Goal: Information Seeking & Learning: Learn about a topic

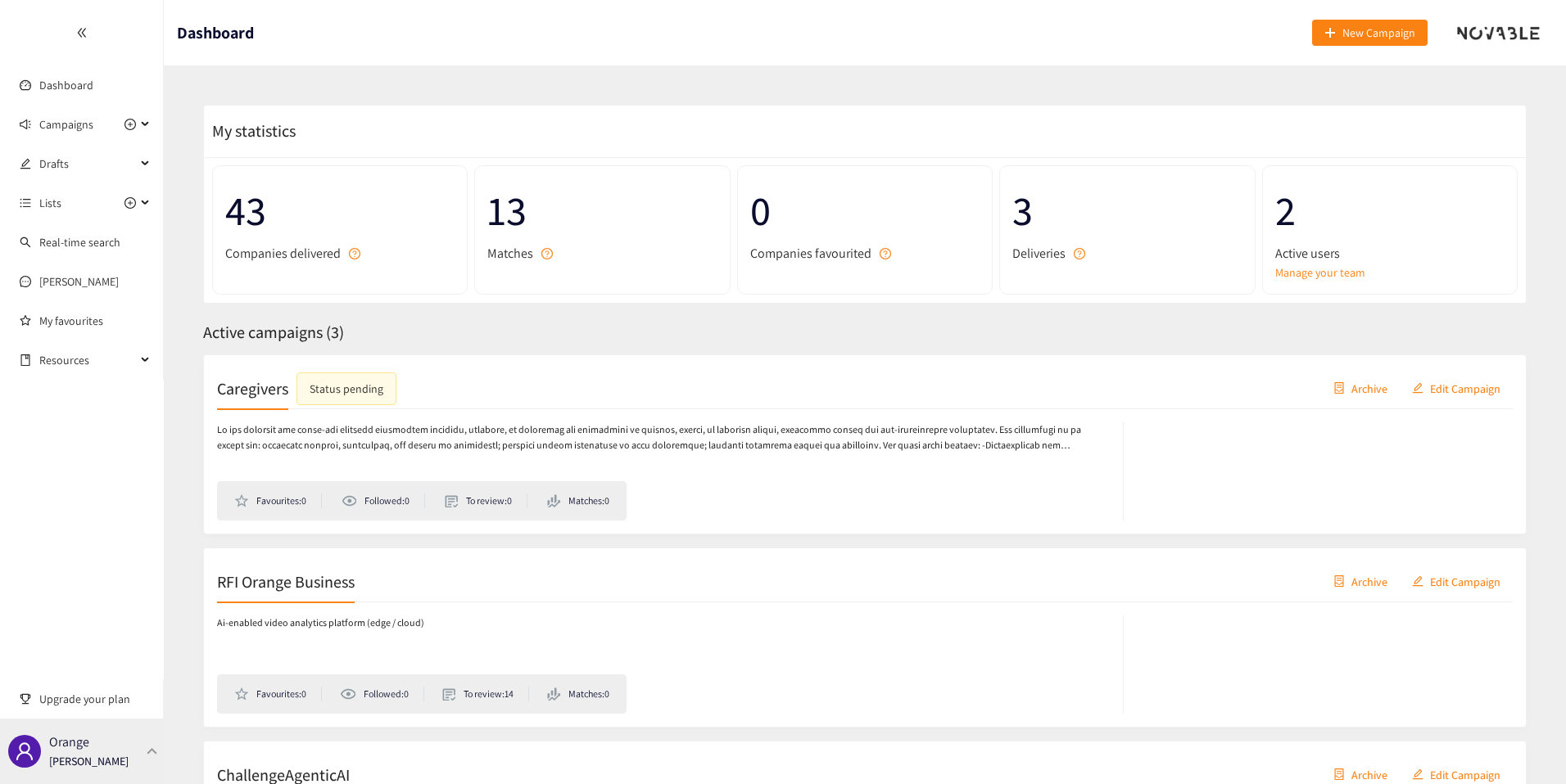
click at [106, 755] on p "[PERSON_NAME]" at bounding box center [88, 761] width 80 height 18
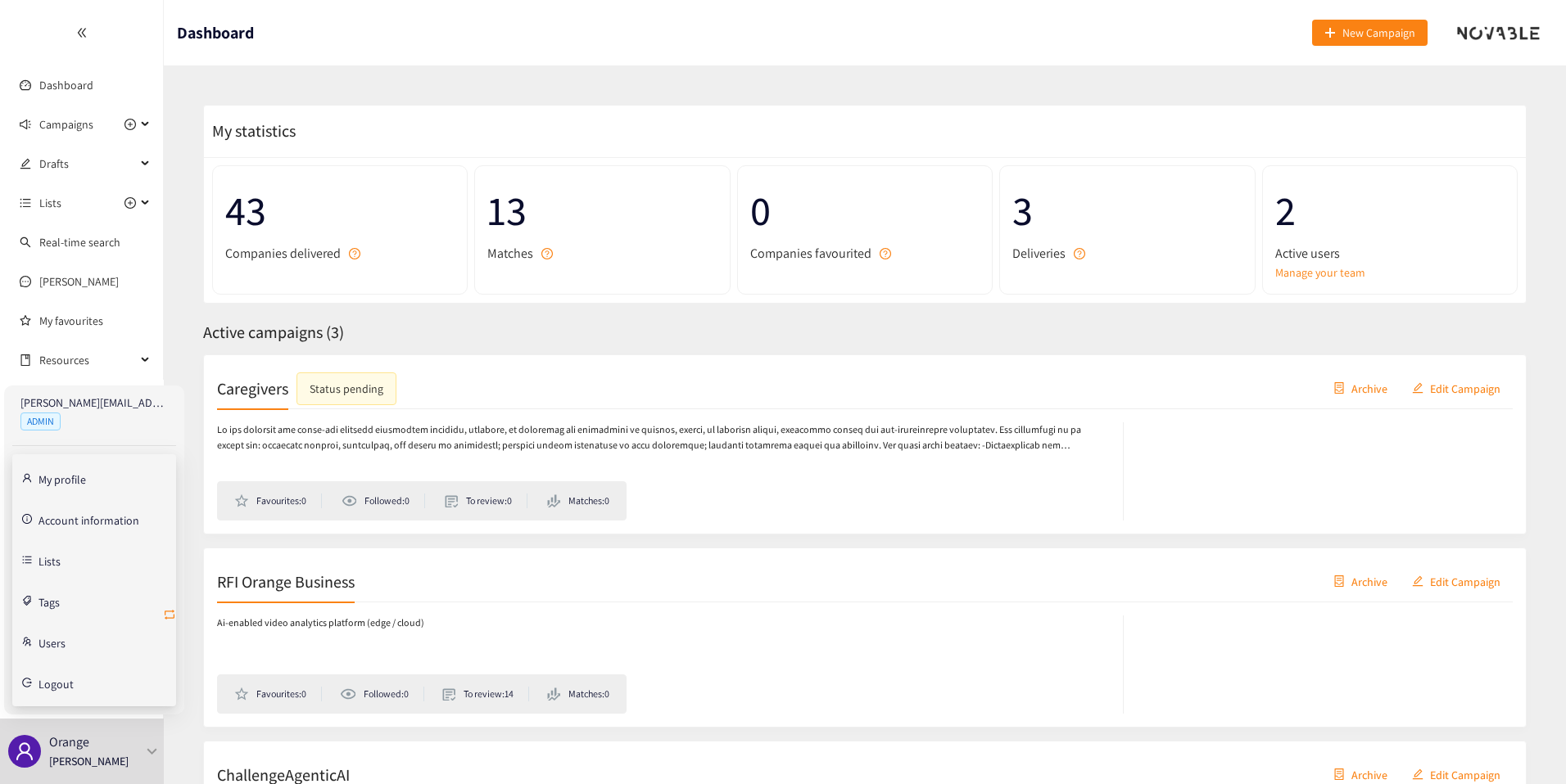
click at [168, 617] on icon "retweet" at bounding box center [169, 615] width 10 height 10
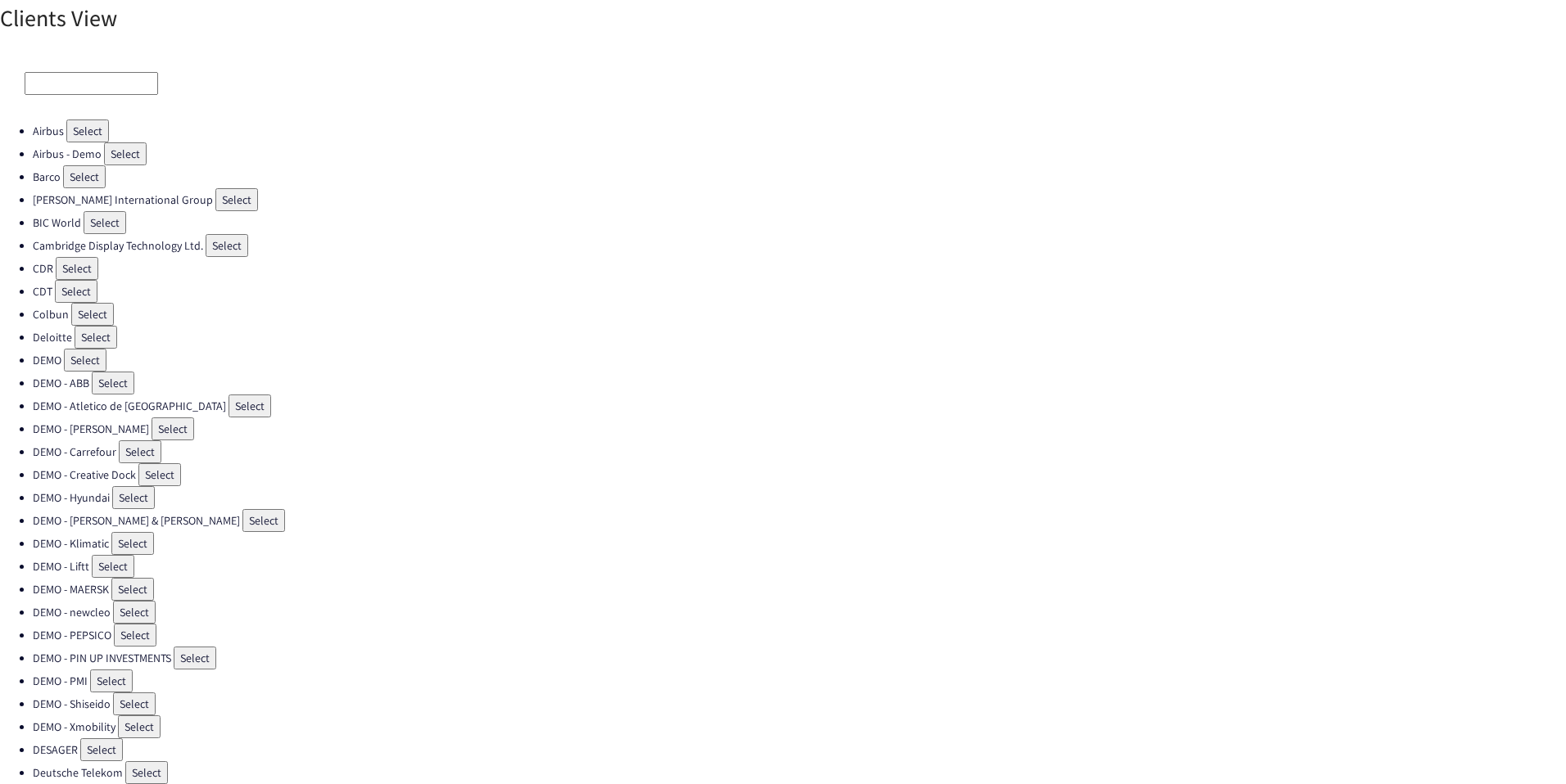
click at [67, 97] on div at bounding box center [783, 83] width 1566 height 72
click at [71, 91] on input at bounding box center [91, 84] width 134 height 23
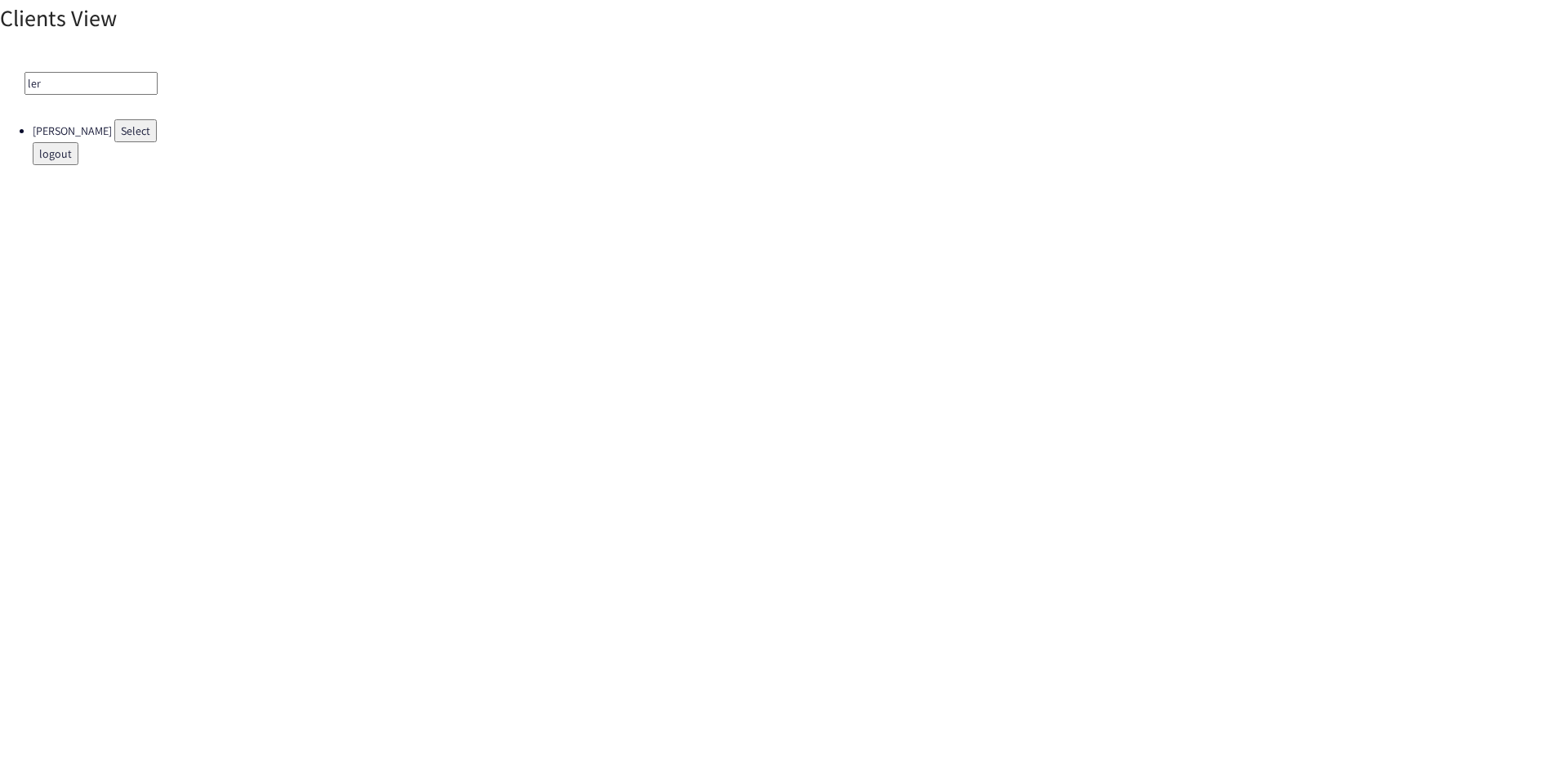
type input "ler"
click at [114, 136] on button "Select" at bounding box center [135, 130] width 42 height 23
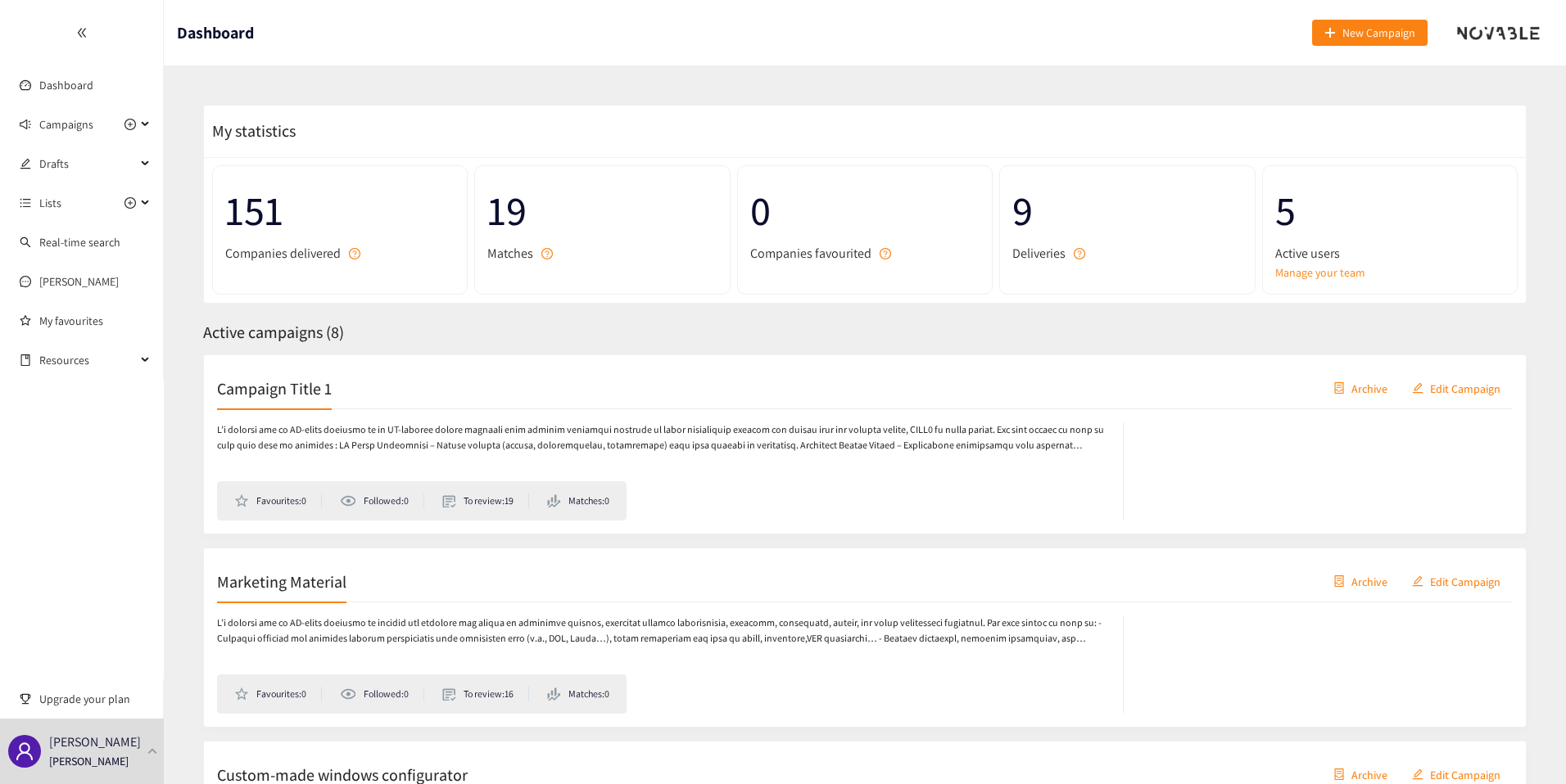
click at [348, 403] on div "Campaign Title 1 Archive Edit Campaign" at bounding box center [865, 388] width 1296 height 41
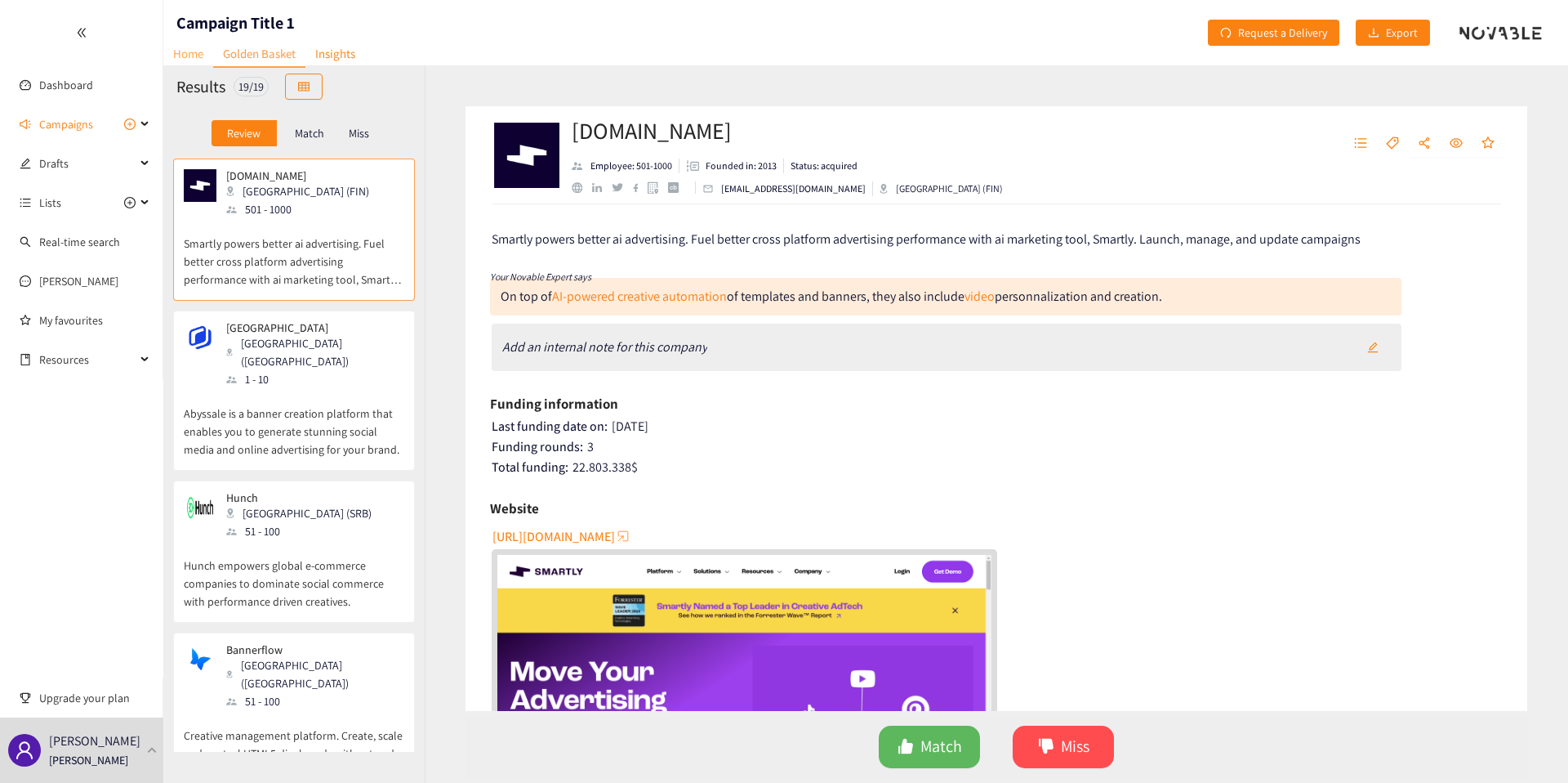
click at [176, 64] on link "Home" at bounding box center [188, 54] width 50 height 25
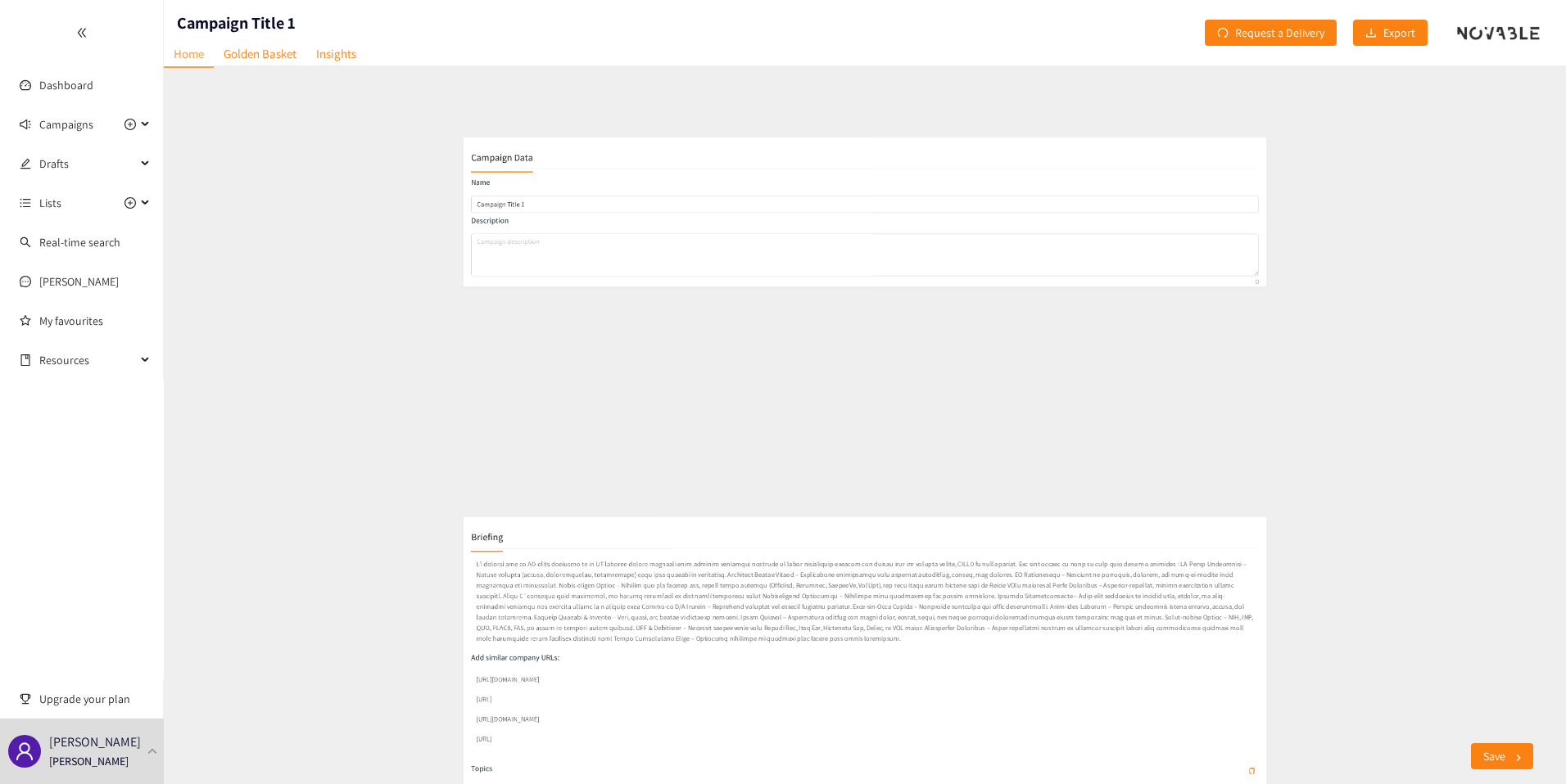
click at [511, 480] on p at bounding box center [864, 495] width 1334 height 151
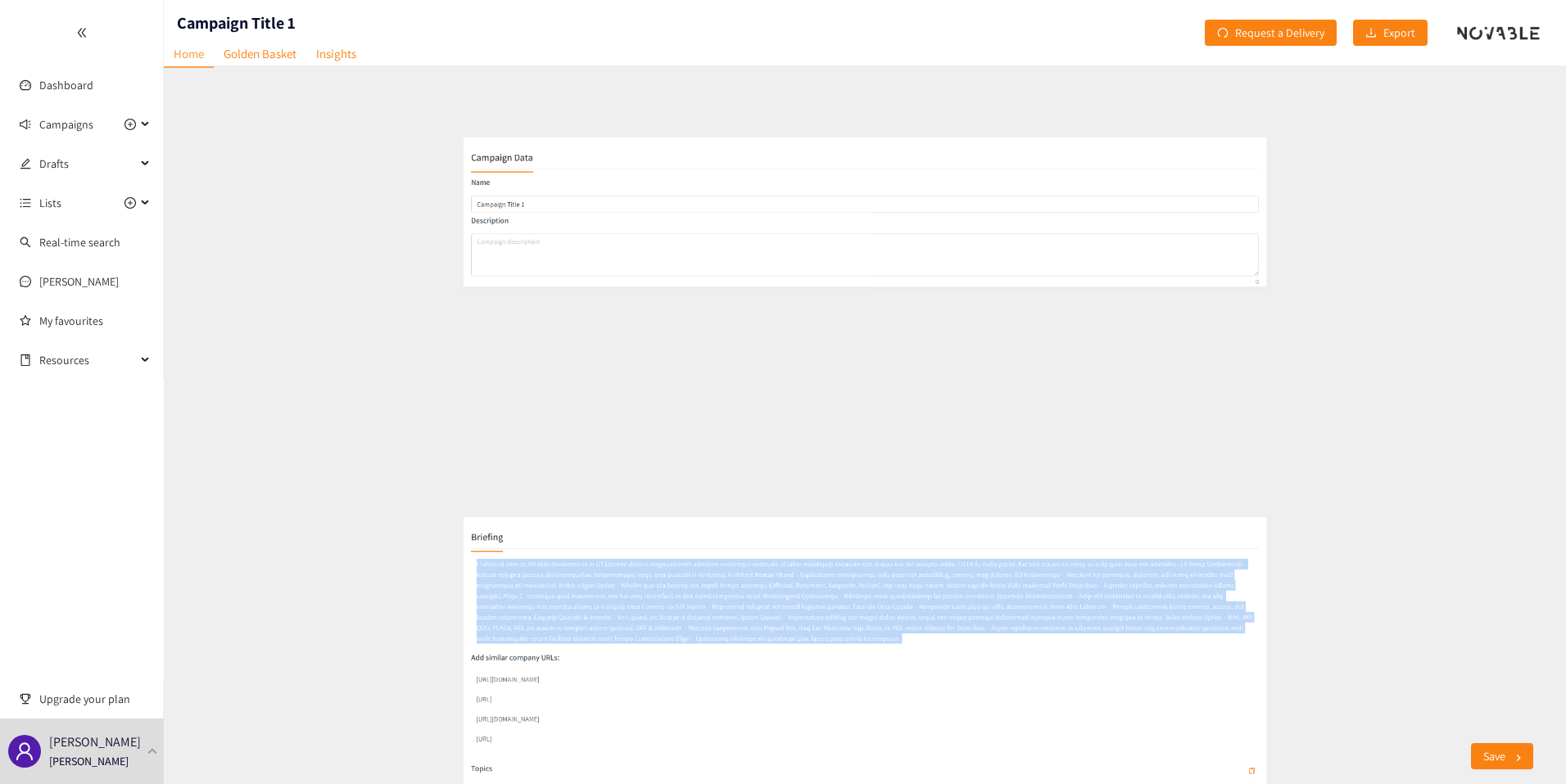
click at [511, 480] on p at bounding box center [864, 495] width 1334 height 151
click at [522, 510] on p at bounding box center [864, 495] width 1334 height 151
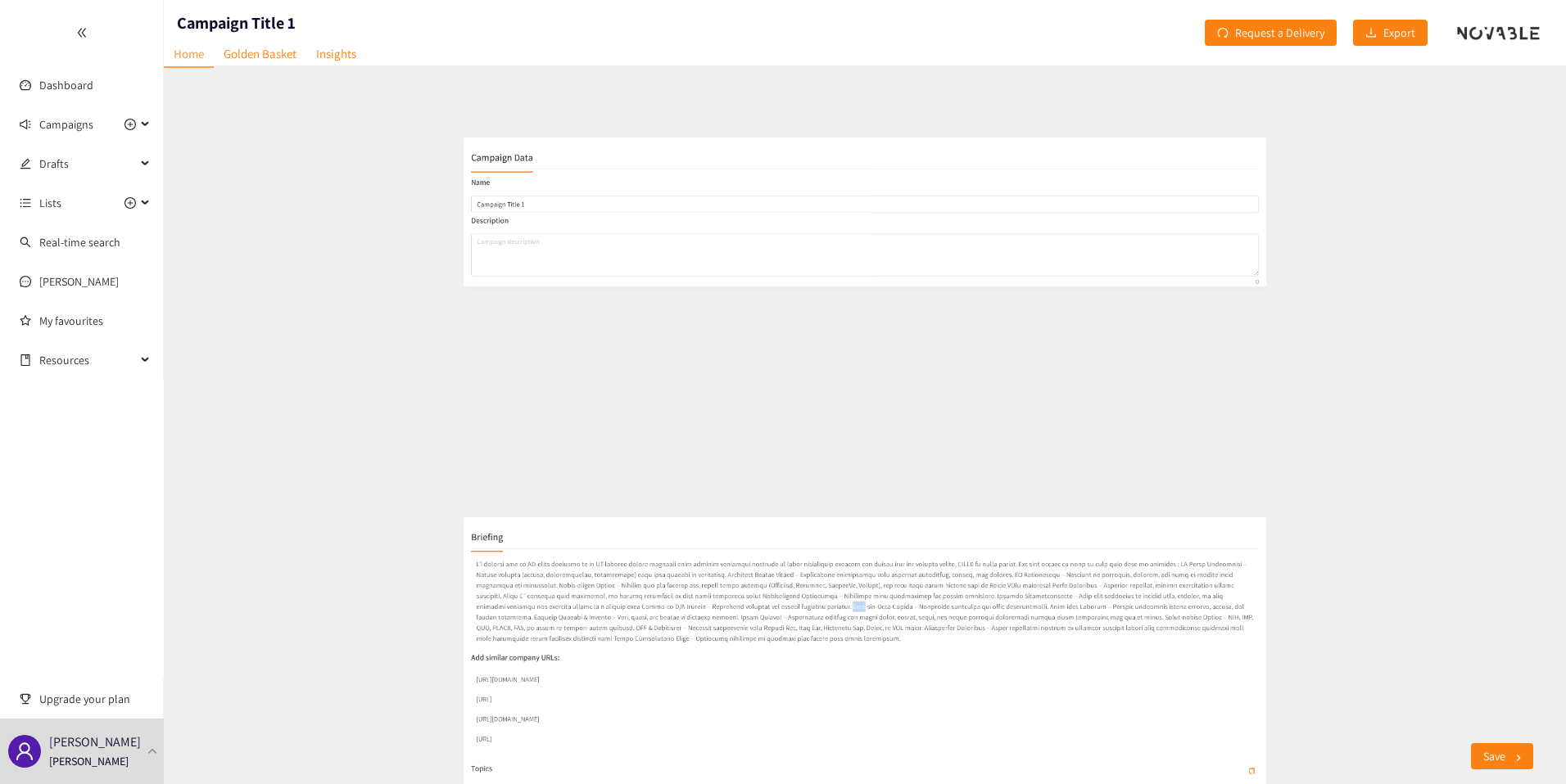
click at [522, 510] on p at bounding box center [864, 495] width 1334 height 151
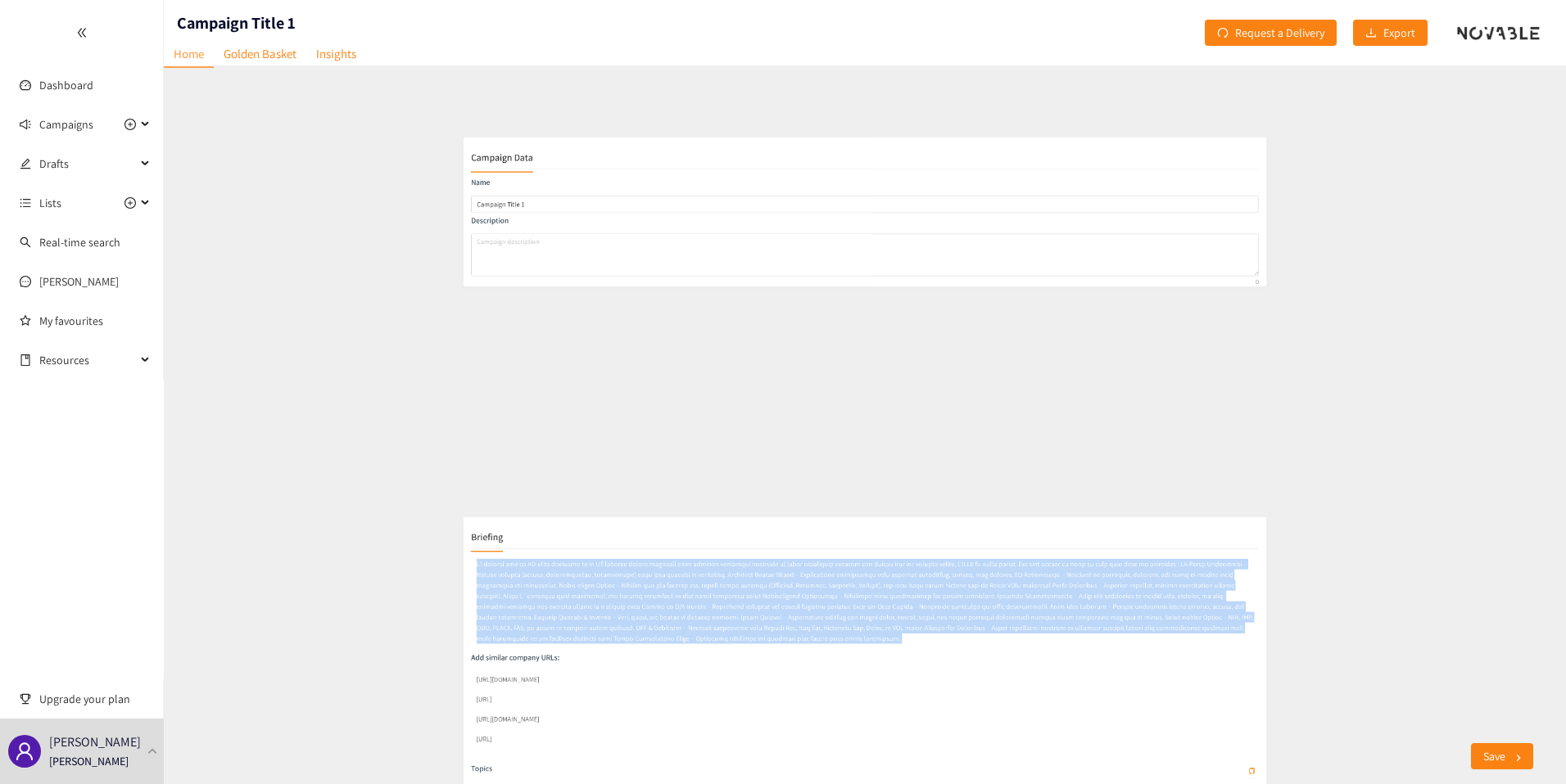
click at [522, 510] on p at bounding box center [864, 495] width 1334 height 151
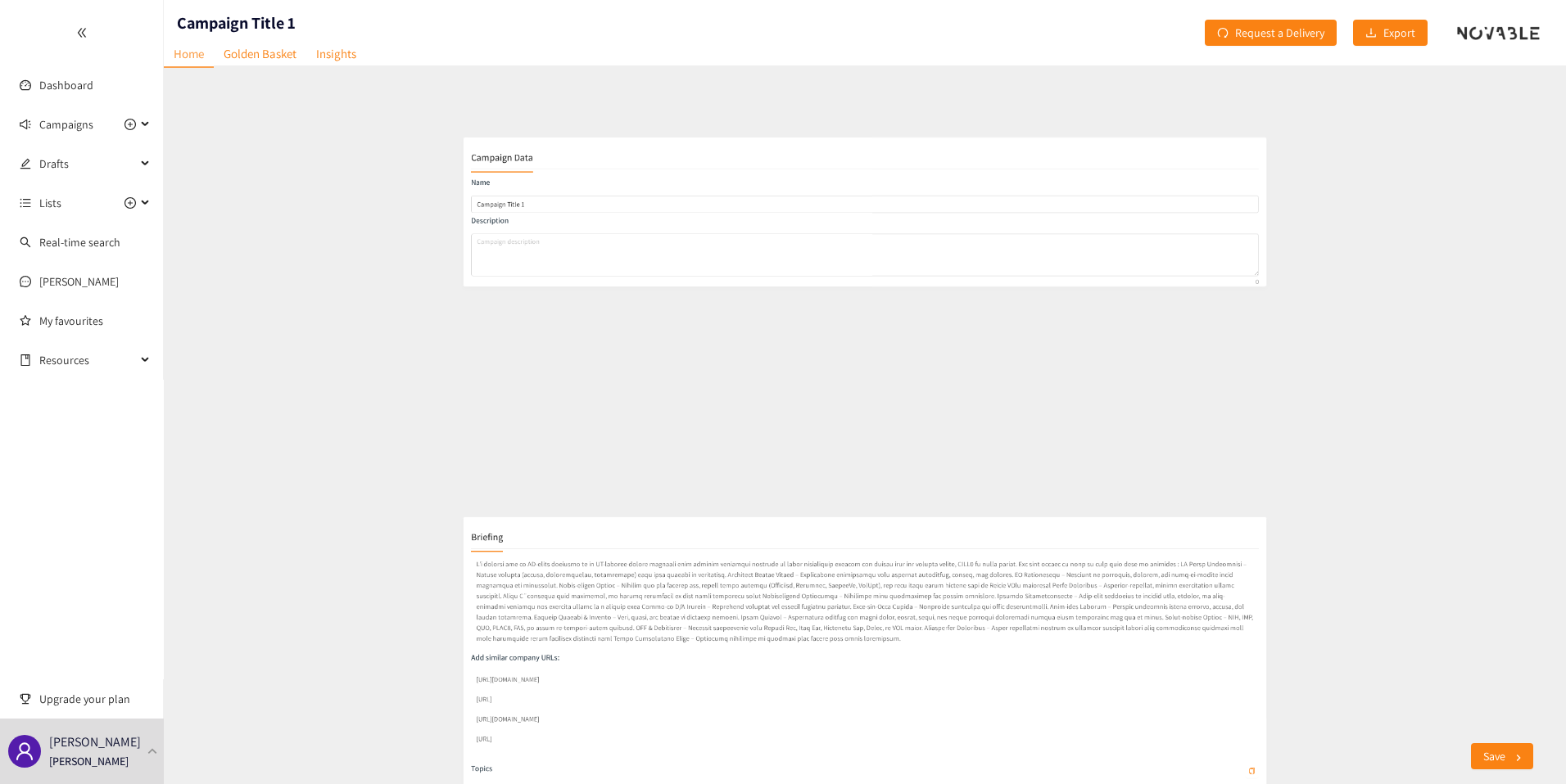
click at [513, 527] on p at bounding box center [864, 495] width 1334 height 151
click at [62, 86] on link "Dashboard" at bounding box center [66, 85] width 54 height 14
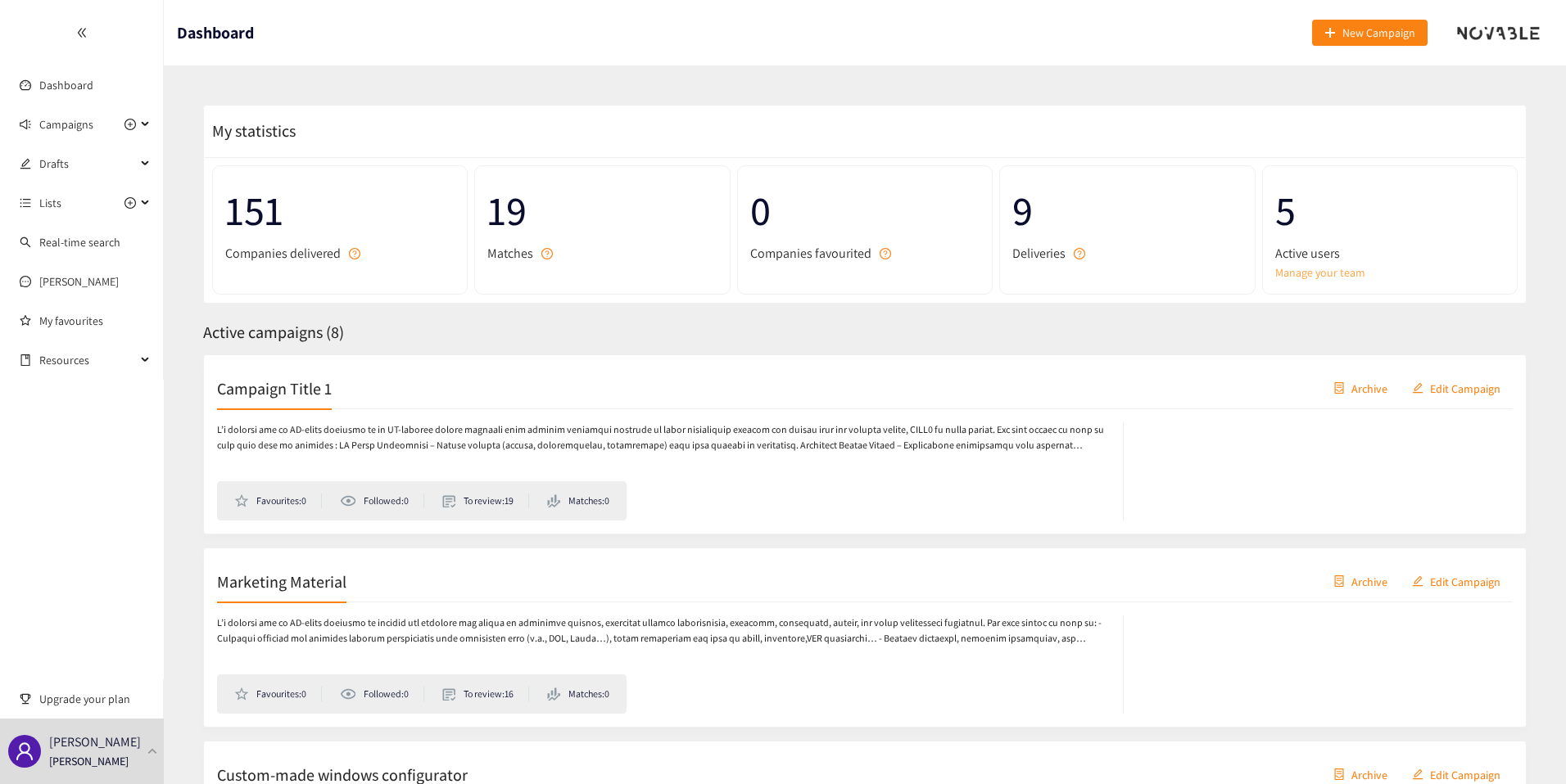
click at [1331, 275] on link "Manage your team" at bounding box center [1389, 272] width 230 height 18
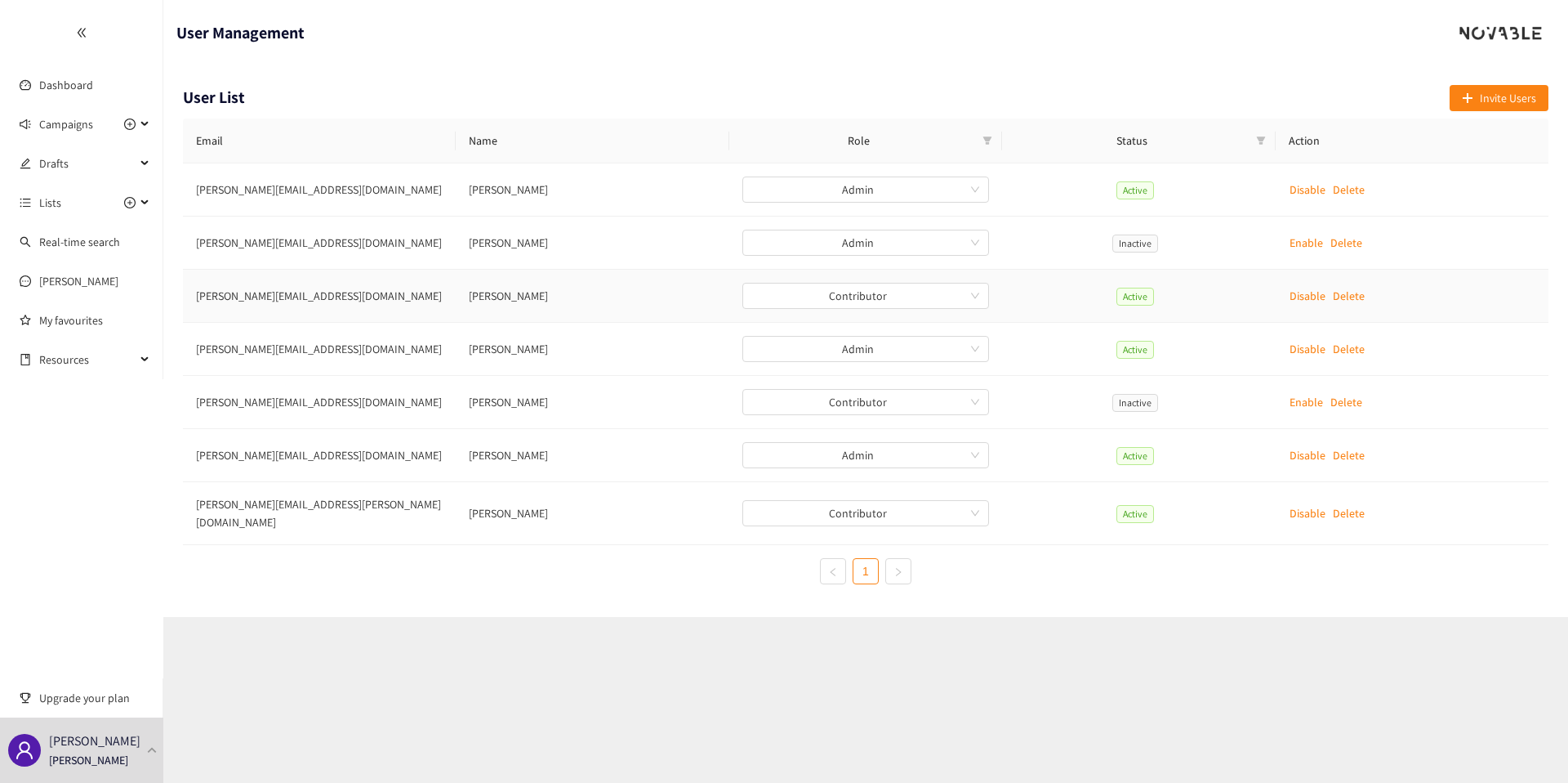
click at [206, 295] on td "jules.tahirialaoui@adeo.com" at bounding box center [319, 296] width 273 height 53
click at [48, 84] on link "Dashboard" at bounding box center [66, 84] width 54 height 14
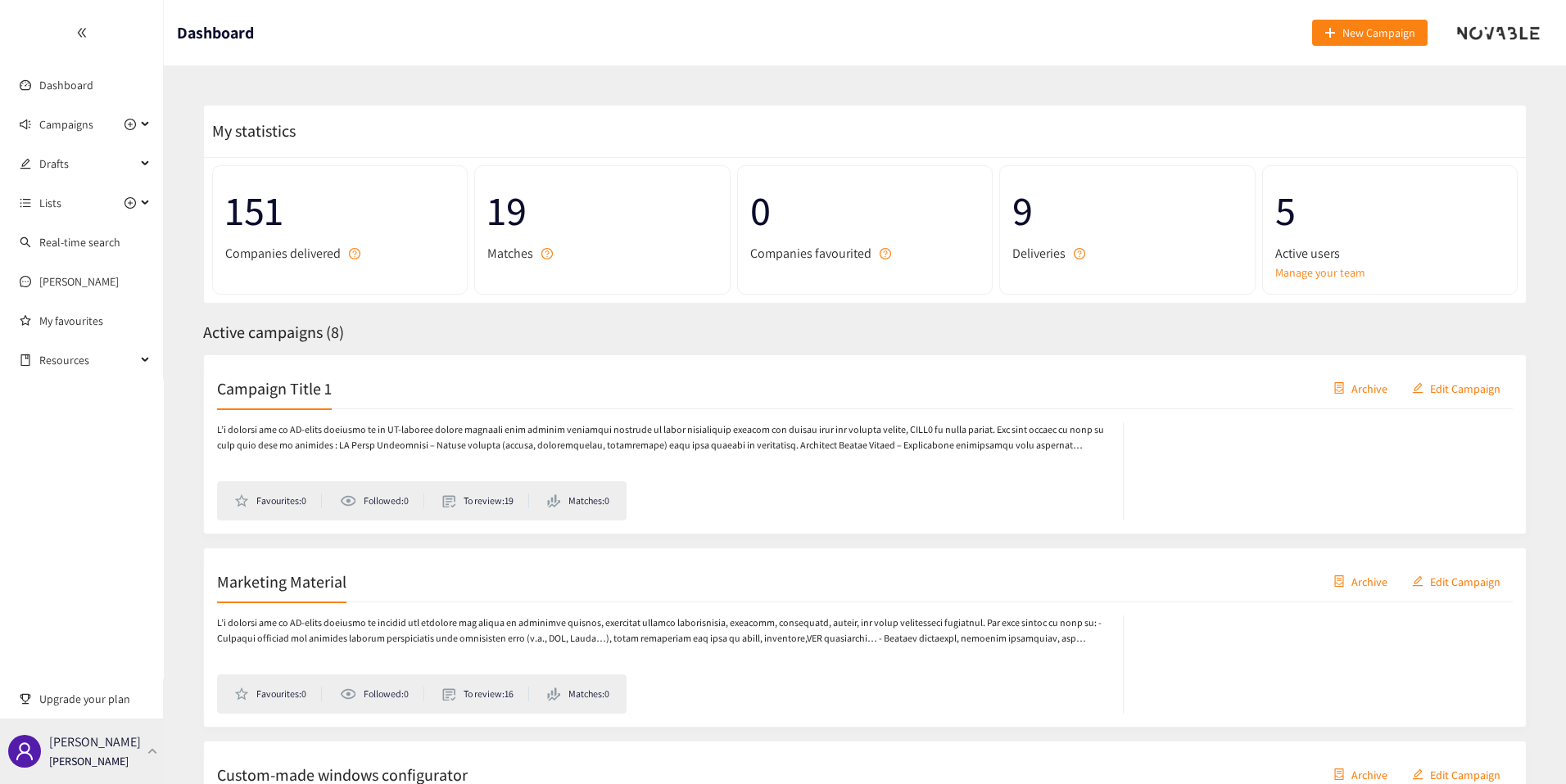
click at [118, 756] on p "[PERSON_NAME]" at bounding box center [88, 761] width 80 height 18
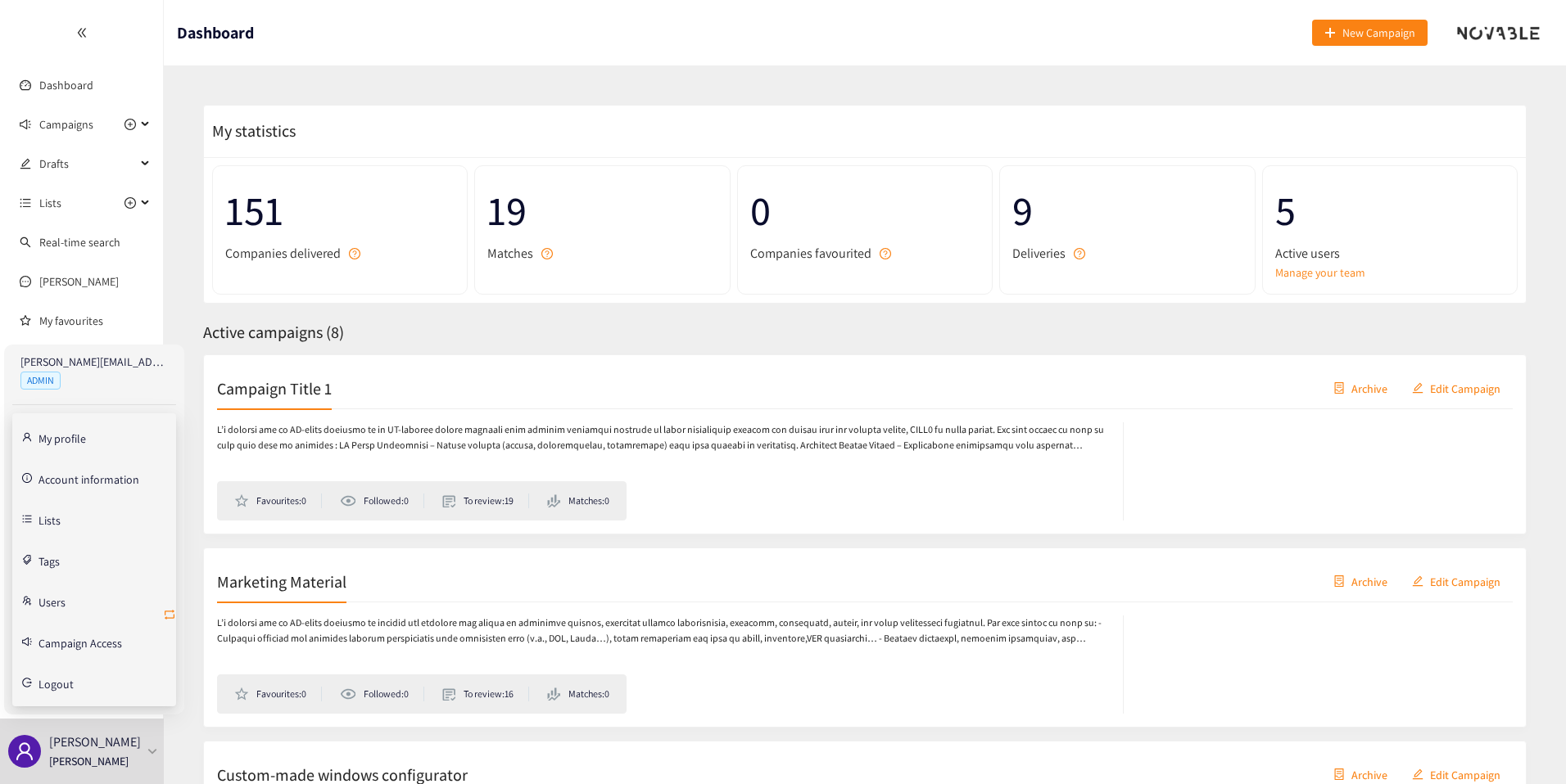
click at [165, 616] on icon "retweet" at bounding box center [170, 615] width 13 height 13
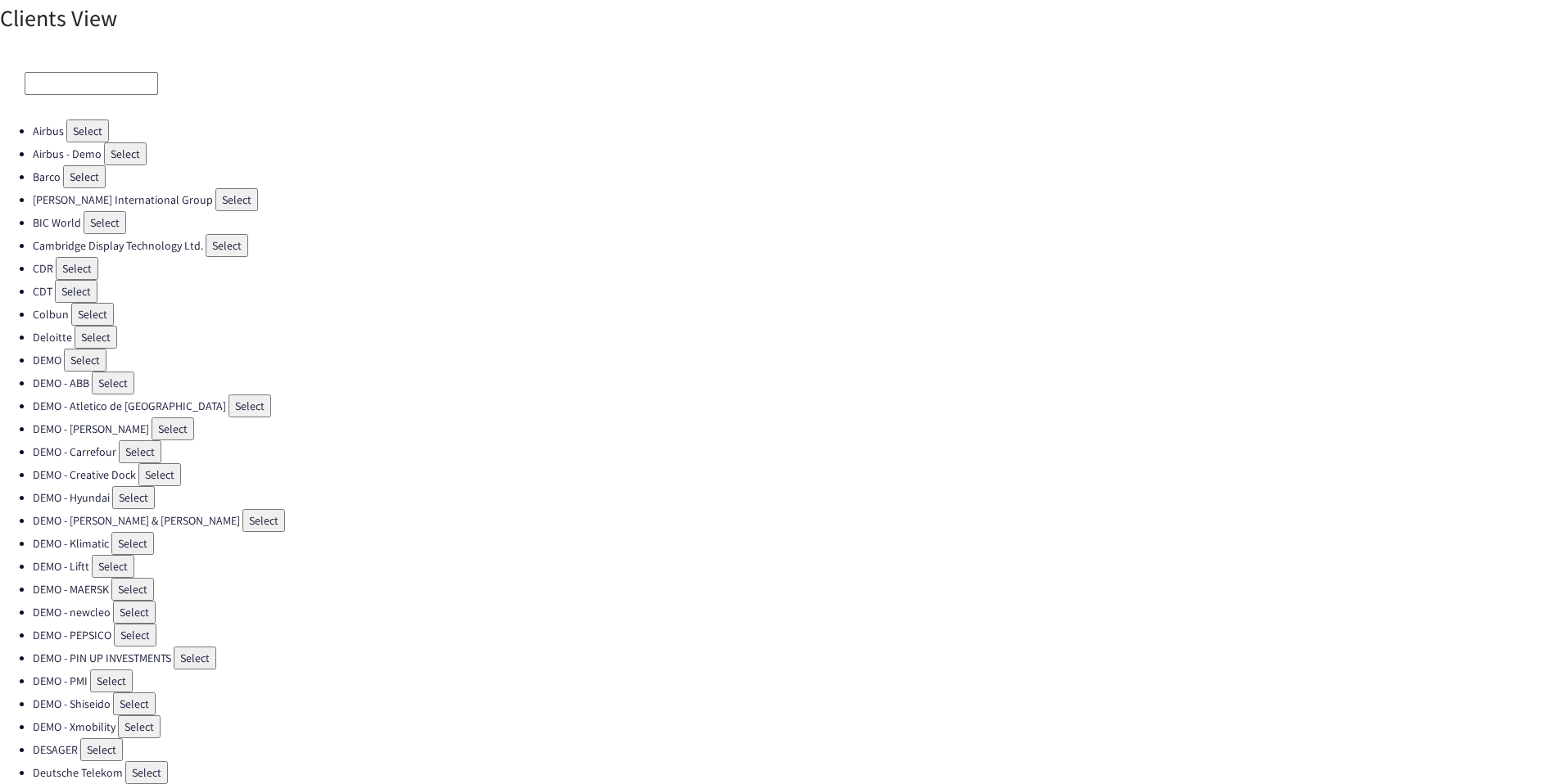
click at [83, 75] on input at bounding box center [91, 84] width 134 height 23
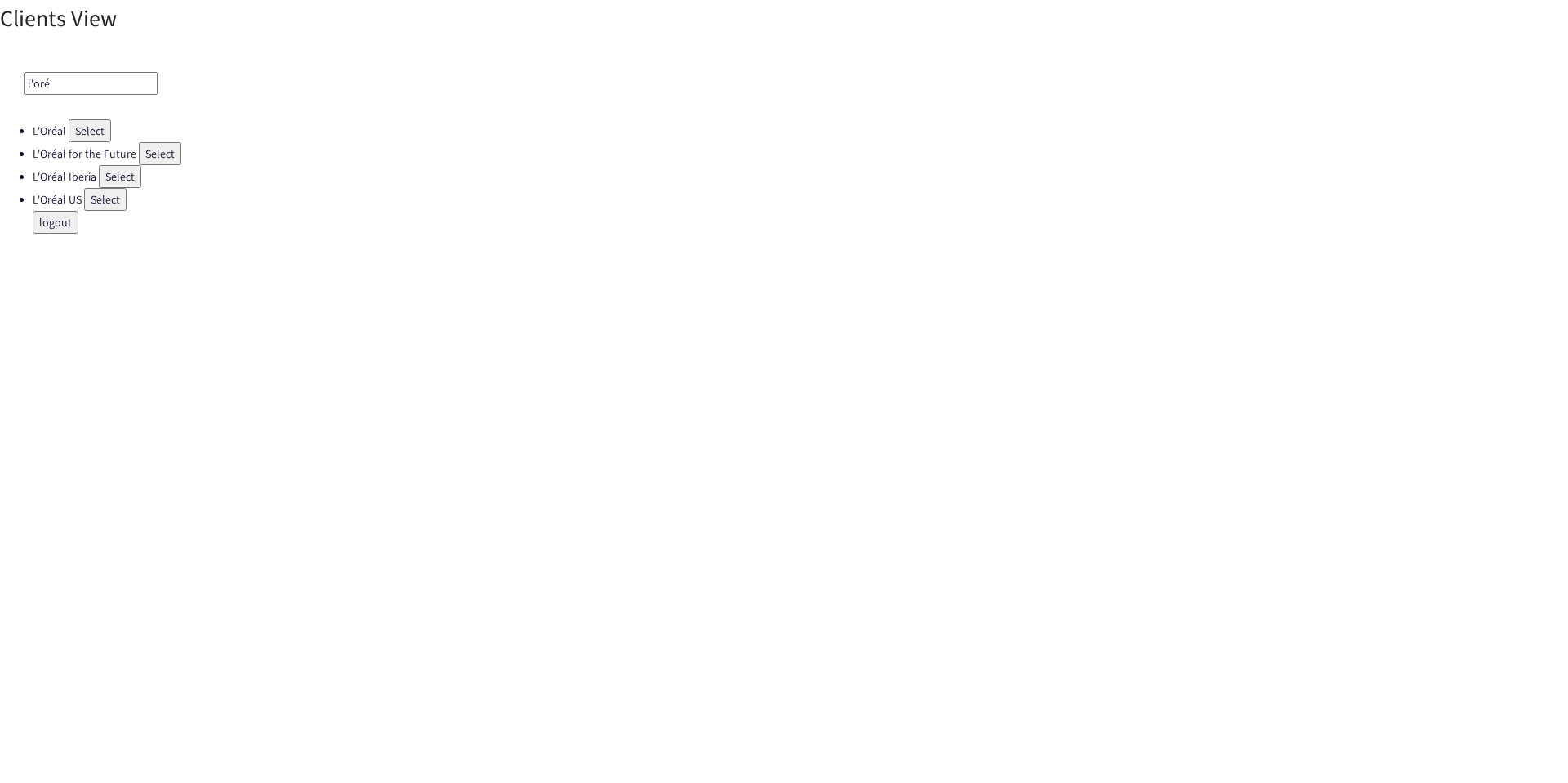
type input "l'oré"
click at [145, 139] on li "L'Oréal Select" at bounding box center [800, 130] width 1535 height 23
click at [145, 143] on button "Select" at bounding box center [160, 154] width 42 height 23
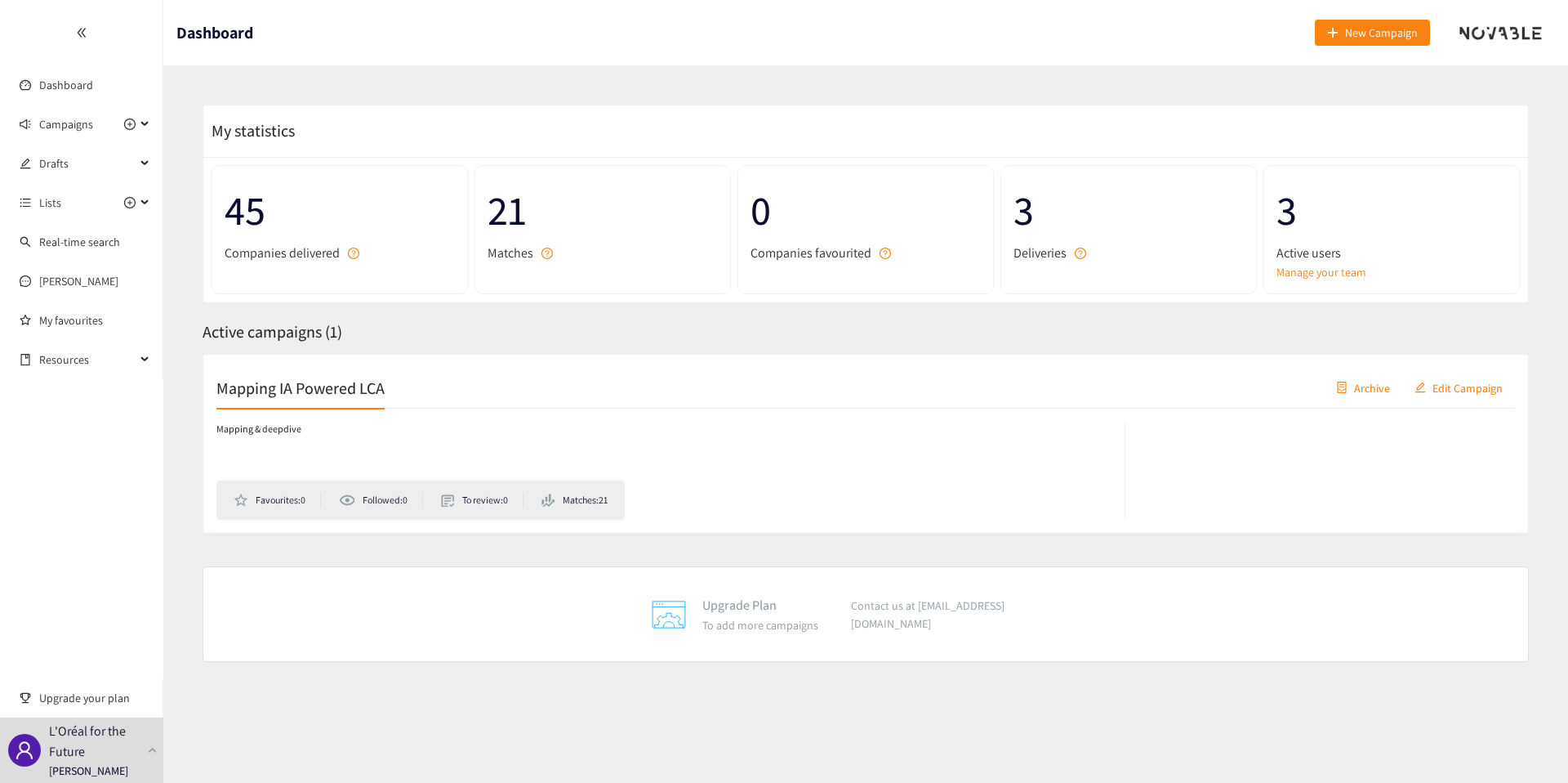
click at [455, 387] on div "Mapping IA Powered LCA Archive Edit Campaign" at bounding box center [866, 388] width 1299 height 41
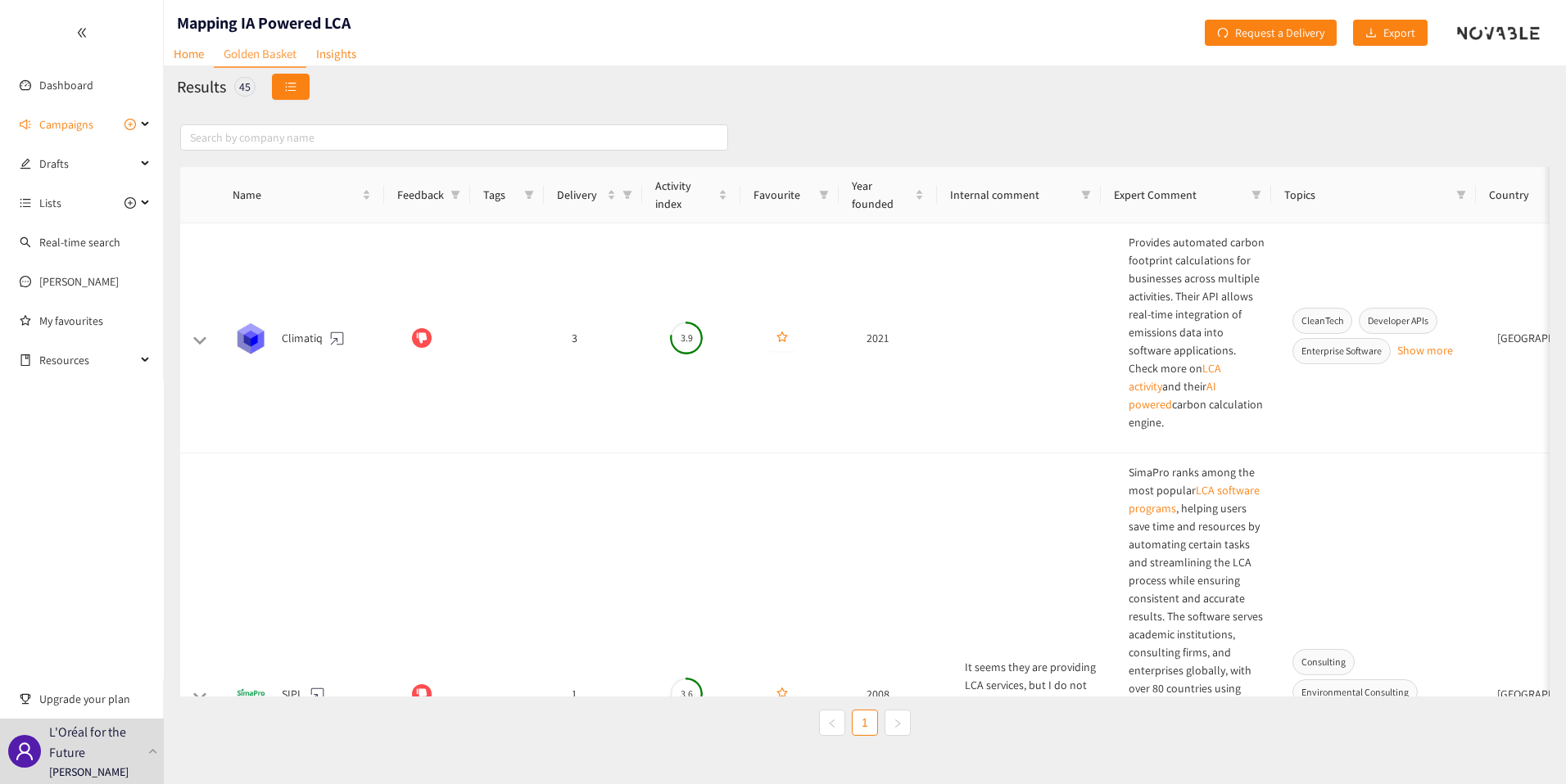
click at [286, 87] on icon "unordered-list" at bounding box center [290, 86] width 12 height 12
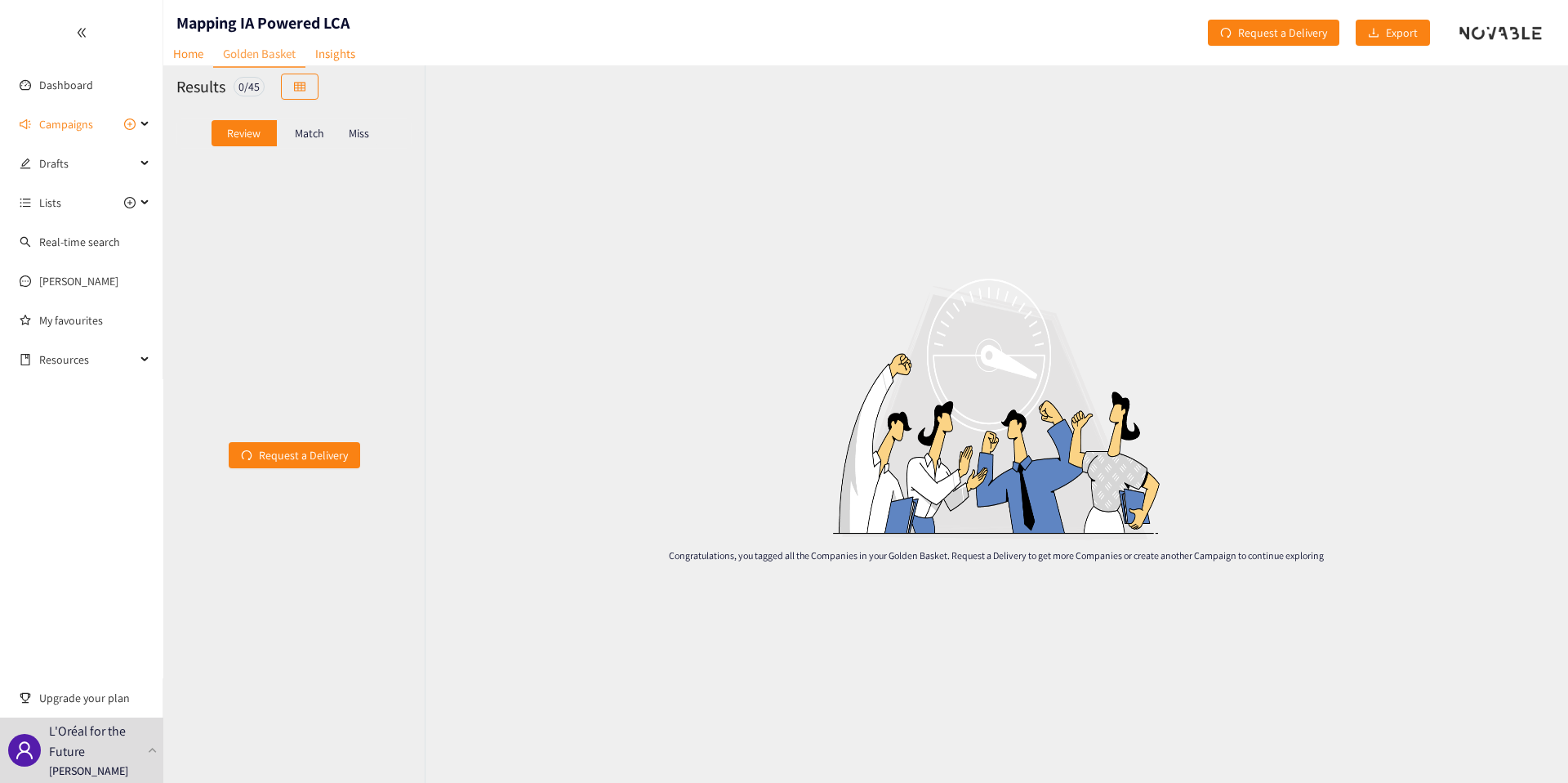
click at [327, 134] on div "Match" at bounding box center [310, 132] width 65 height 26
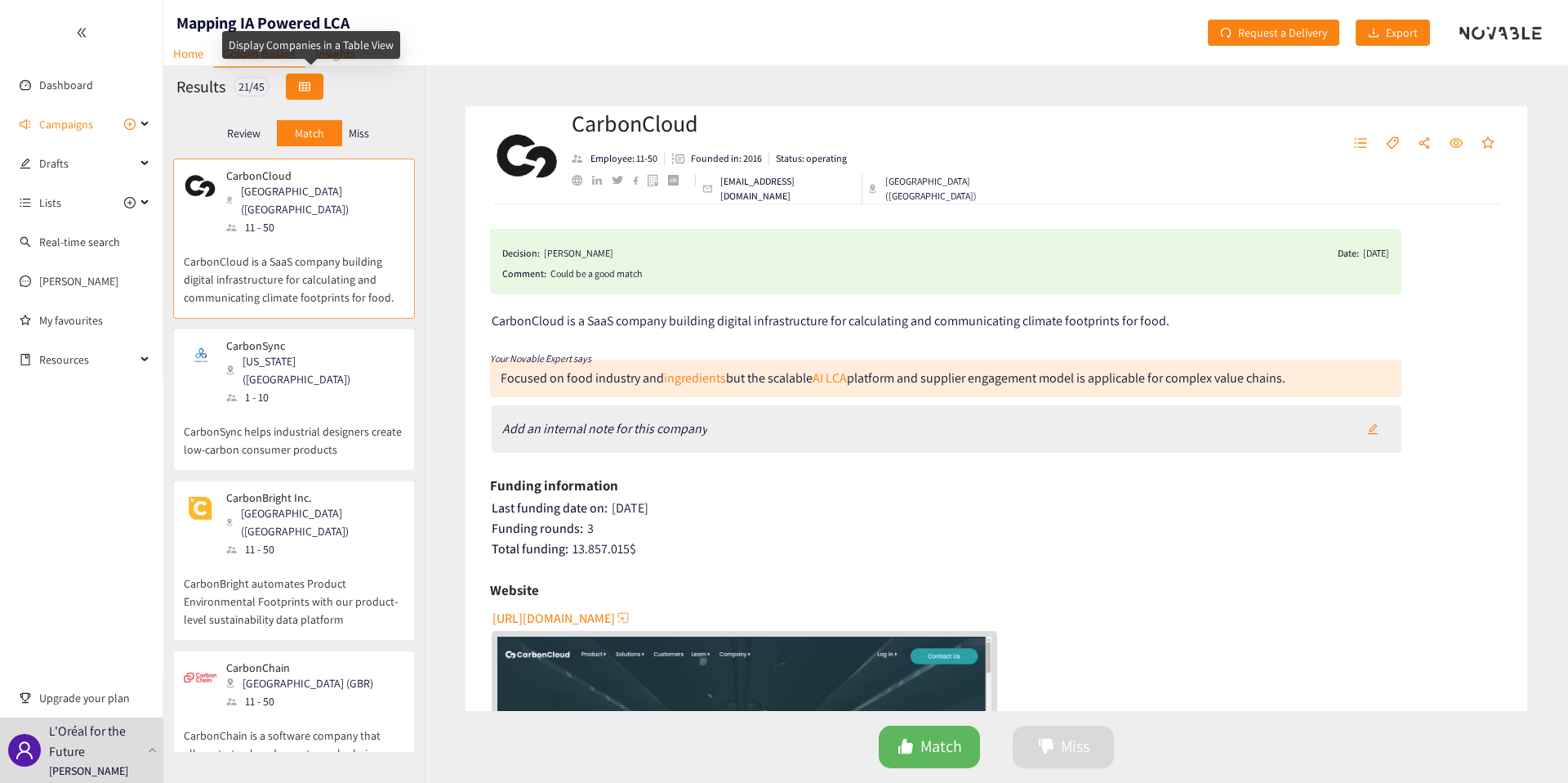
click at [323, 79] on button "button" at bounding box center [304, 86] width 37 height 26
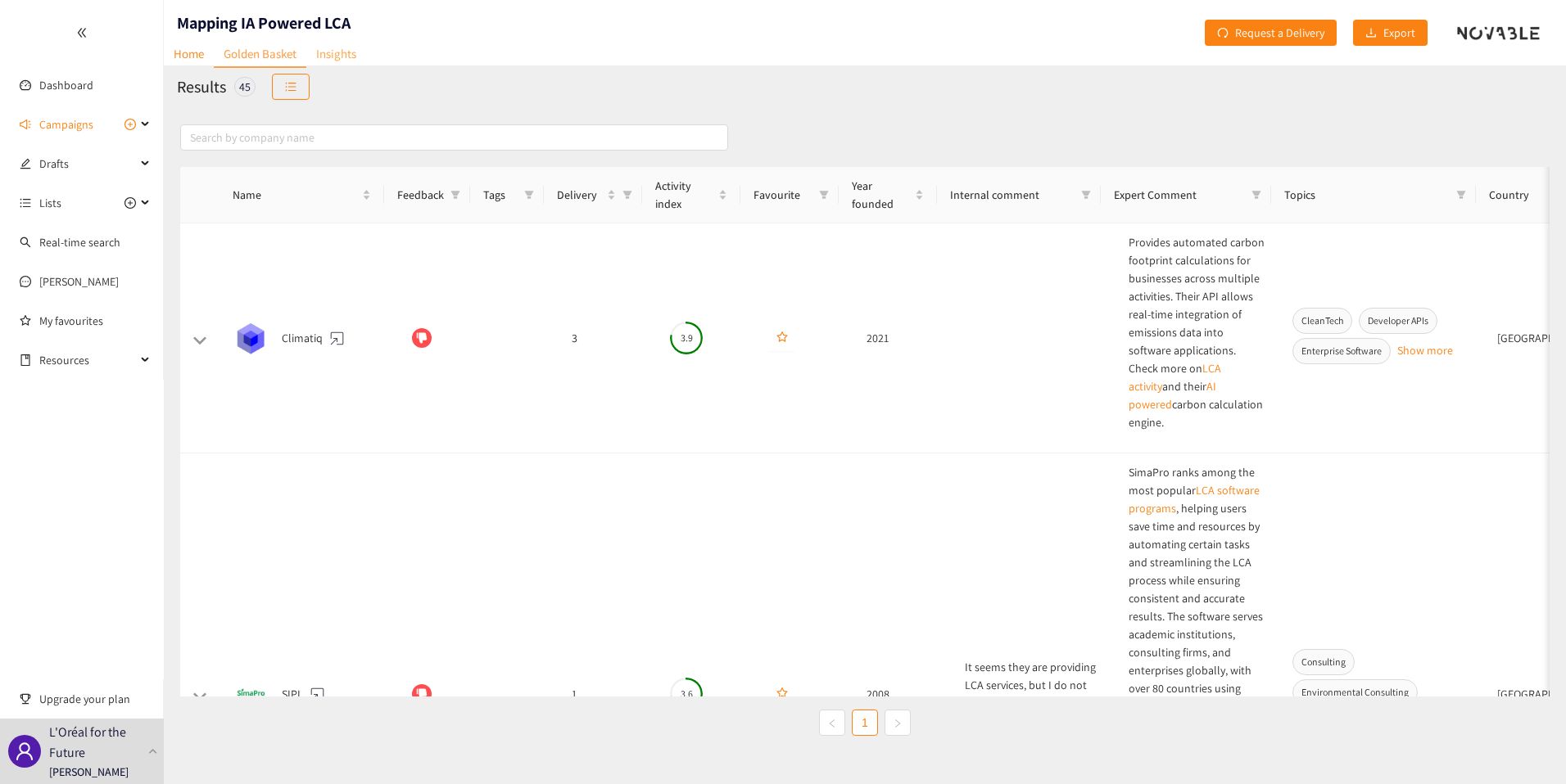
click at [358, 48] on link "Insights" at bounding box center [336, 54] width 60 height 25
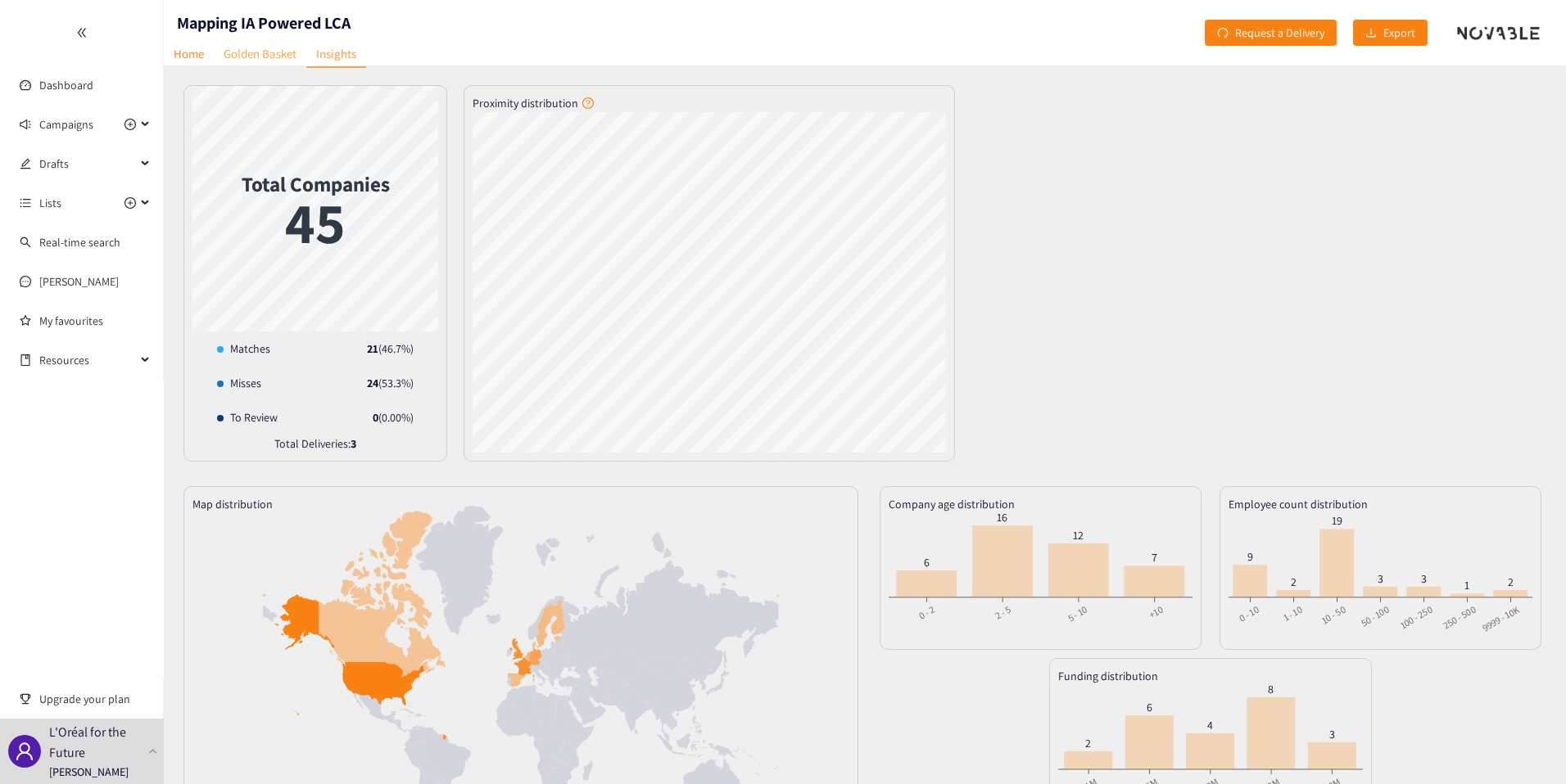
click at [273, 47] on link "Golden Basket" at bounding box center [260, 54] width 92 height 25
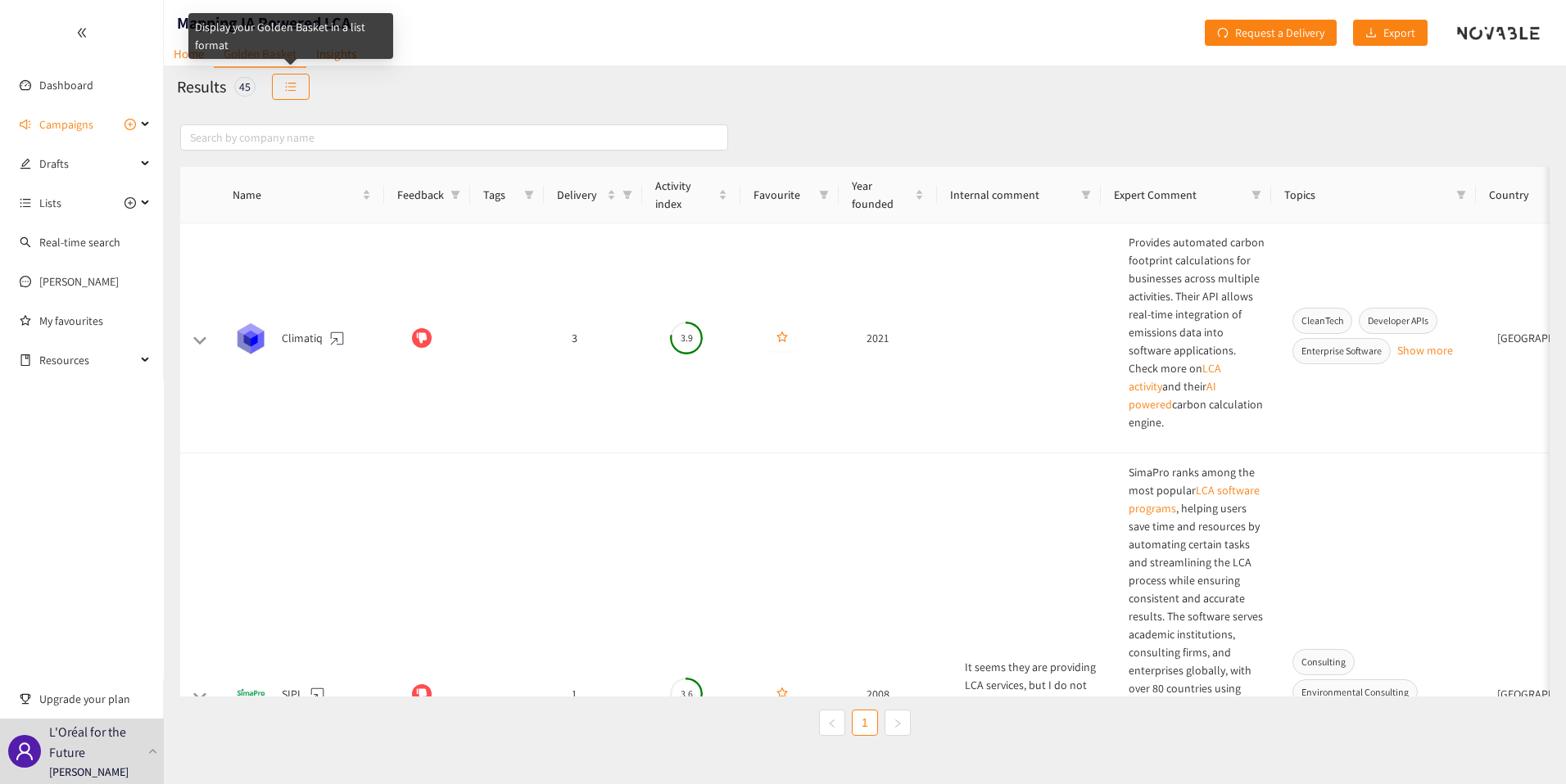
click at [271, 82] on div "Results 45" at bounding box center [864, 86] width 1402 height 42
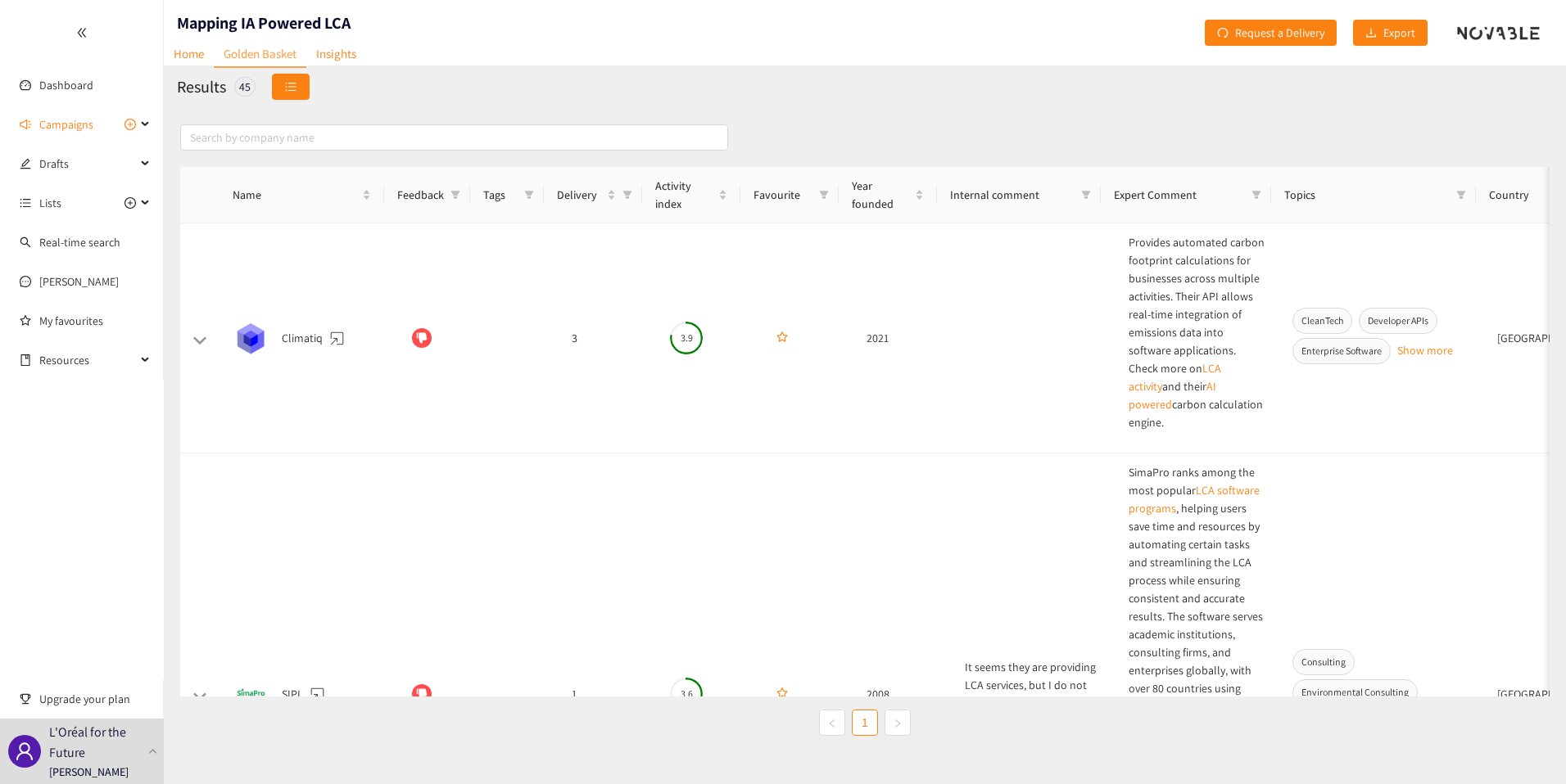
click at [291, 81] on icon "unordered-list" at bounding box center [290, 86] width 12 height 12
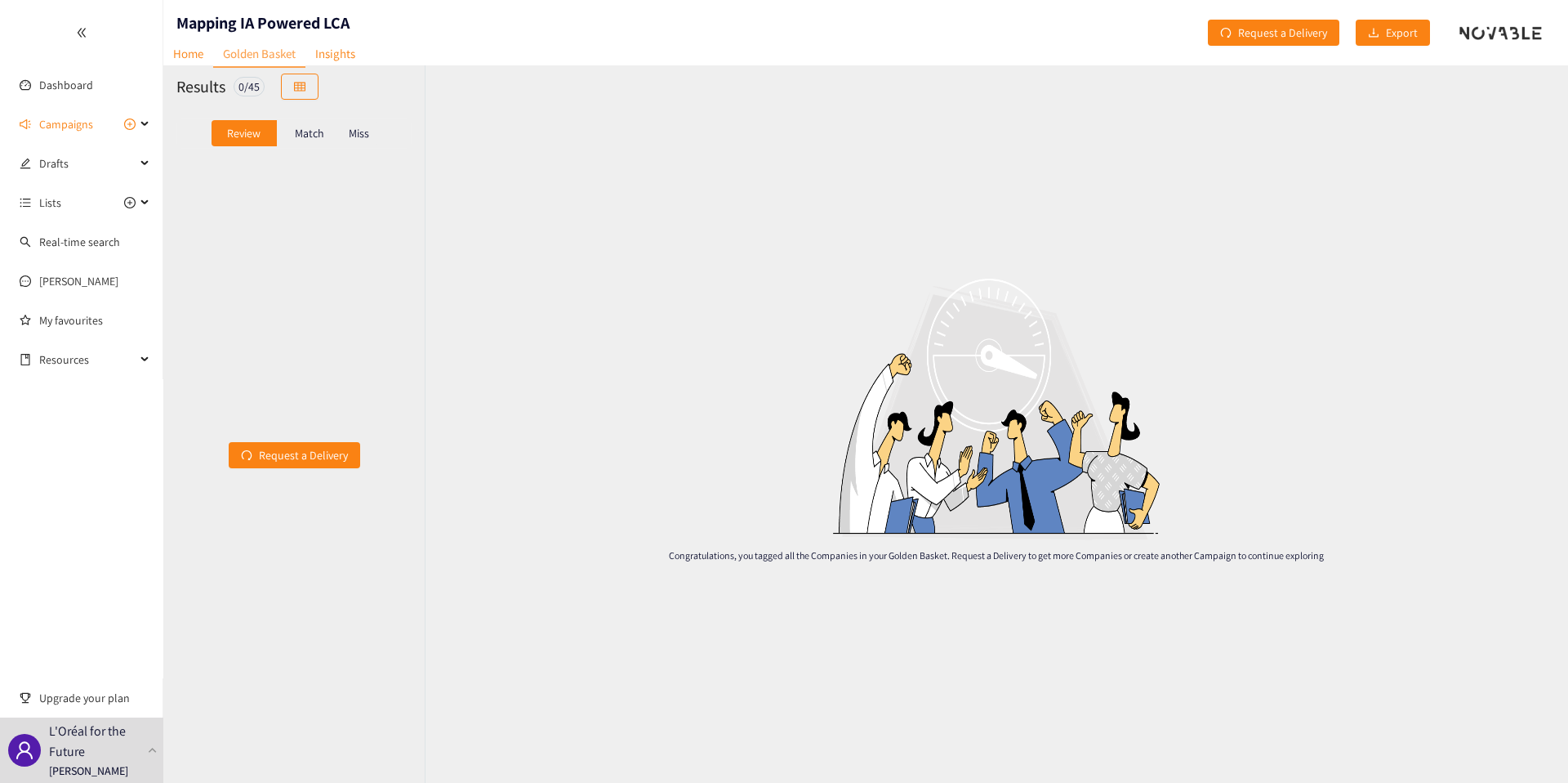
click at [302, 130] on p "Match" at bounding box center [310, 133] width 30 height 13
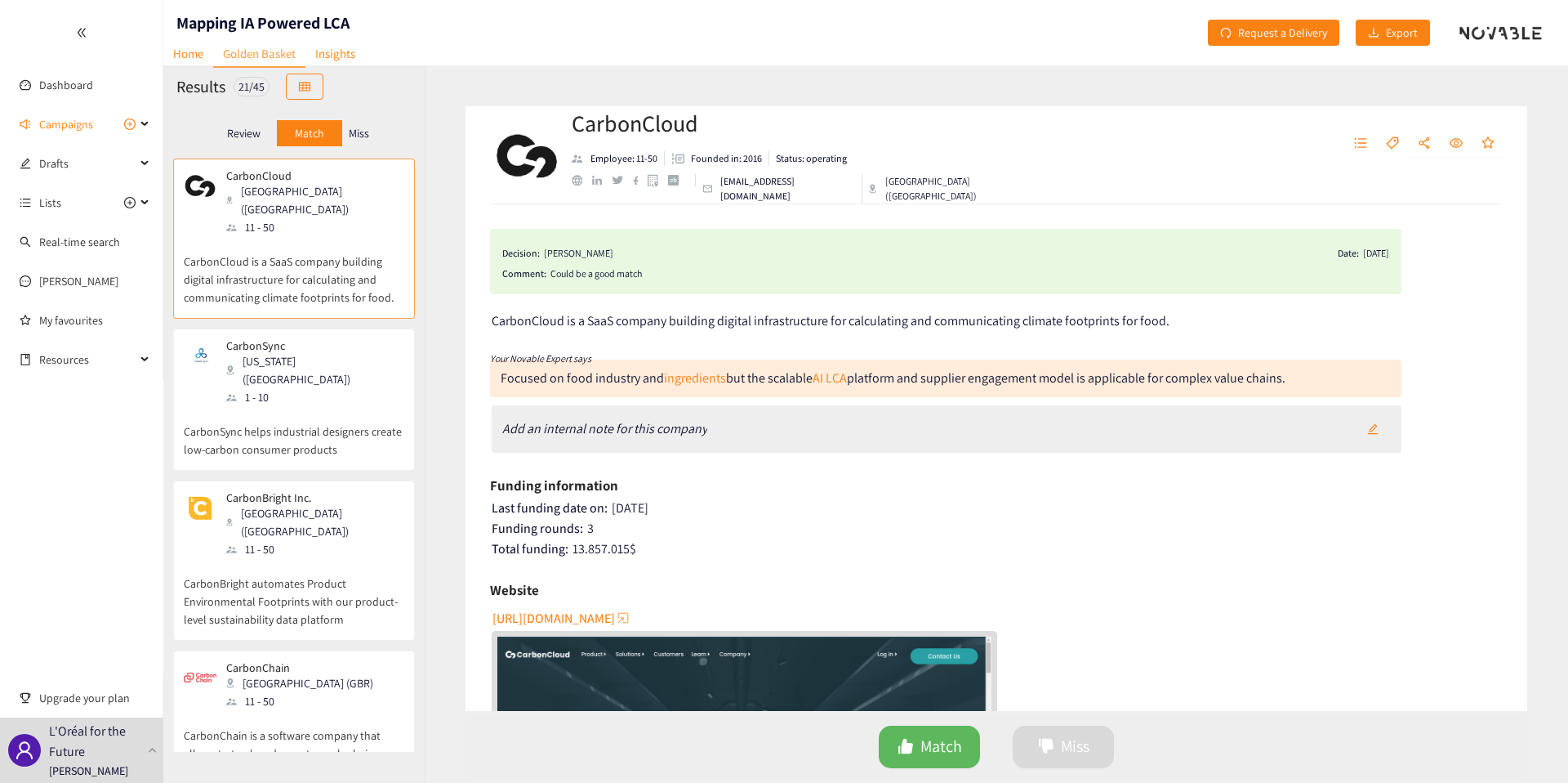
click at [241, 130] on p "Review" at bounding box center [244, 133] width 34 height 13
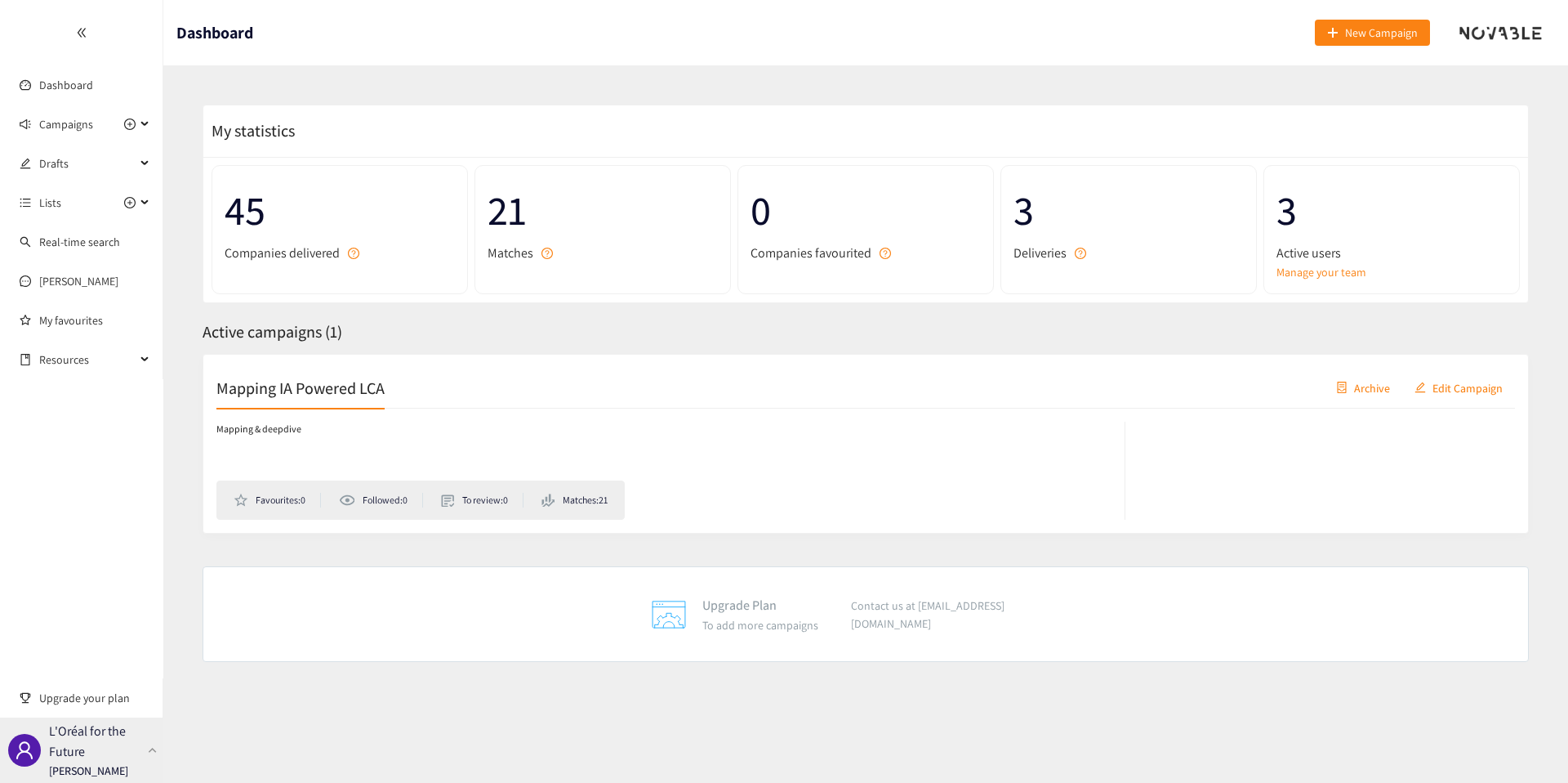
click at [102, 742] on p "L'Oréal for the Future" at bounding box center [95, 741] width 92 height 41
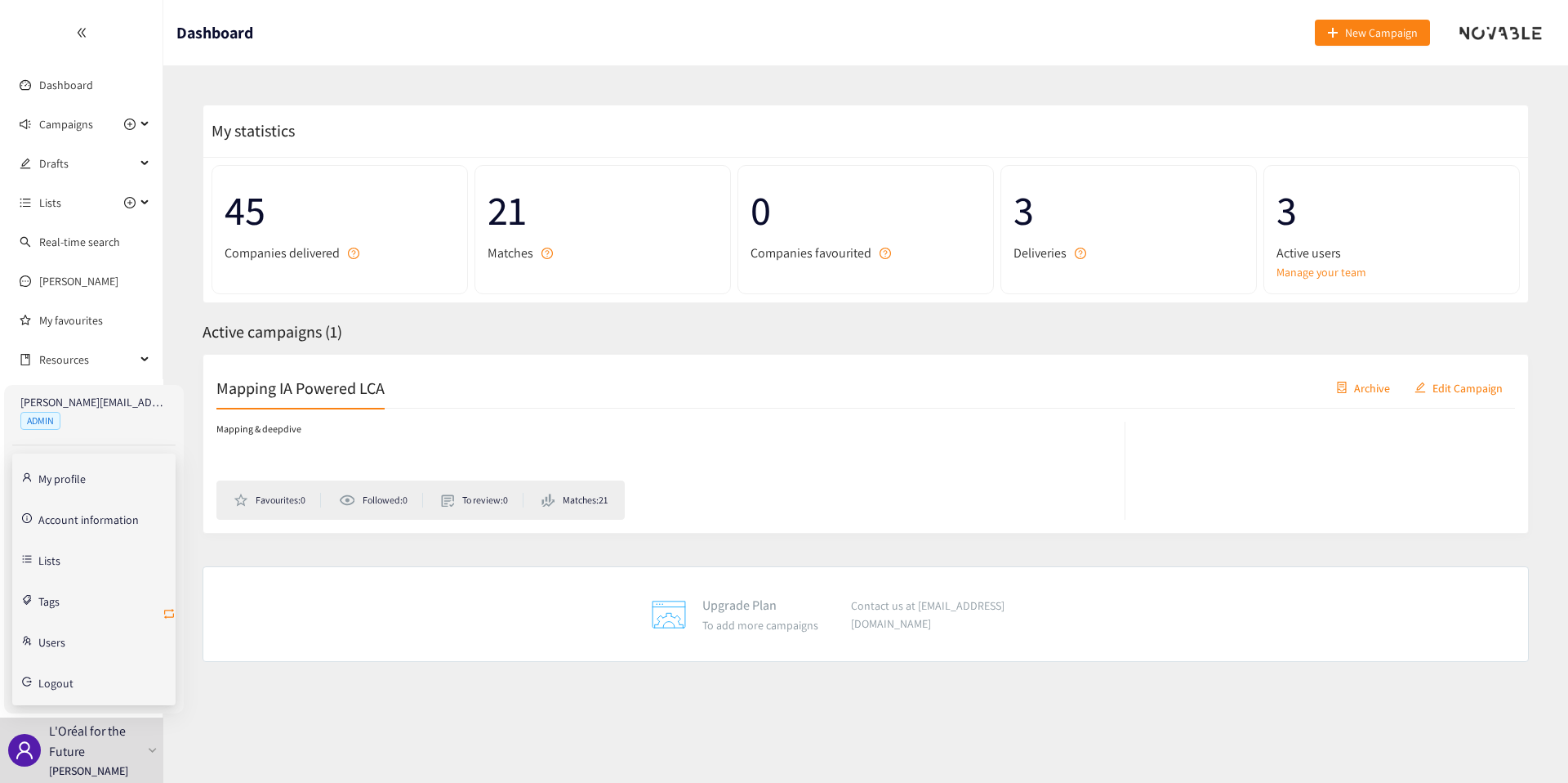
click at [169, 607] on icon "retweet" at bounding box center [170, 614] width 13 height 13
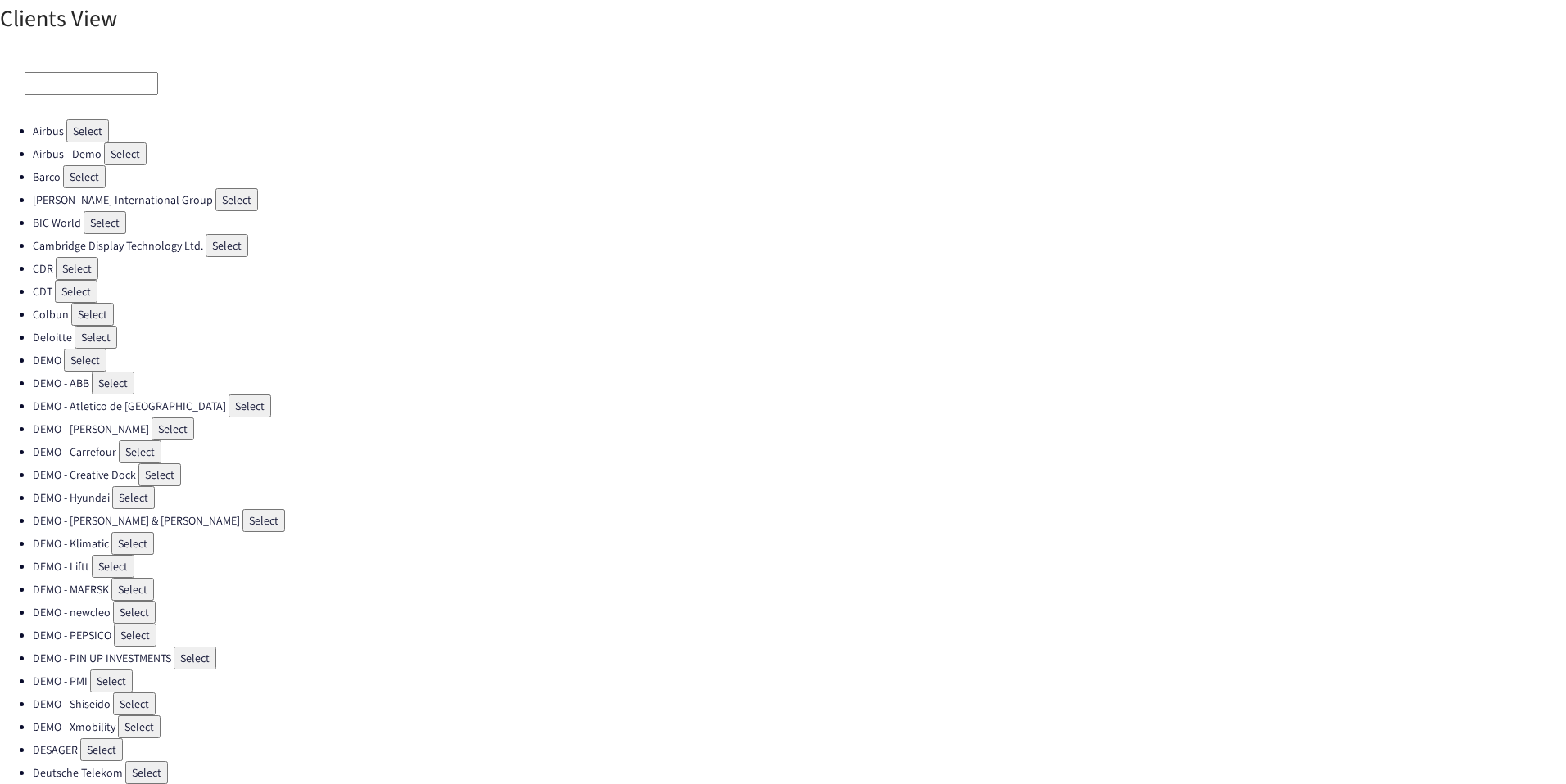
click at [60, 92] on input at bounding box center [91, 84] width 134 height 23
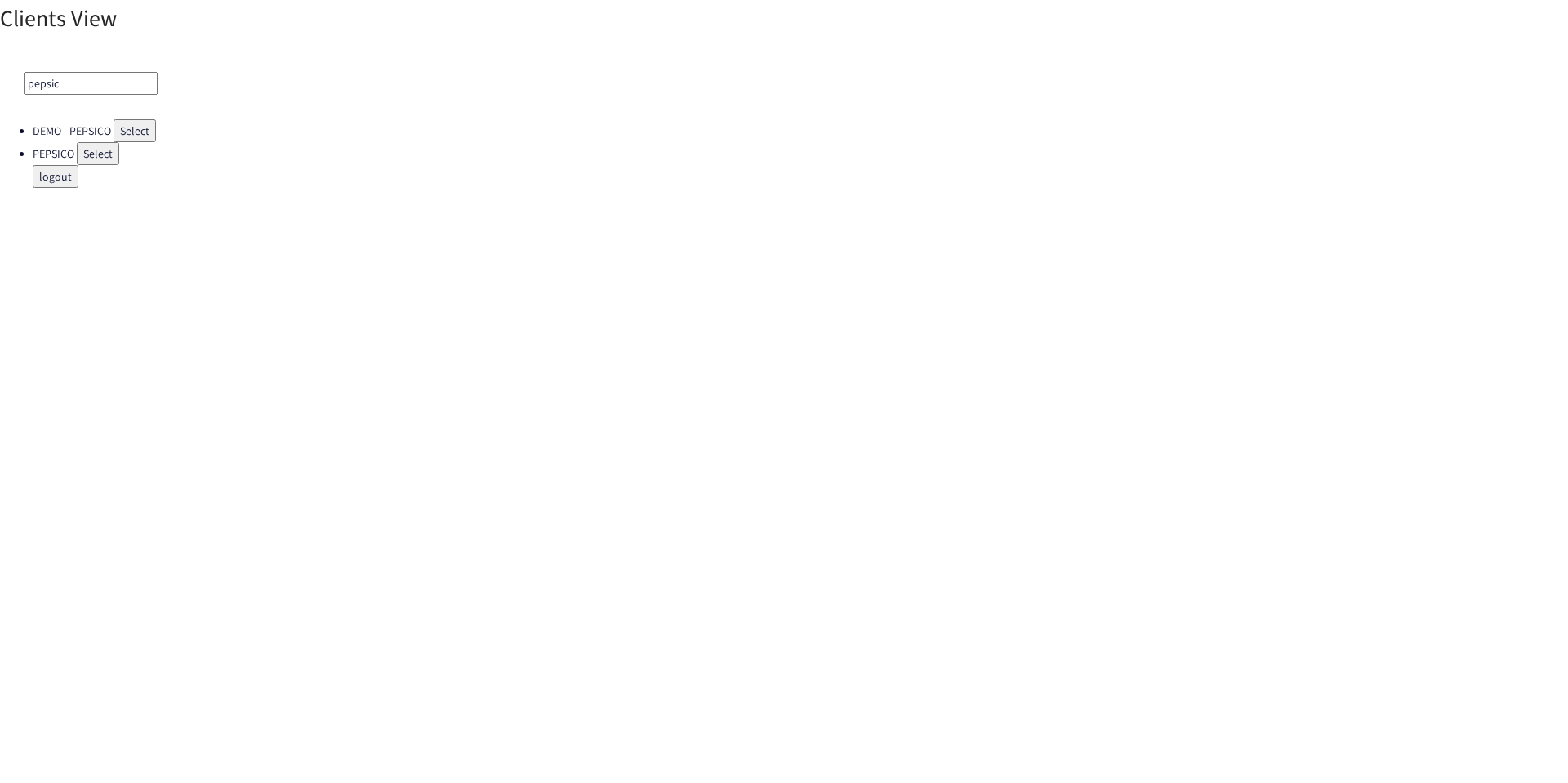
type input "pepsic"
click at [80, 146] on button "Select" at bounding box center [98, 154] width 42 height 23
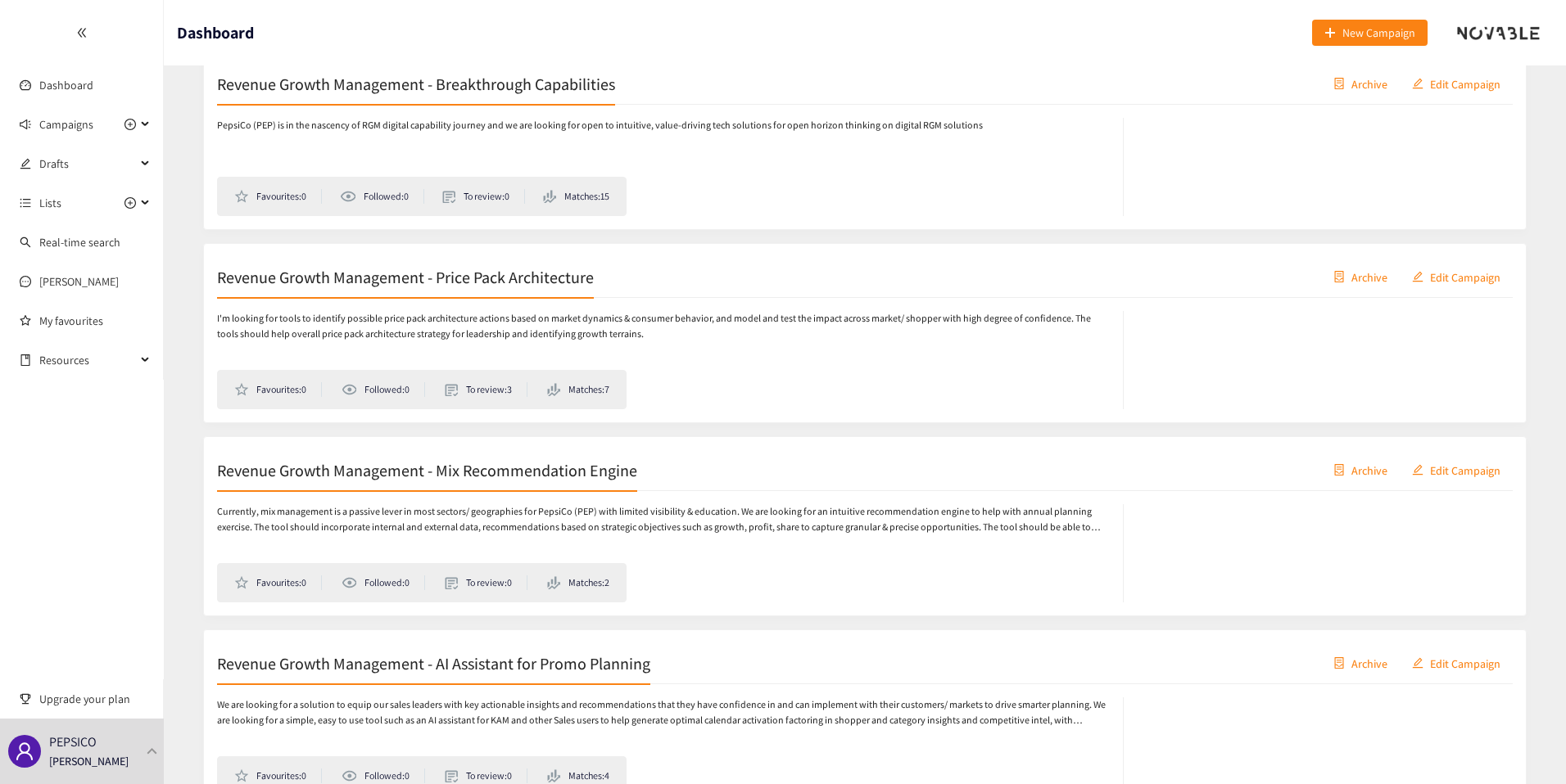
scroll to position [19833, 0]
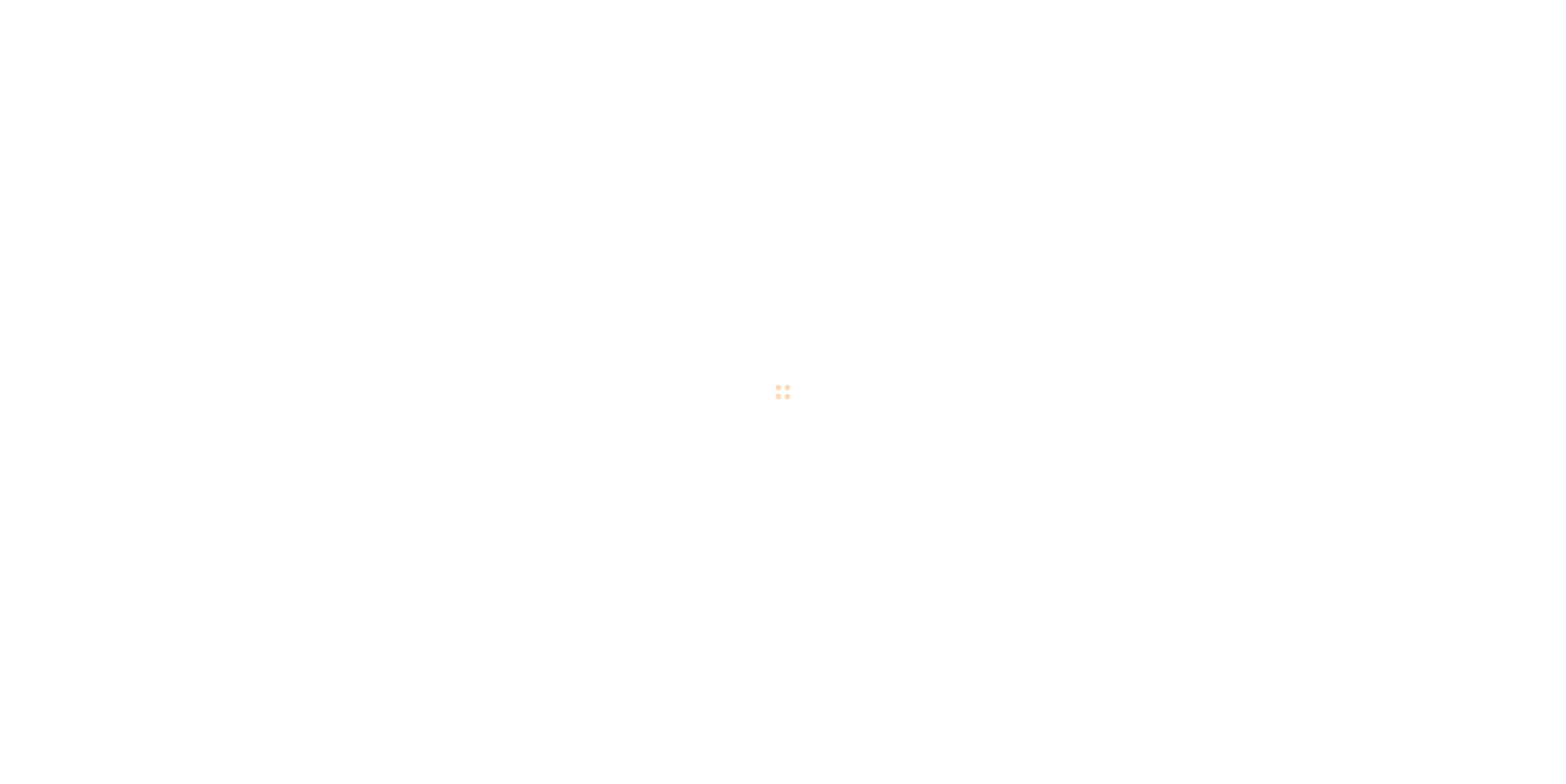
scroll to position [18, 0]
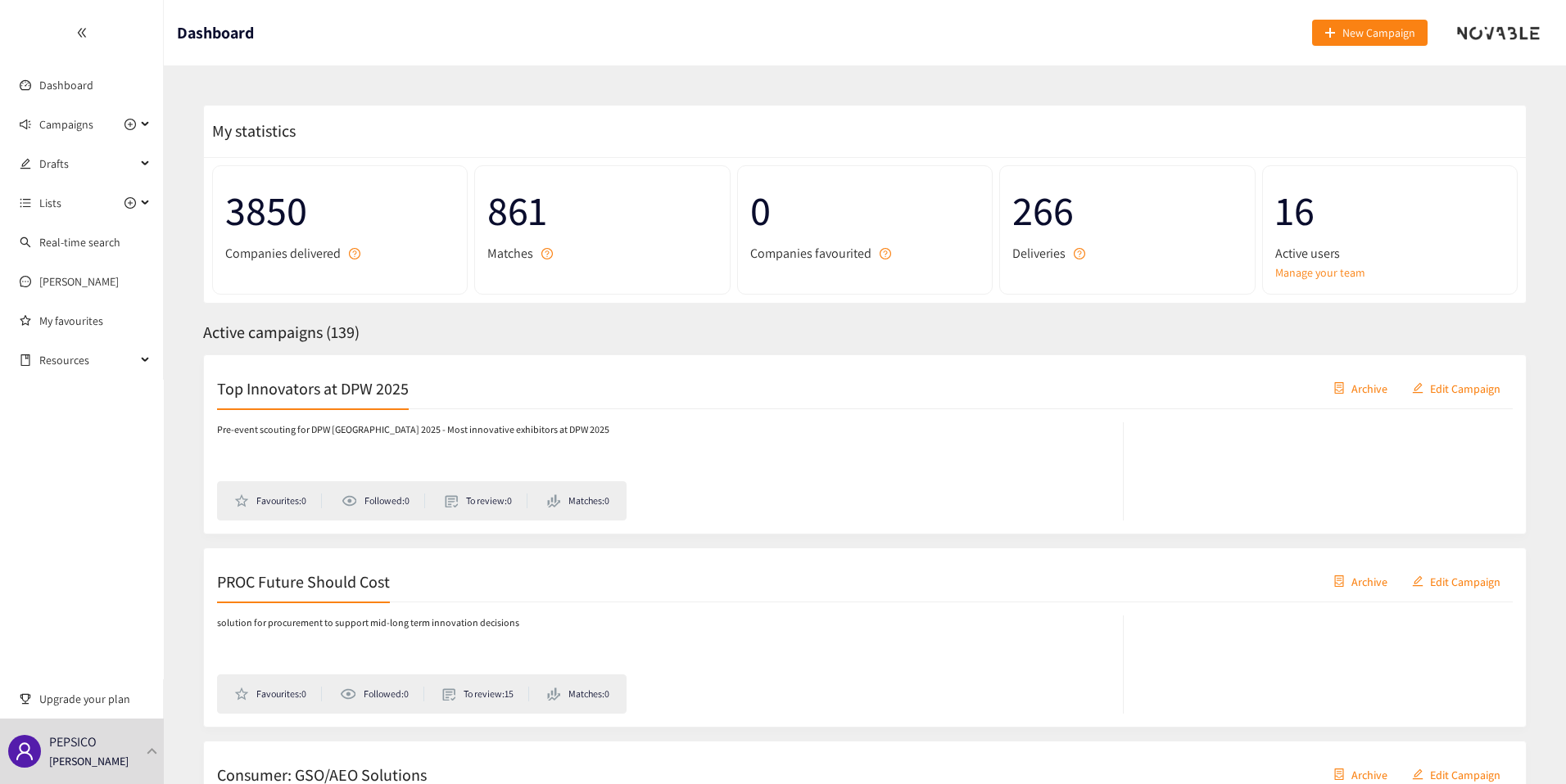
click at [372, 383] on h2 "Top Innovators at DPW 2025" at bounding box center [312, 388] width 191 height 23
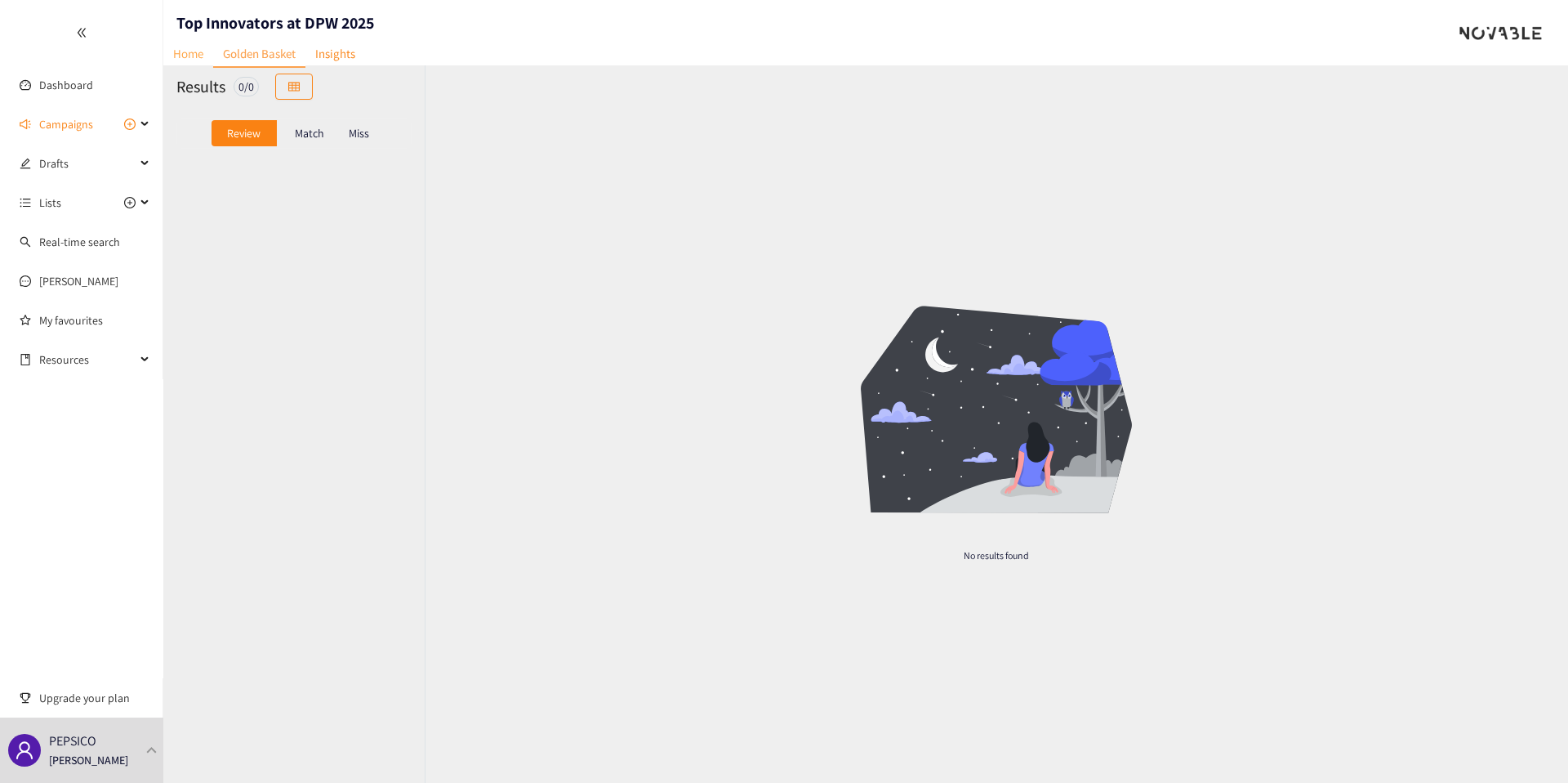
click at [186, 53] on link "Home" at bounding box center [188, 54] width 50 height 25
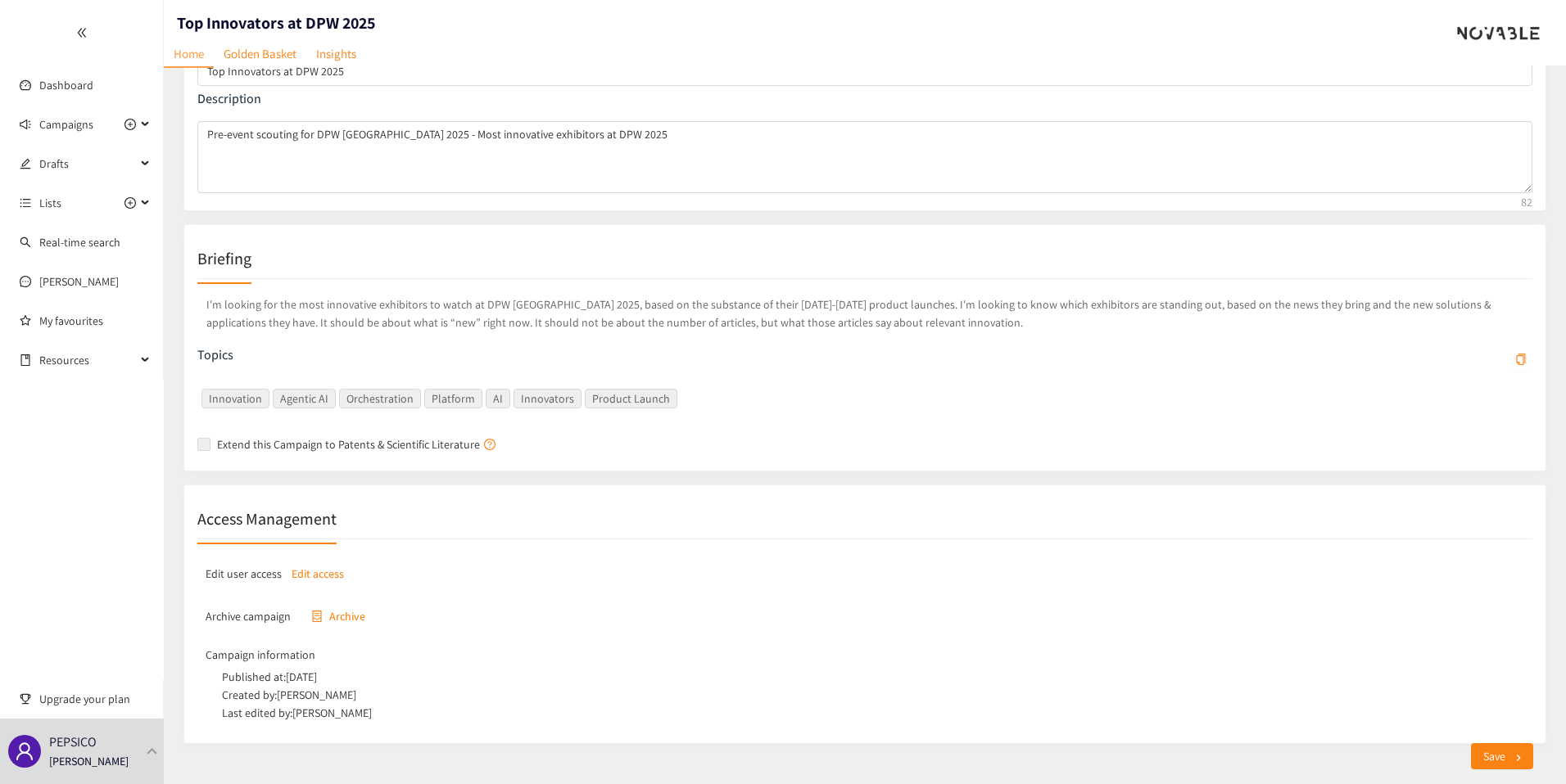
scroll to position [157, 0]
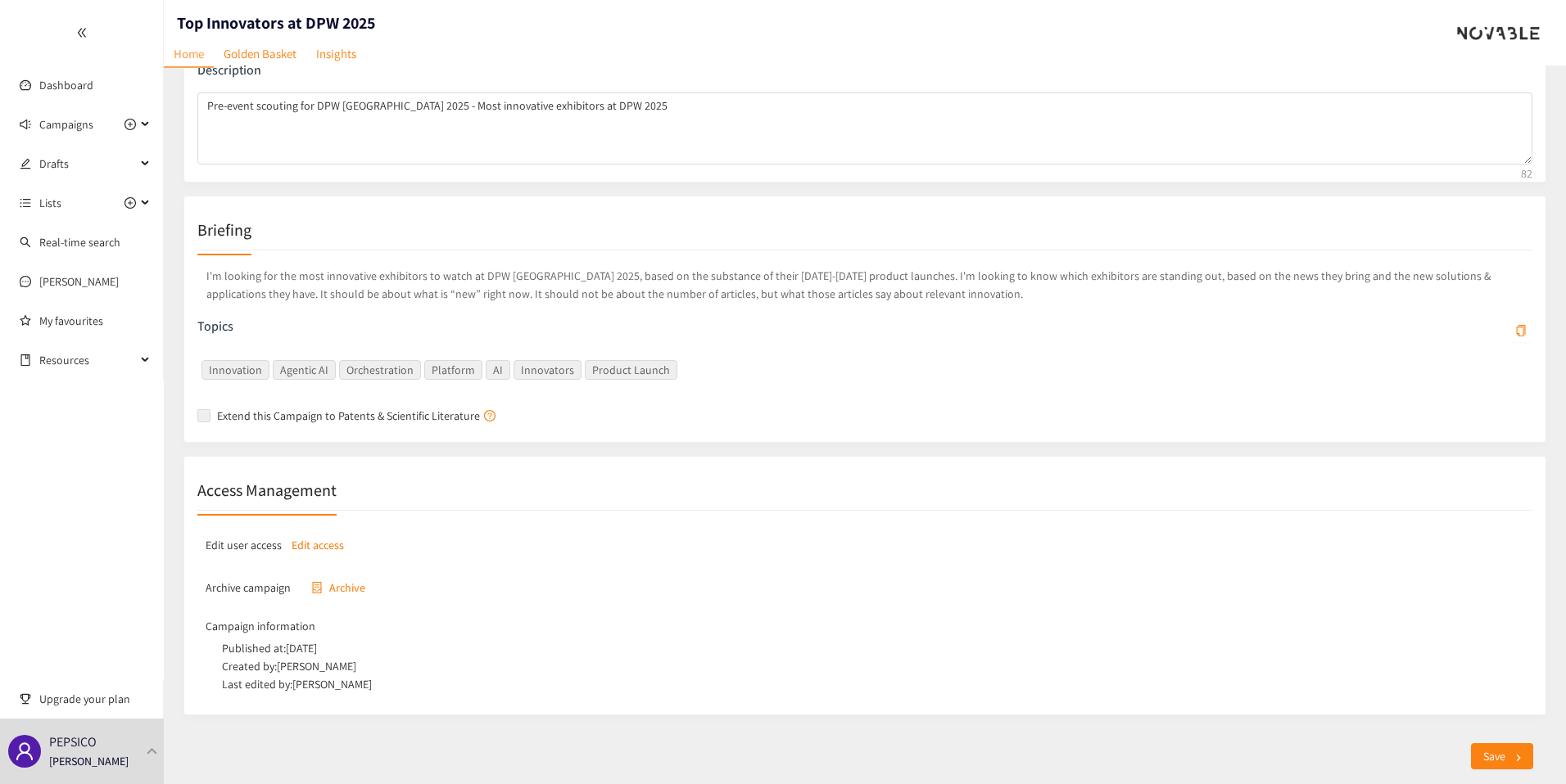
click at [324, 550] on p "Edit access" at bounding box center [317, 545] width 53 height 18
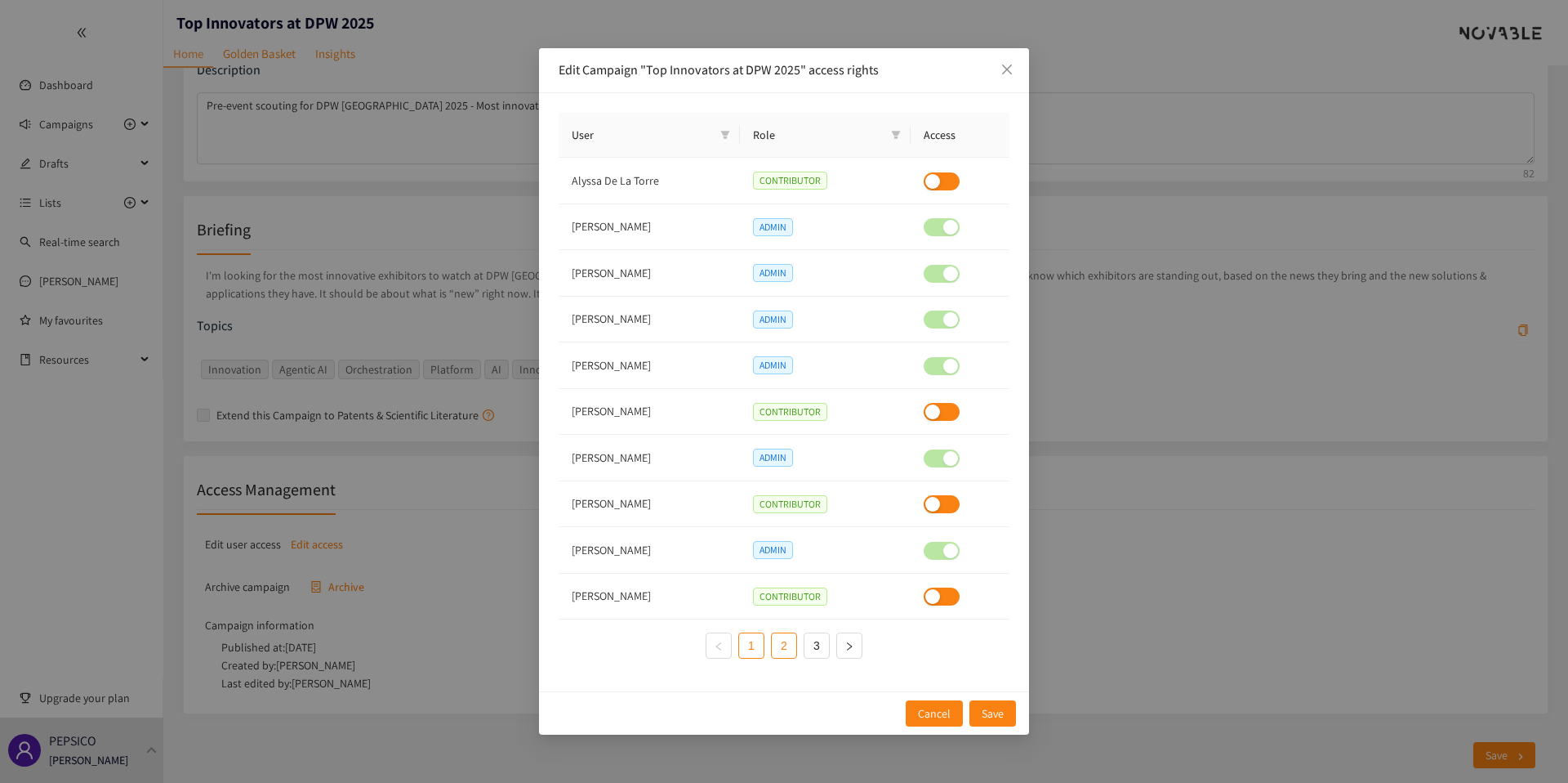
click at [781, 645] on link "2" at bounding box center [784, 646] width 25 height 25
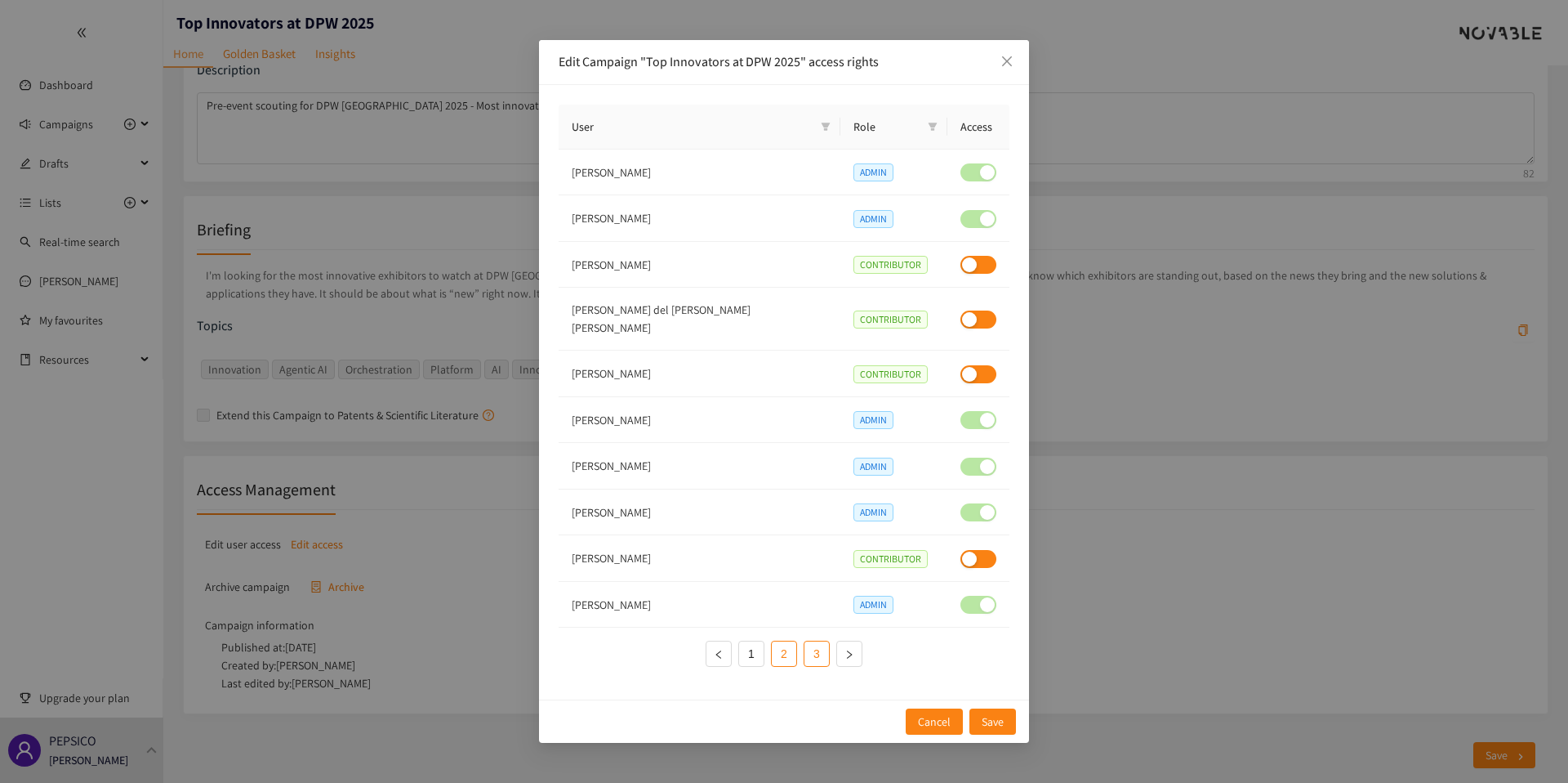
click at [819, 650] on link "3" at bounding box center [817, 654] width 25 height 25
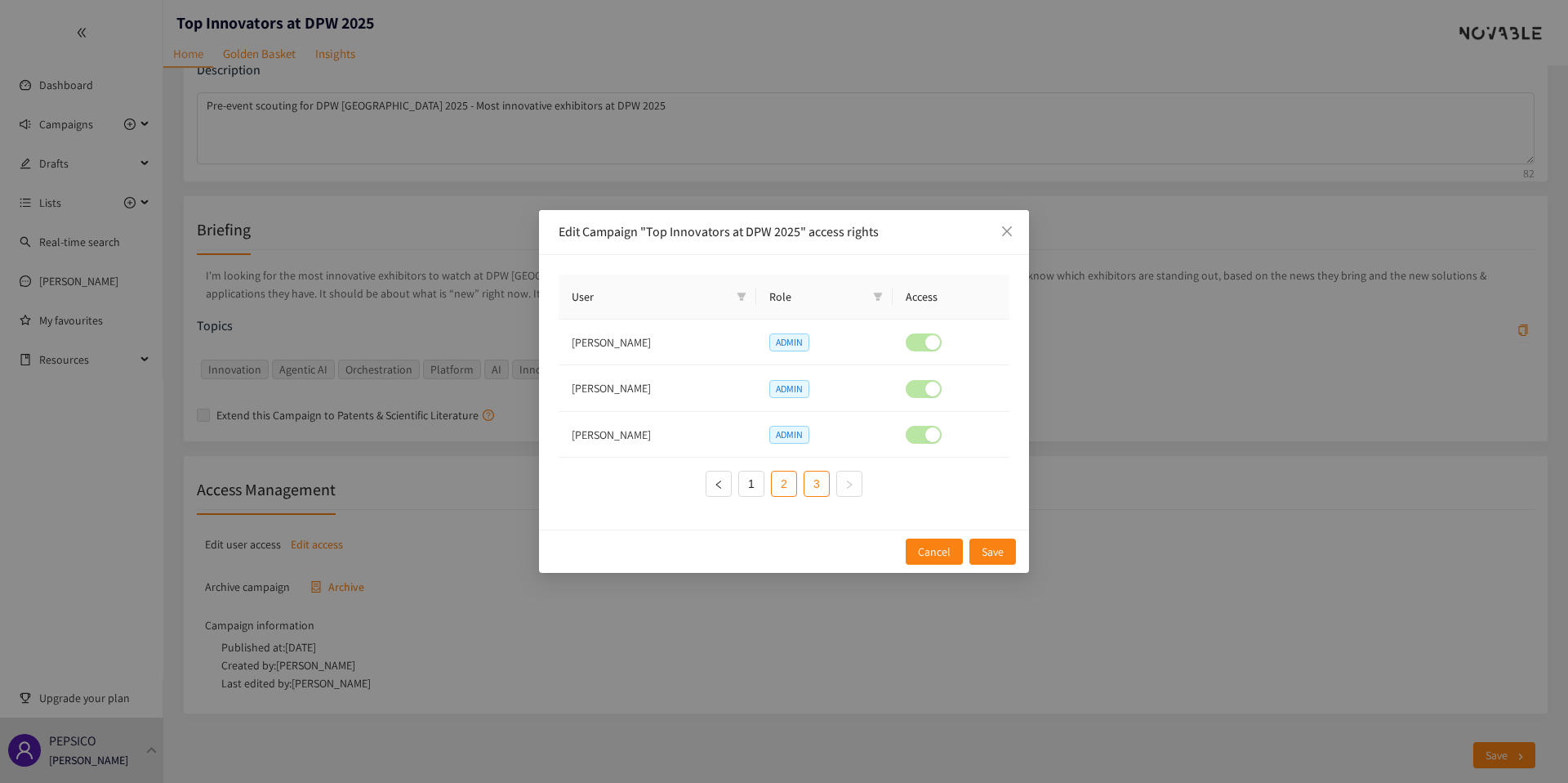
click at [783, 483] on link "2" at bounding box center [784, 484] width 25 height 25
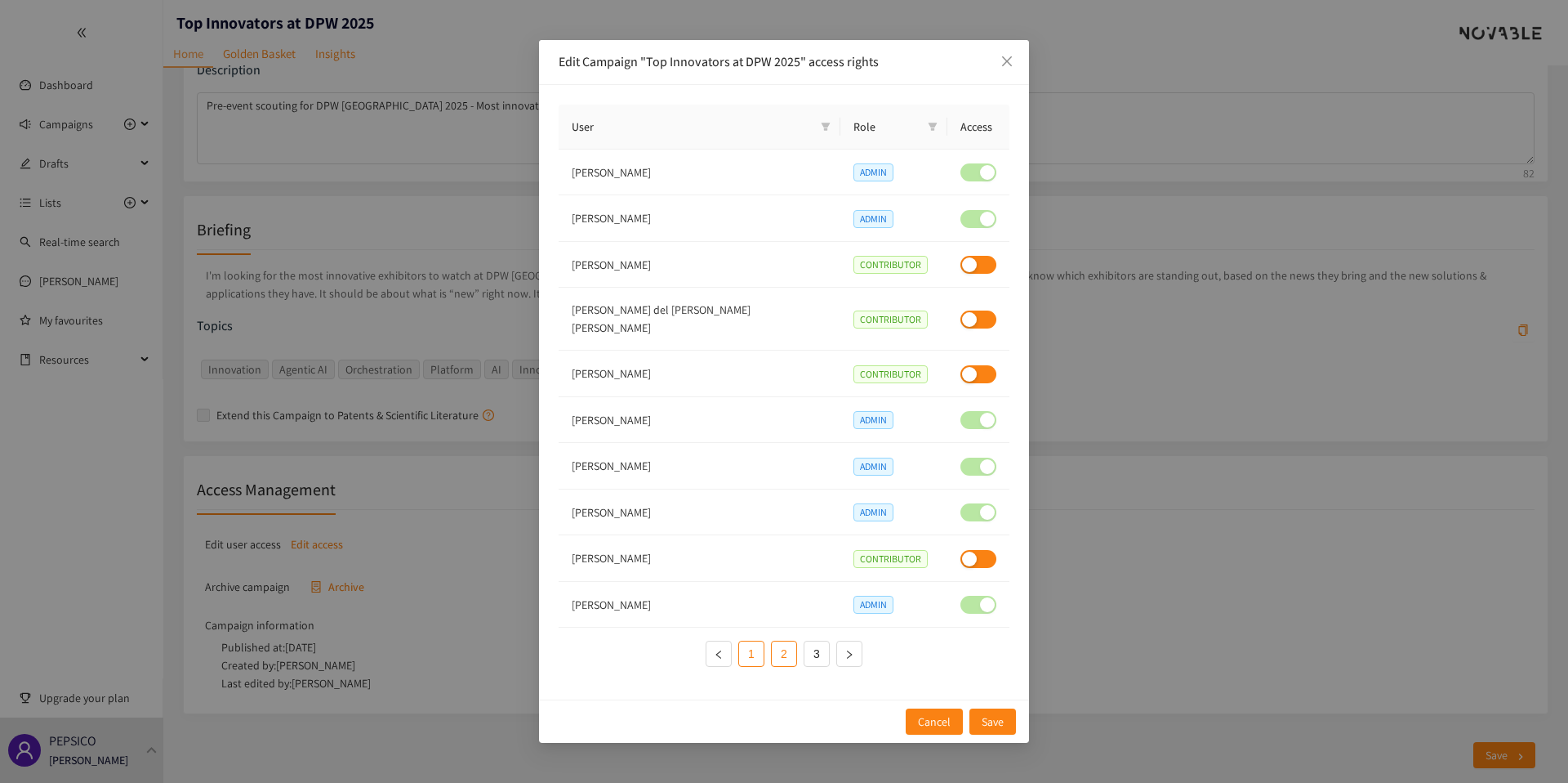
click at [753, 644] on link "1" at bounding box center [752, 654] width 25 height 25
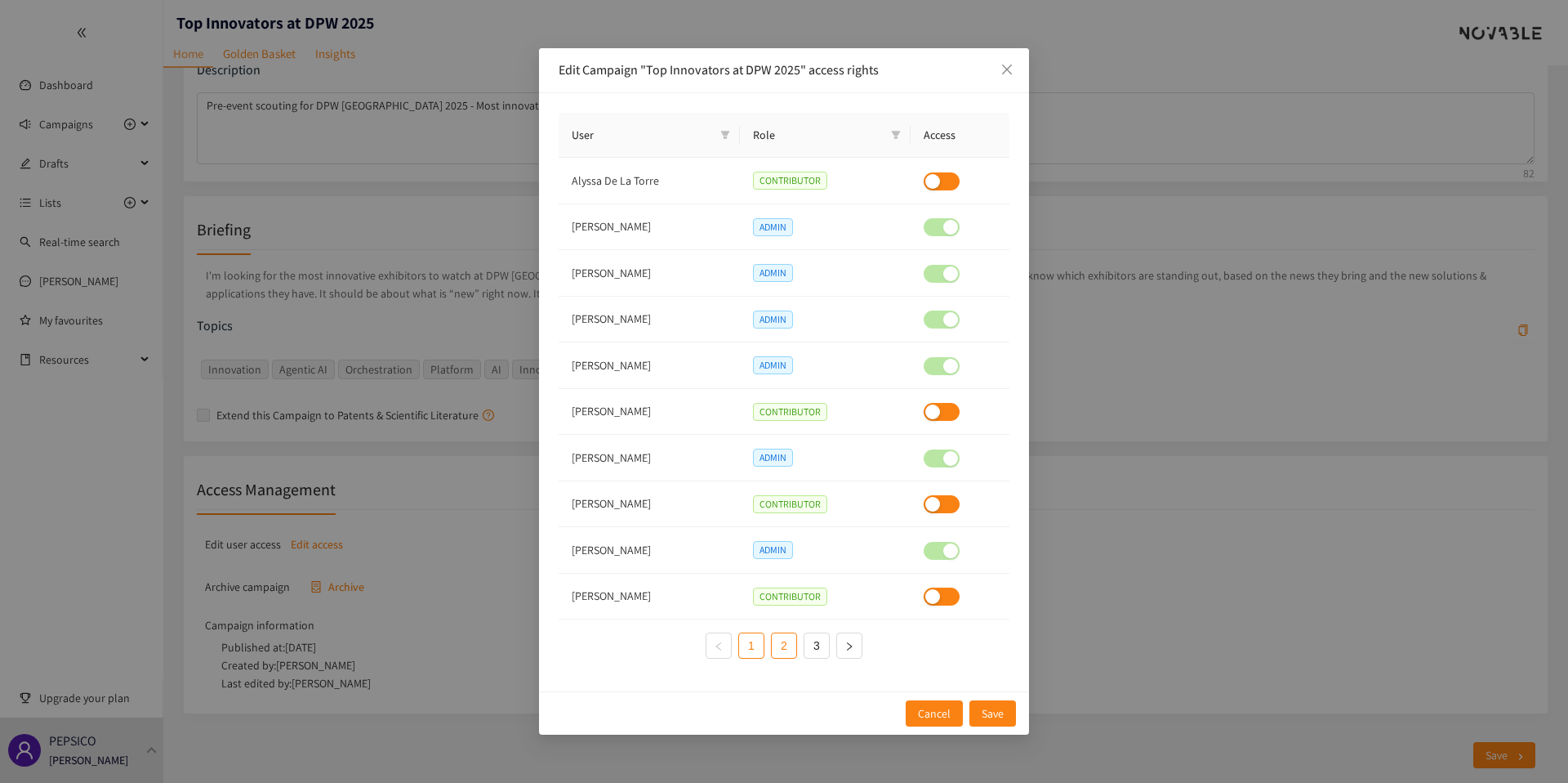
click at [780, 644] on link "2" at bounding box center [784, 646] width 25 height 25
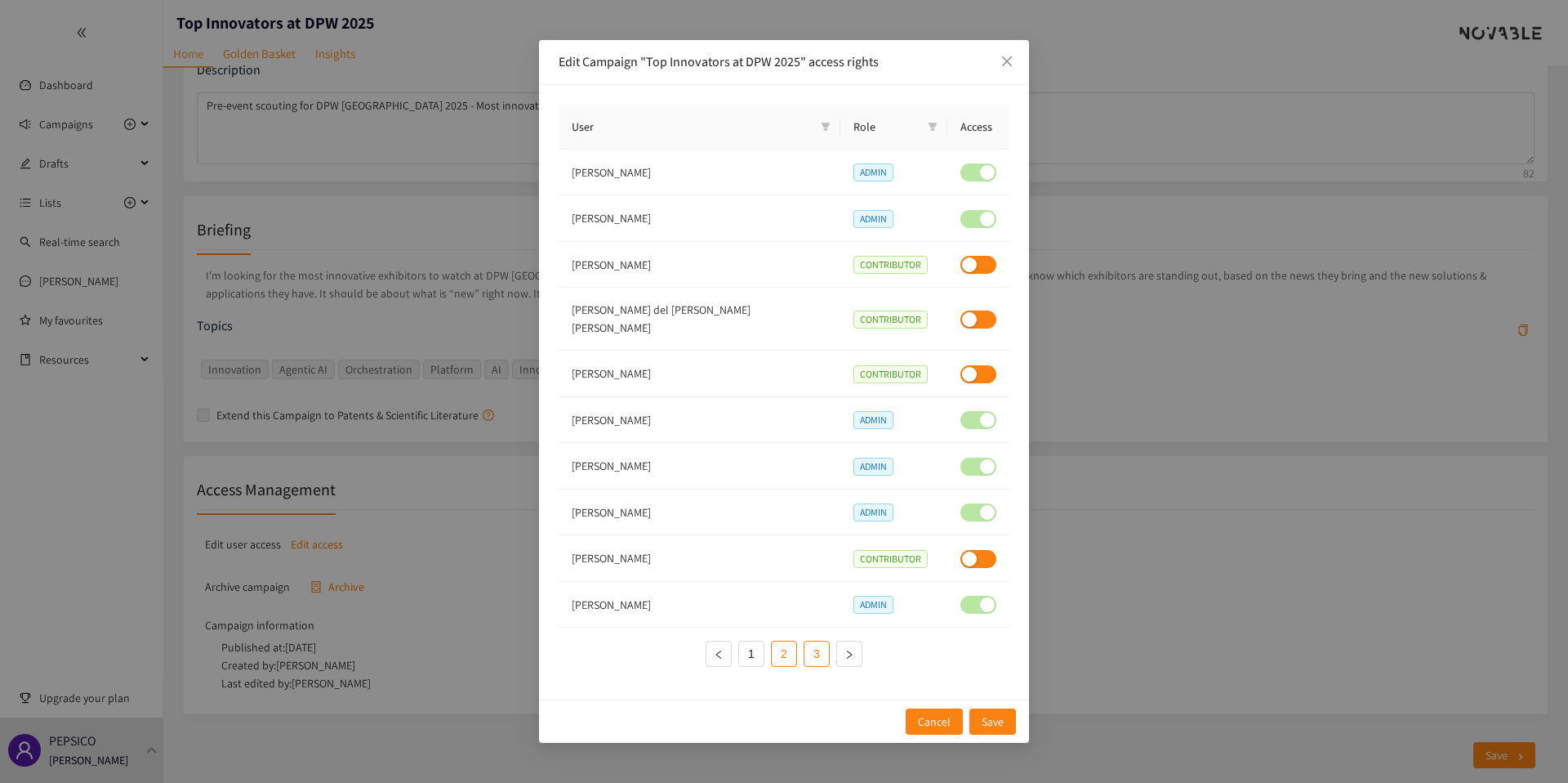
click at [812, 644] on link "3" at bounding box center [817, 654] width 25 height 25
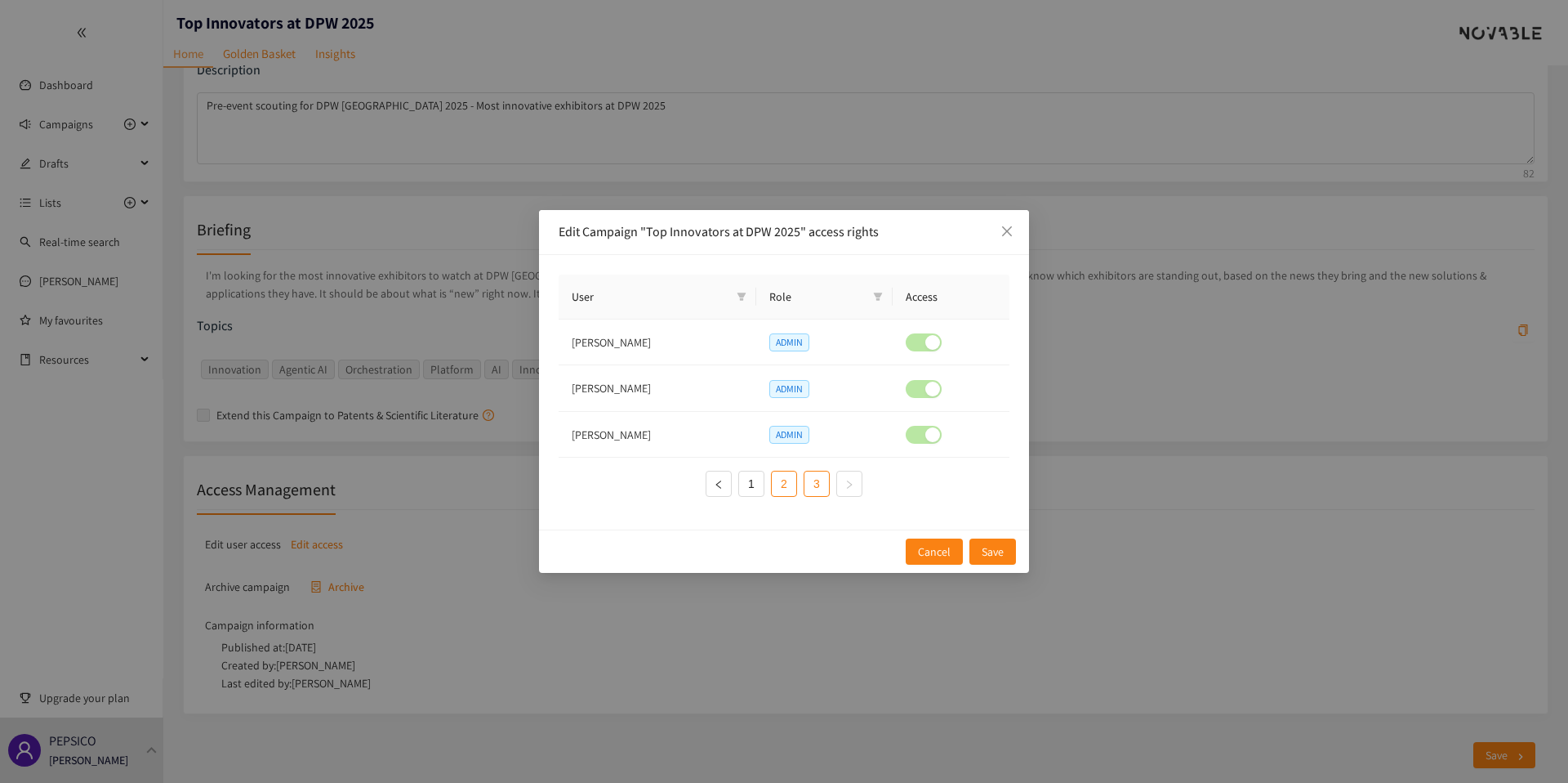
click at [790, 488] on link "2" at bounding box center [784, 484] width 25 height 25
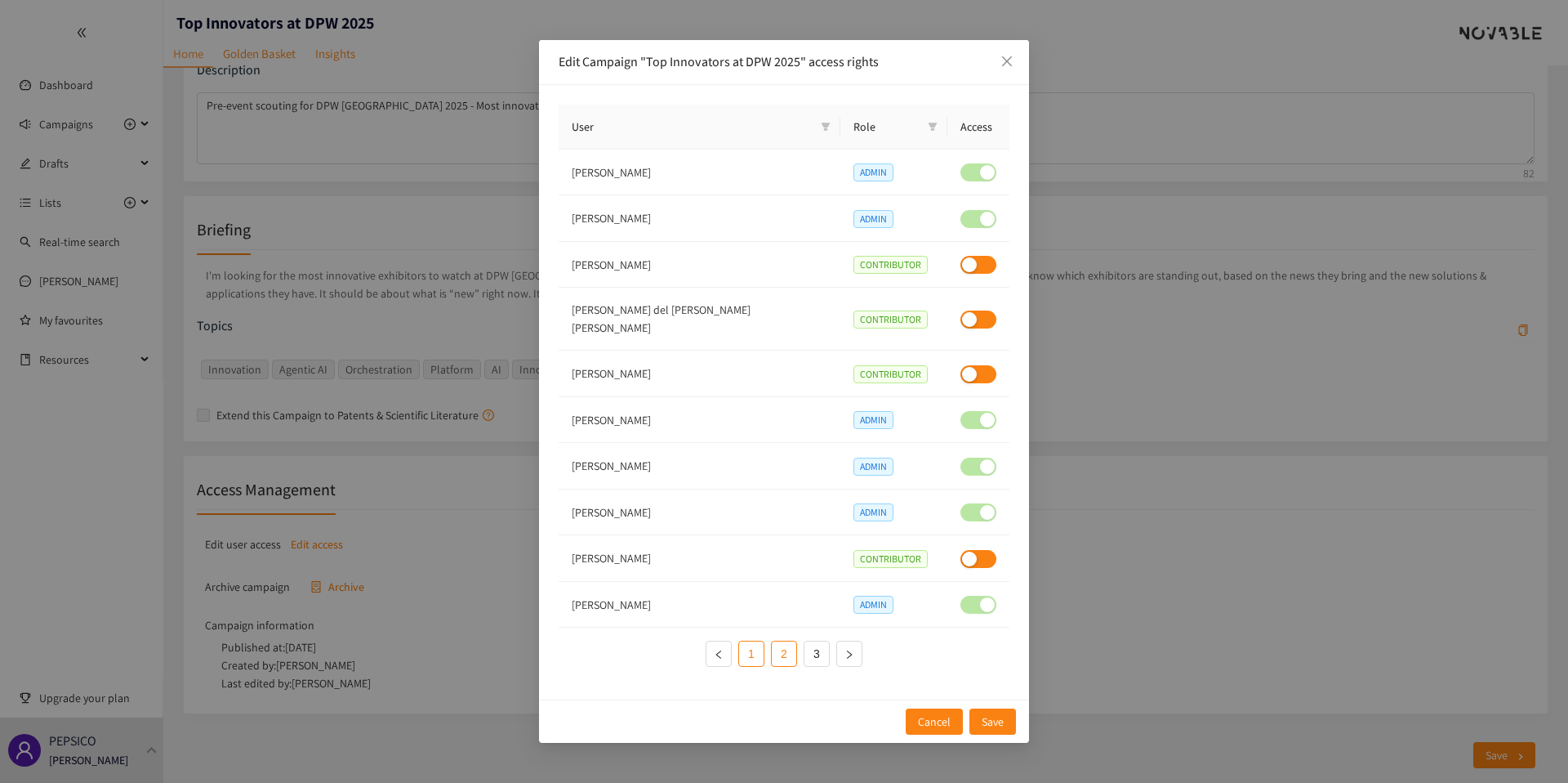
click at [750, 643] on link "1" at bounding box center [752, 654] width 25 height 25
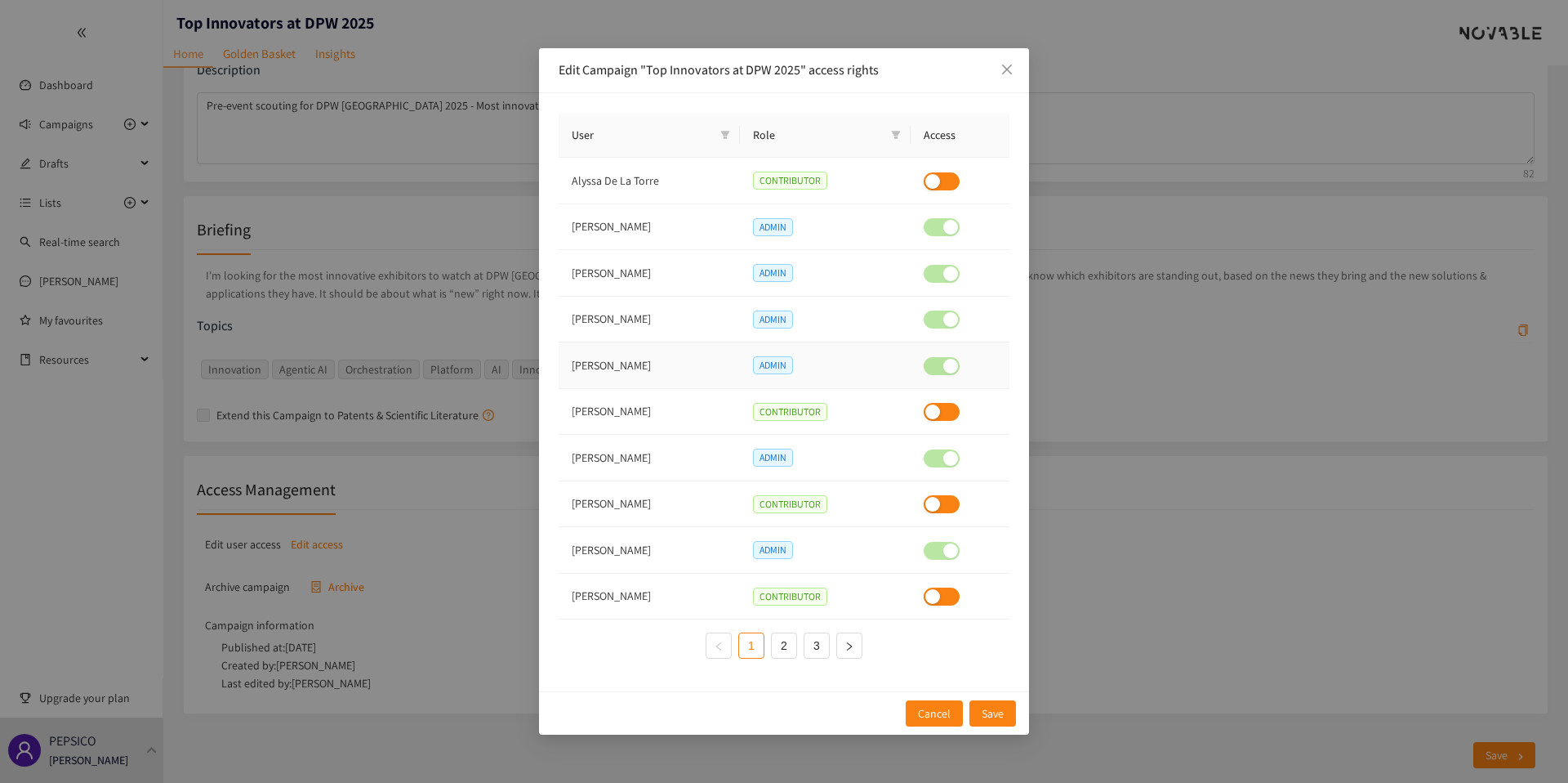
click at [623, 365] on td "Briarre Johnson" at bounding box center [649, 366] width 181 height 47
click at [619, 401] on td "Konark Patel" at bounding box center [649, 412] width 181 height 47
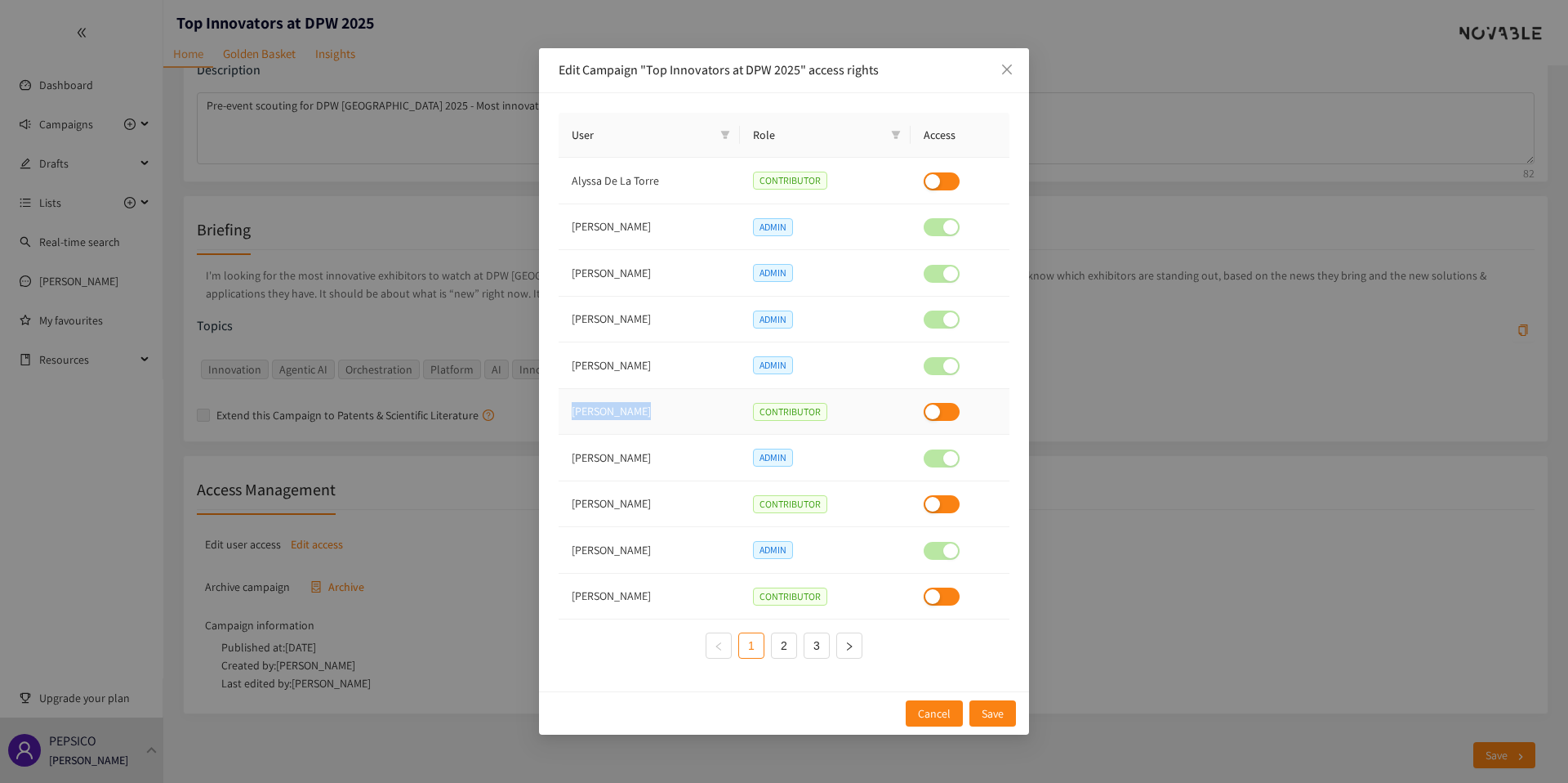
click at [619, 401] on td "Konark Patel" at bounding box center [649, 412] width 181 height 47
click at [619, 407] on td "Konark Patel" at bounding box center [649, 412] width 181 height 47
click at [602, 452] on td "Michelle Nesselbush" at bounding box center [649, 458] width 181 height 47
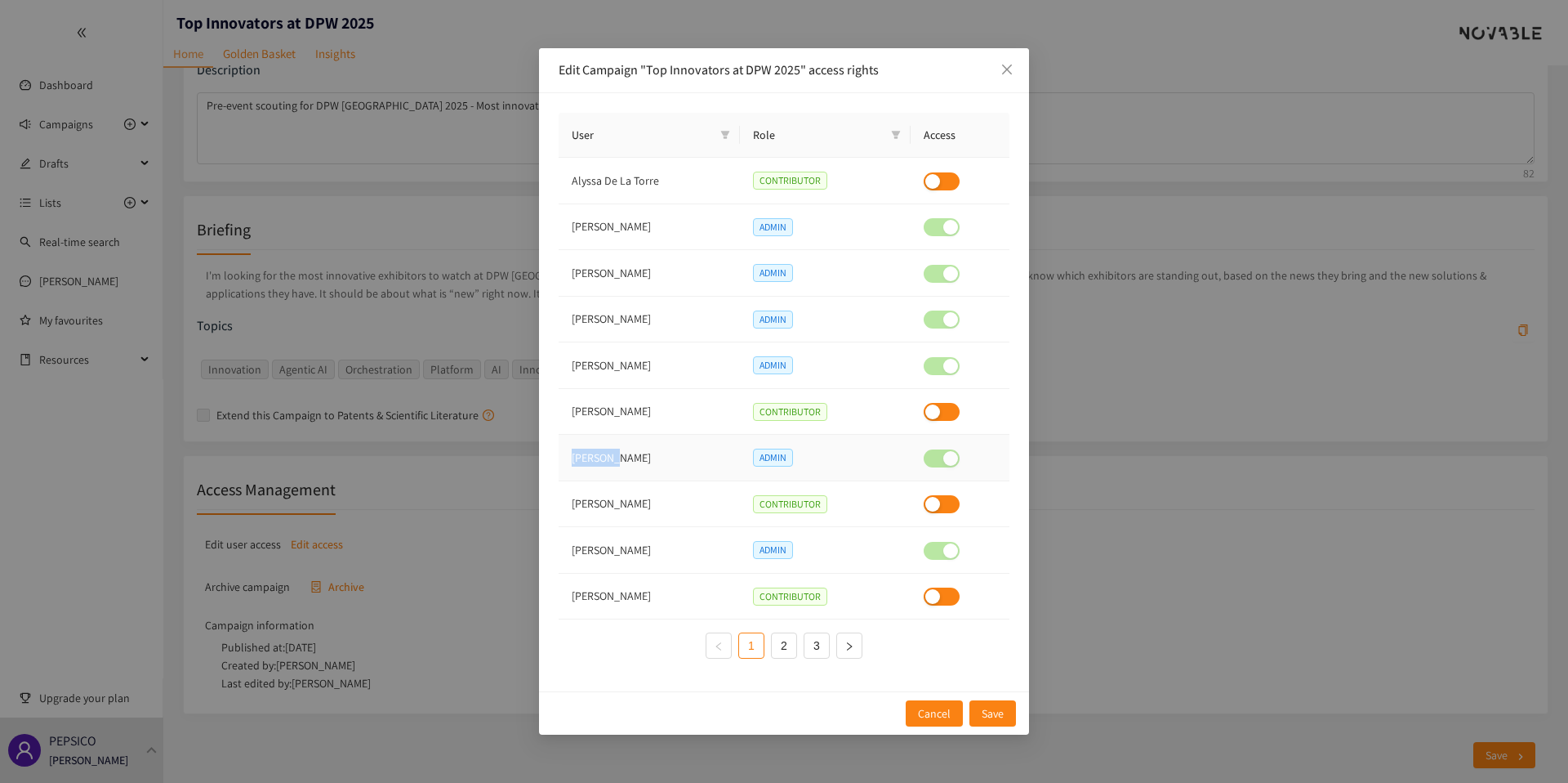
click at [602, 452] on td "Michelle Nesselbush" at bounding box center [649, 458] width 181 height 47
click at [603, 463] on td "Michelle Nesselbush" at bounding box center [649, 458] width 181 height 47
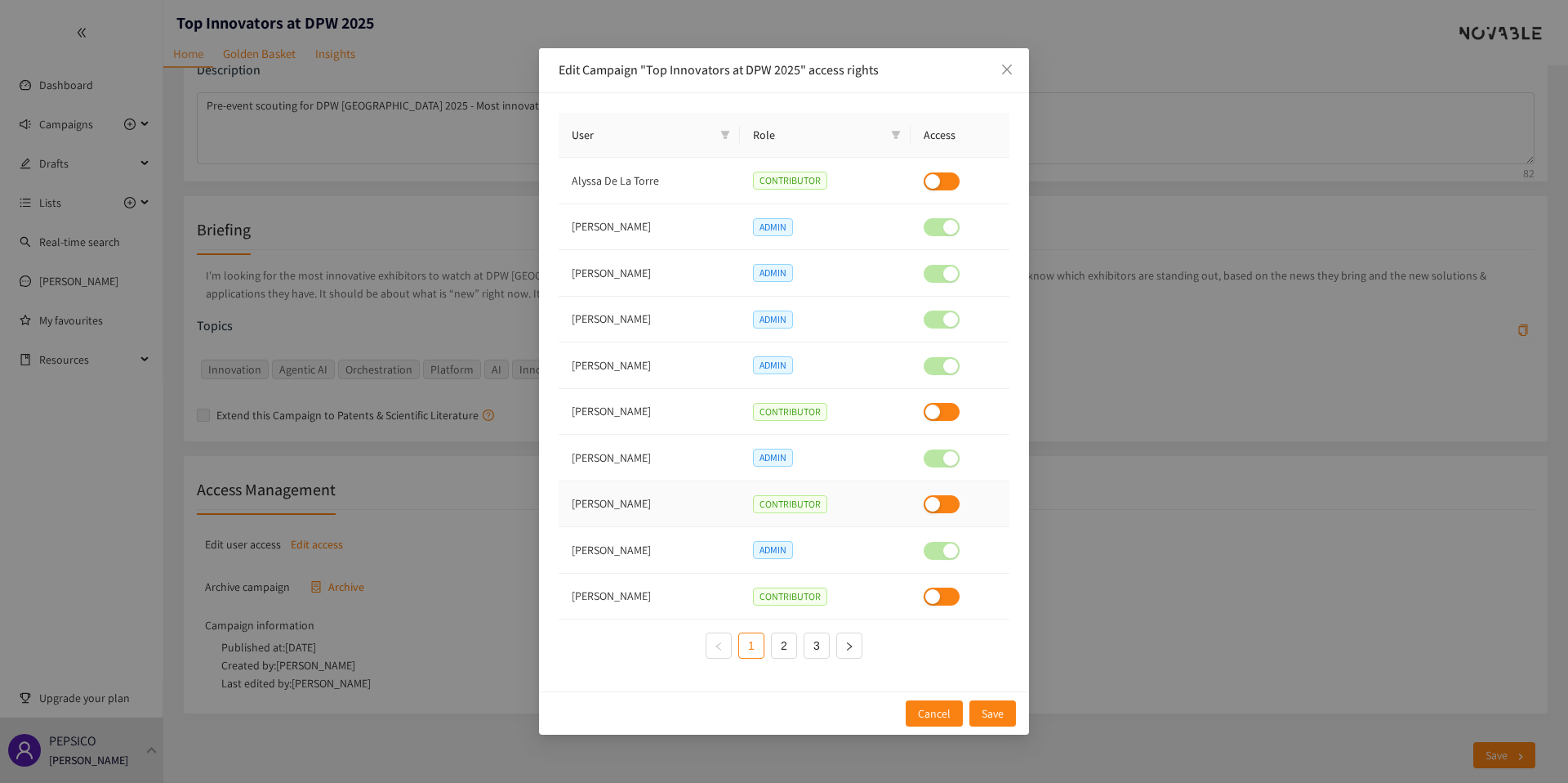
click at [603, 504] on td "Sarah Pichardo" at bounding box center [649, 505] width 181 height 47
click at [597, 556] on td "Tarun Katikaneni" at bounding box center [649, 550] width 181 height 47
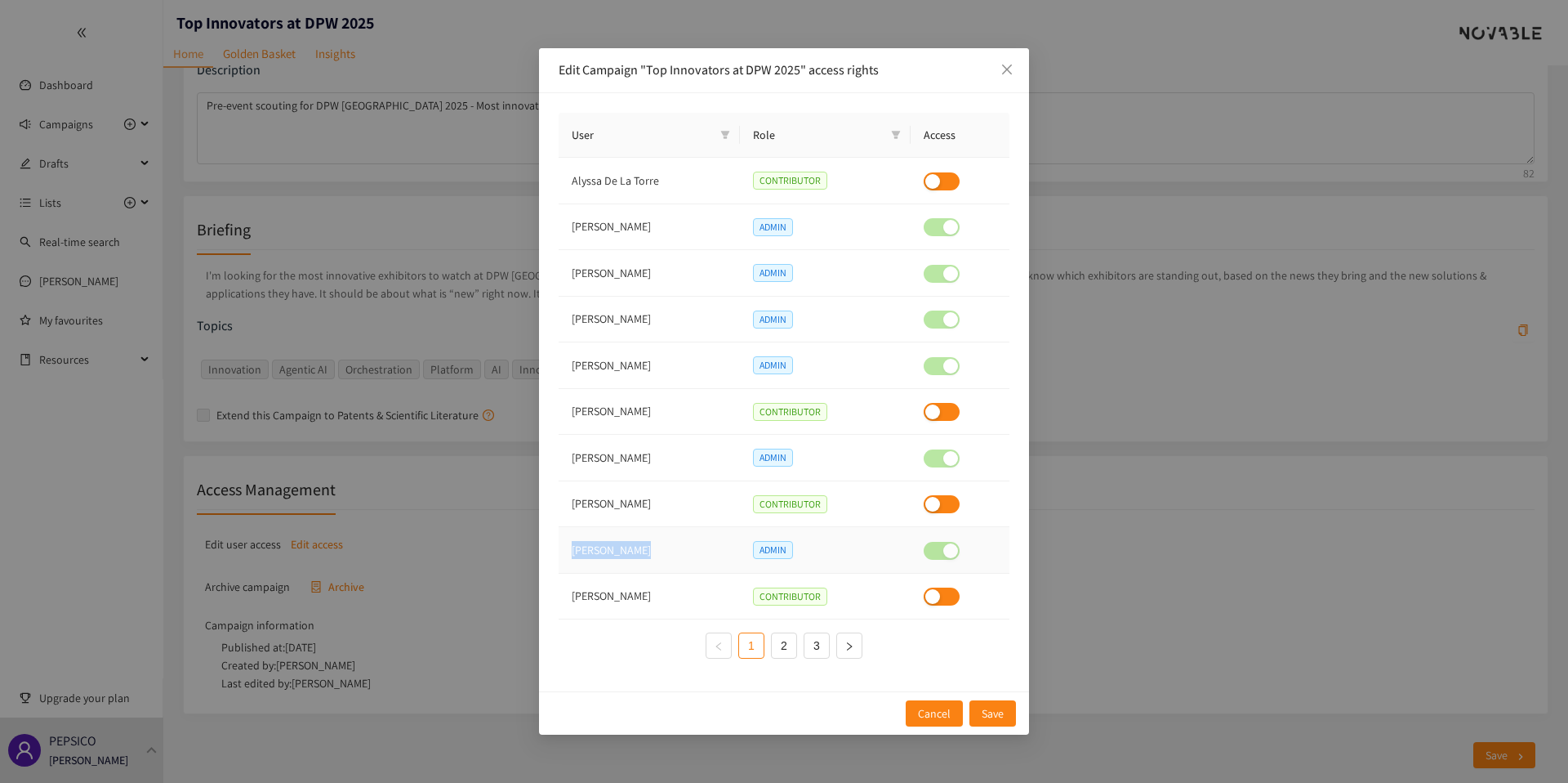
click at [597, 556] on td "Tarun Katikaneni" at bounding box center [649, 550] width 181 height 47
click at [593, 587] on td "AHMED KHAN" at bounding box center [649, 597] width 181 height 47
click at [601, 593] on td "AHMED KHAN" at bounding box center [649, 597] width 181 height 47
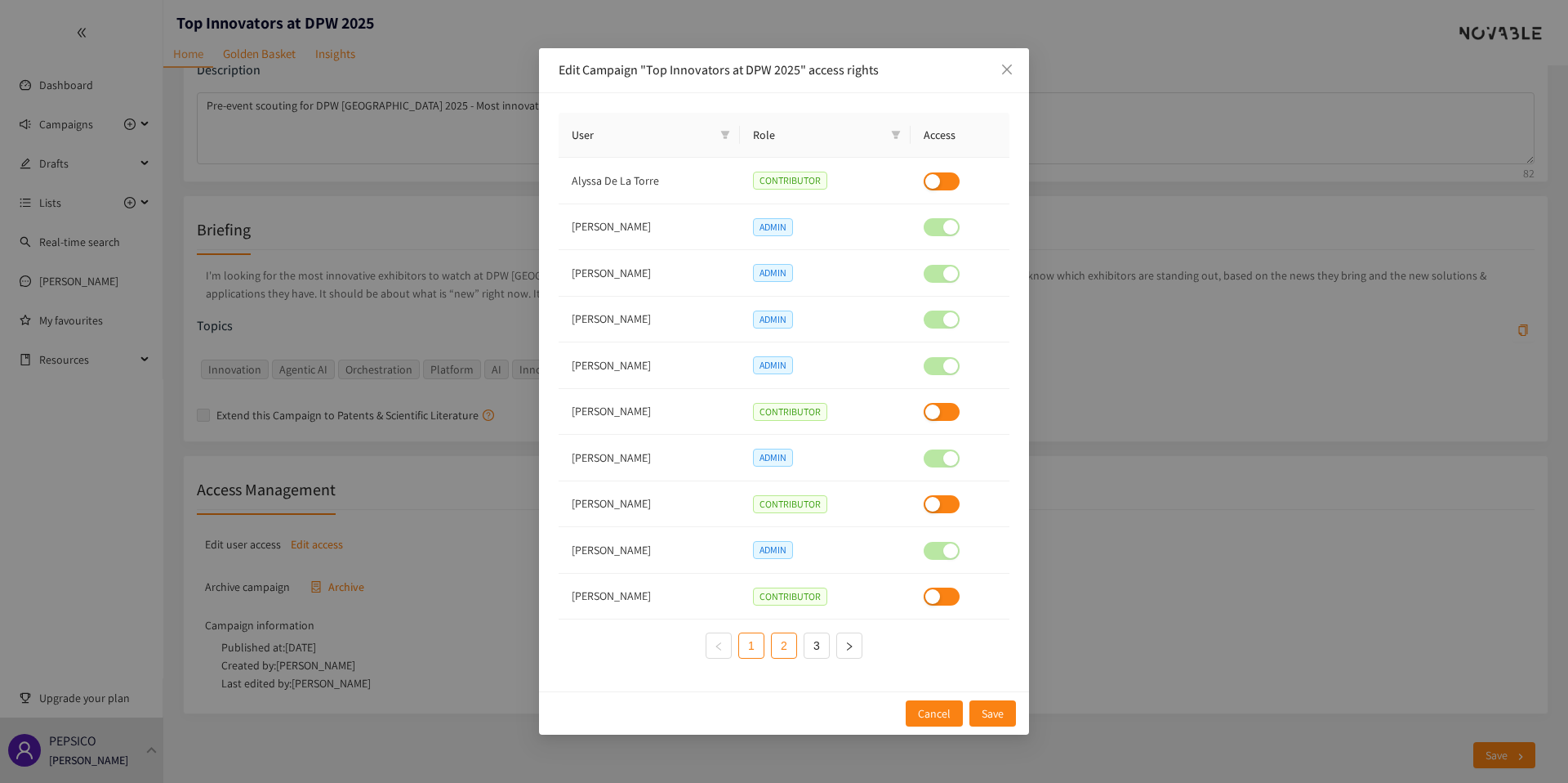
click at [780, 644] on link "2" at bounding box center [784, 646] width 25 height 25
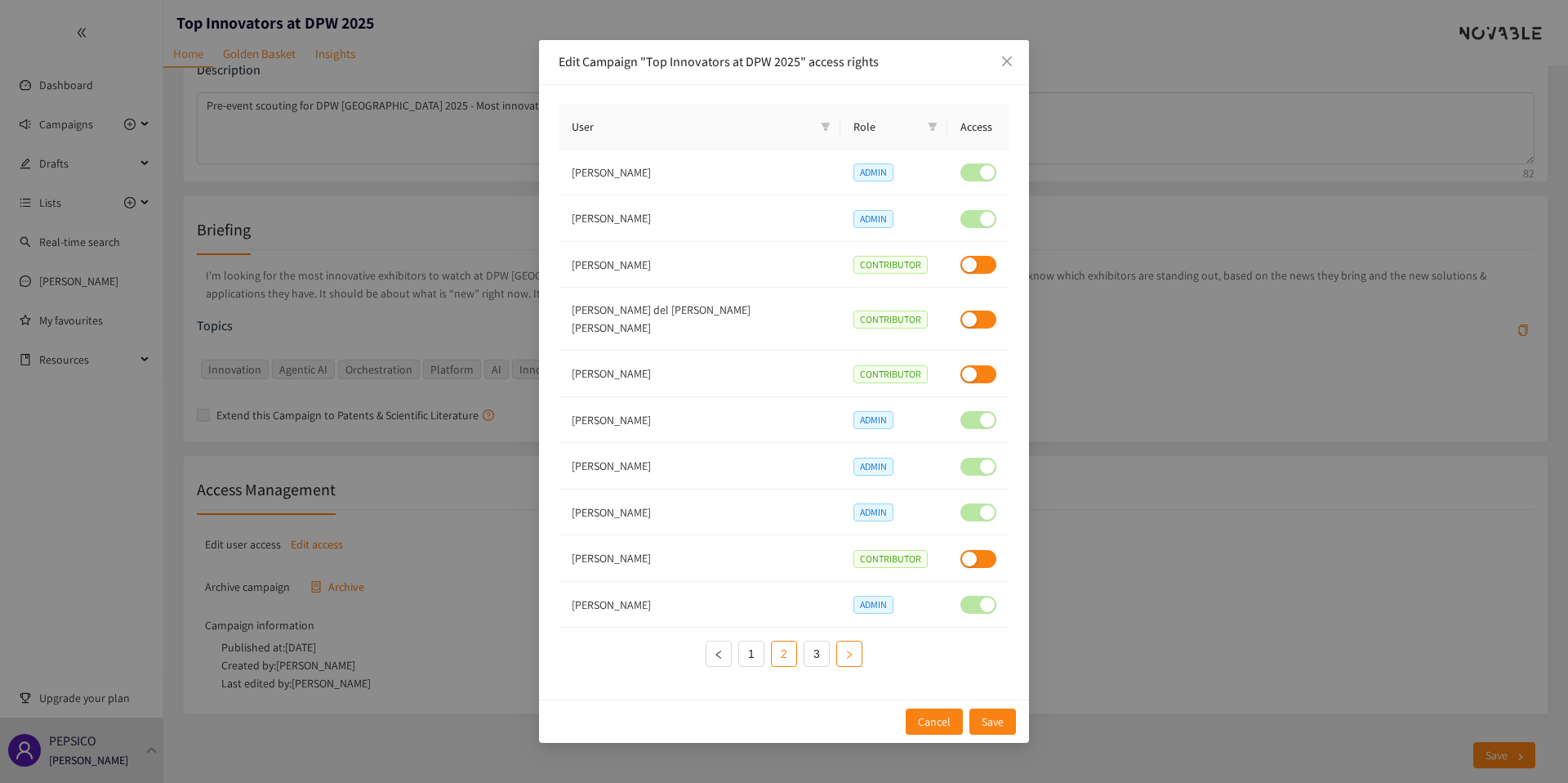
click at [850, 651] on icon "right" at bounding box center [849, 654] width 5 height 9
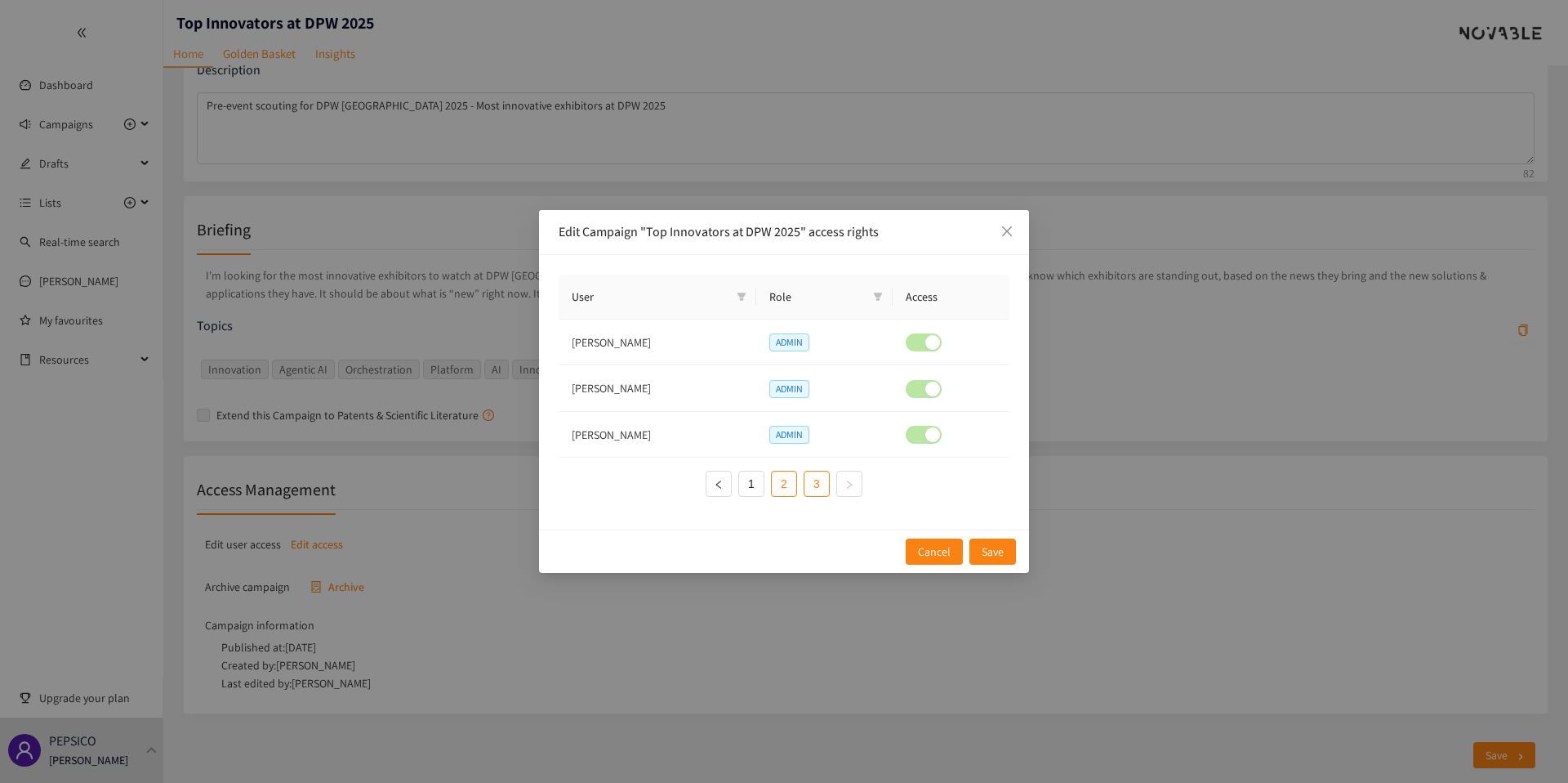
click at [784, 489] on link "2" at bounding box center [784, 484] width 25 height 25
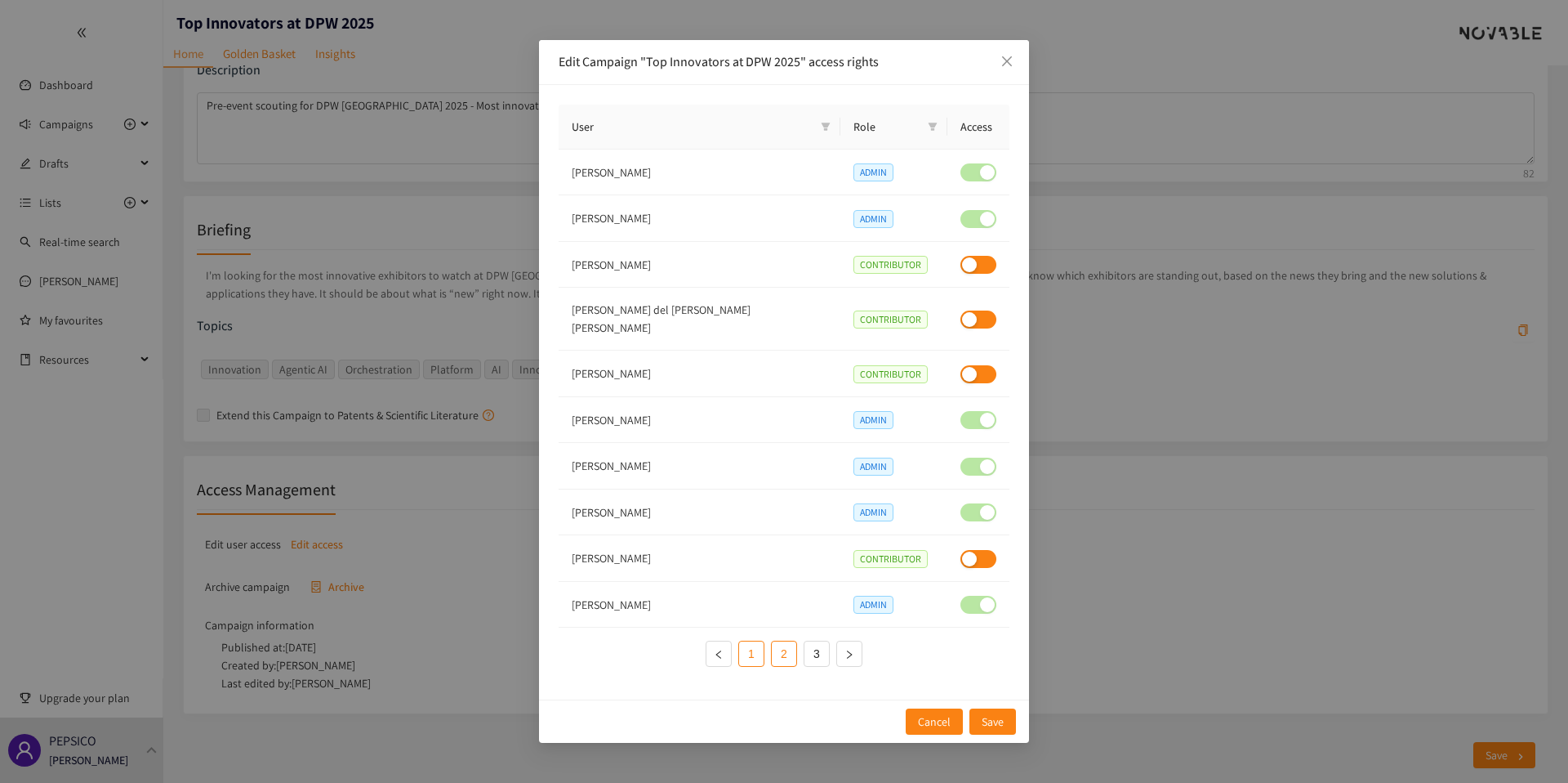
click at [749, 652] on link "1" at bounding box center [752, 654] width 25 height 25
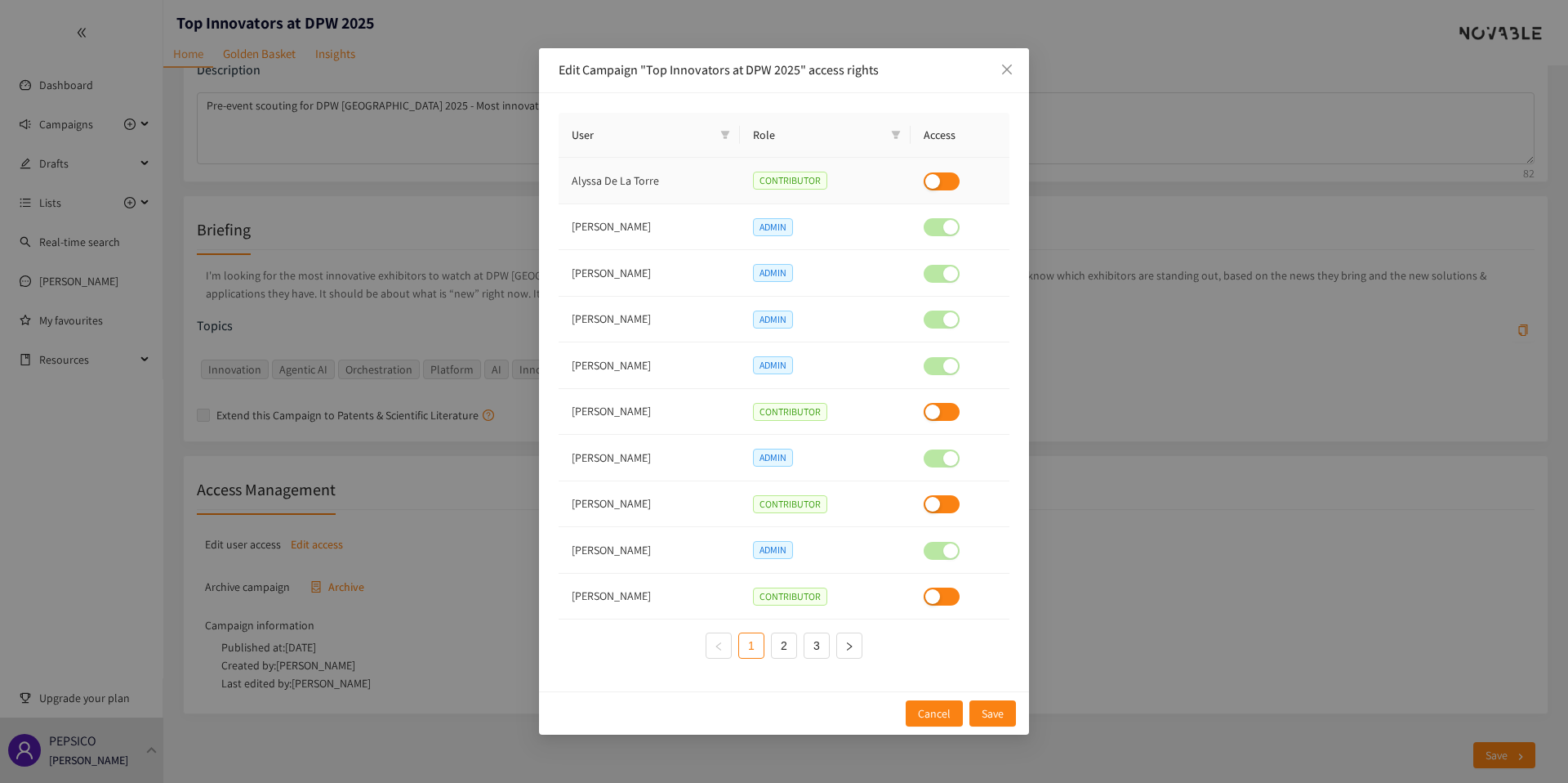
click at [815, 178] on span "CONTRIBUTOR" at bounding box center [790, 180] width 75 height 18
click at [778, 232] on span "ADMIN" at bounding box center [773, 226] width 40 height 18
click at [781, 268] on span "ADMIN" at bounding box center [773, 273] width 40 height 18
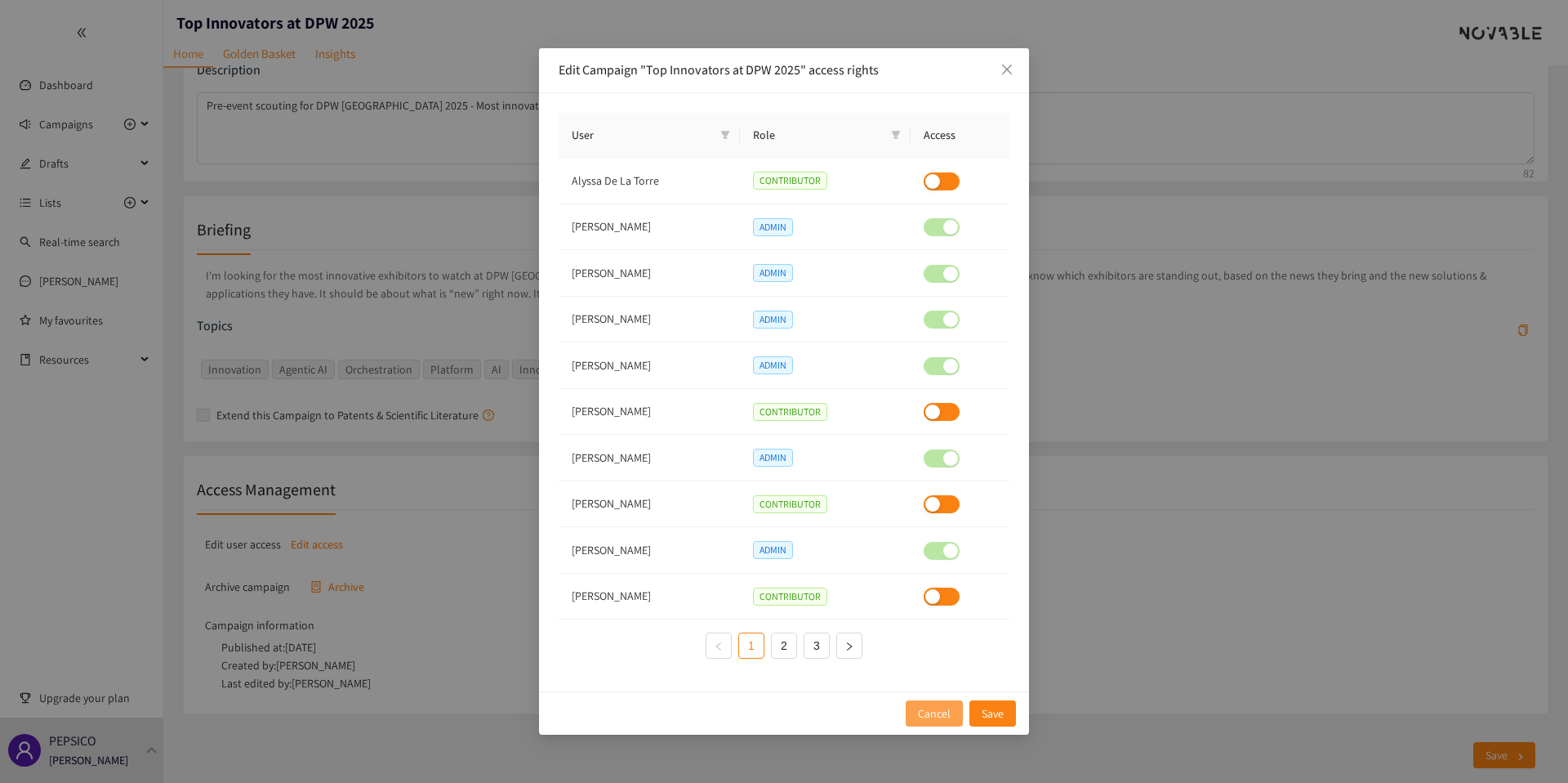
click at [926, 710] on span "Cancel" at bounding box center [934, 713] width 33 height 18
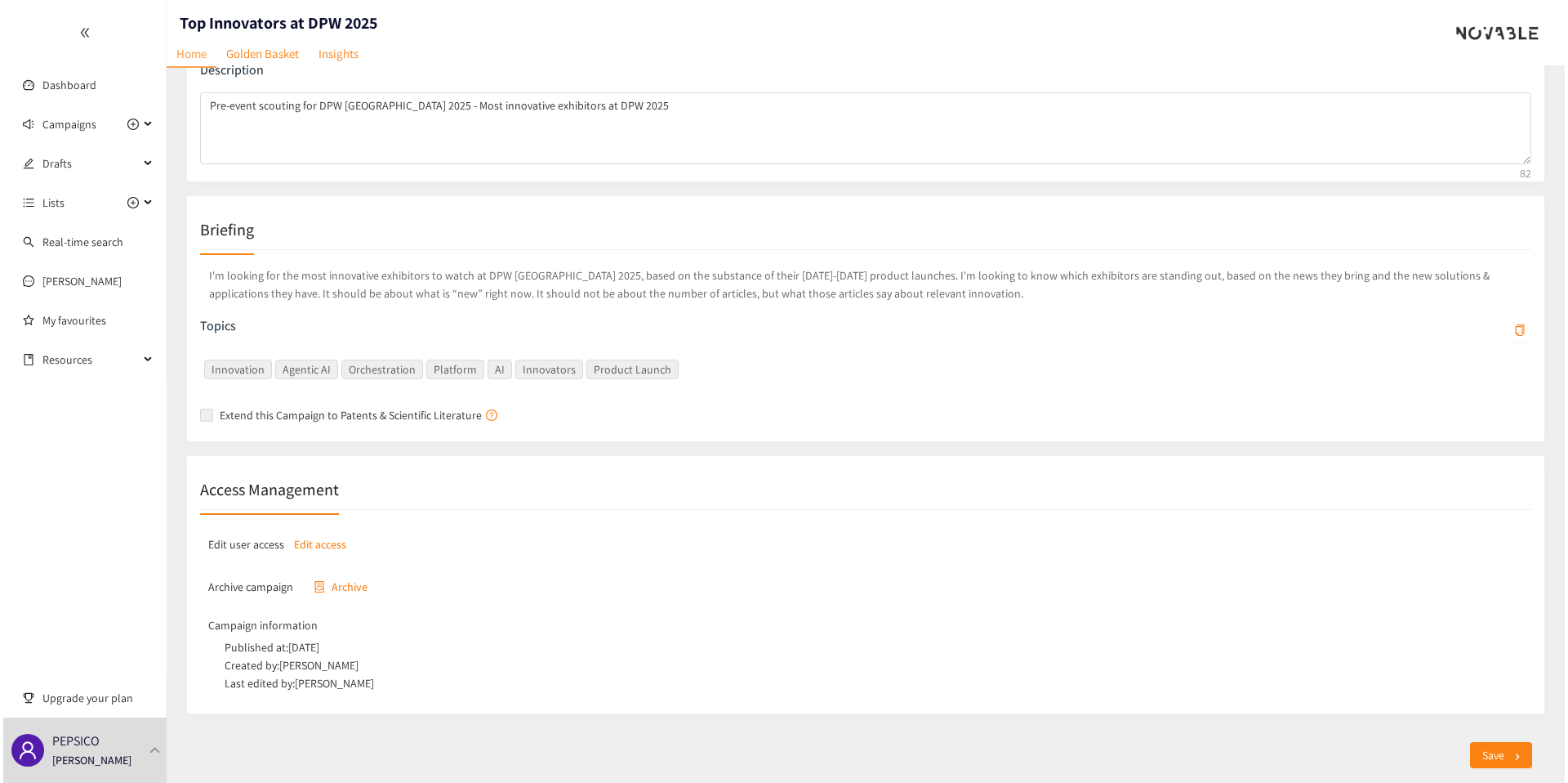
scroll to position [0, 0]
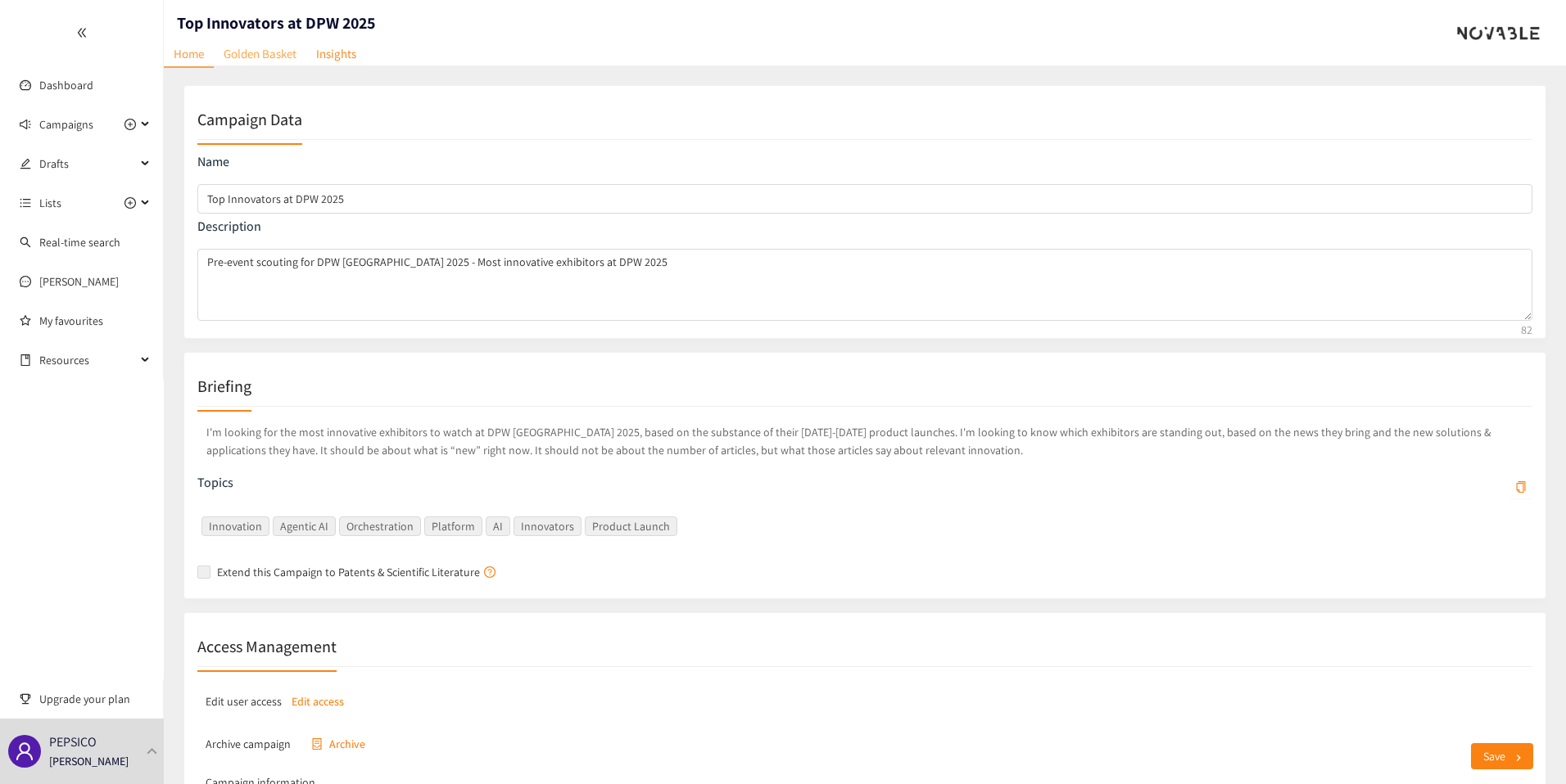
click at [255, 47] on link "Golden Basket" at bounding box center [260, 54] width 92 height 25
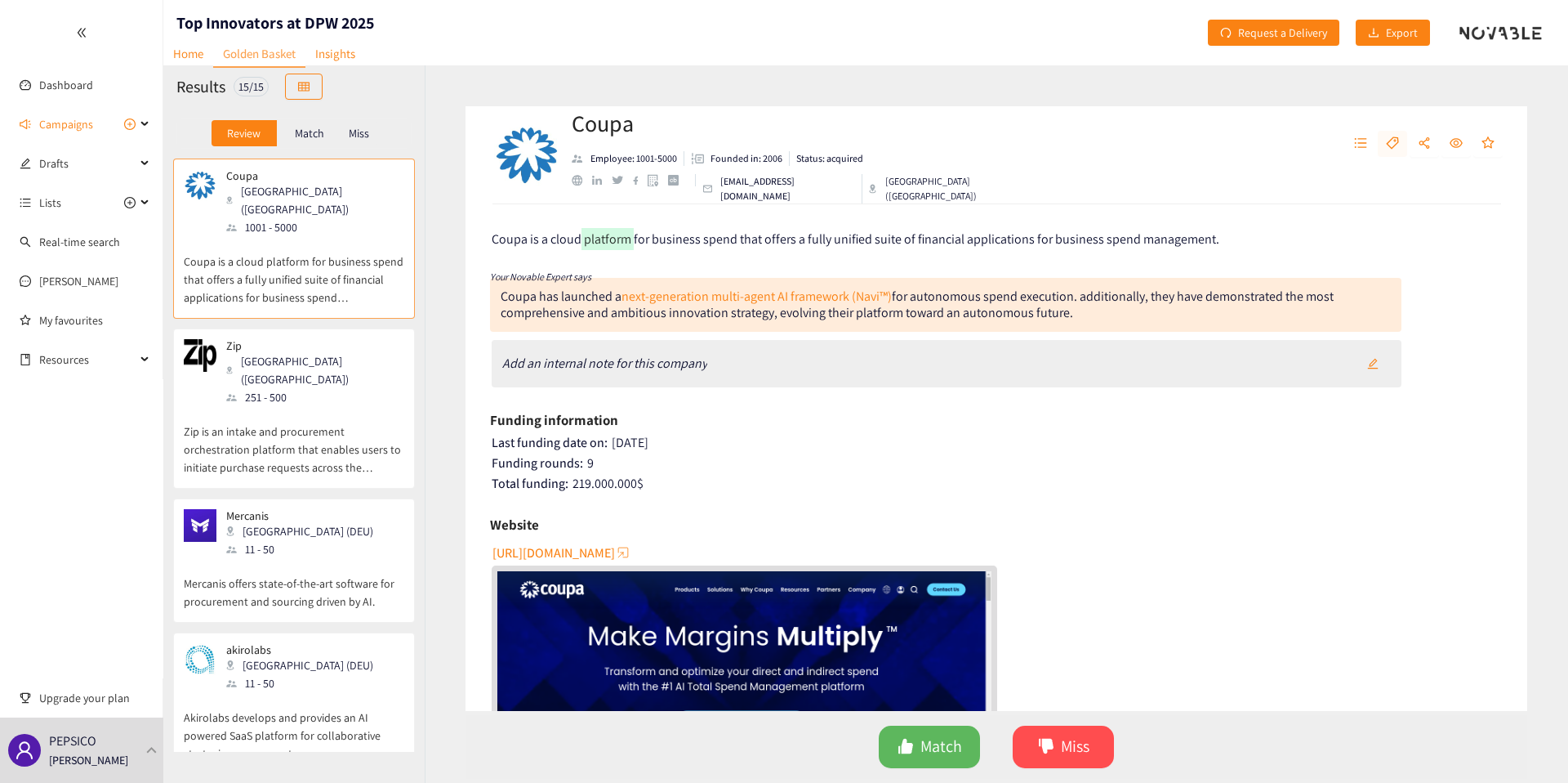
click at [1387, 146] on icon "tag" at bounding box center [1393, 143] width 13 height 13
type input "Tier 1"
click at [1317, 229] on div "Tier 1" at bounding box center [1392, 227] width 185 height 18
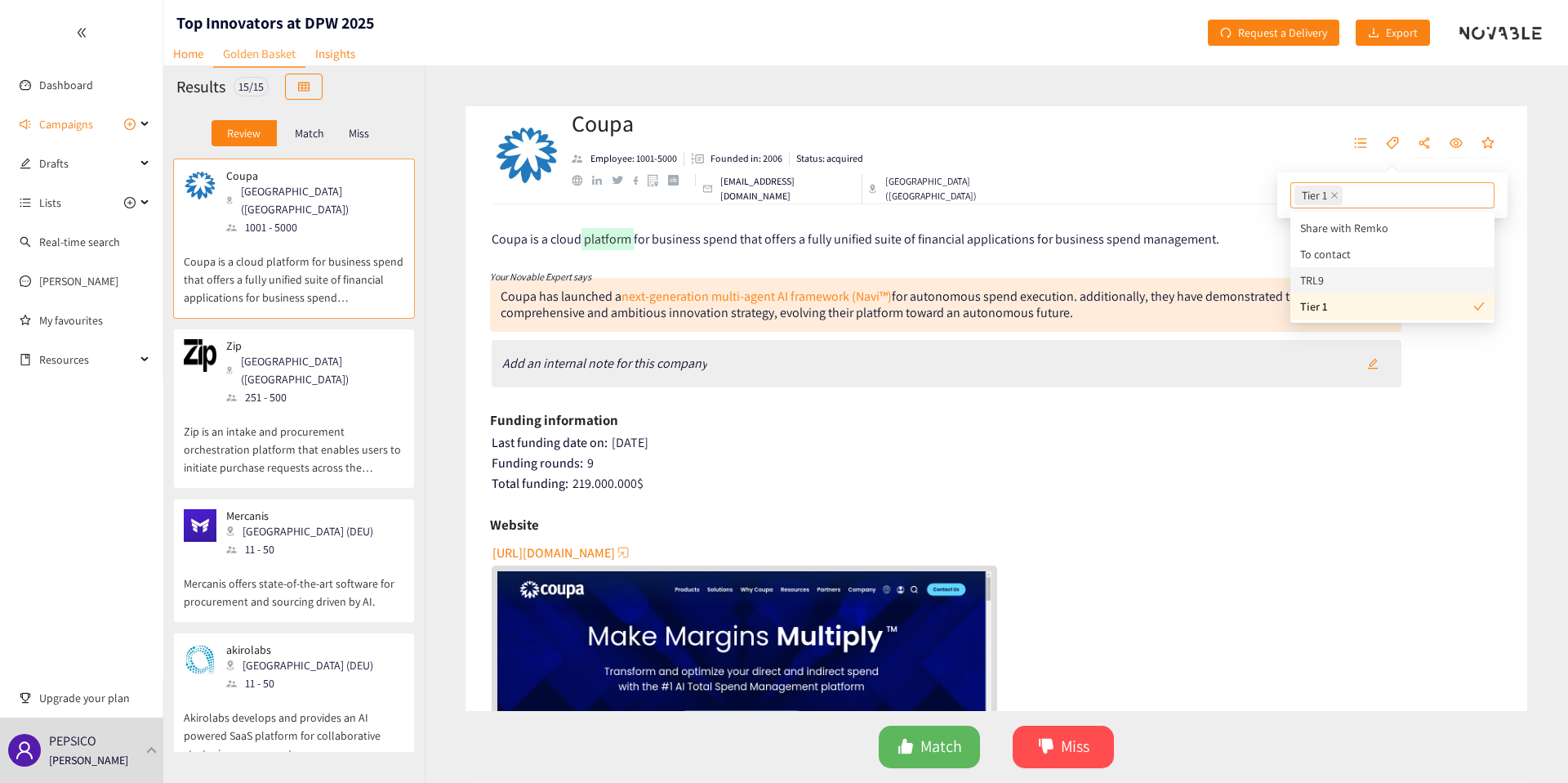
click at [1123, 460] on div "Funding rounds: 9" at bounding box center [997, 463] width 1012 height 16
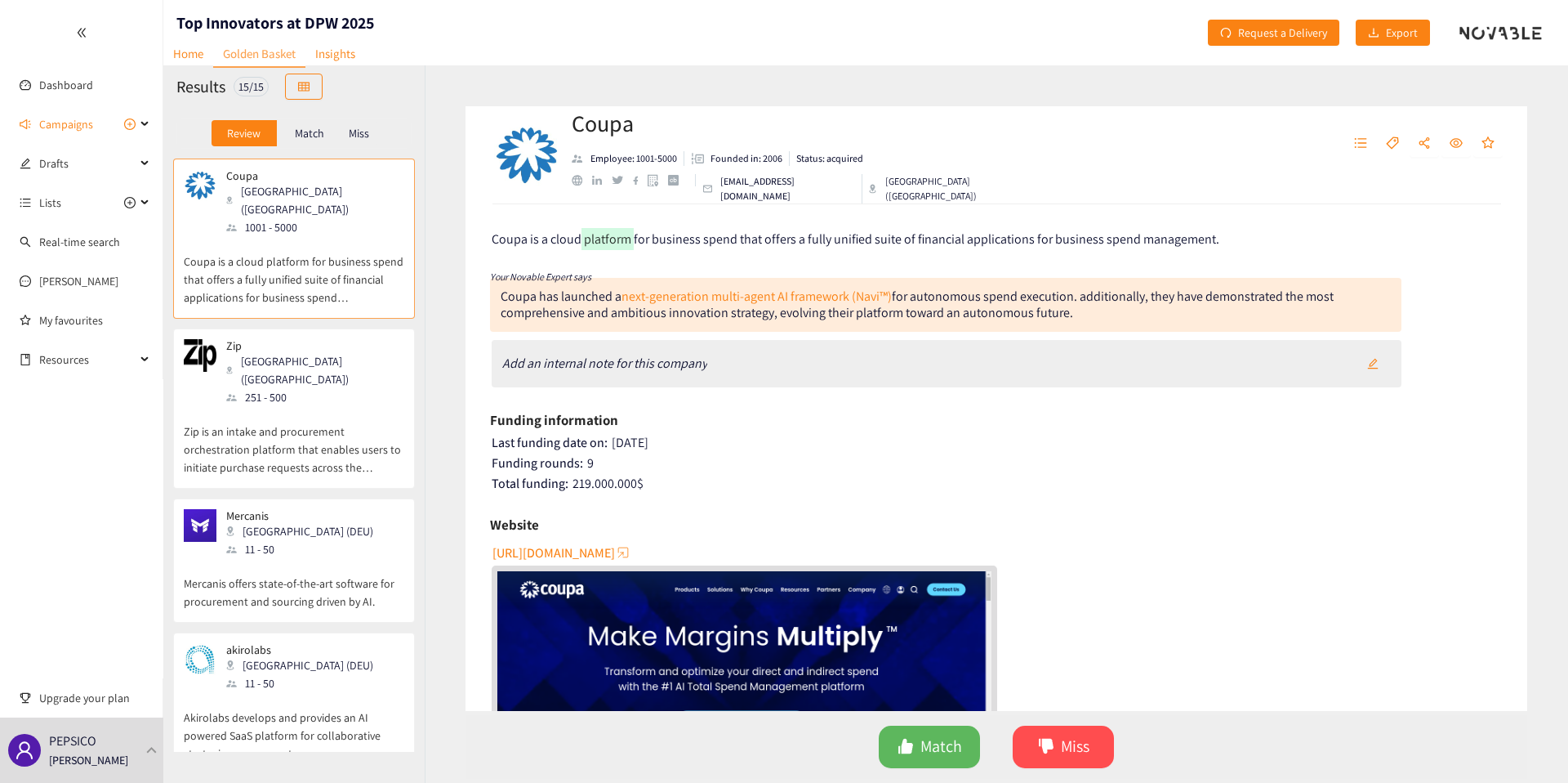
click at [342, 406] on p "Zip is an intake and procurement orchestration platform that enables users to i…" at bounding box center [294, 440] width 221 height 70
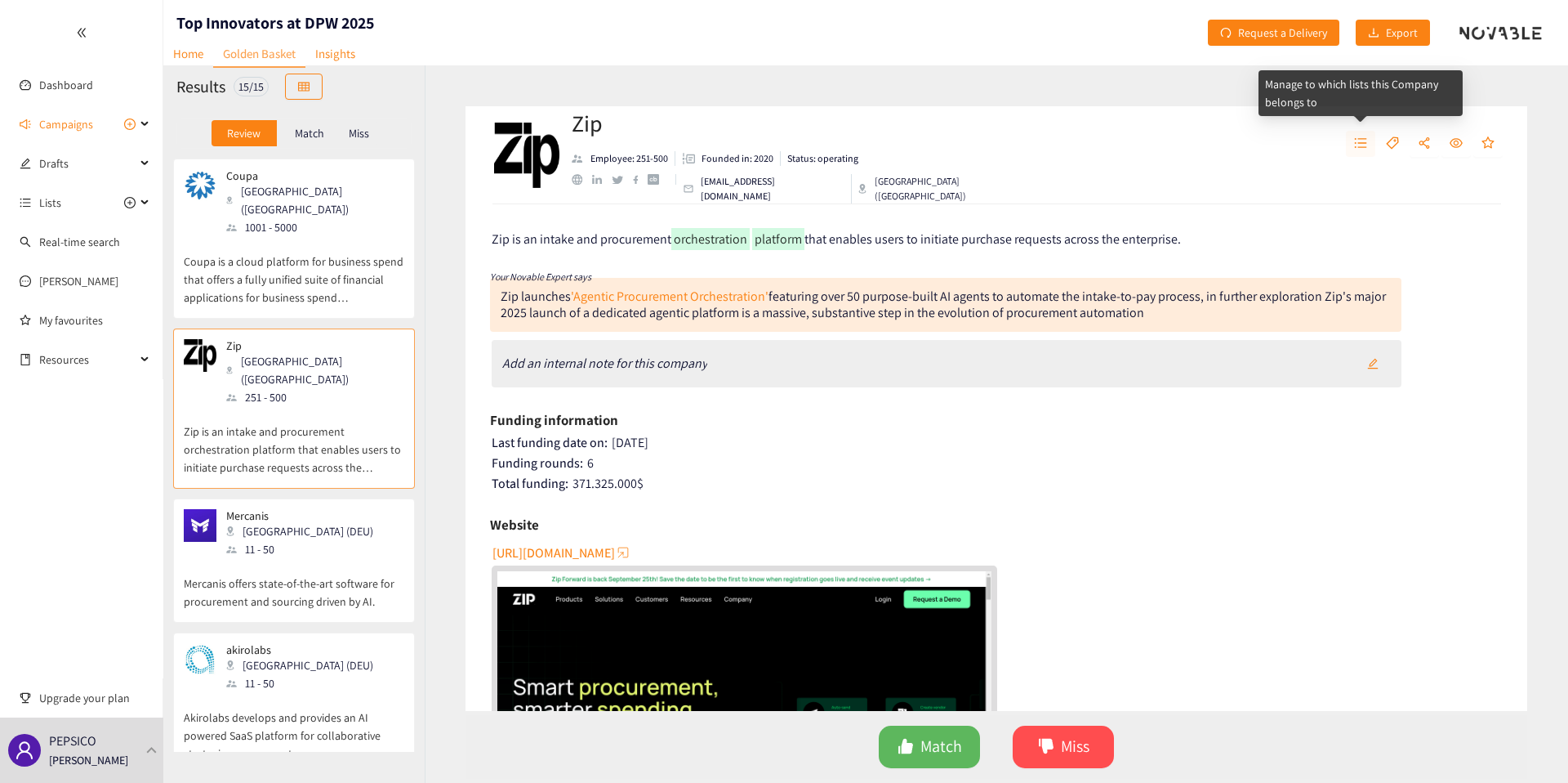
click at [1365, 142] on icon "unordered-list" at bounding box center [1361, 143] width 13 height 13
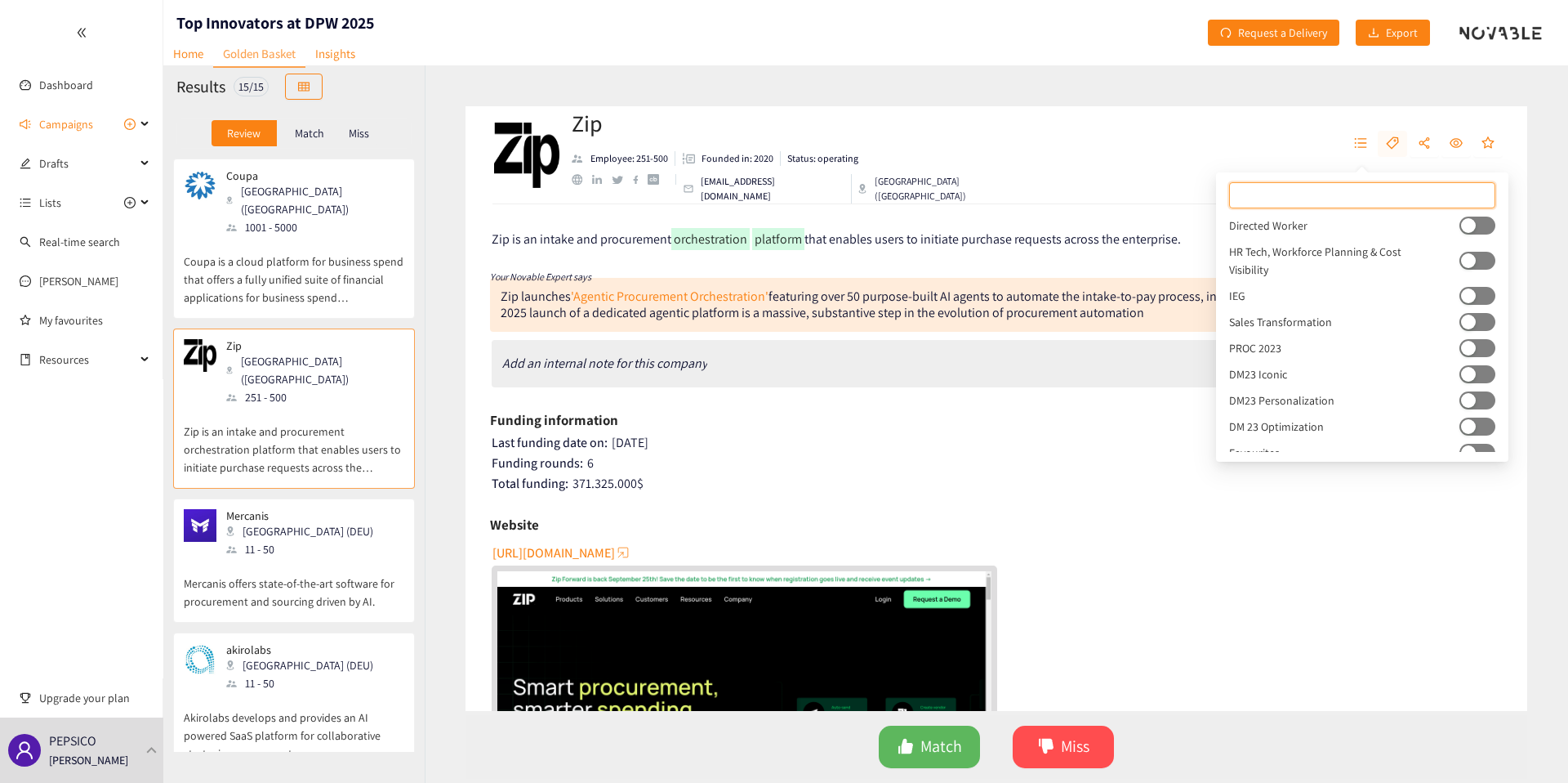
click at [1395, 138] on icon "tag" at bounding box center [1393, 143] width 13 height 13
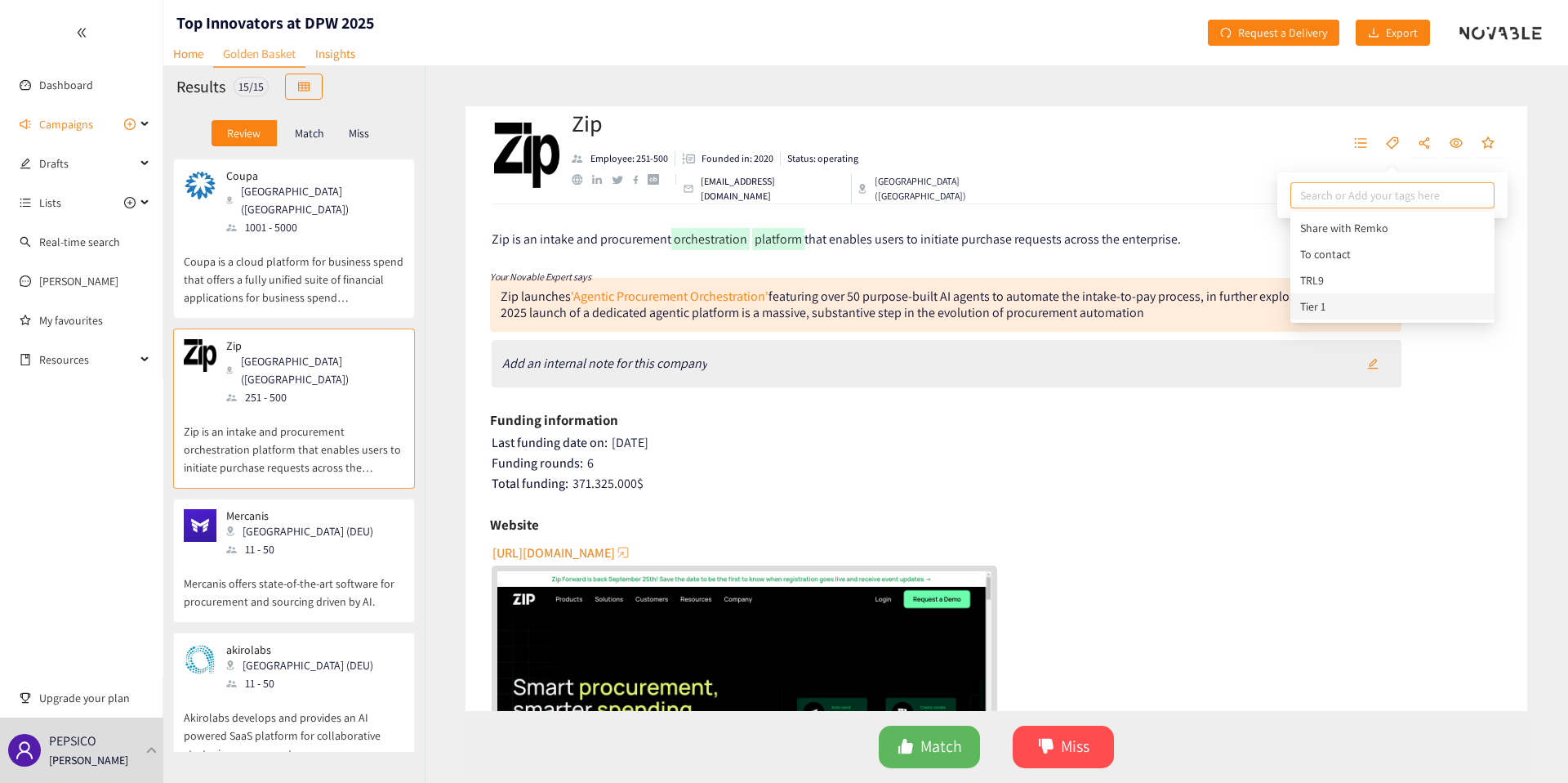
click at [1319, 304] on div "Tier 1" at bounding box center [1392, 306] width 185 height 18
click at [324, 510] on div "Mercanis Berlin (DEU) 11 - 50" at bounding box center [294, 534] width 221 height 49
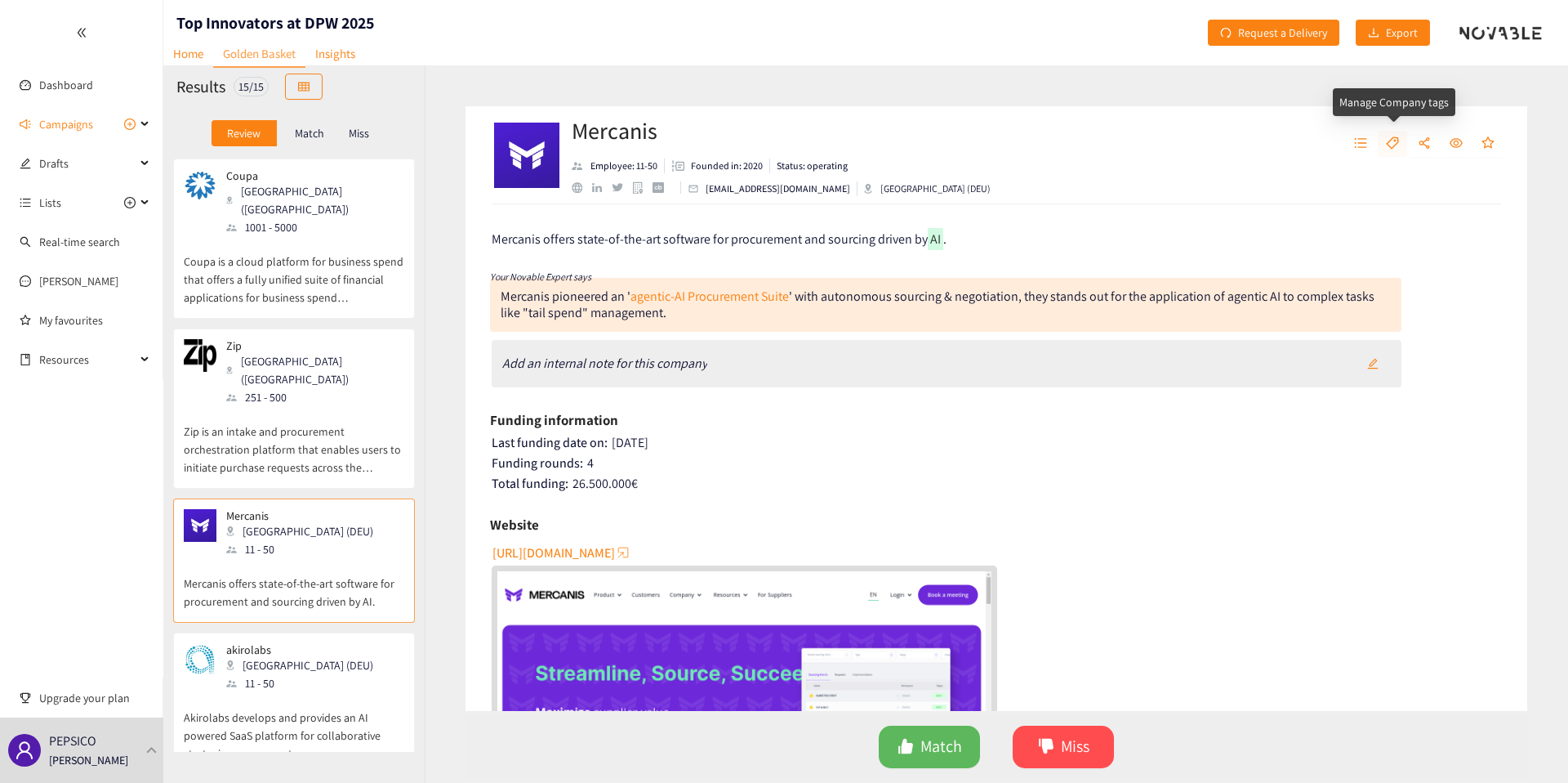
click at [1392, 147] on icon "tag" at bounding box center [1393, 143] width 13 height 13
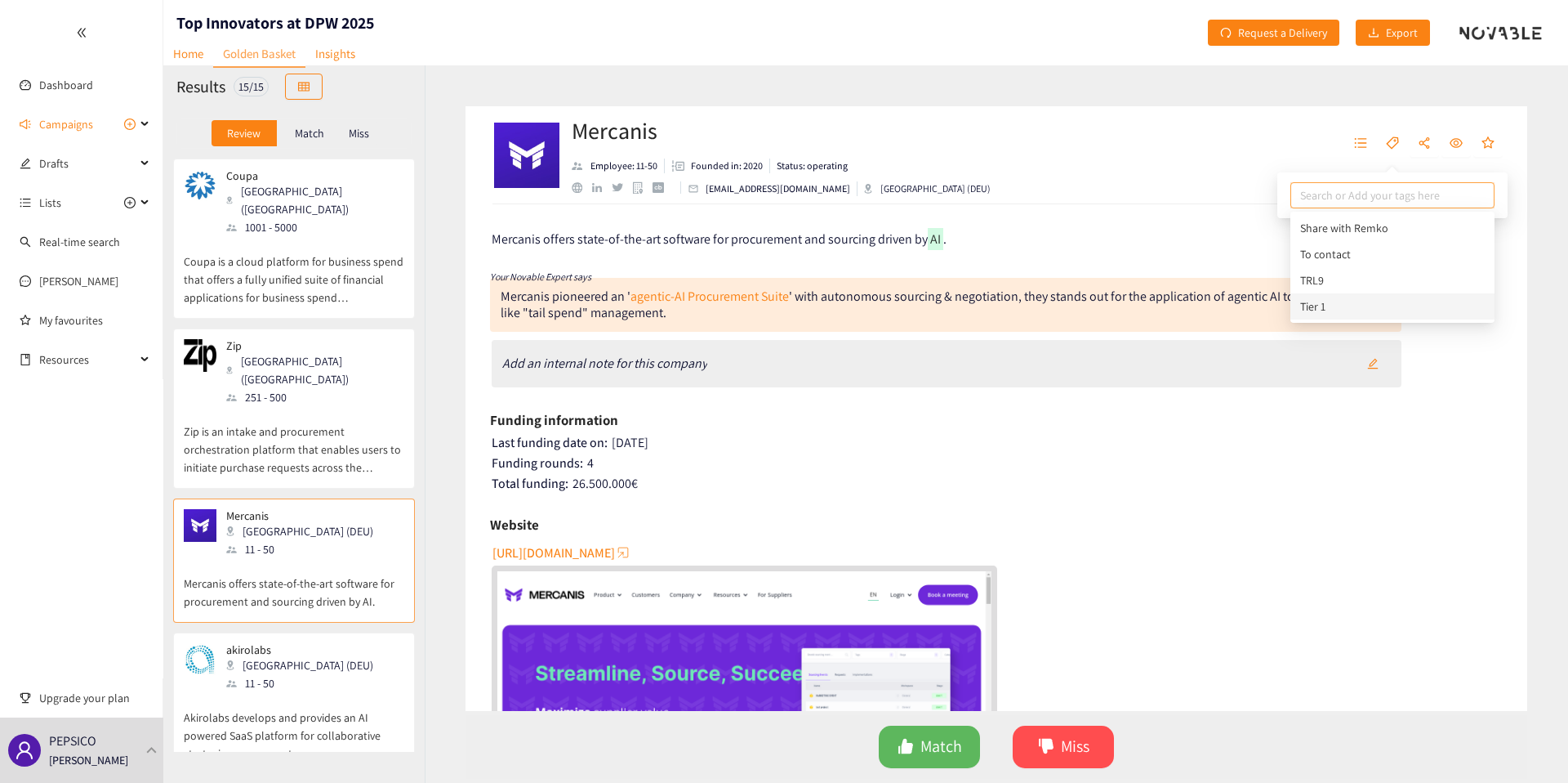
click at [1371, 299] on div "Tier 1" at bounding box center [1392, 306] width 185 height 18
click at [295, 632] on div "akirolabs Berlin (DEU) 11 - 50 Akirolabs develops and provides an AI powered Sa…" at bounding box center [294, 703] width 242 height 142
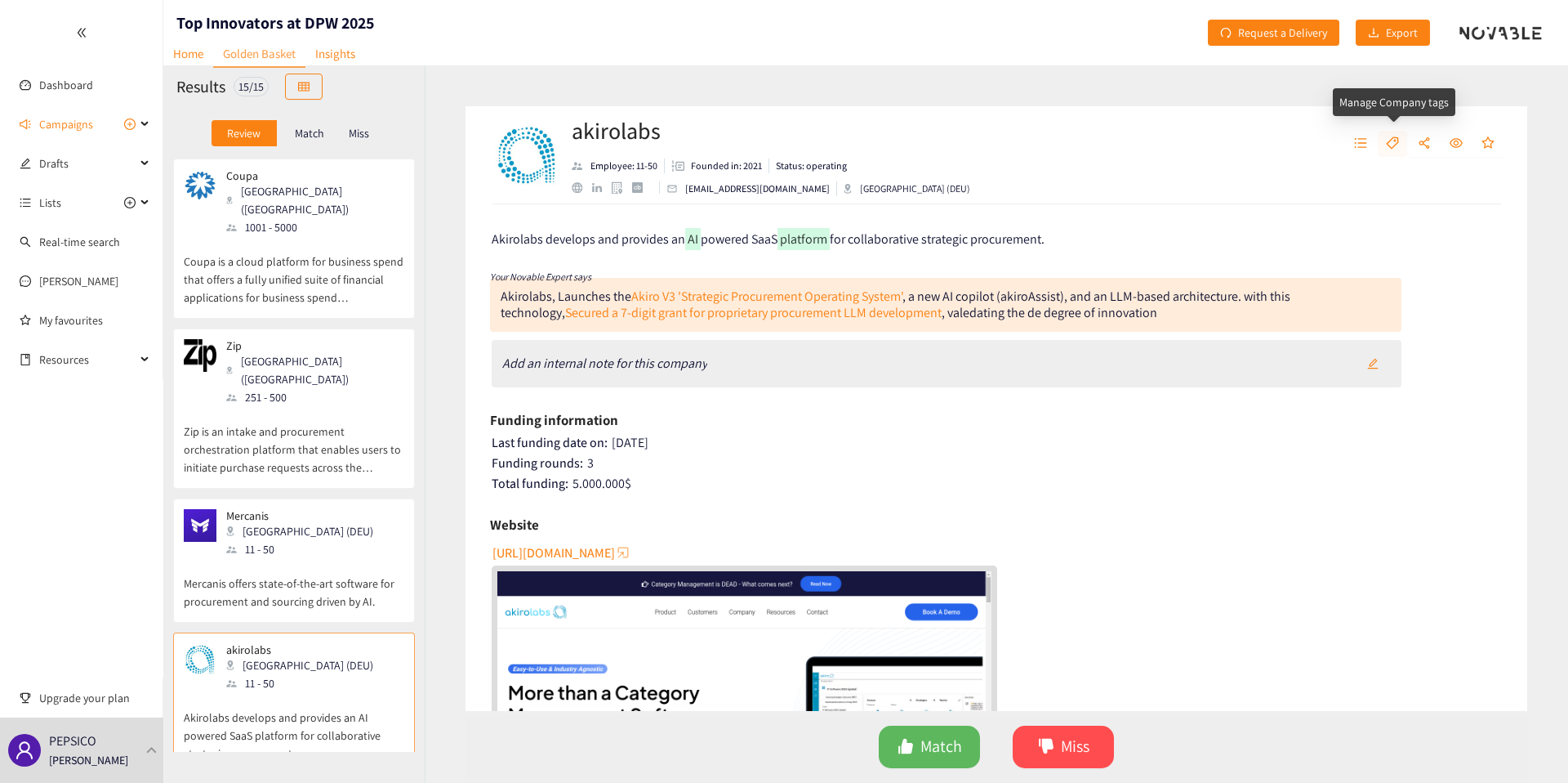
click at [1388, 147] on icon "tag" at bounding box center [1393, 143] width 13 height 13
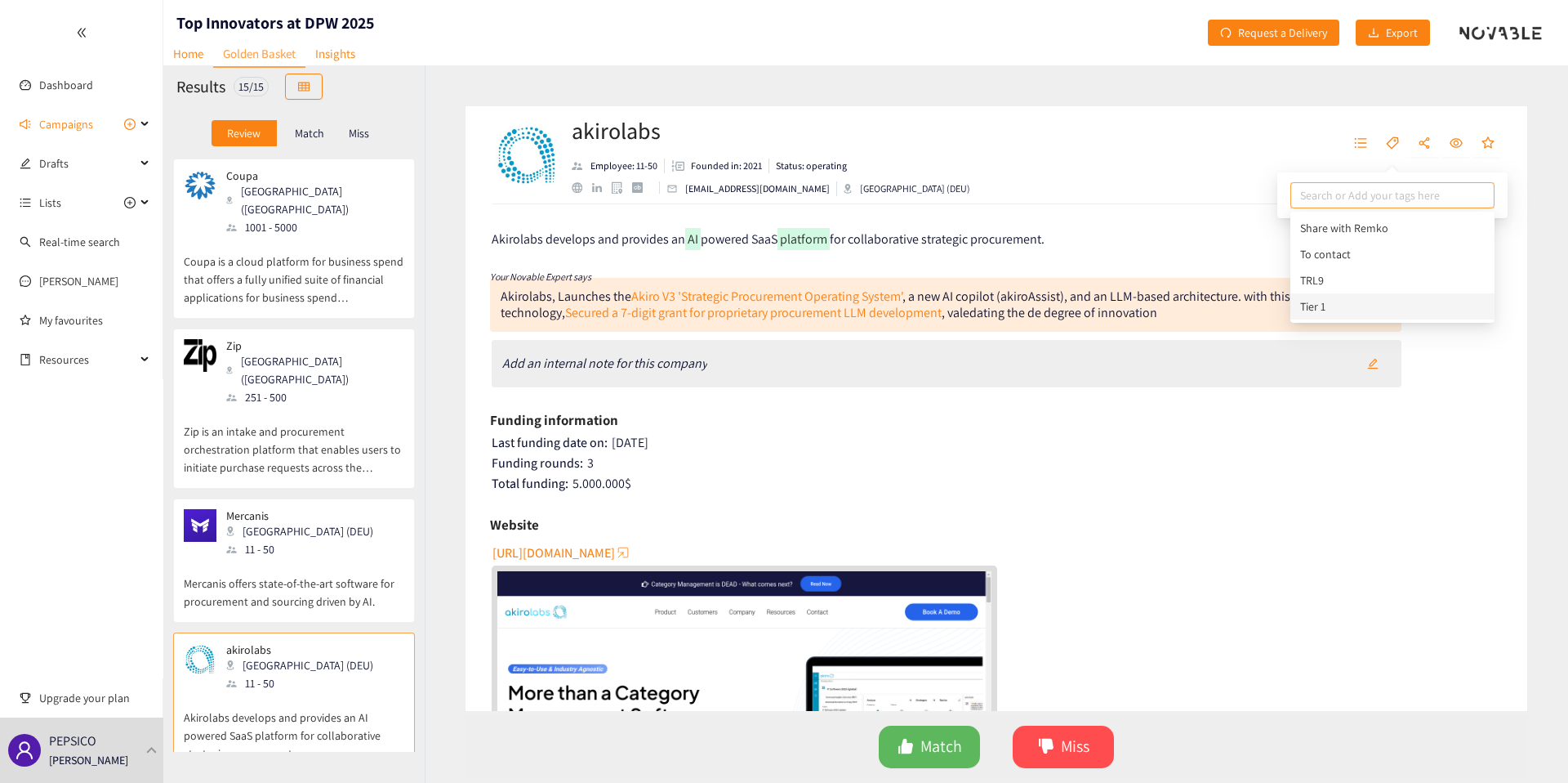
click at [1340, 307] on div "Tier 1" at bounding box center [1392, 306] width 185 height 18
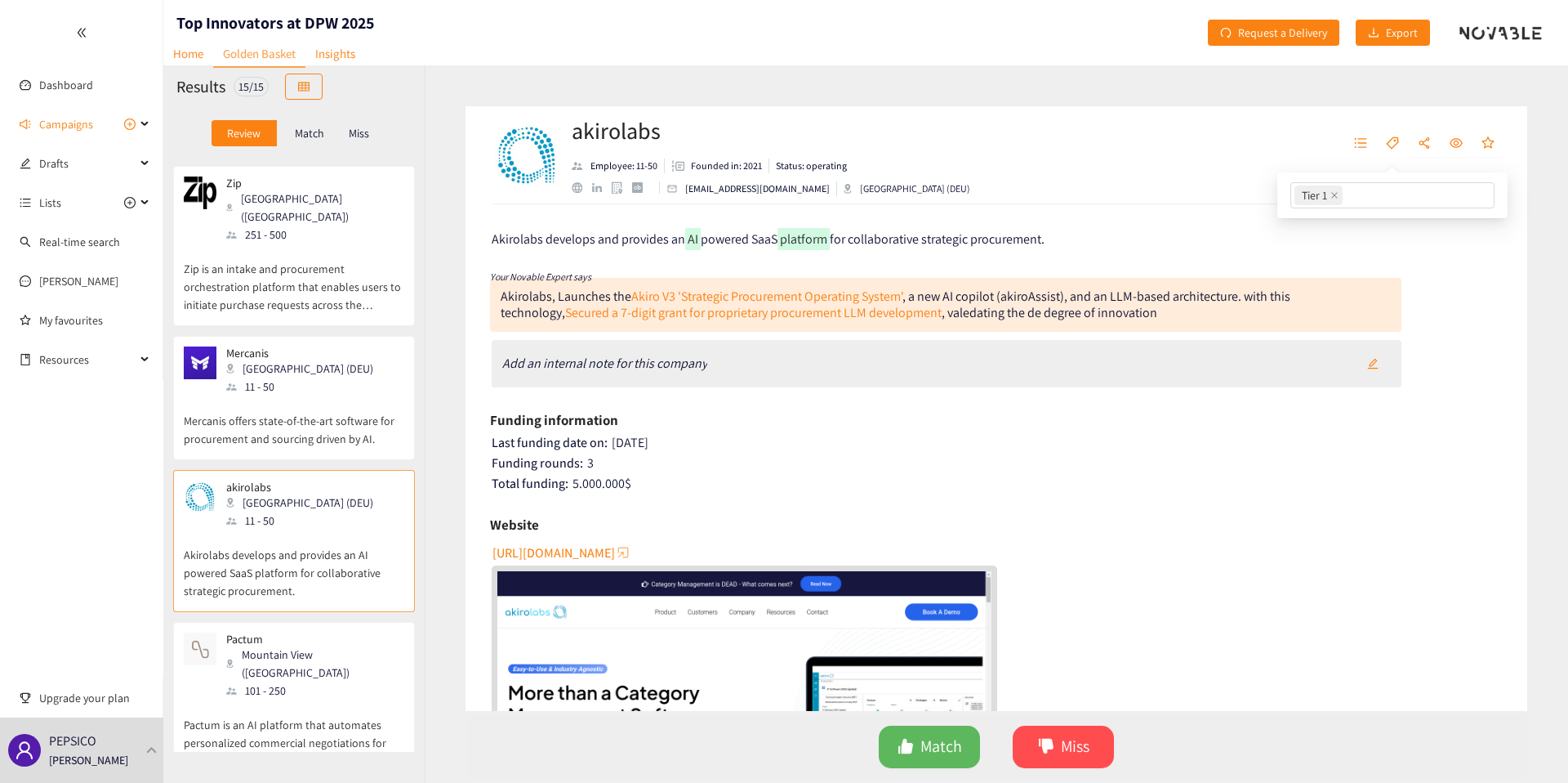
scroll to position [169, 0]
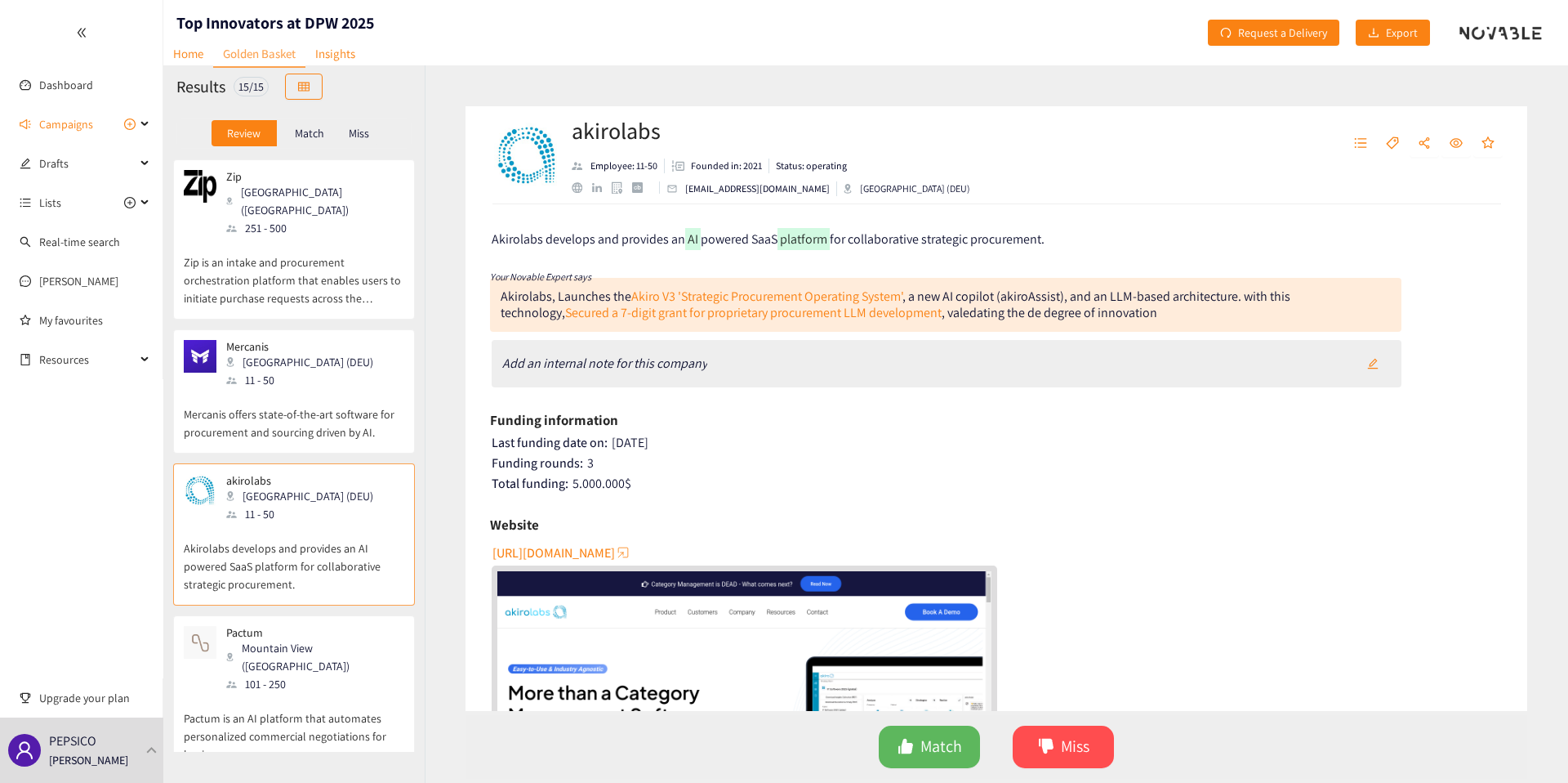
click at [282, 676] on div "101 - 250" at bounding box center [315, 684] width 176 height 18
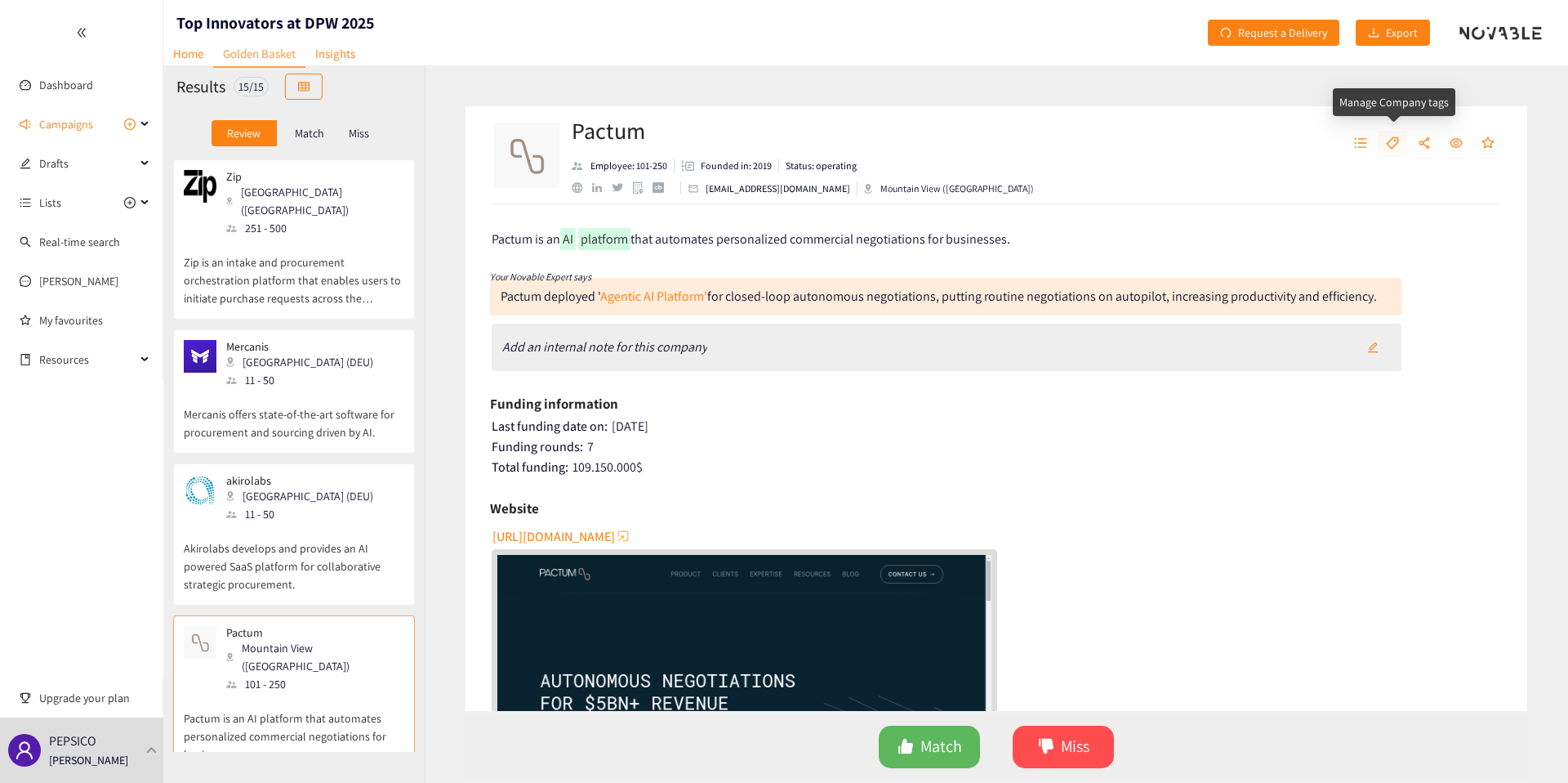
click at [1398, 149] on icon "tag" at bounding box center [1393, 143] width 13 height 13
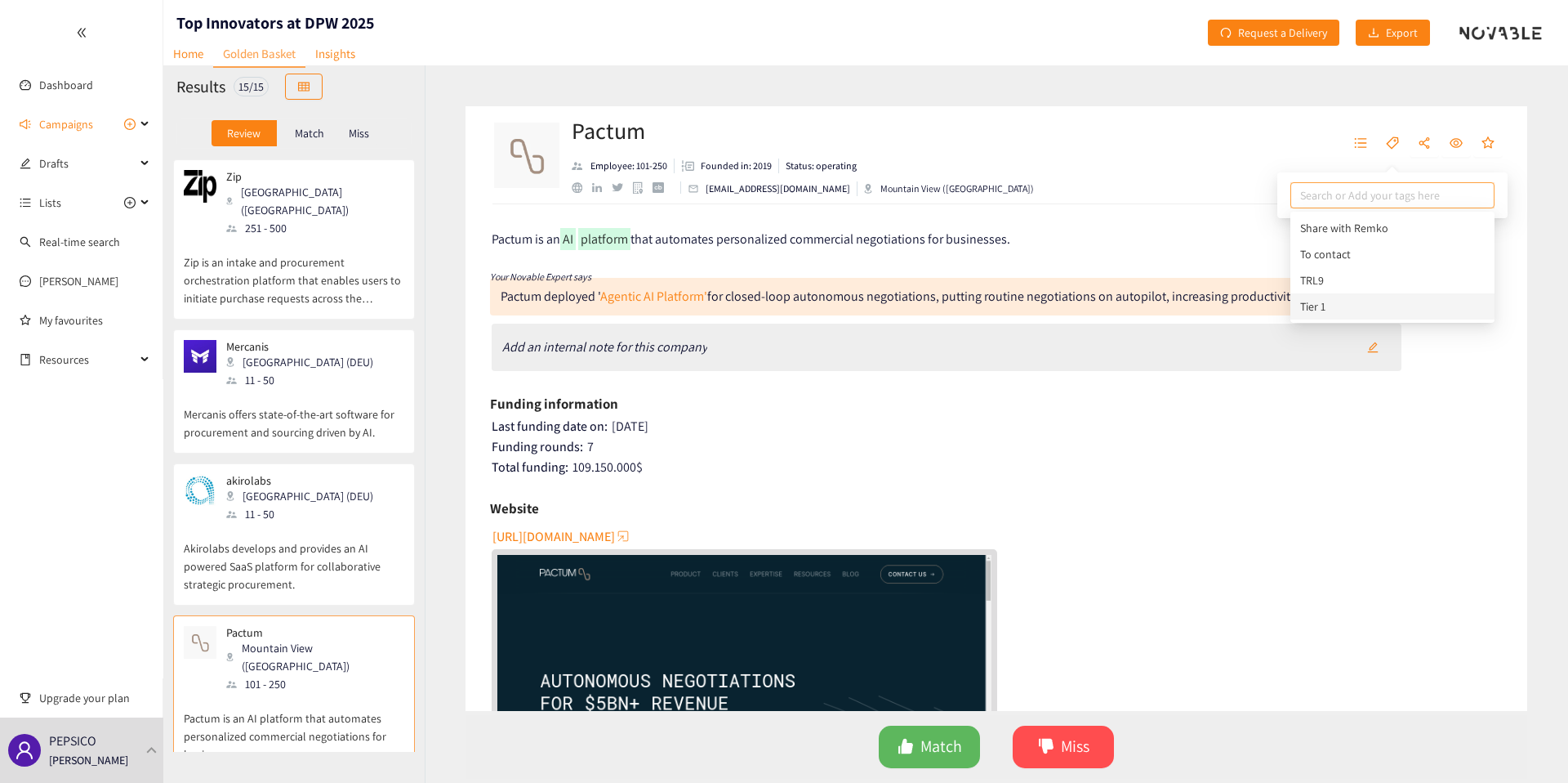
click at [1356, 306] on div "Tier 1" at bounding box center [1392, 306] width 185 height 18
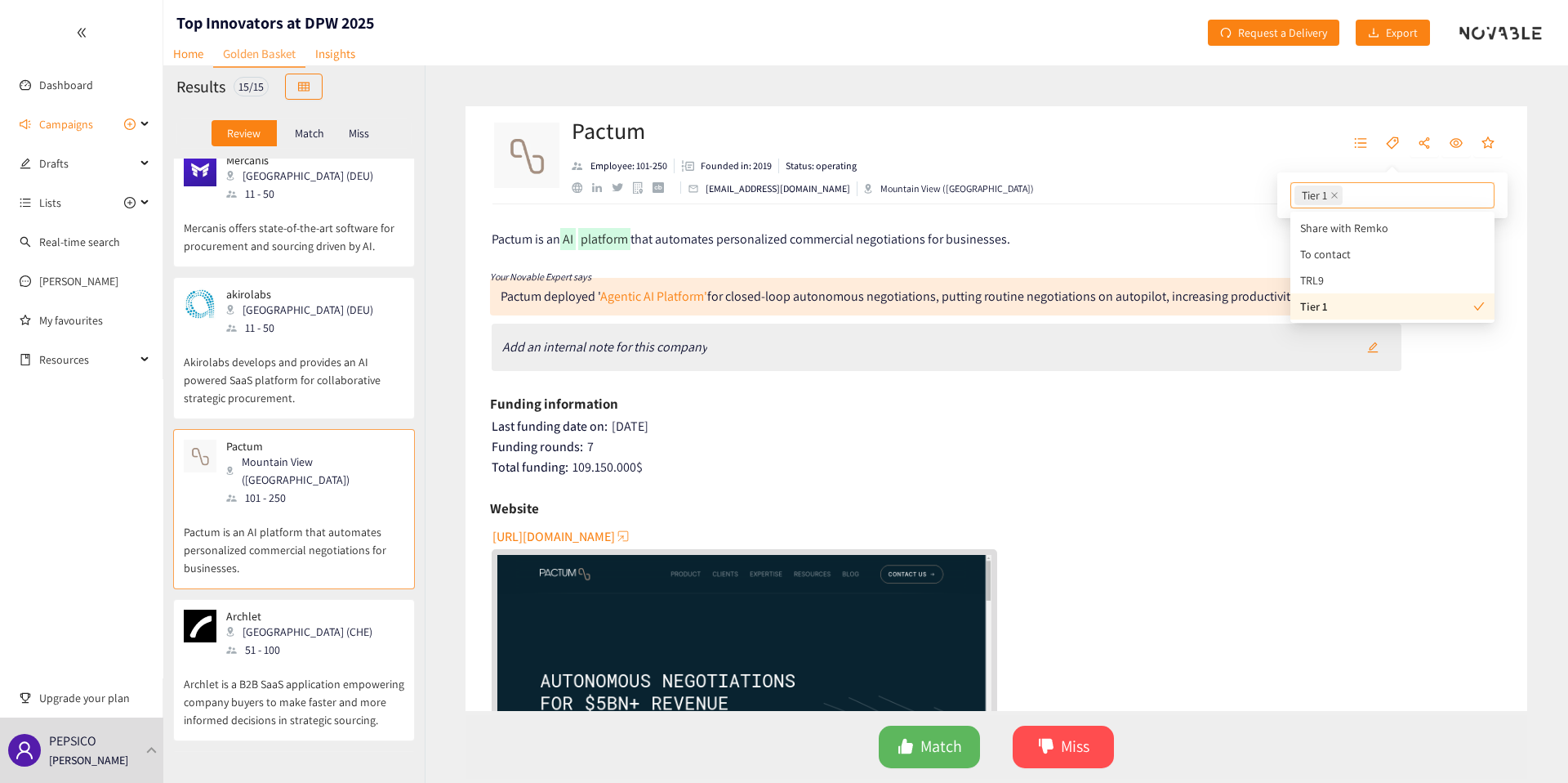
scroll to position [366, 0]
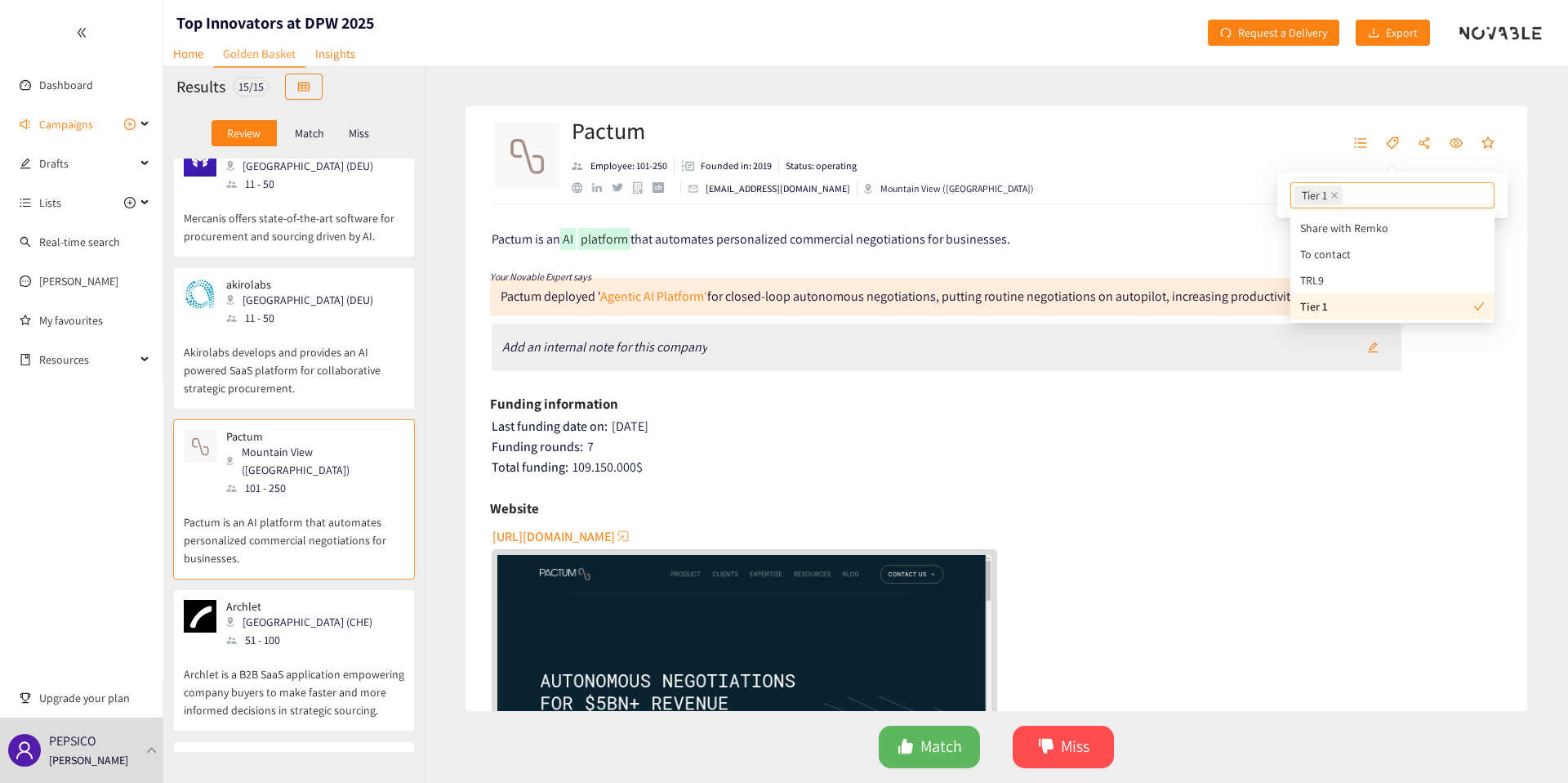
click at [317, 589] on div "Archlet Zürich (CHE) 51 - 100 Archlet is a B2B SaaS application empowering comp…" at bounding box center [294, 660] width 242 height 142
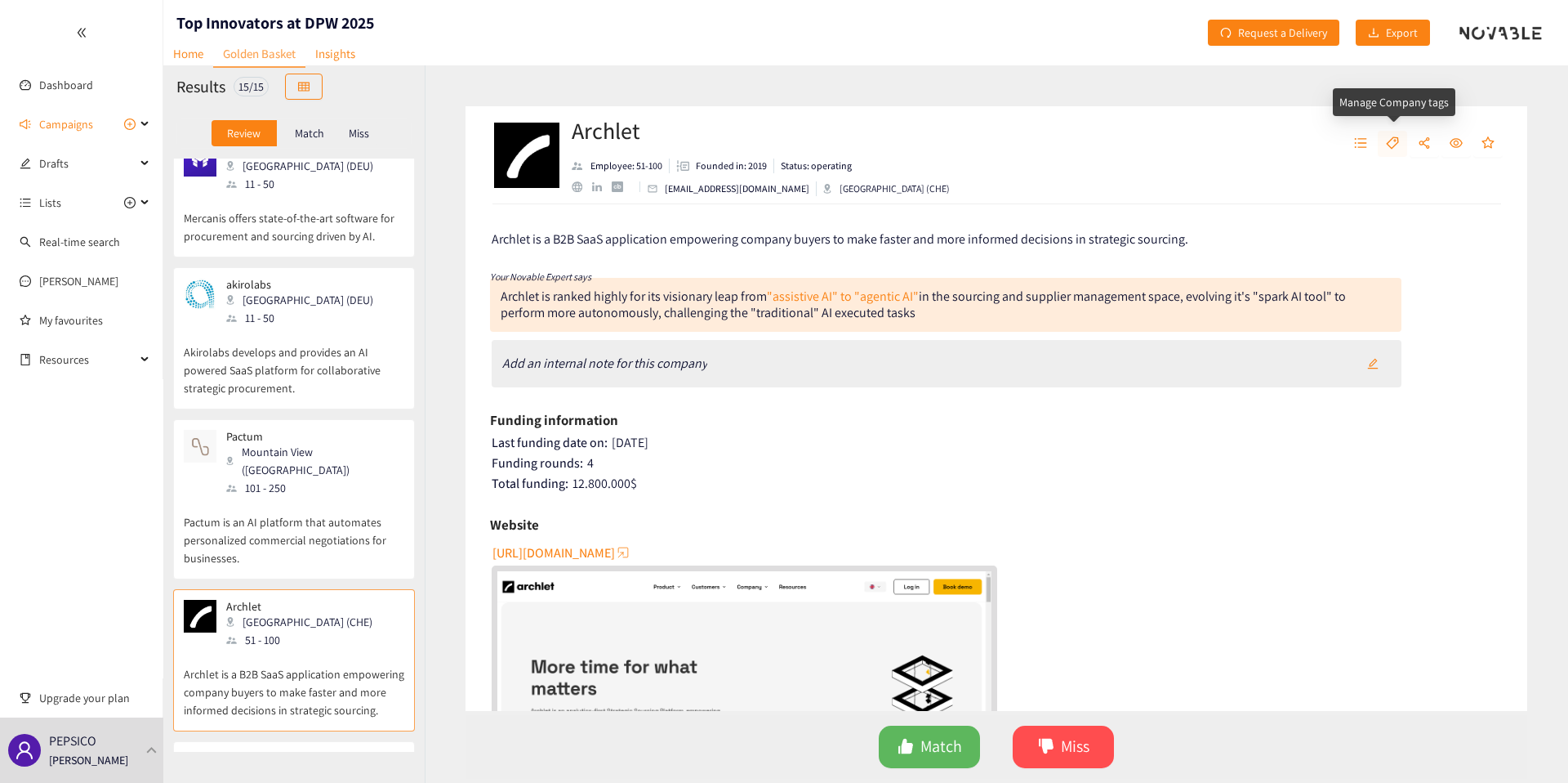
click at [1393, 149] on icon "tag" at bounding box center [1393, 143] width 13 height 13
type input "Tier 2"
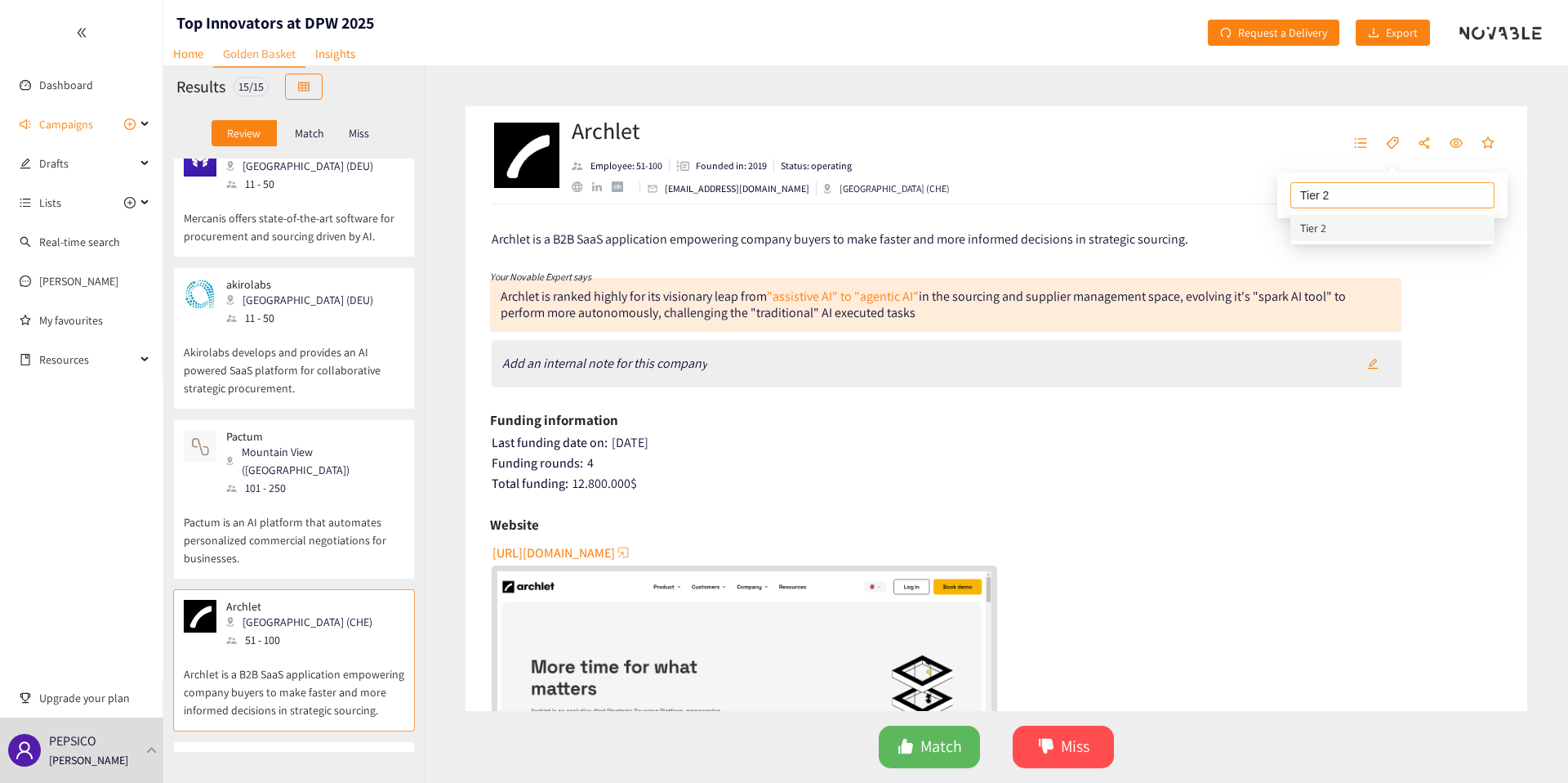
click at [1369, 235] on div "Tier 2" at bounding box center [1392, 227] width 185 height 18
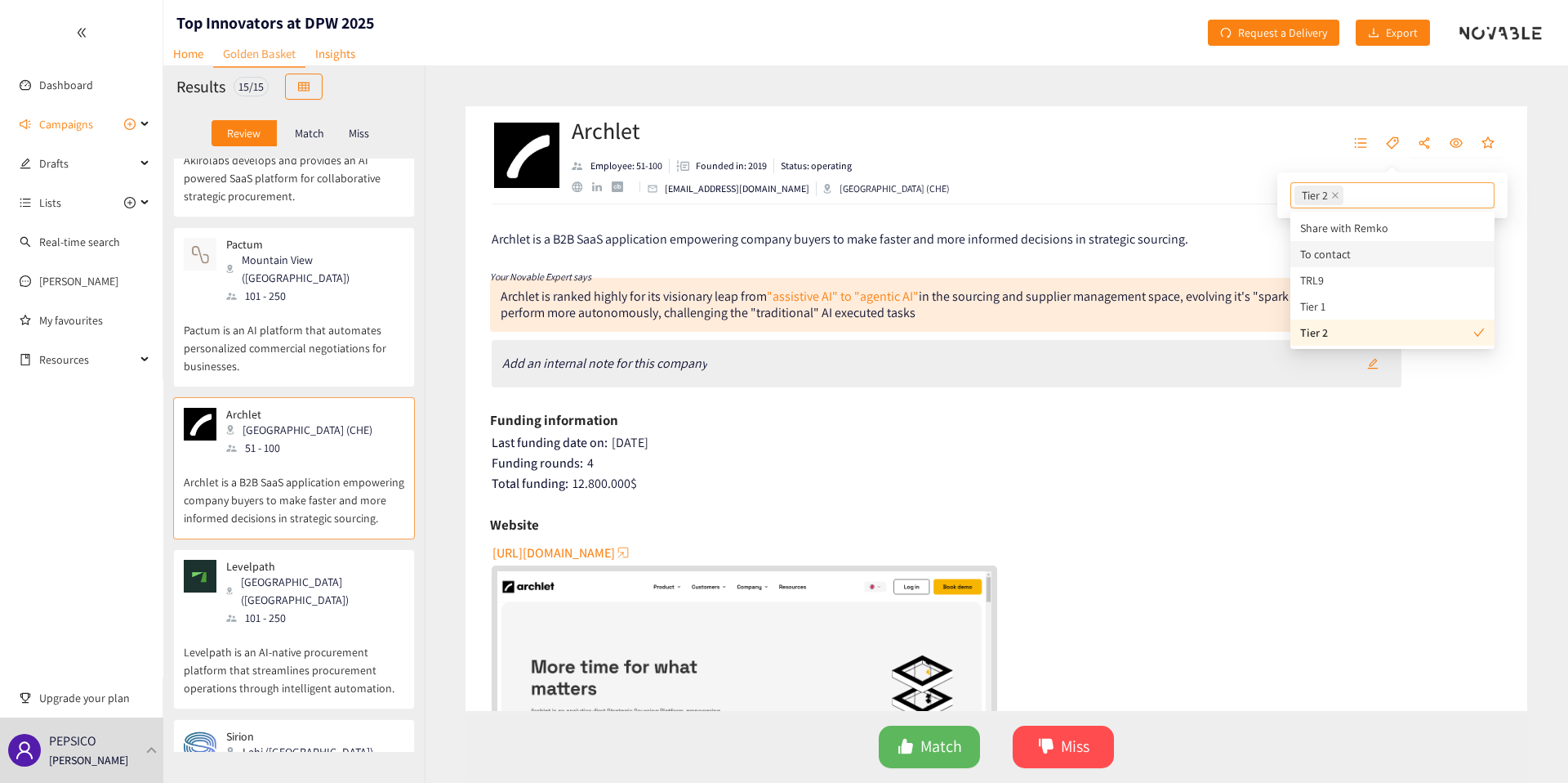
scroll to position [559, 0]
click at [212, 625] on p "Levelpath is an AI-native procurement platform that streamlines procurement ope…" at bounding box center [294, 659] width 221 height 70
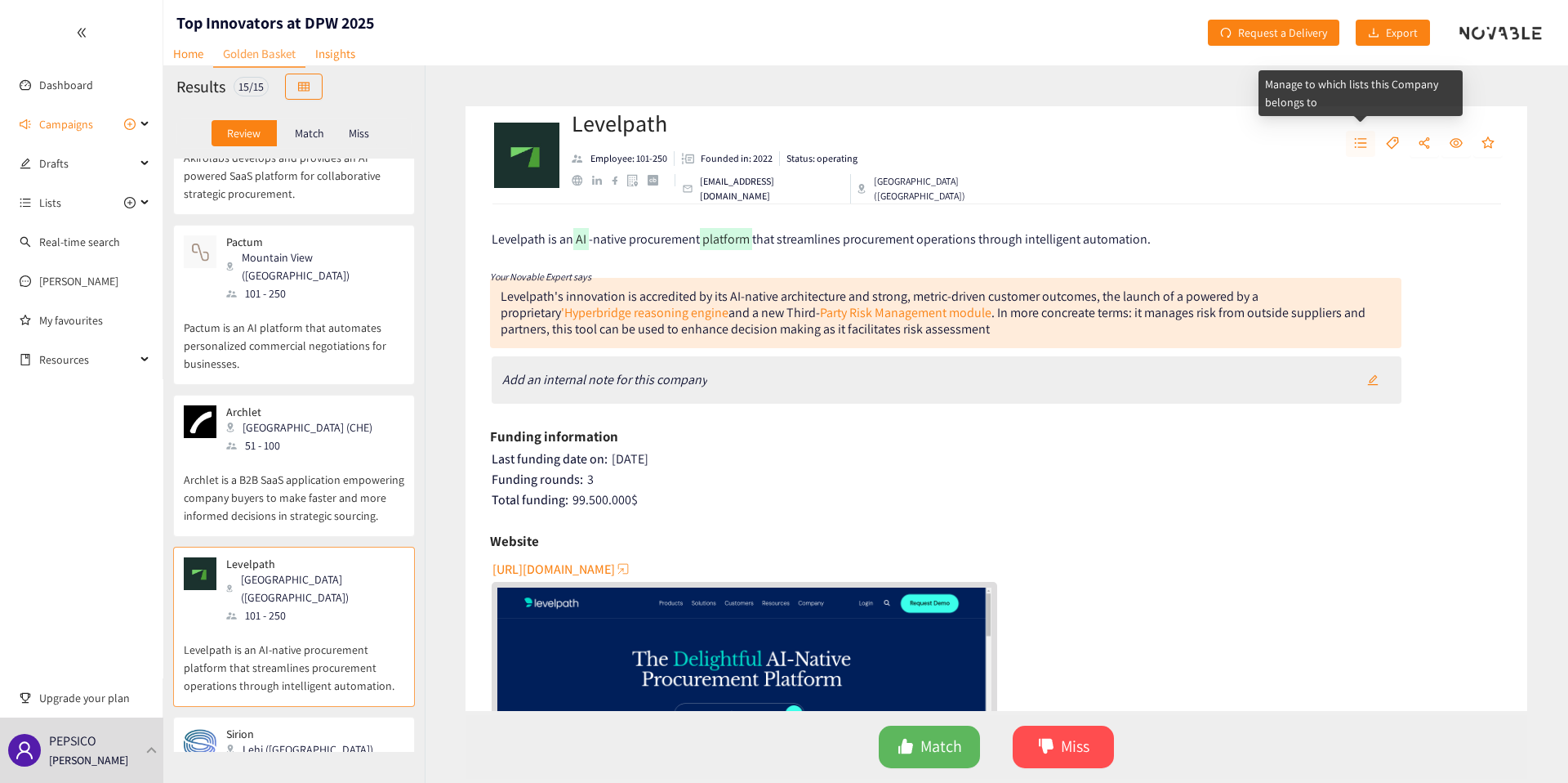
click at [1360, 149] on span "unordered-list" at bounding box center [1361, 143] width 13 height 14
click at [1397, 147] on icon "tag" at bounding box center [1393, 143] width 13 height 13
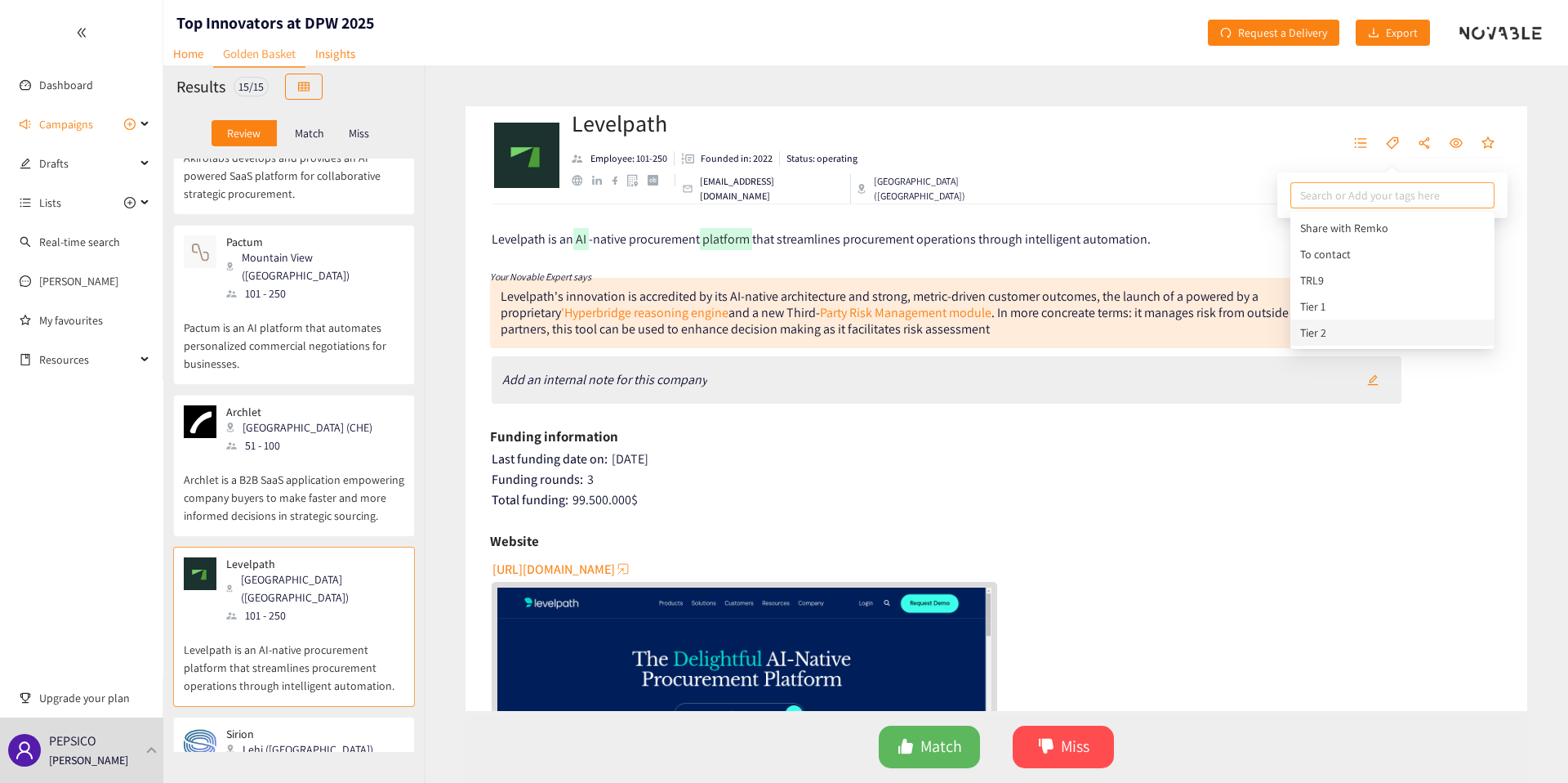
click at [1319, 339] on div "Tier 2" at bounding box center [1392, 332] width 185 height 18
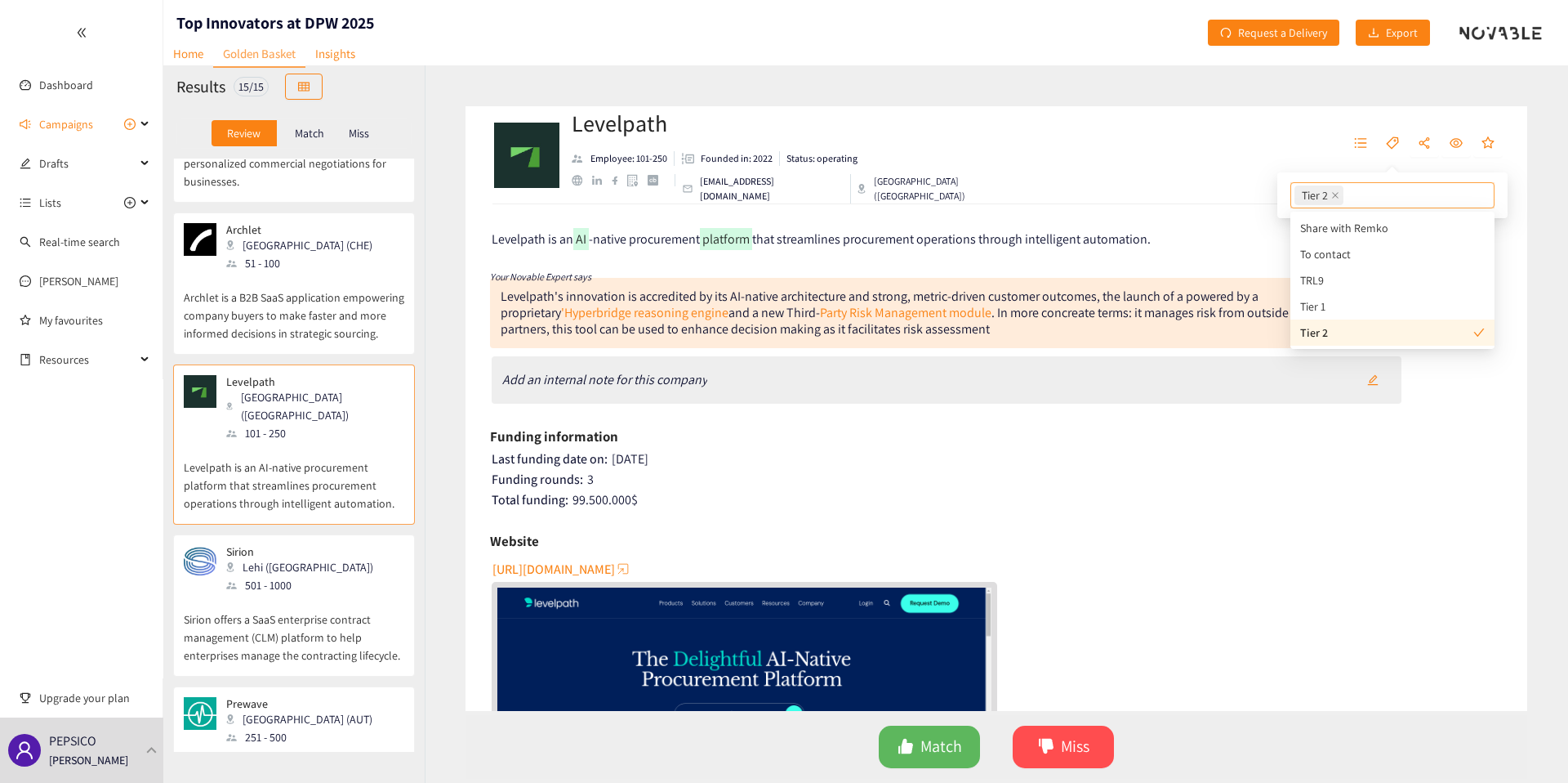
scroll to position [764, 0]
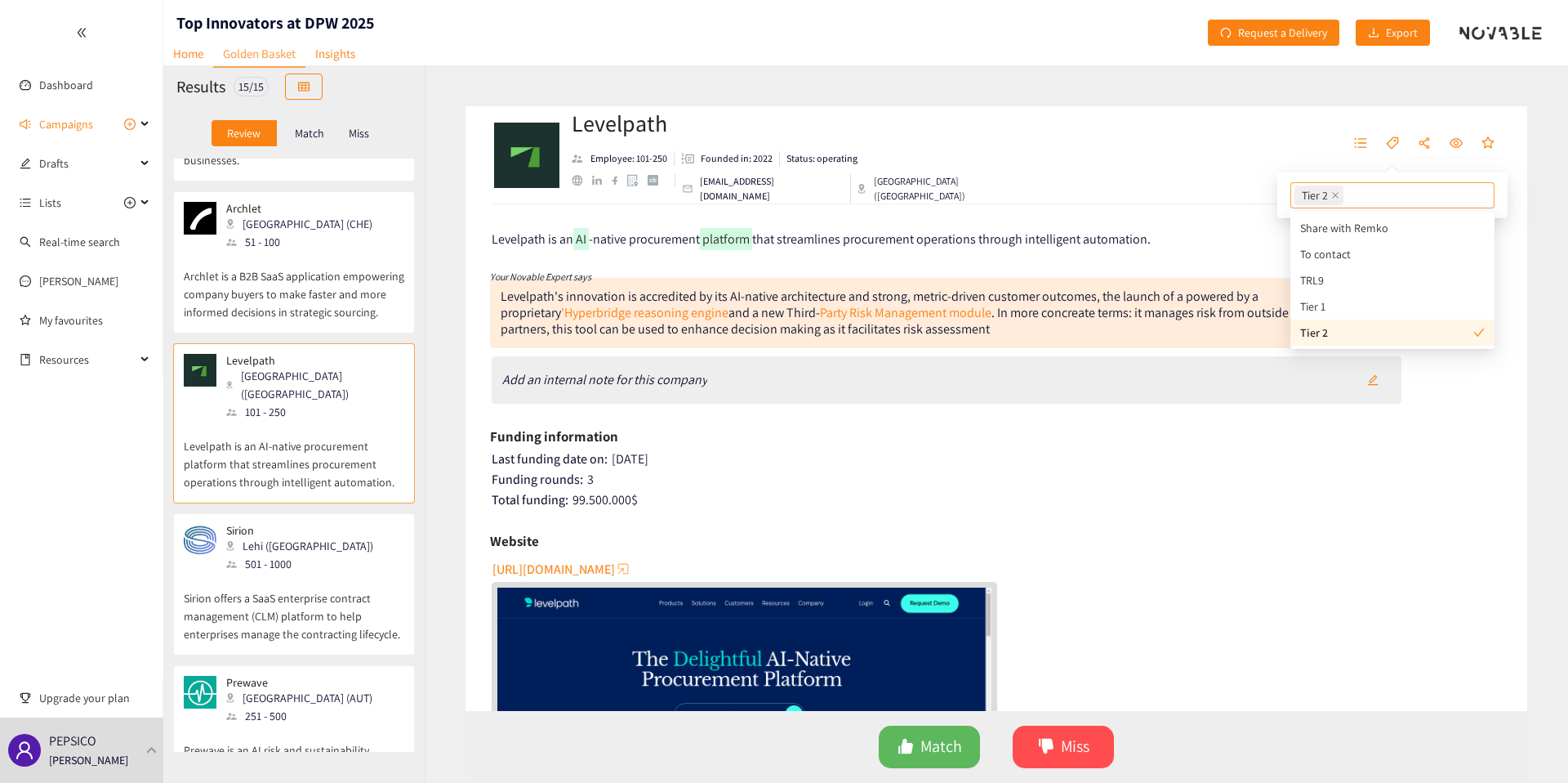
click at [290, 555] on div "501 - 1000" at bounding box center [305, 563] width 157 height 18
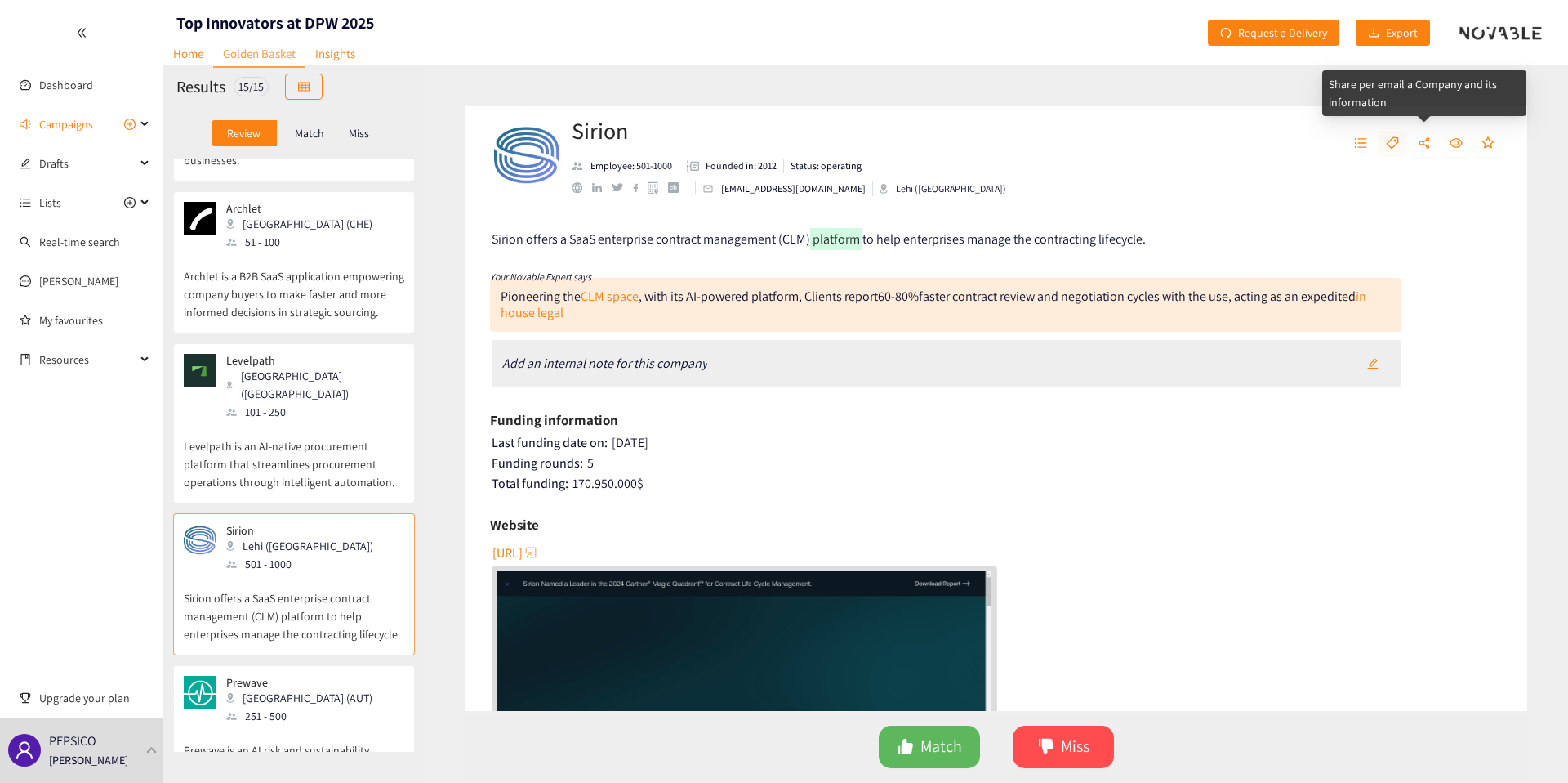
click at [1397, 149] on icon "tag" at bounding box center [1393, 143] width 13 height 13
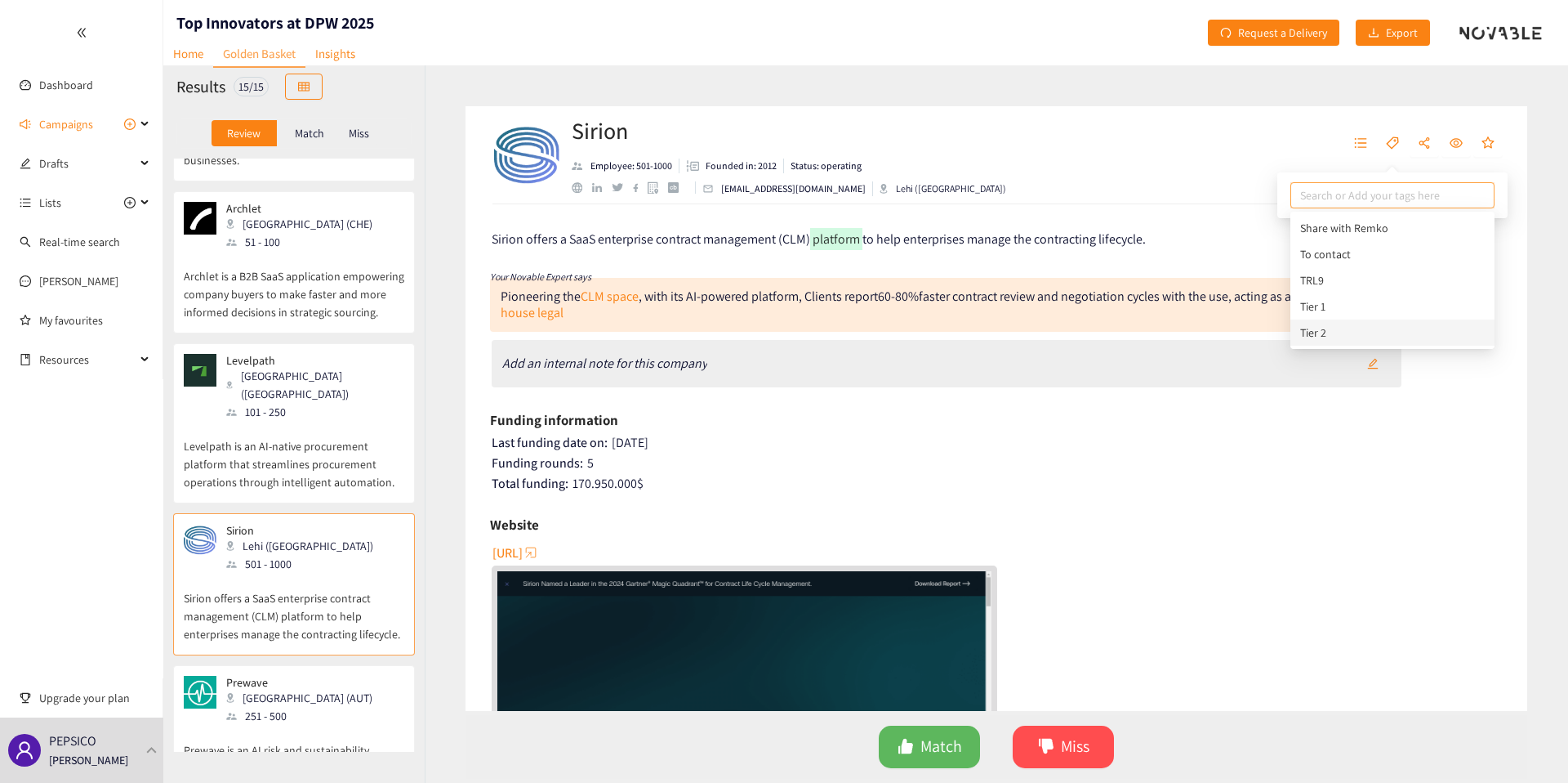
click at [1335, 333] on div "Tier 2" at bounding box center [1392, 332] width 185 height 18
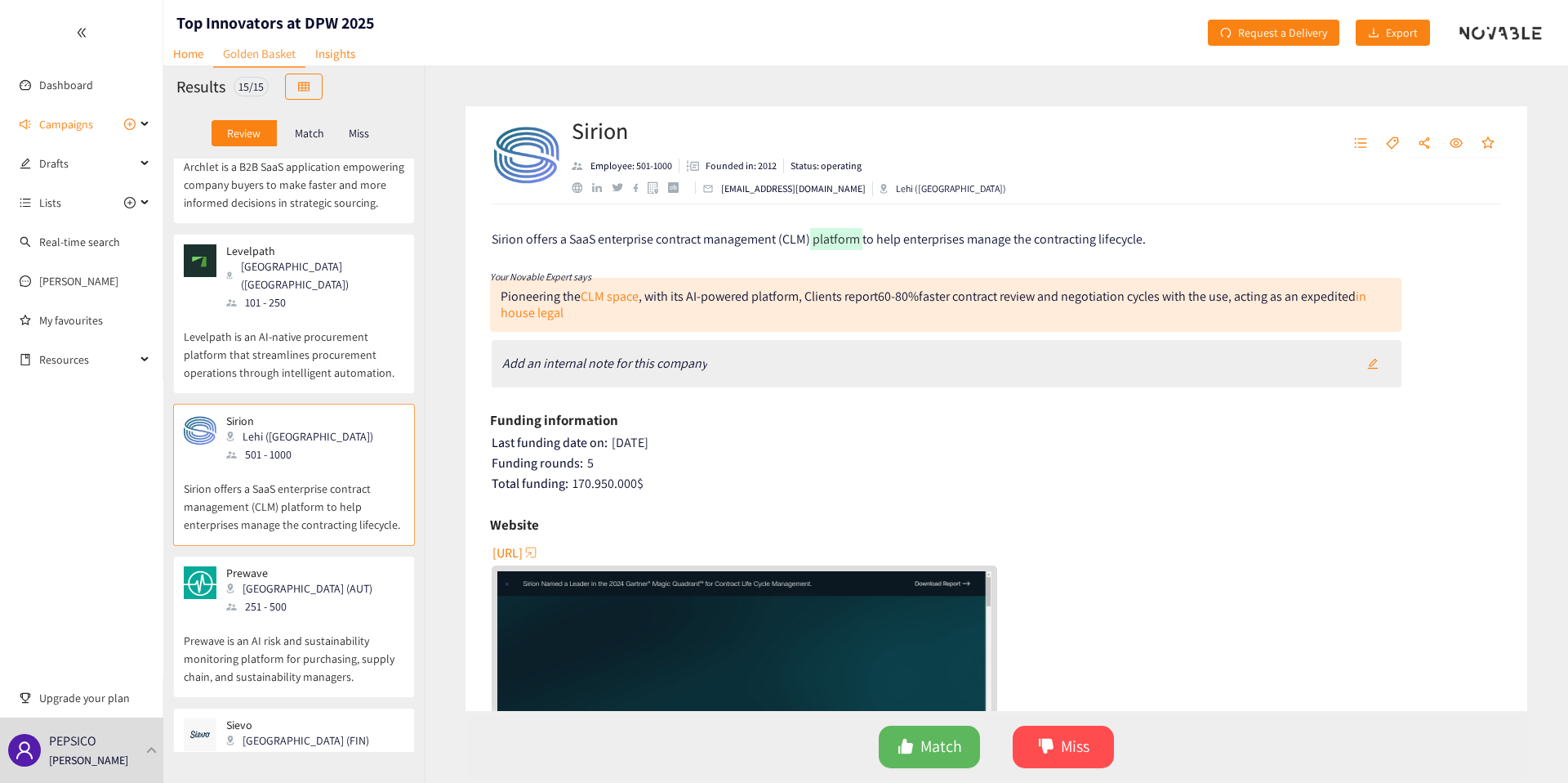
click at [262, 556] on div "Prewave Vienna (AUT) 251 - 500 Prewave is an AI risk and sustainability monitor…" at bounding box center [294, 627] width 242 height 142
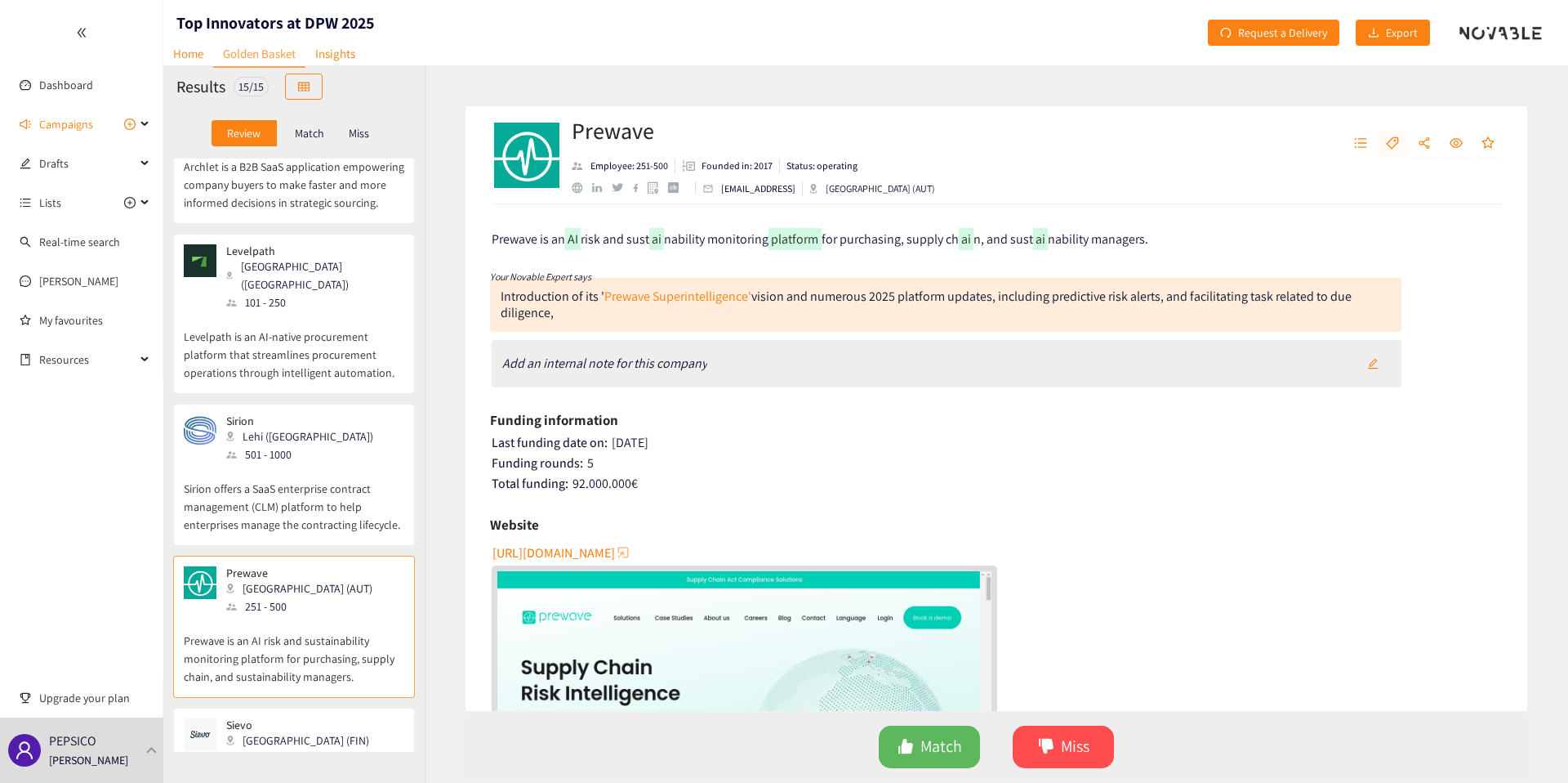
click at [1402, 145] on button "button" at bounding box center [1392, 143] width 30 height 26
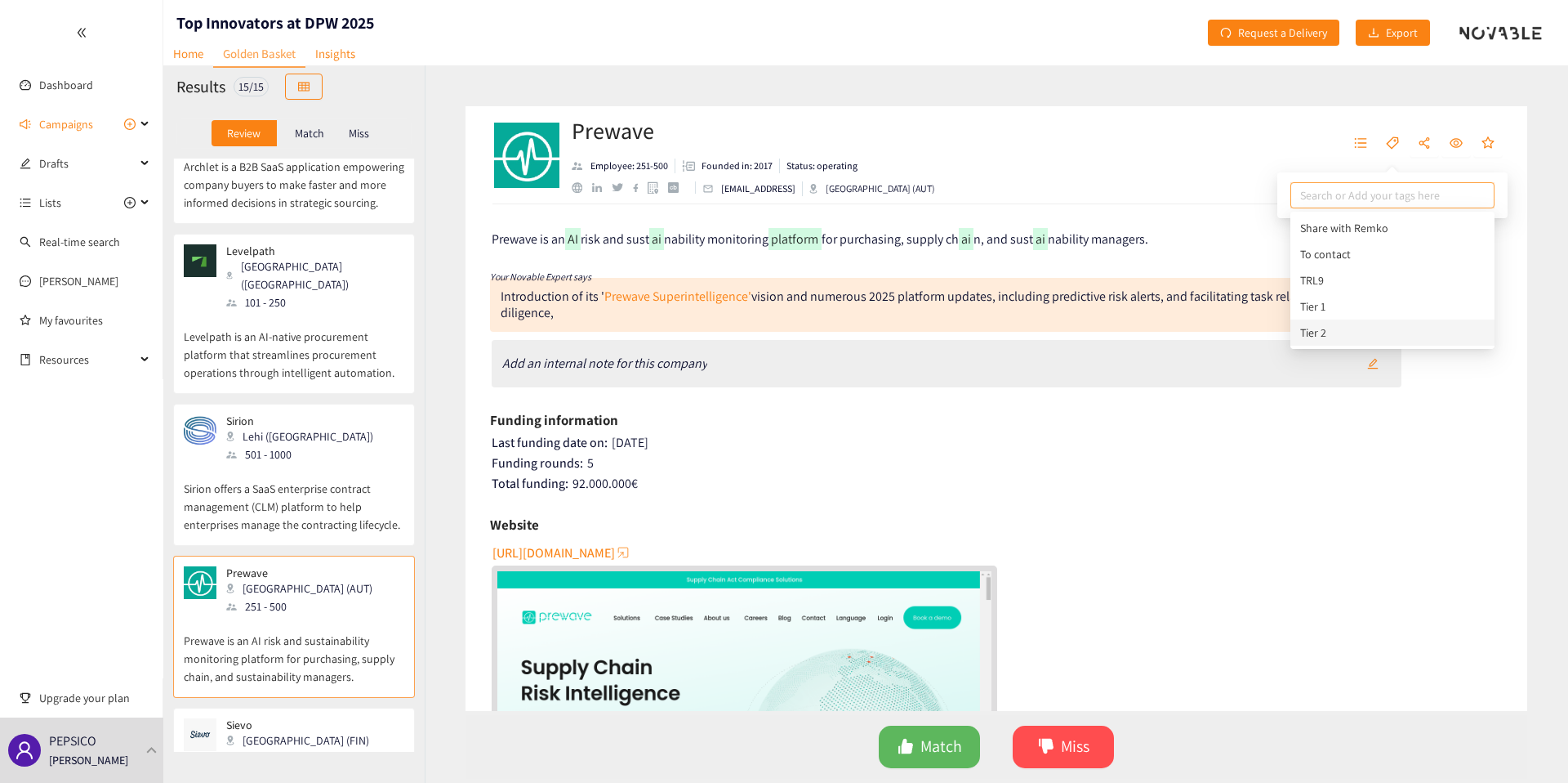
click at [1336, 330] on div "Tier 2" at bounding box center [1392, 332] width 185 height 18
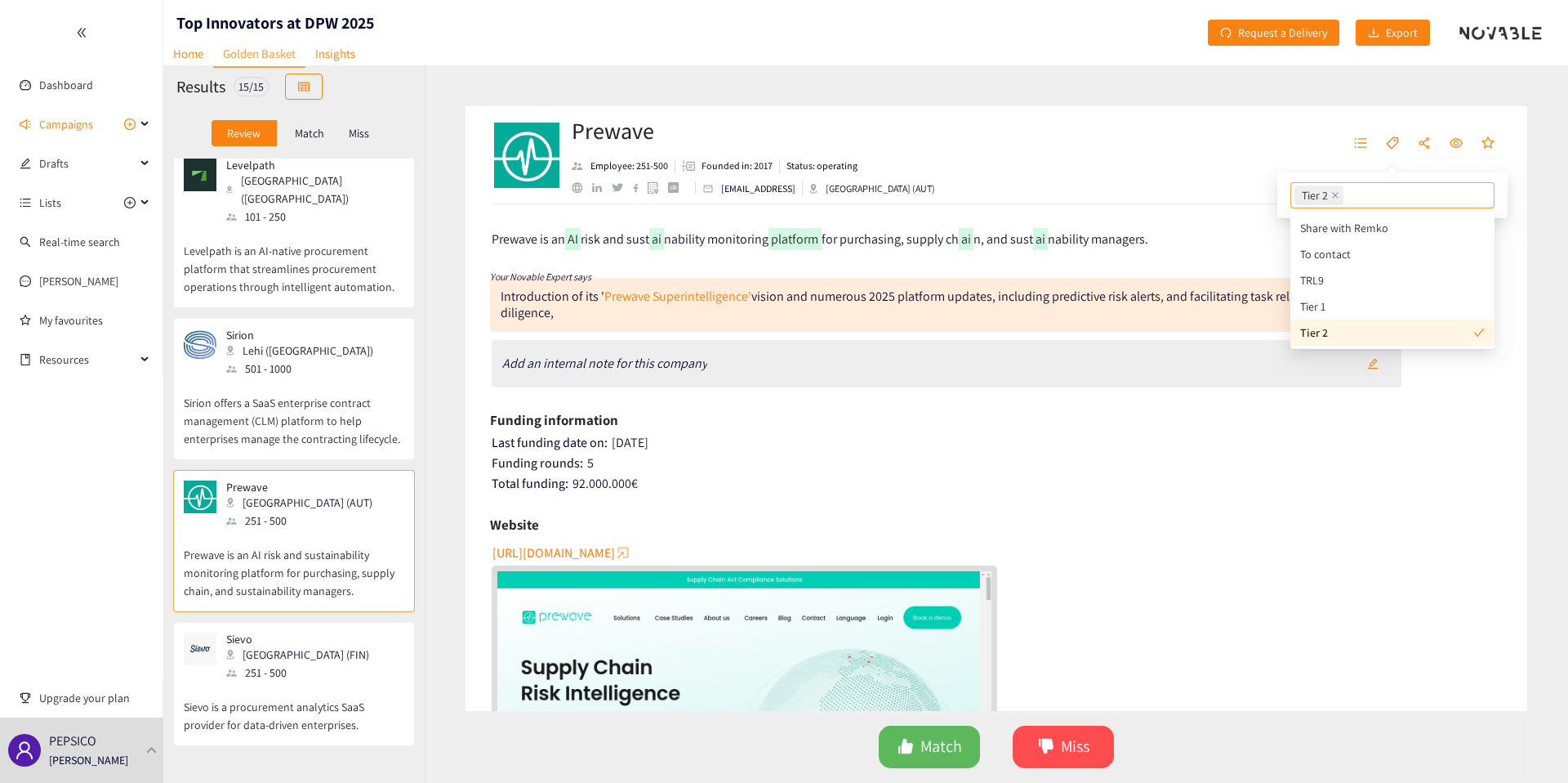
scroll to position [973, 0]
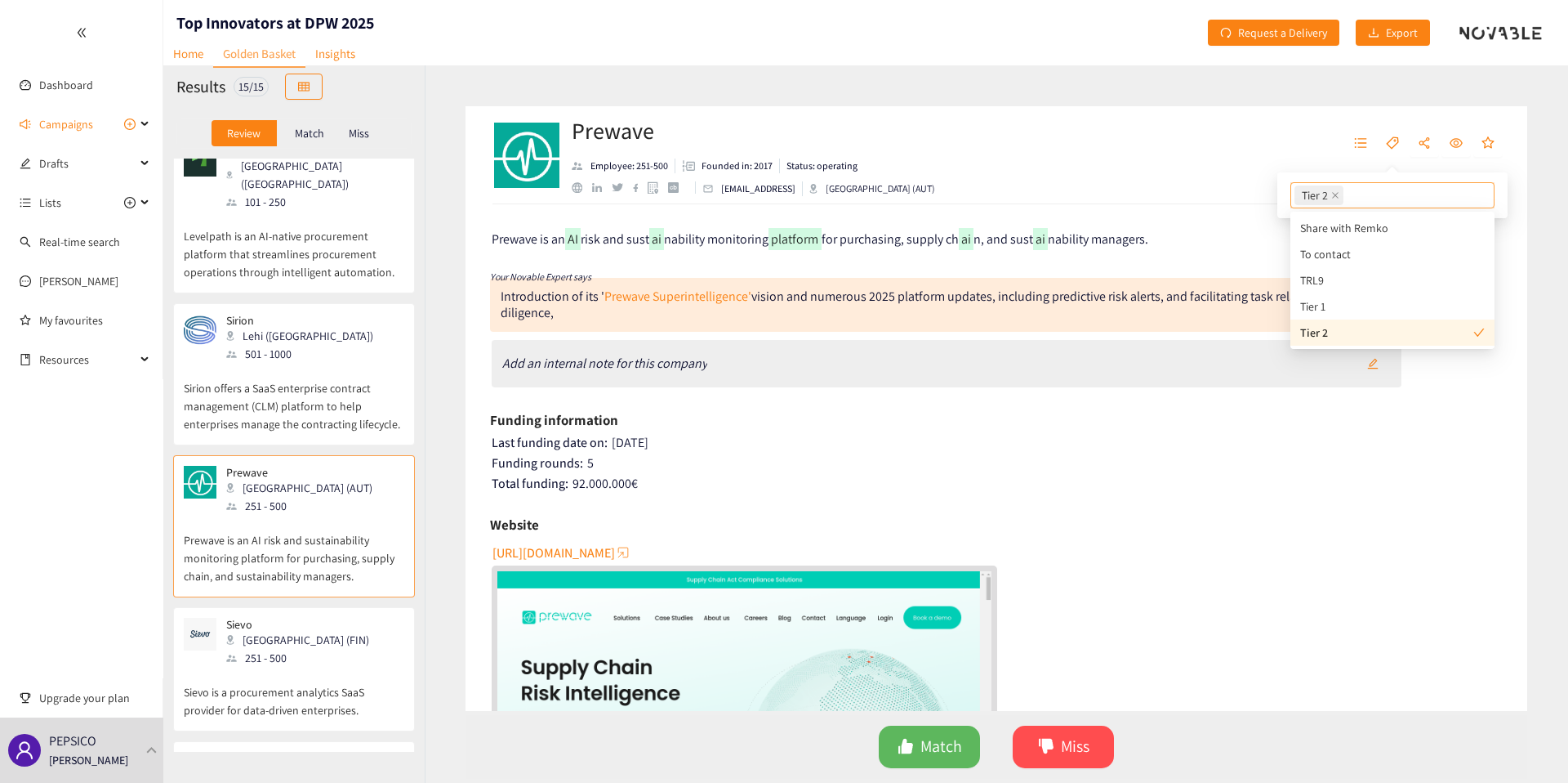
click at [247, 649] on div "251 - 500" at bounding box center [302, 657] width 152 height 18
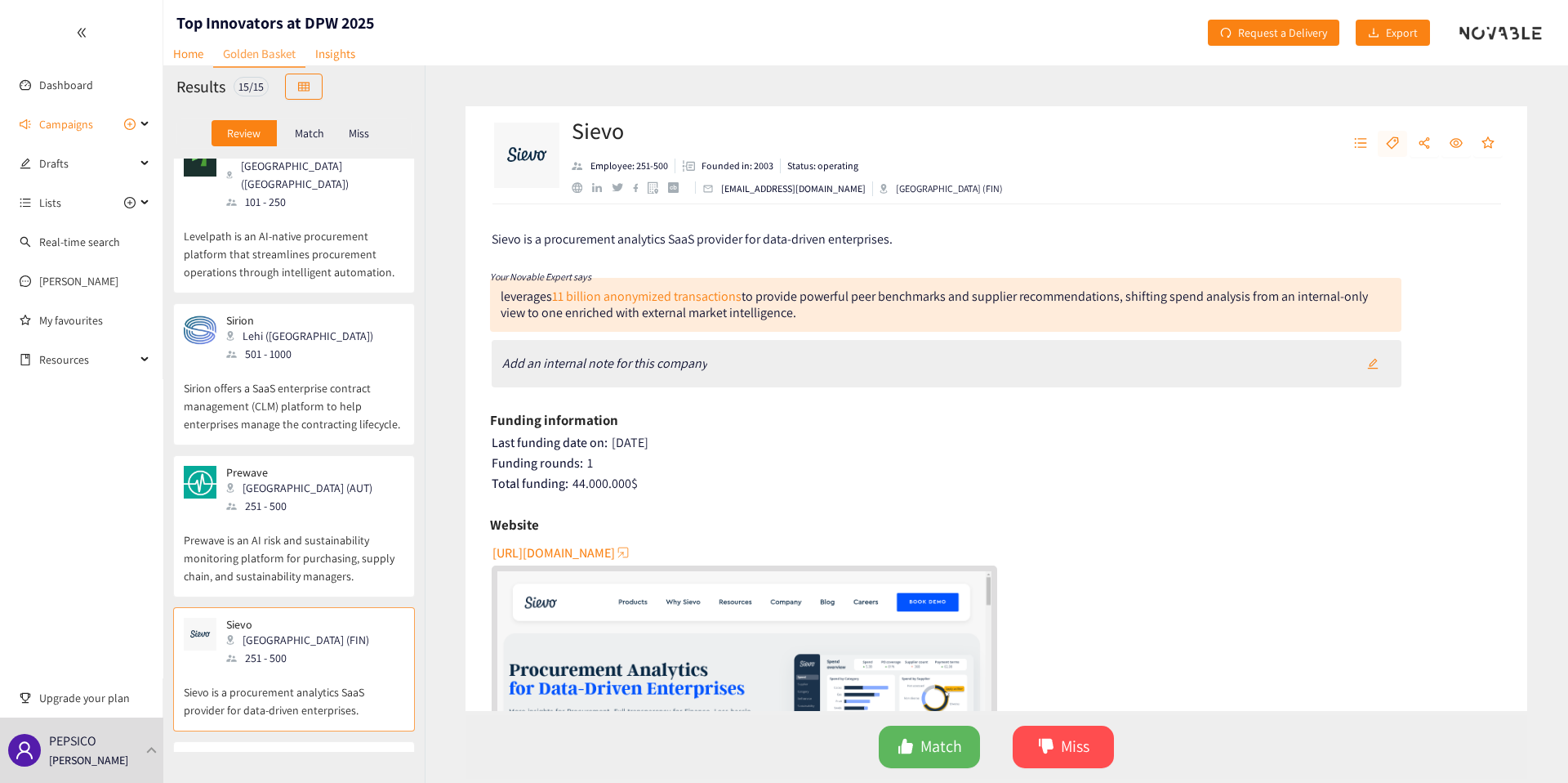
click at [1395, 134] on button "button" at bounding box center [1392, 143] width 30 height 26
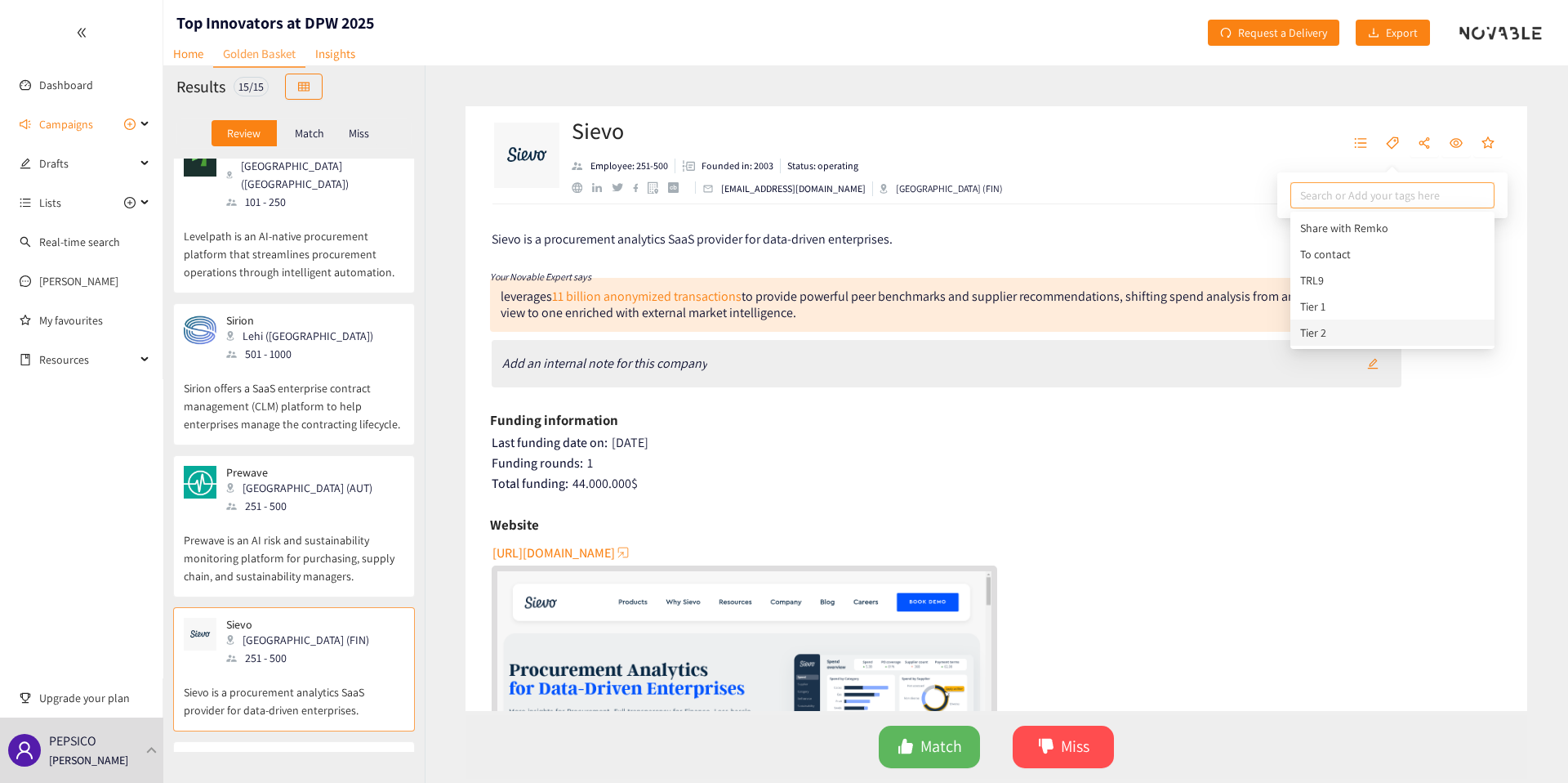
click at [1345, 339] on div "Tier 2" at bounding box center [1392, 332] width 185 height 18
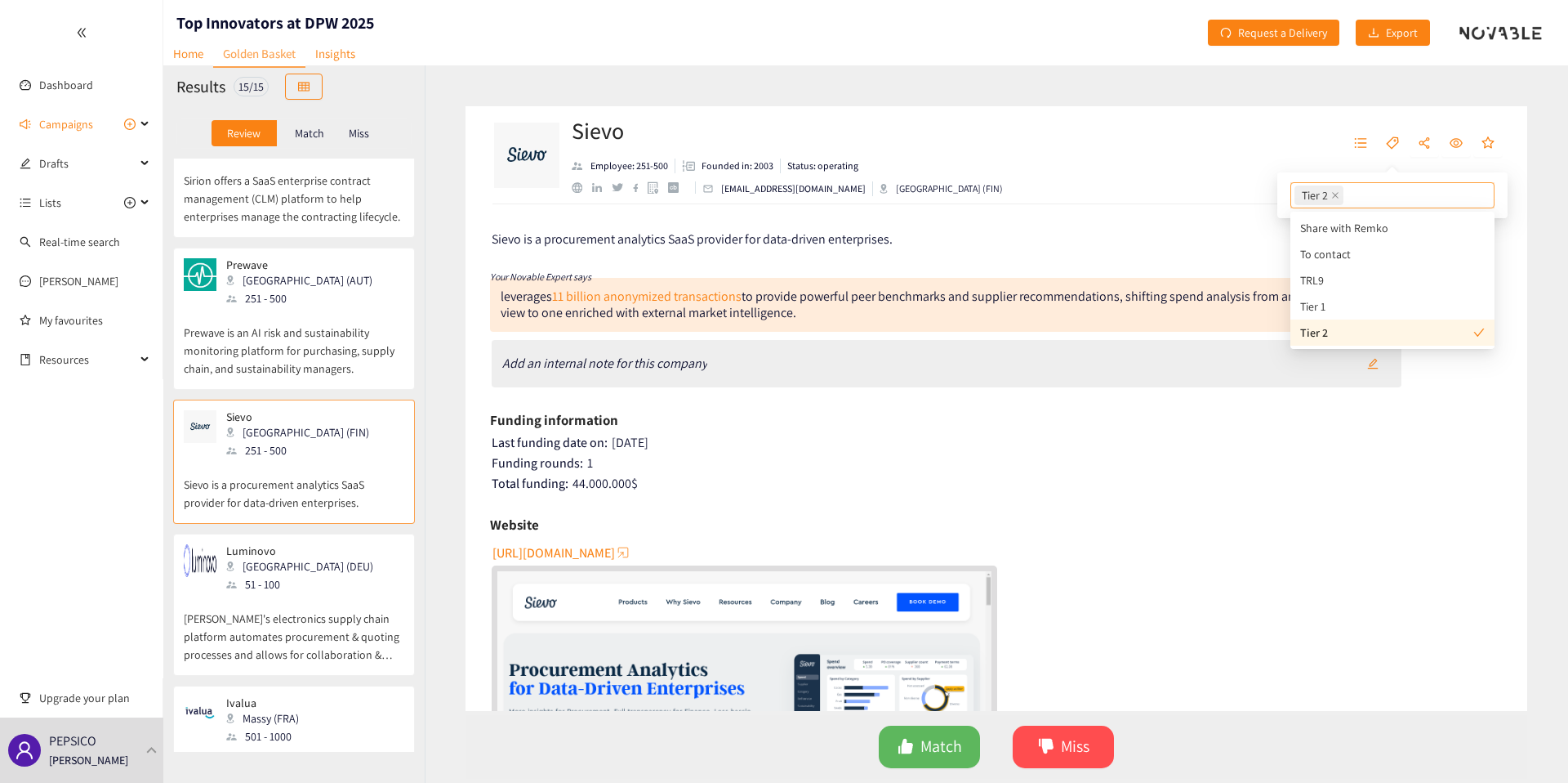
scroll to position [1183, 0]
click at [330, 543] on div "Luminovo Munich (DEU) 51 - 100" at bounding box center [294, 567] width 221 height 49
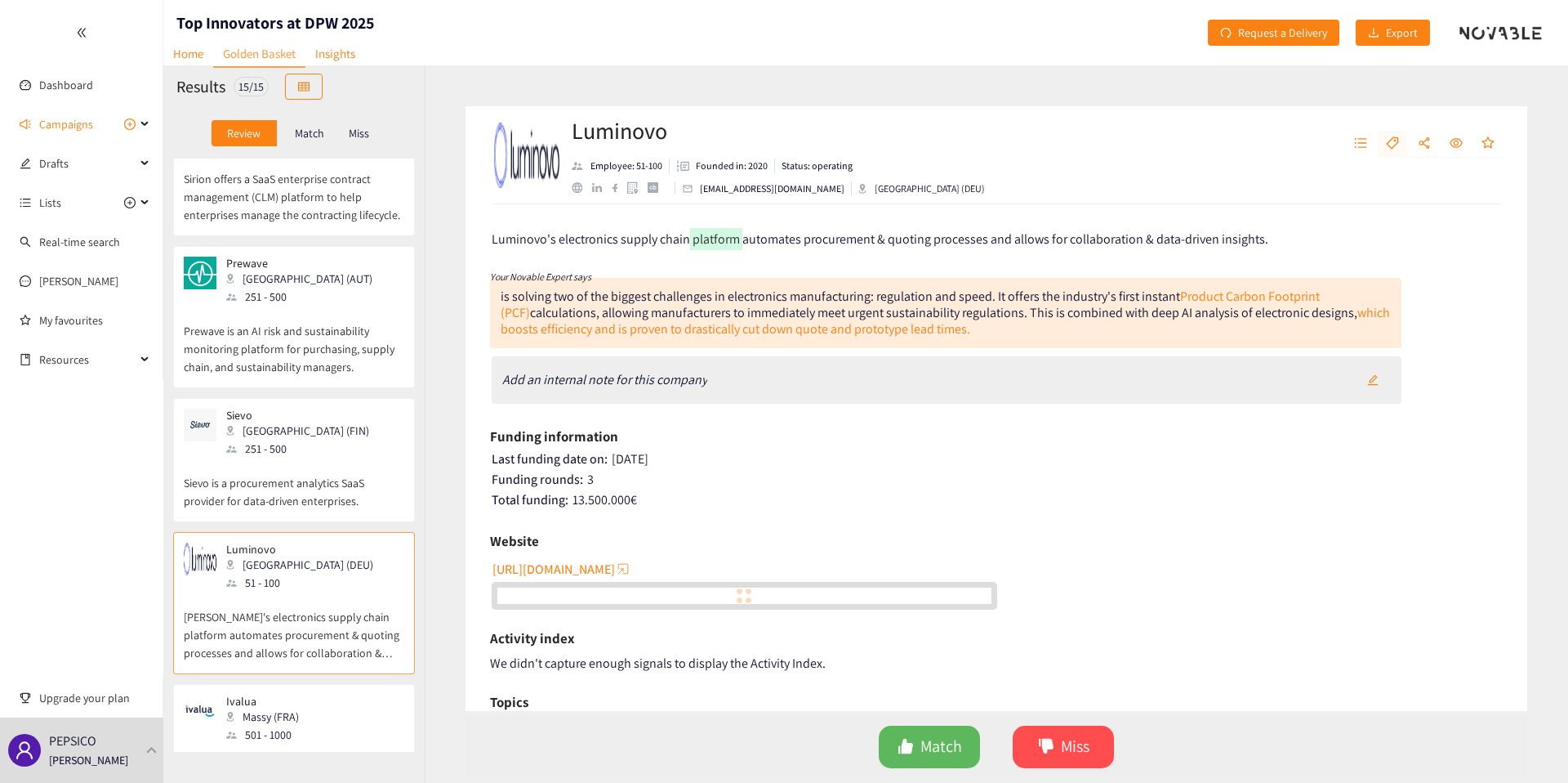
click at [1392, 136] on icon "tag" at bounding box center [1393, 143] width 13 height 13
type input "Tier 3"
click at [1378, 234] on div "Tier 3" at bounding box center [1392, 227] width 185 height 18
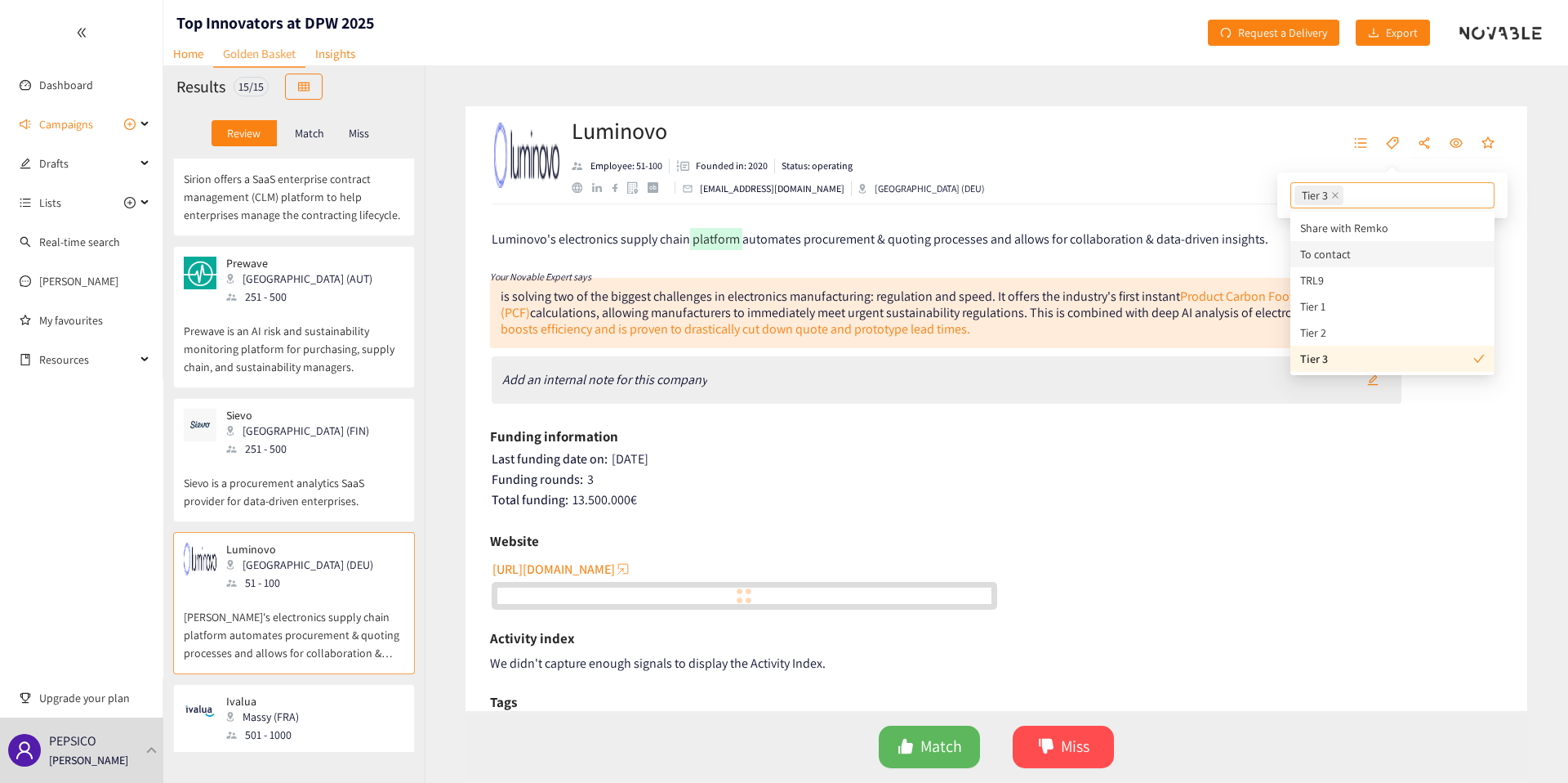
scroll to position [1341, 0]
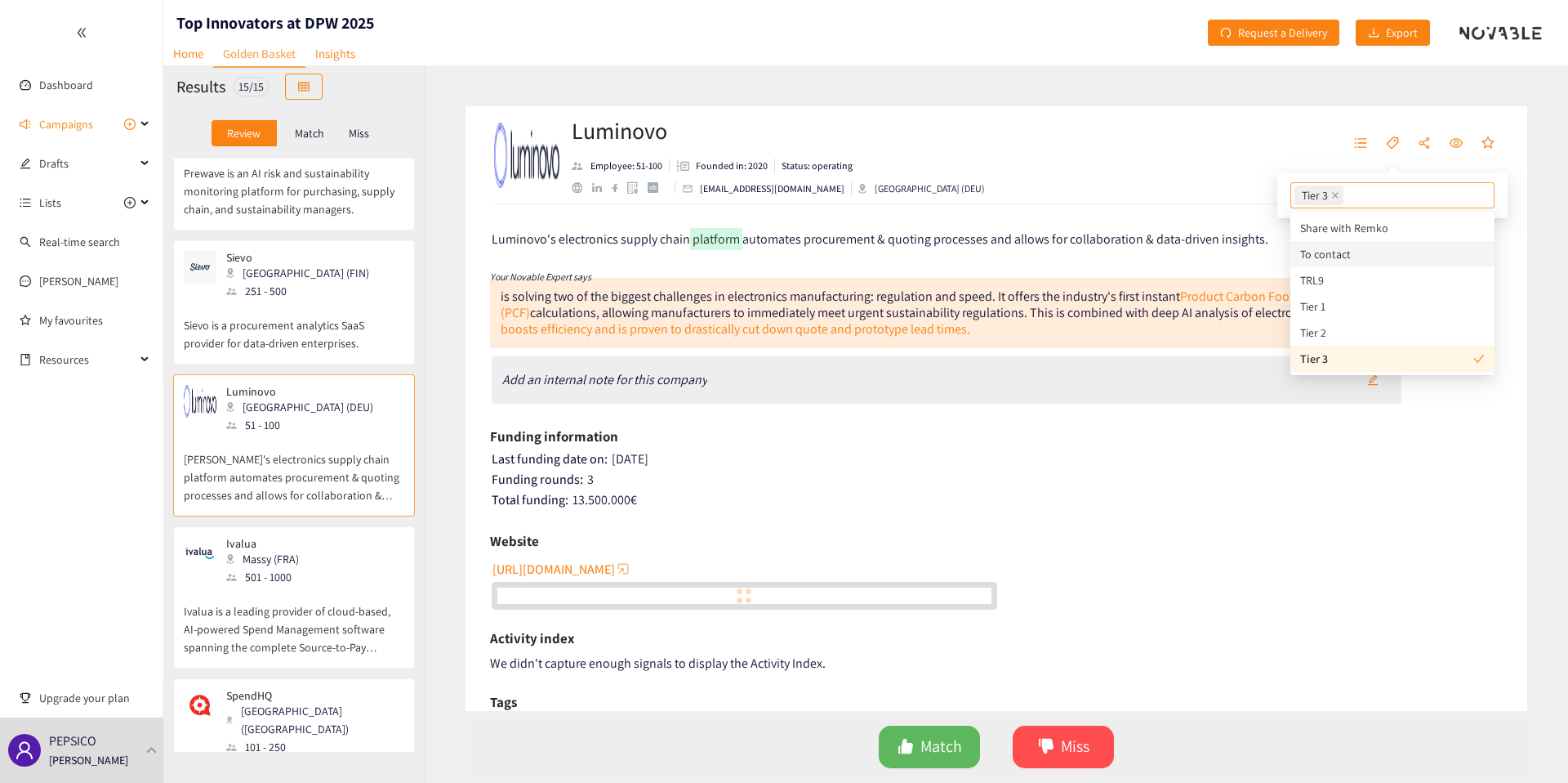
click at [234, 586] on p "Ivalua is a leading provider of cloud-based, AI-powered Spend Management softwa…" at bounding box center [294, 621] width 221 height 70
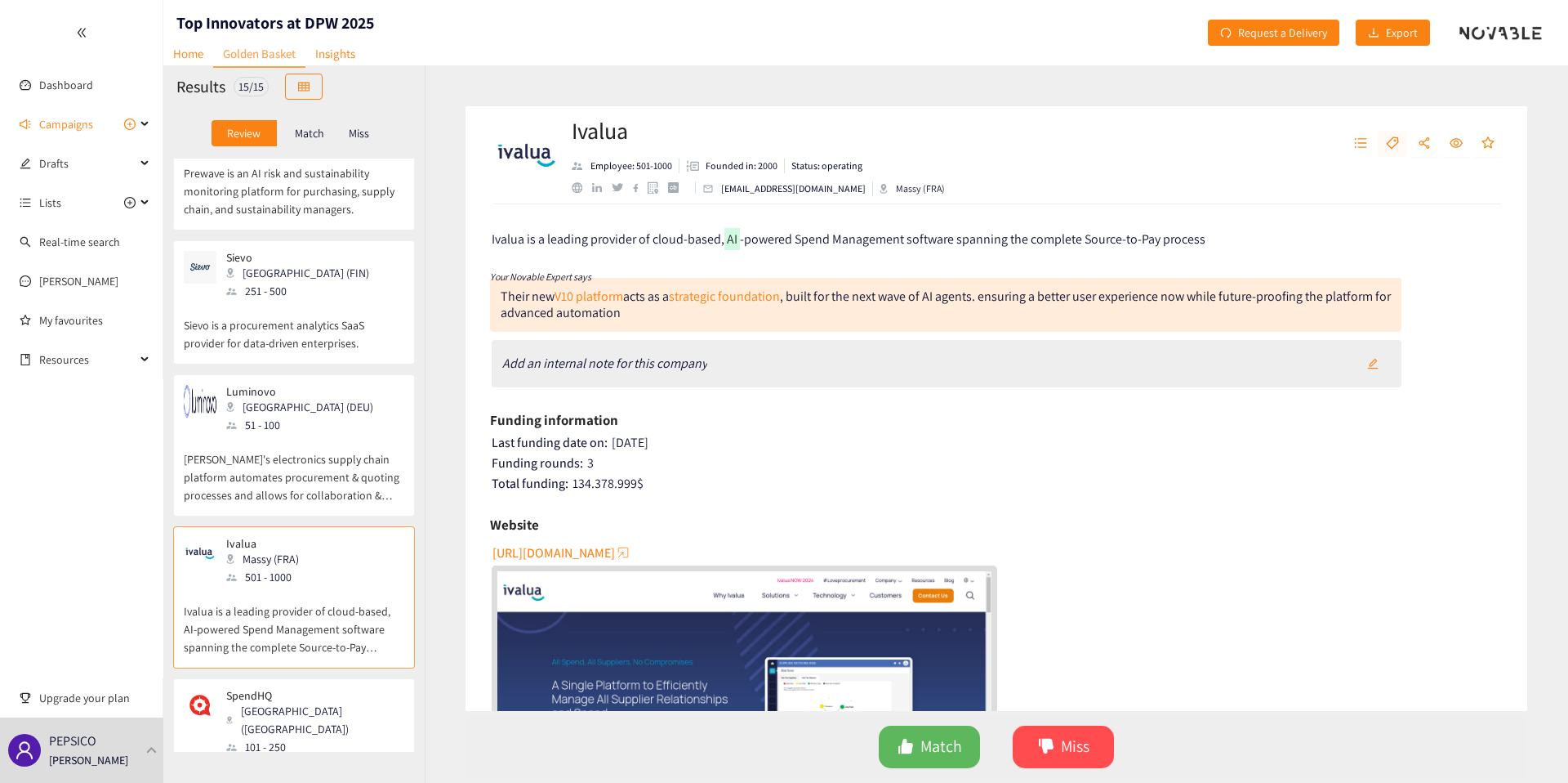
click at [1390, 141] on icon "tag" at bounding box center [1393, 143] width 13 height 13
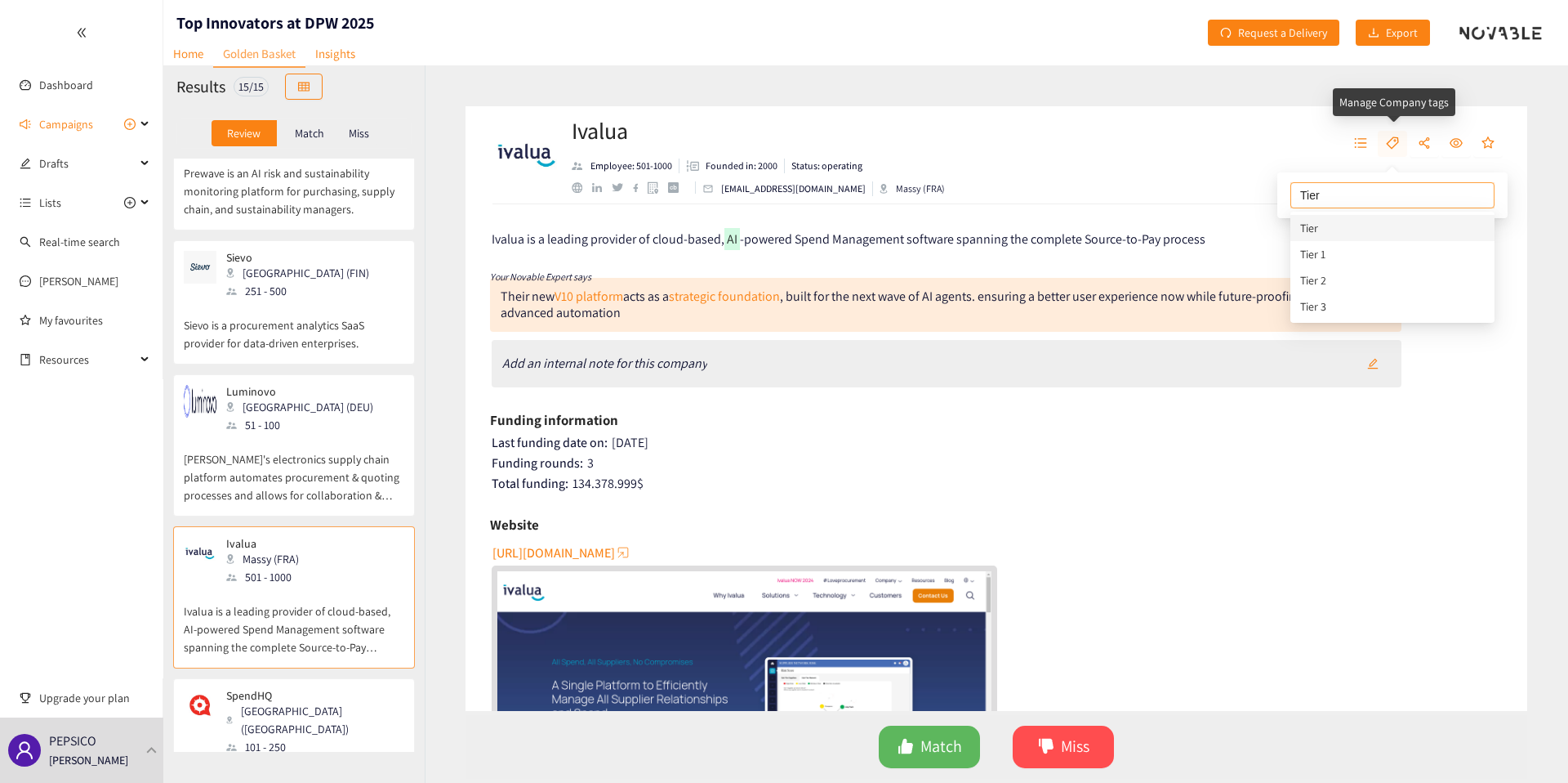
type input "Tier 3"
click at [1349, 224] on div "Tier 3" at bounding box center [1392, 227] width 185 height 18
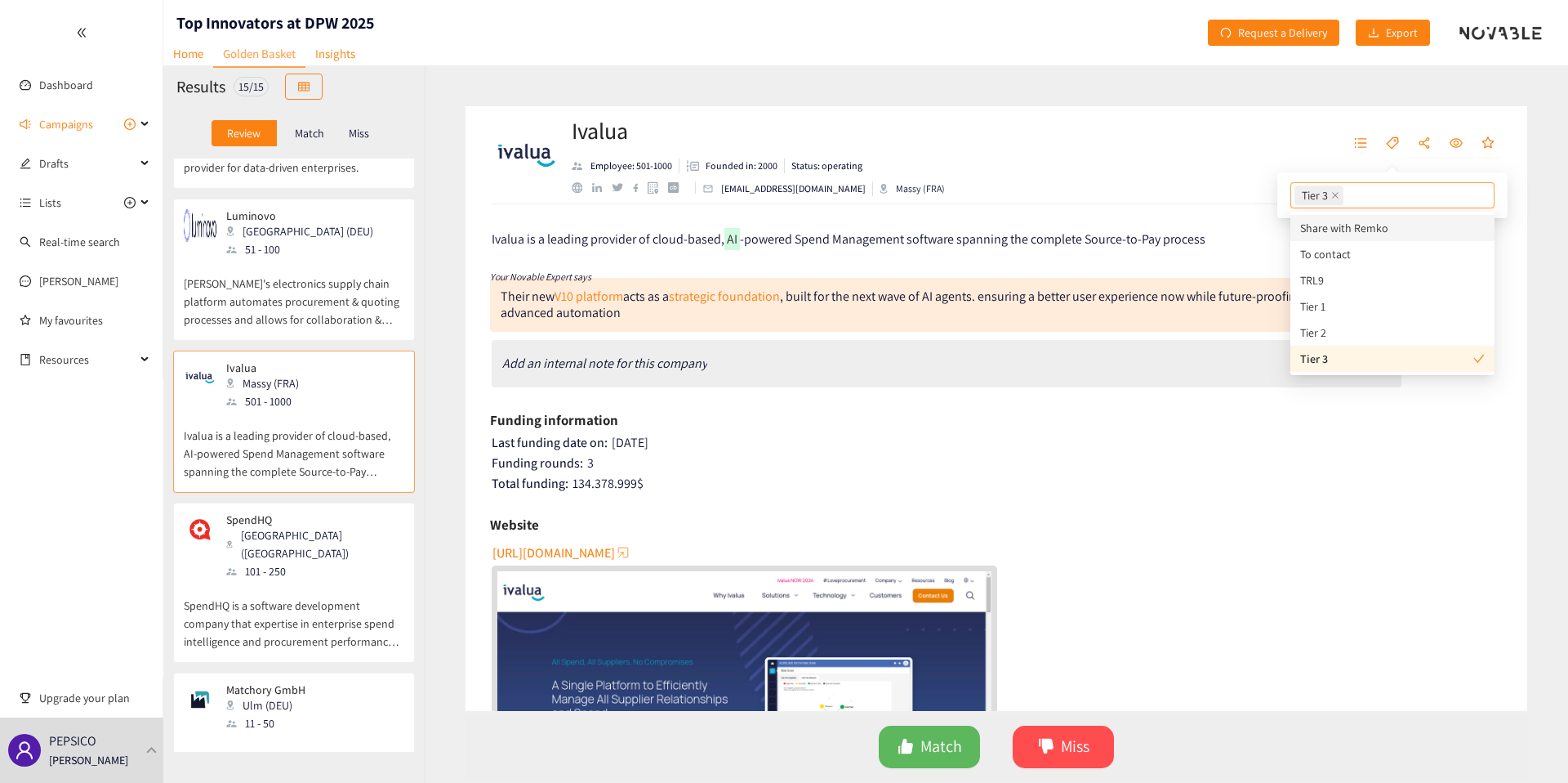
scroll to position [1517, 0]
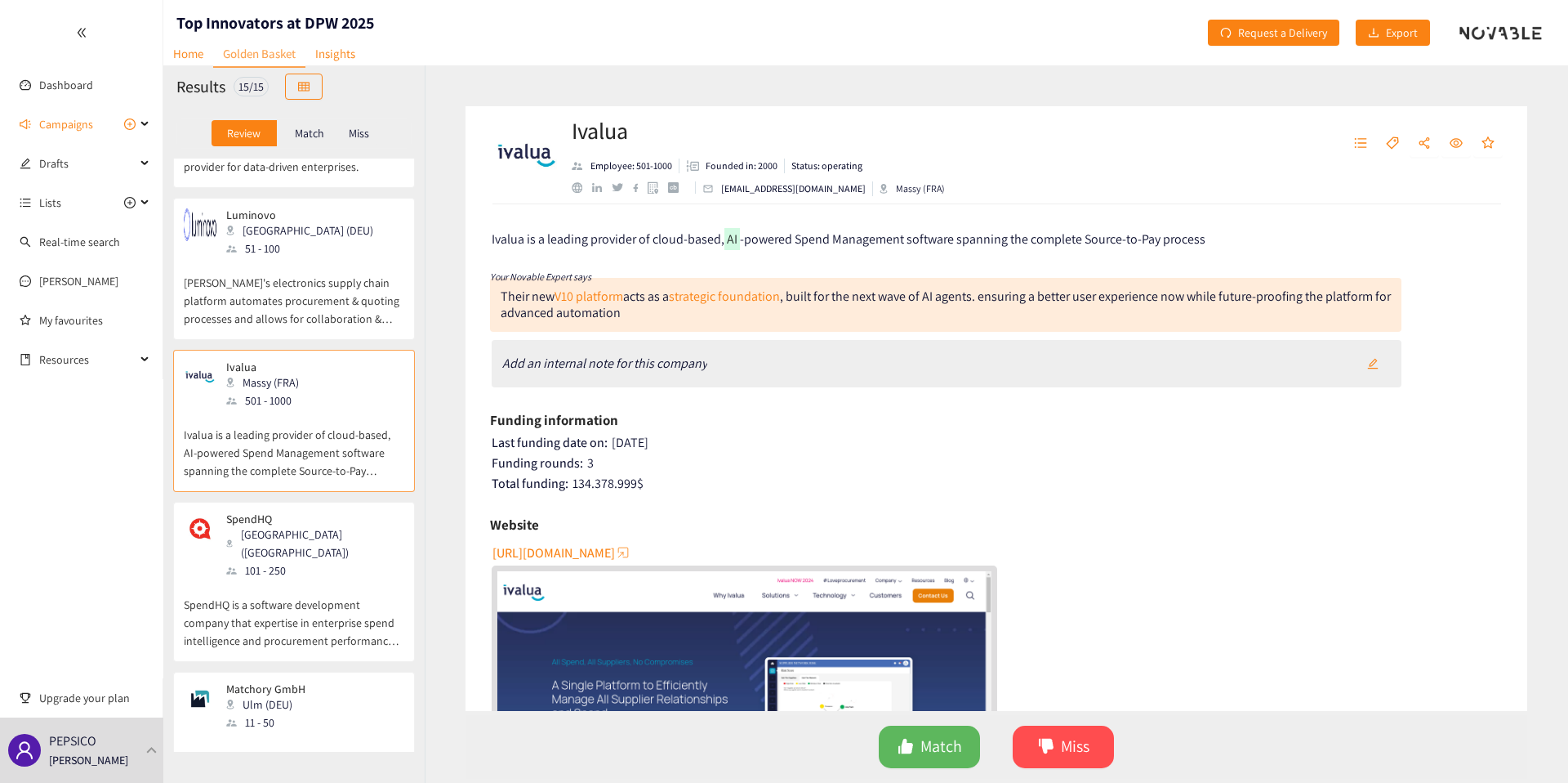
click at [284, 580] on p "SpendHQ is a software development company that expertise in enterprise spend in…" at bounding box center [294, 614] width 221 height 70
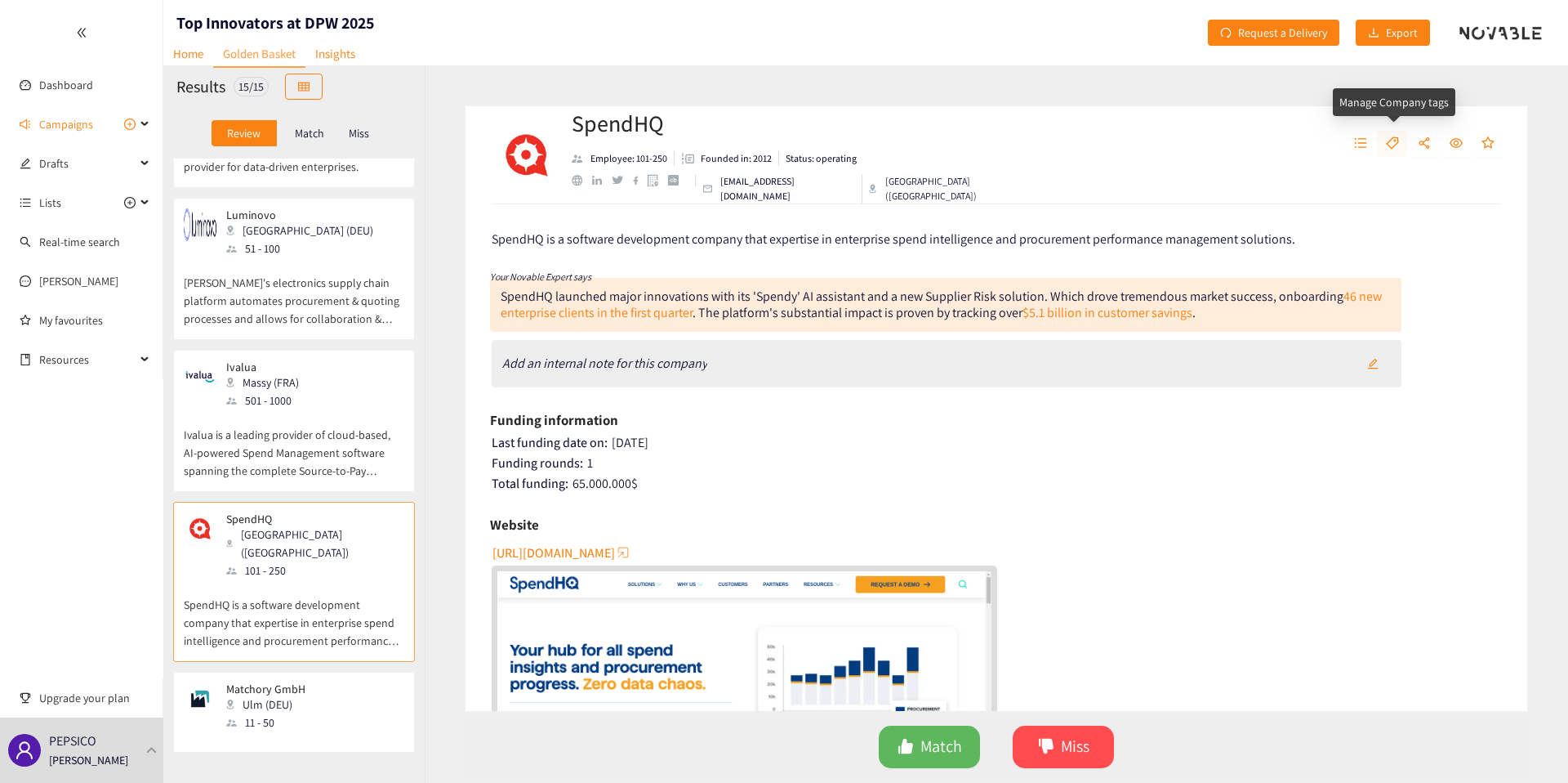
click at [1396, 146] on icon "tag" at bounding box center [1393, 143] width 13 height 13
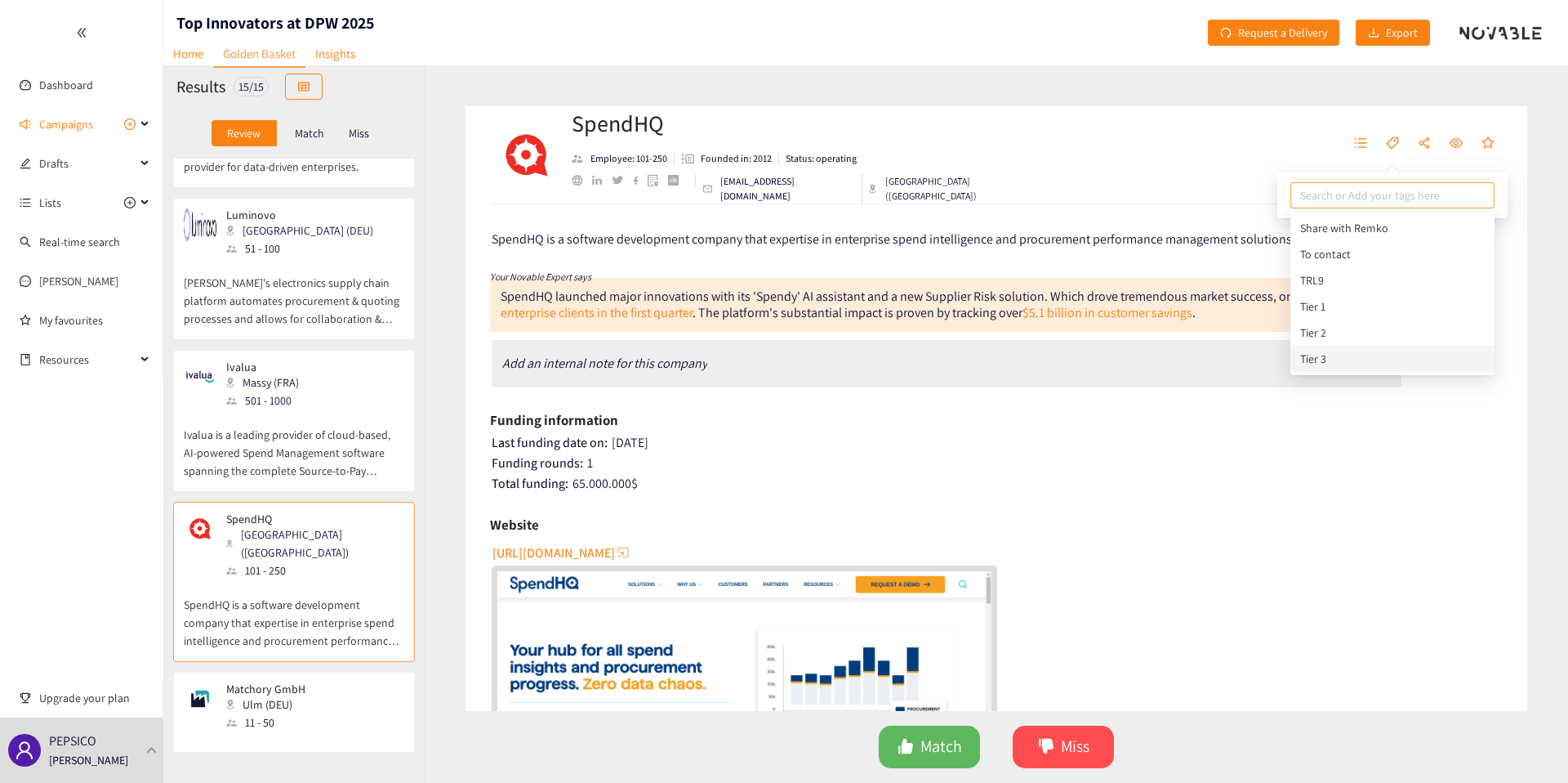
click at [1341, 354] on div "Tier 3" at bounding box center [1392, 359] width 185 height 18
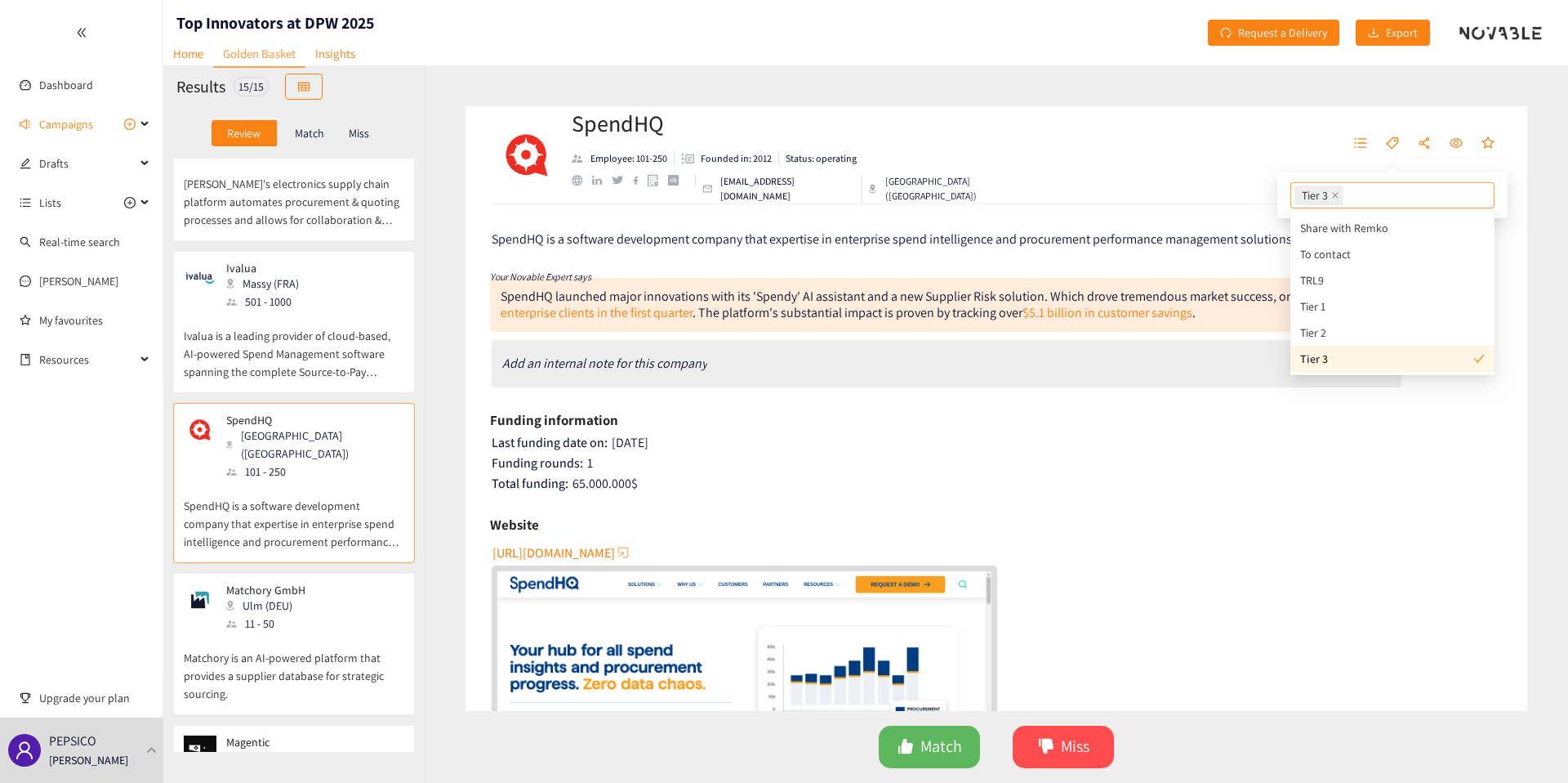
scroll to position [1651, 0]
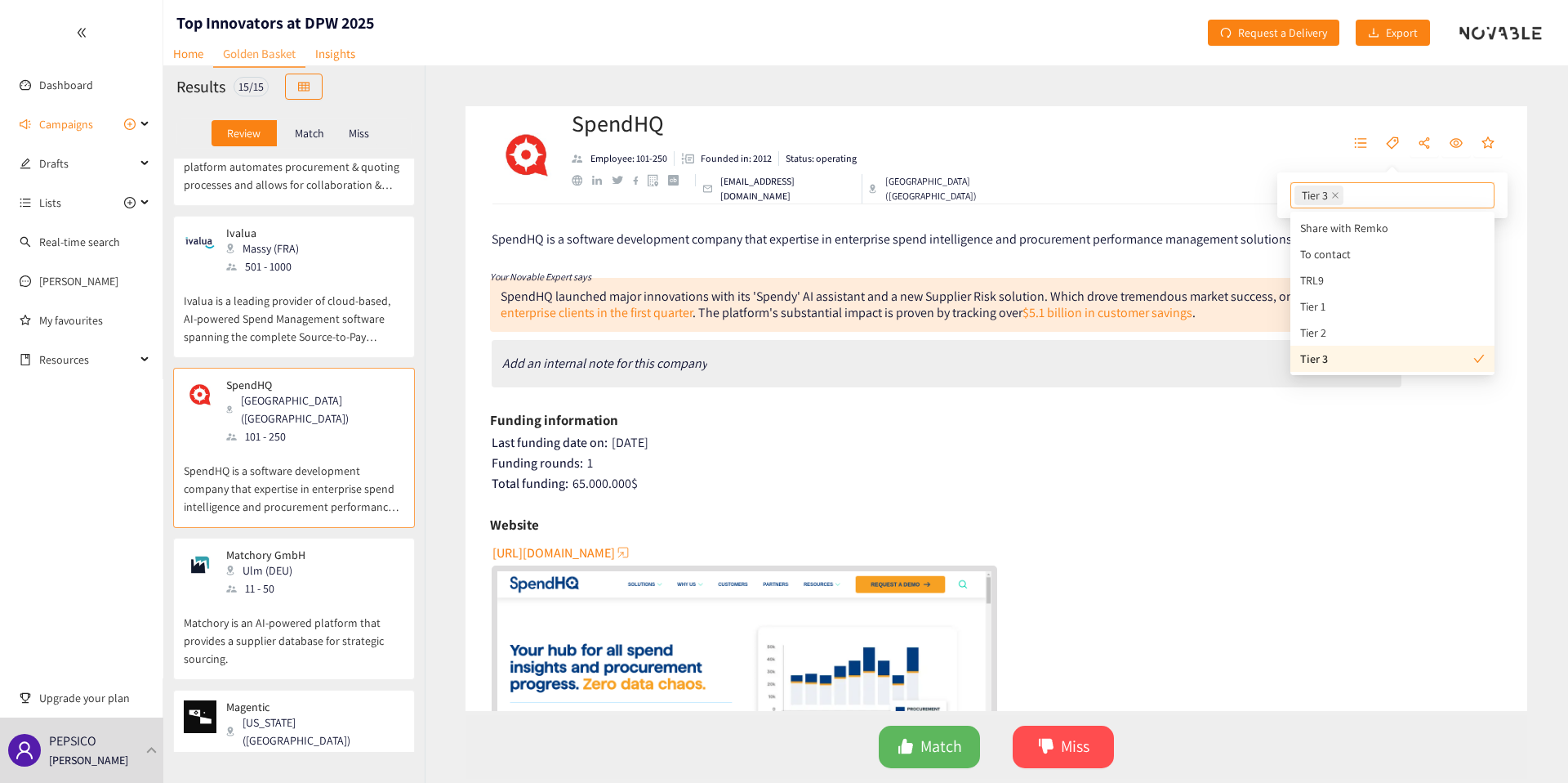
click at [296, 549] on p "Matchory GmbH" at bounding box center [266, 556] width 80 height 13
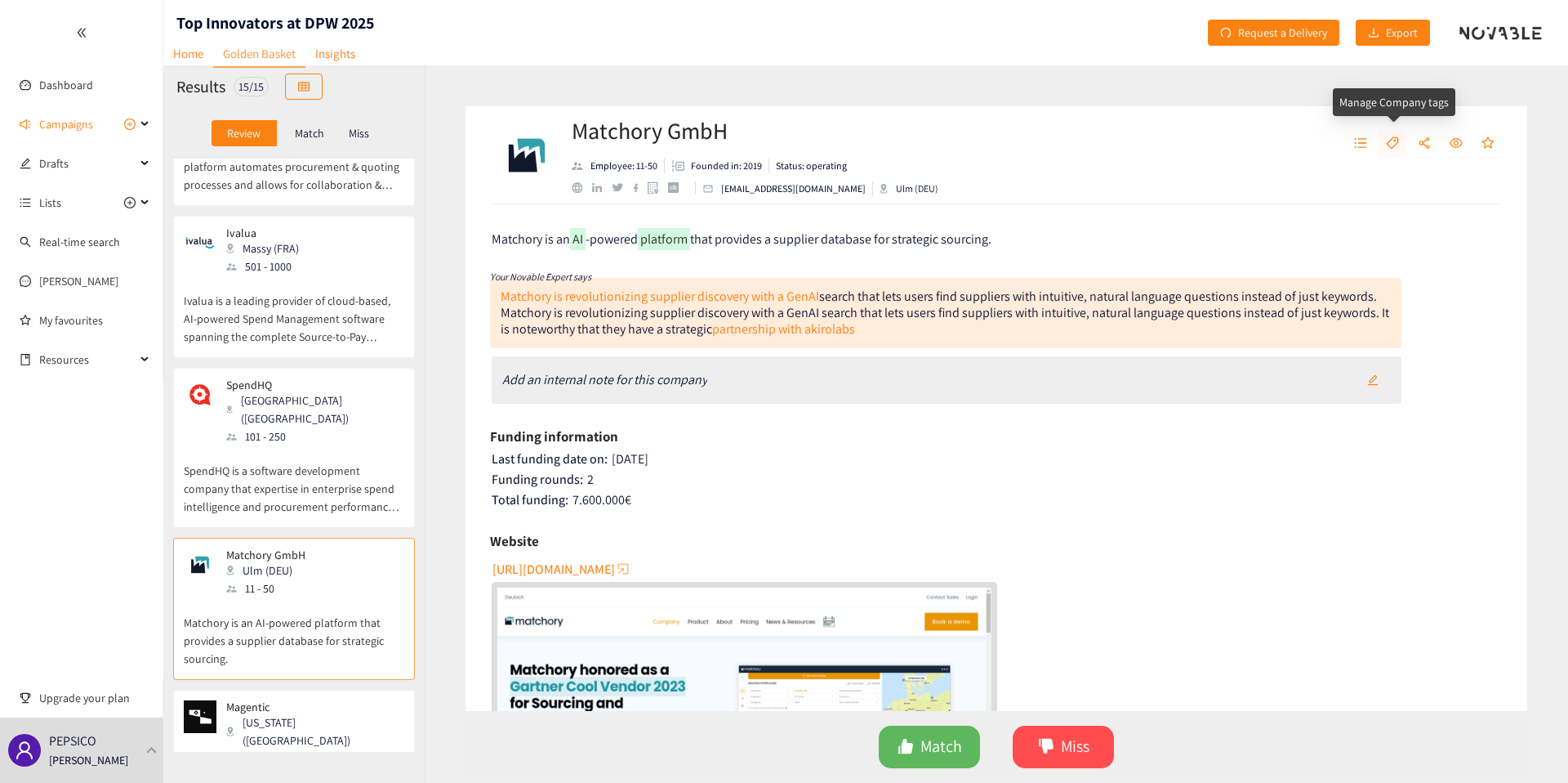
click at [1388, 141] on icon "tag" at bounding box center [1393, 143] width 13 height 13
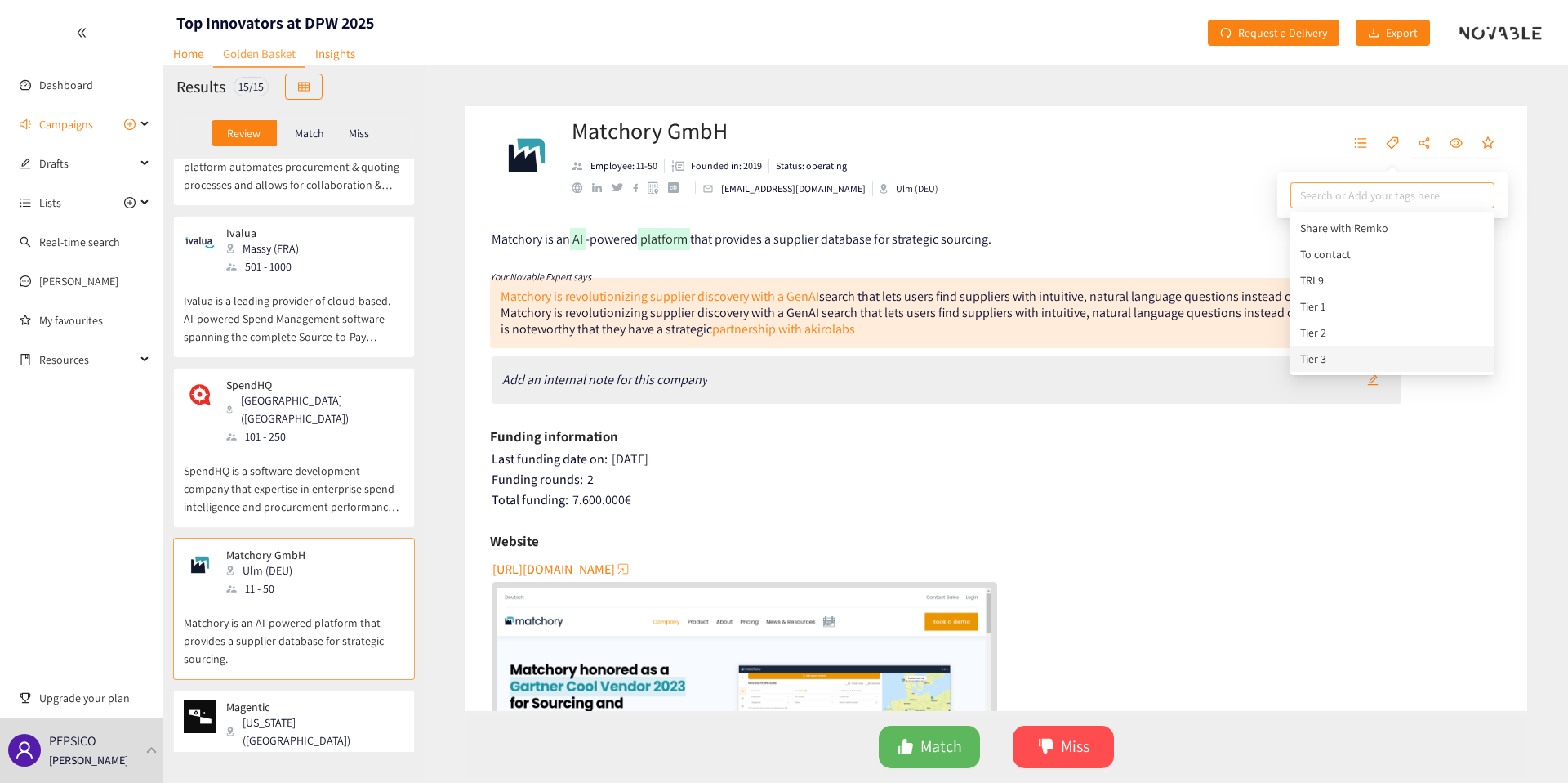
click at [1380, 365] on div "Tier 3" at bounding box center [1392, 359] width 185 height 18
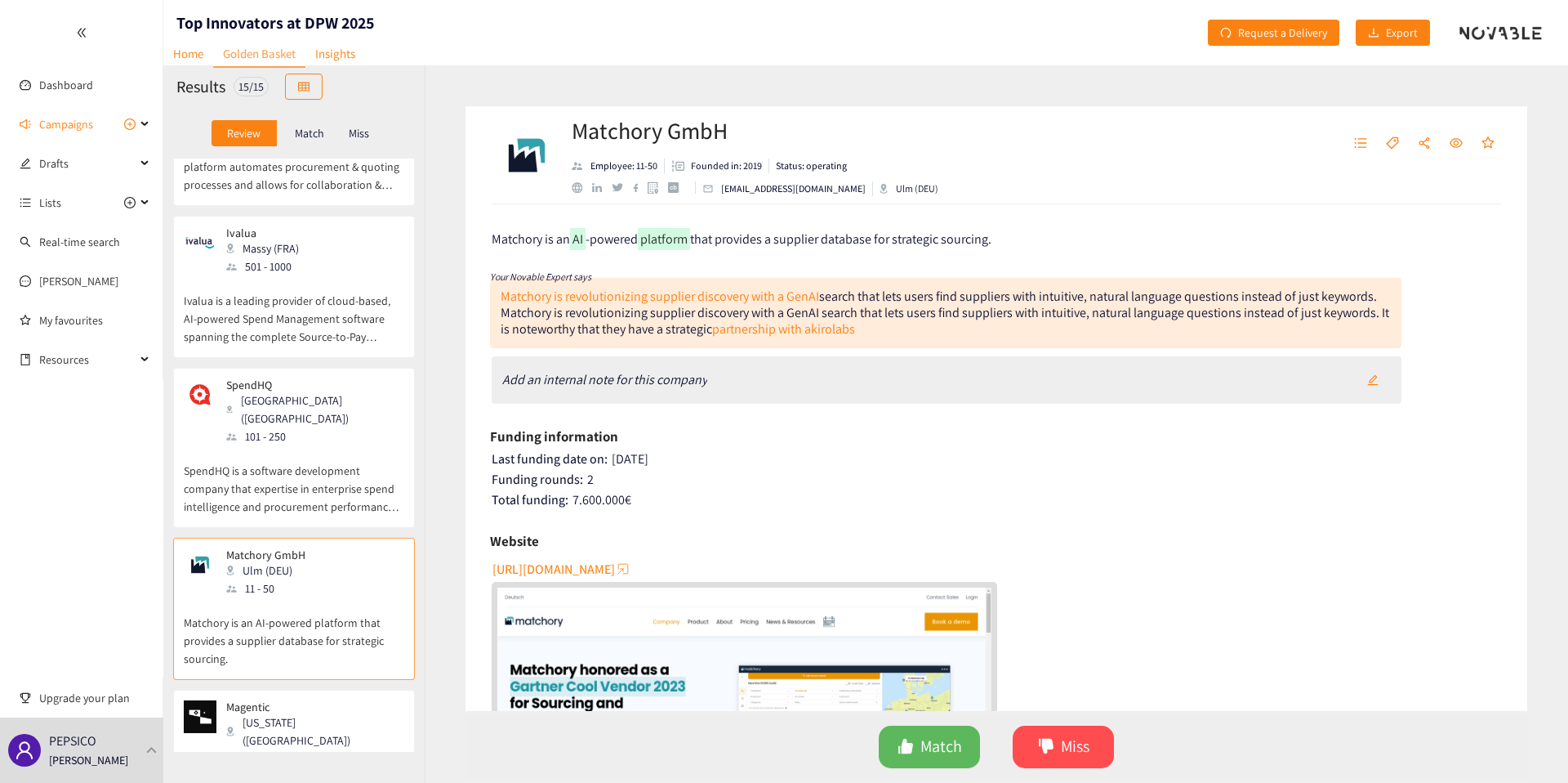
click at [273, 714] on div "[US_STATE] ([GEOGRAPHIC_DATA])" at bounding box center [315, 731] width 176 height 36
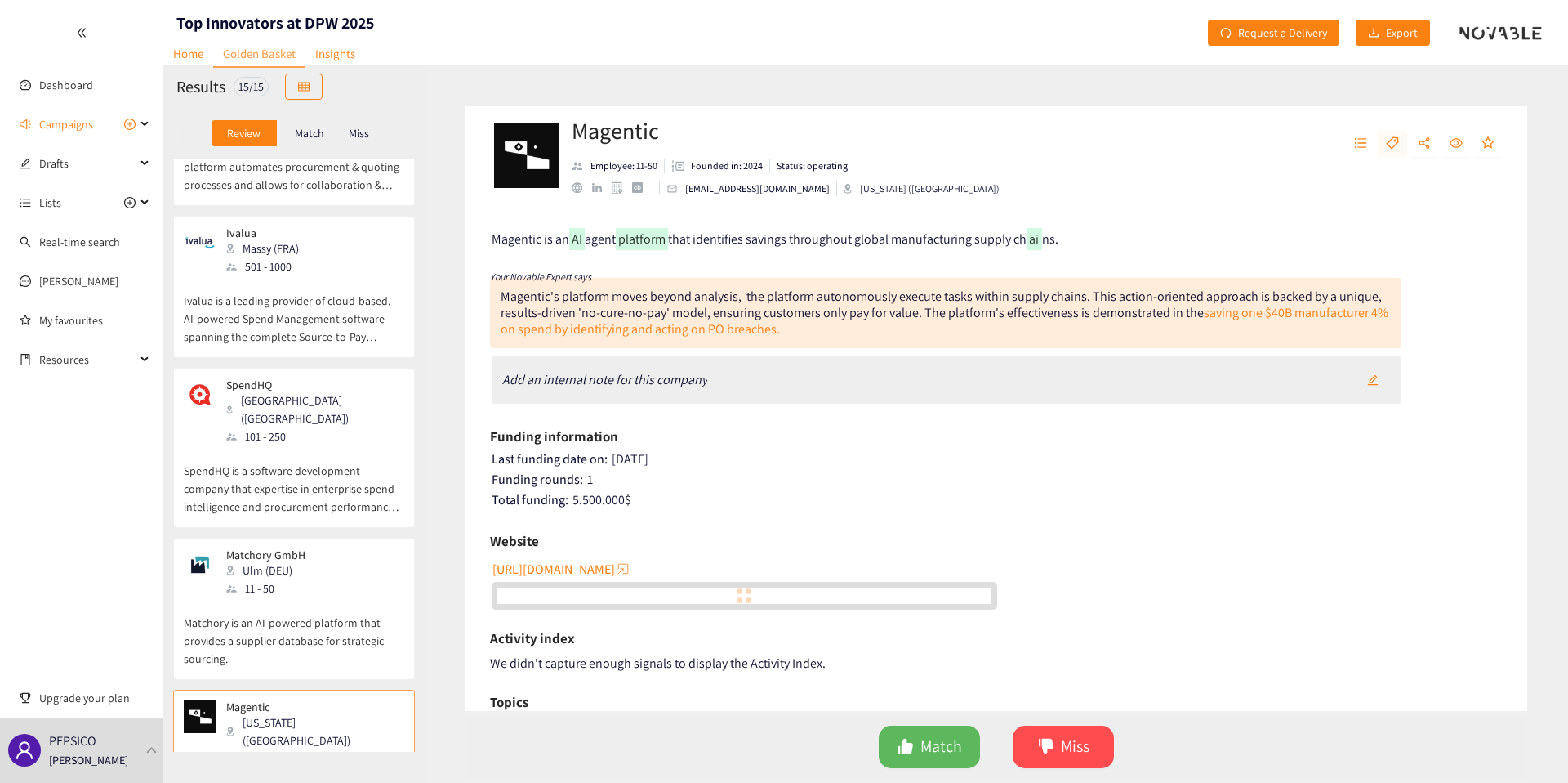
click at [1391, 152] on button "button" at bounding box center [1392, 143] width 30 height 26
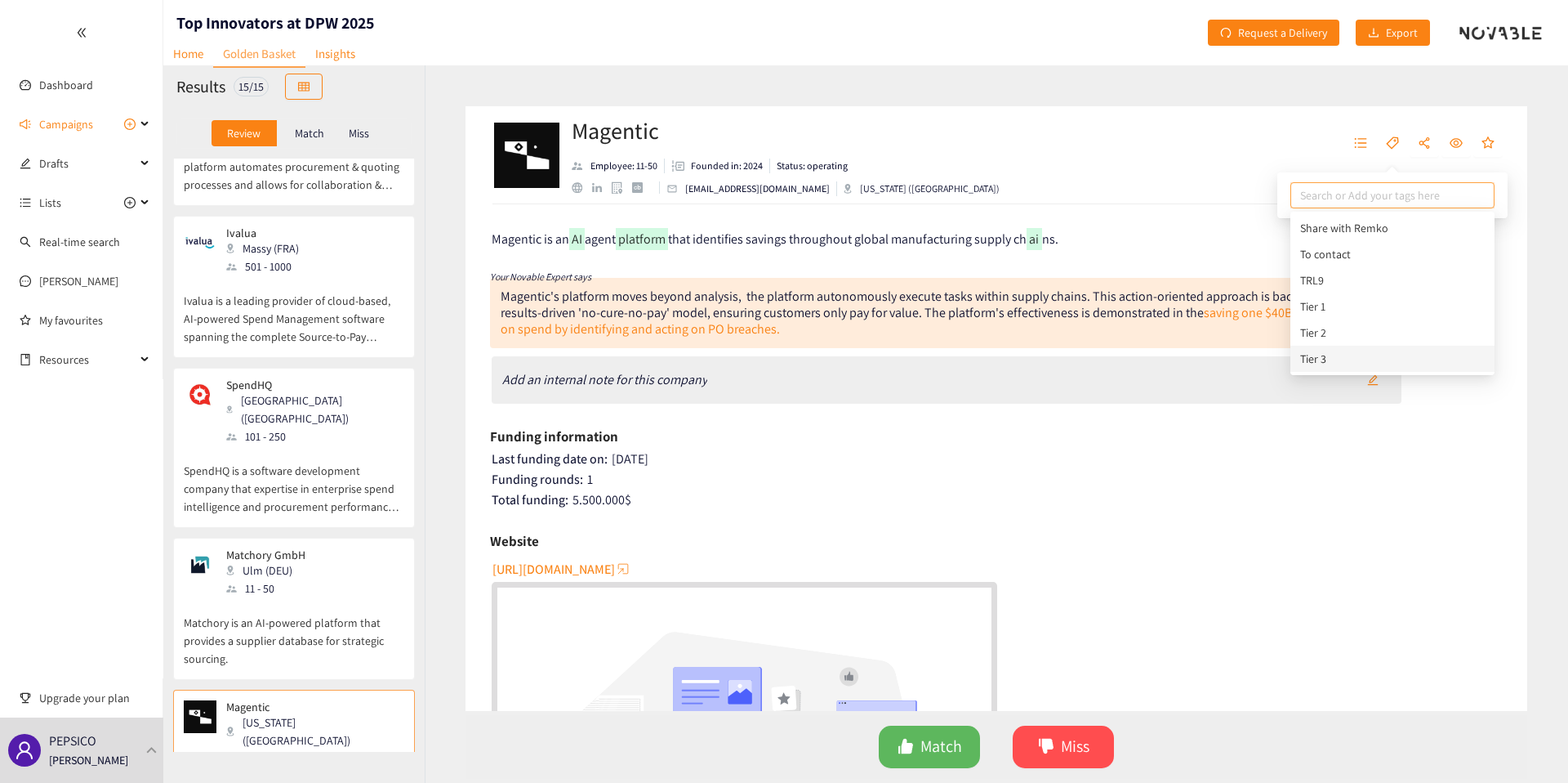
click at [1329, 356] on div "Tier 3" at bounding box center [1392, 359] width 185 height 18
click at [1019, 468] on div "Last funding date on: 22/07/2025 Funding rounds: 1 Total funding: 5.500.000 $" at bounding box center [997, 482] width 1012 height 61
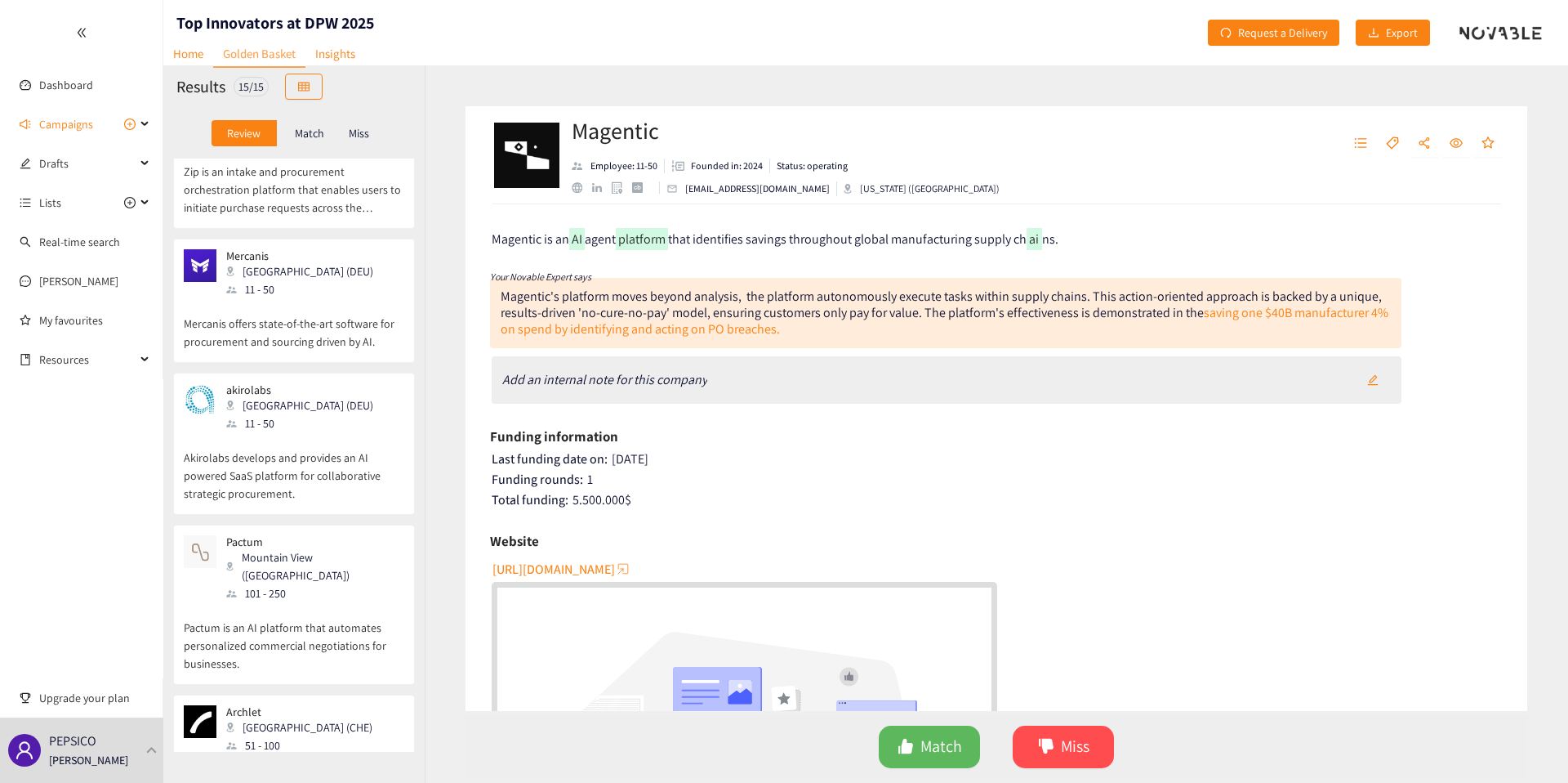
scroll to position [0, 0]
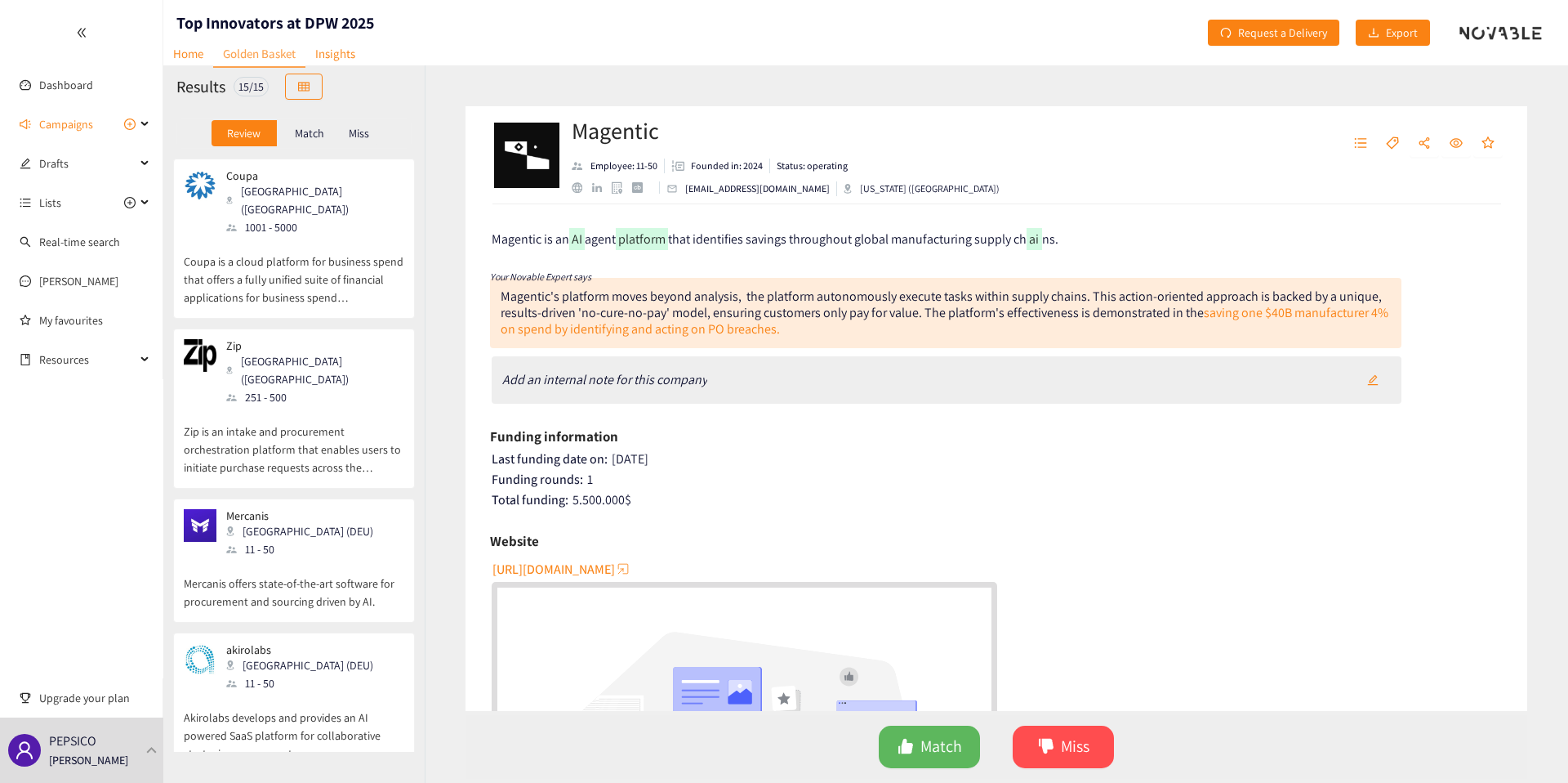
click at [326, 133] on div "Match" at bounding box center [310, 132] width 65 height 26
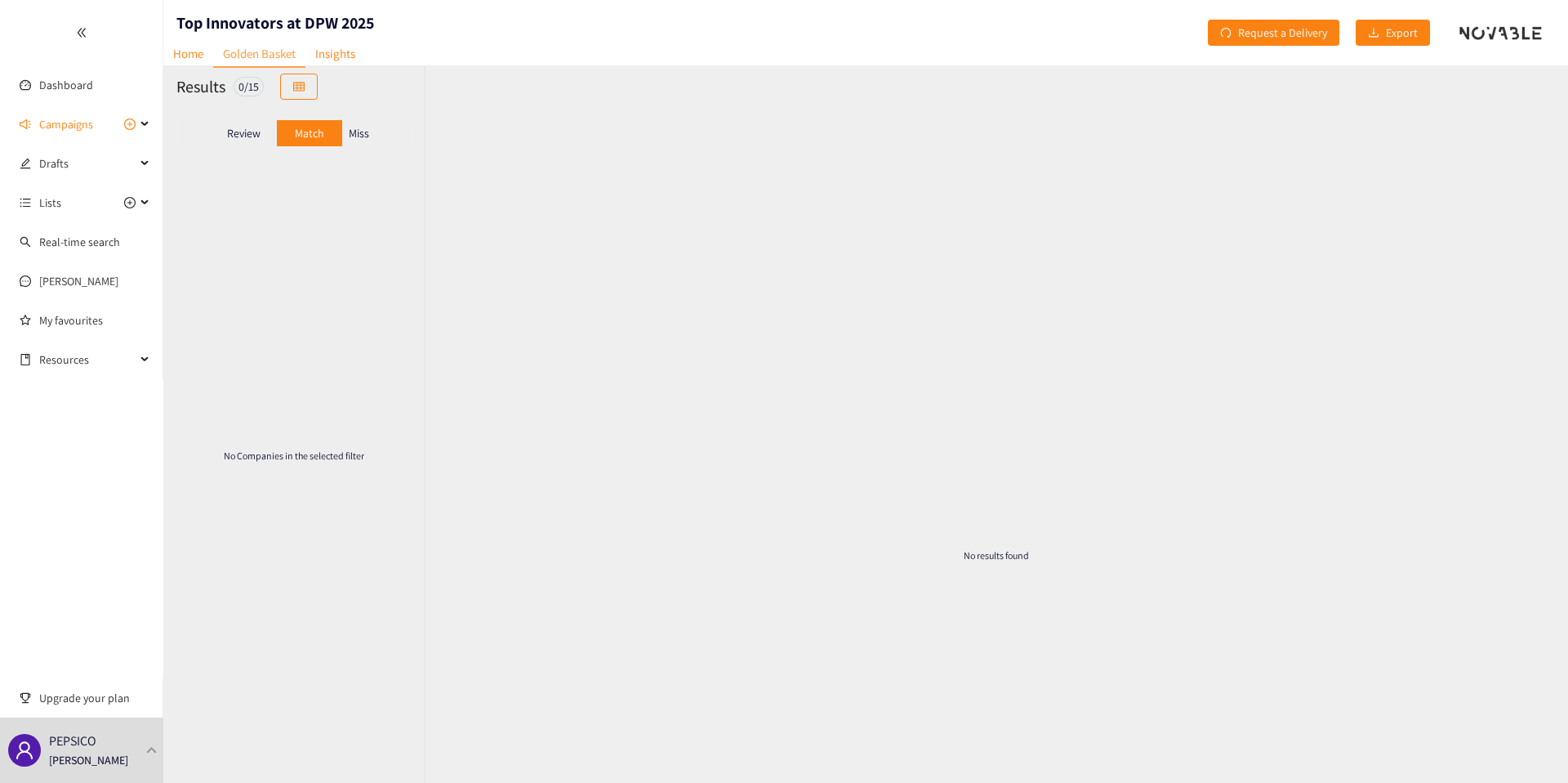
click at [242, 130] on p "Review" at bounding box center [244, 133] width 34 height 13
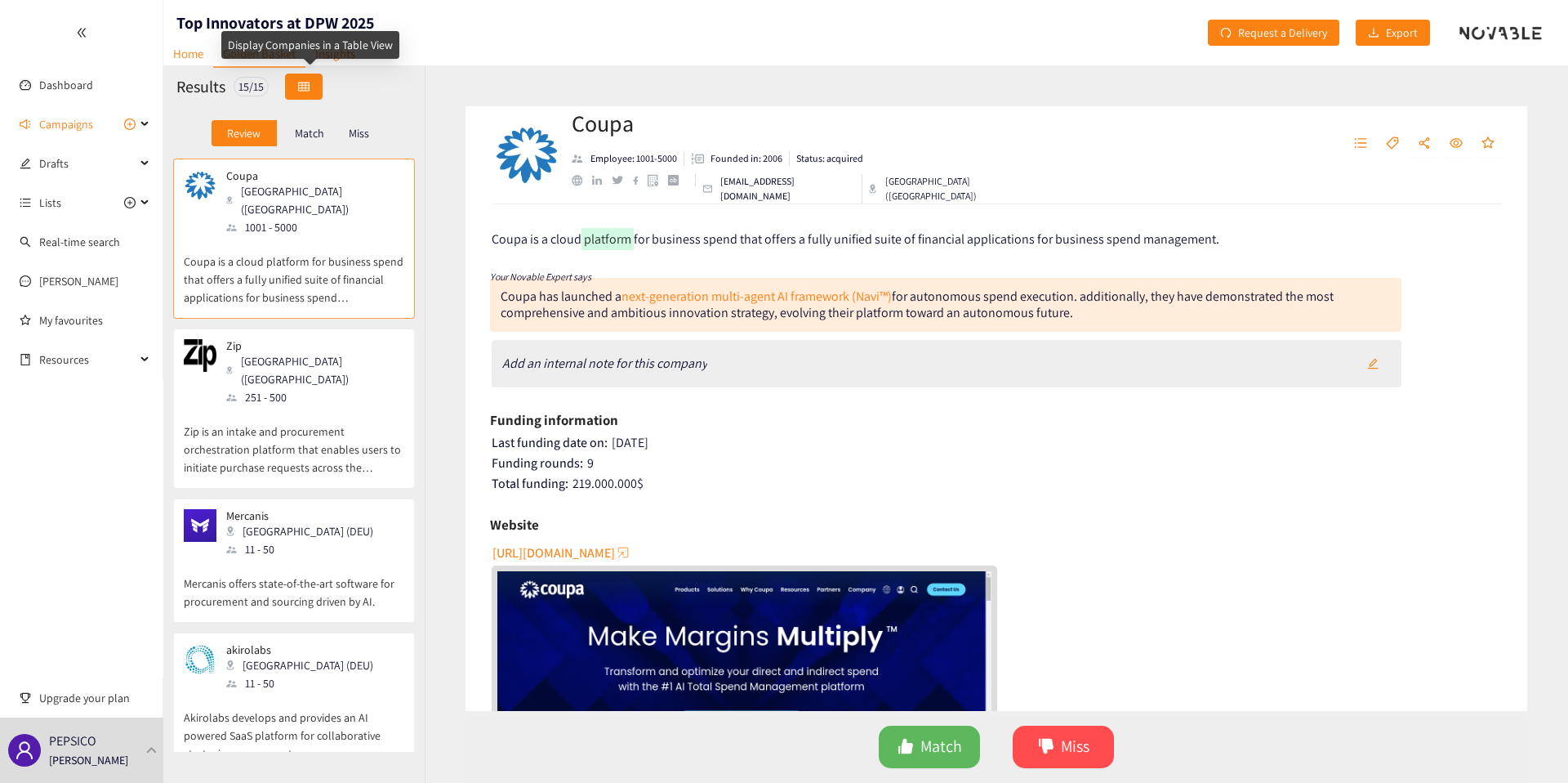
click at [310, 93] on span "table" at bounding box center [304, 87] width 12 height 13
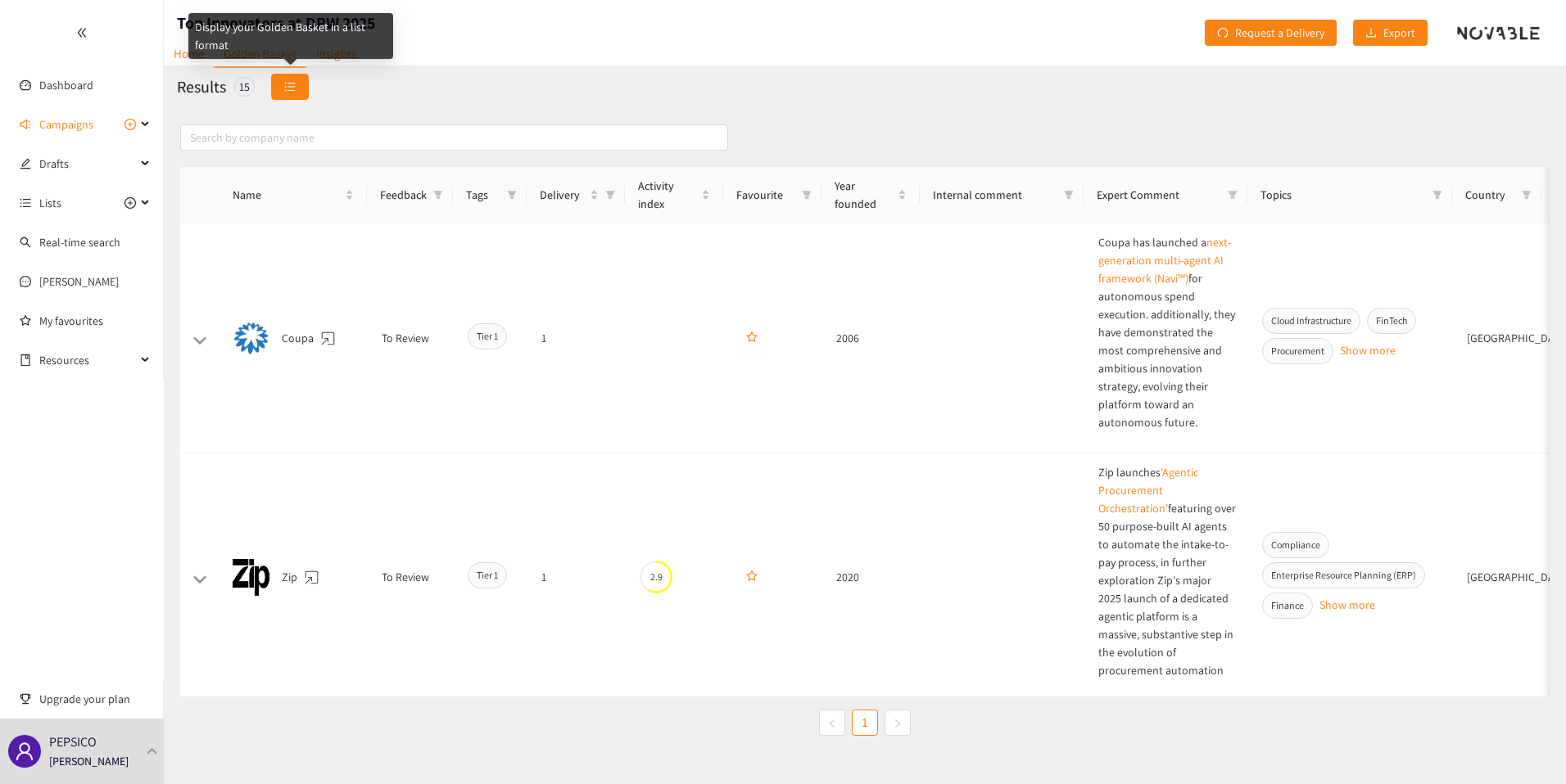
click at [298, 94] on button "button" at bounding box center [289, 86] width 37 height 26
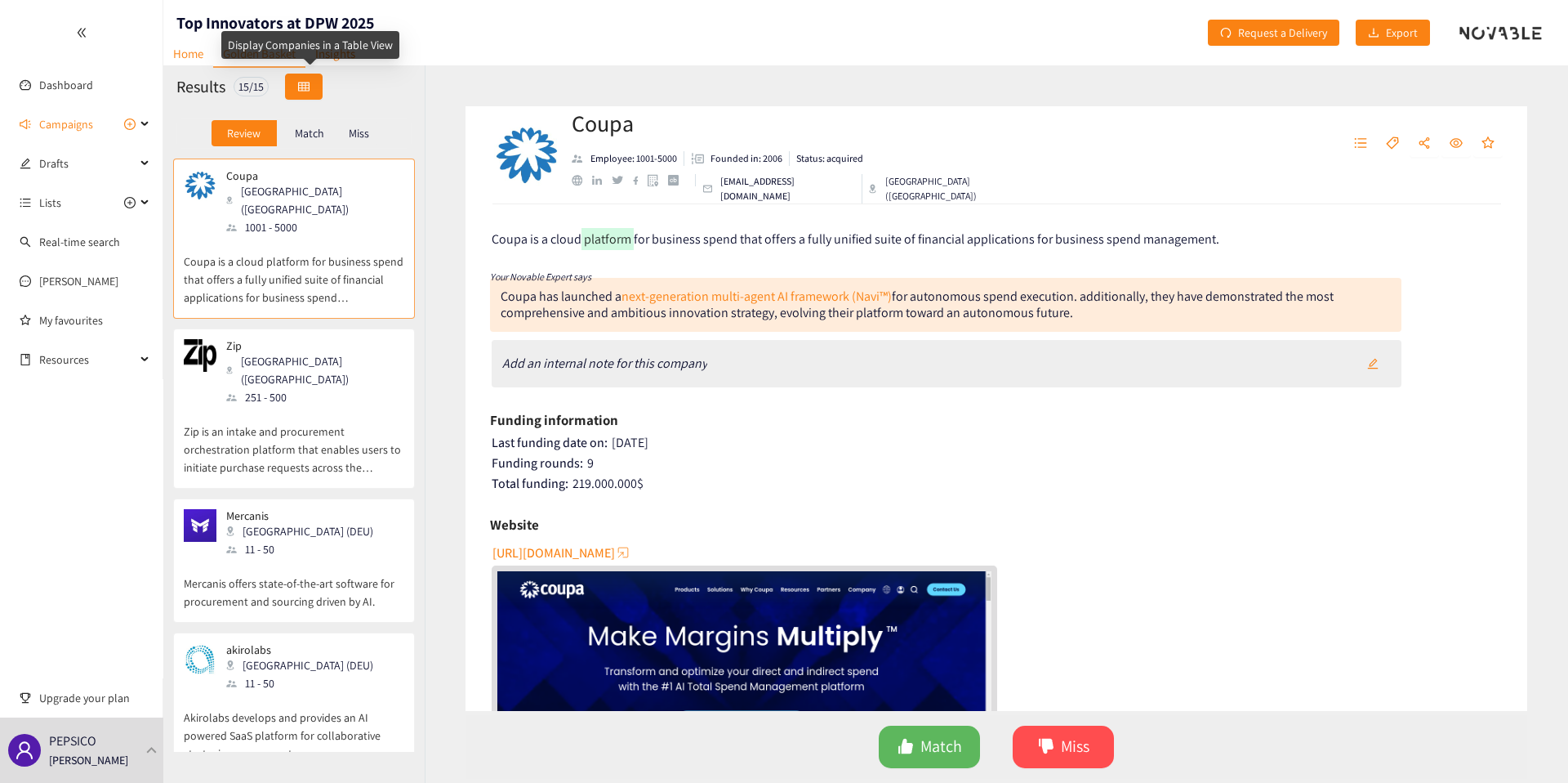
click at [308, 91] on icon "table" at bounding box center [304, 86] width 12 height 12
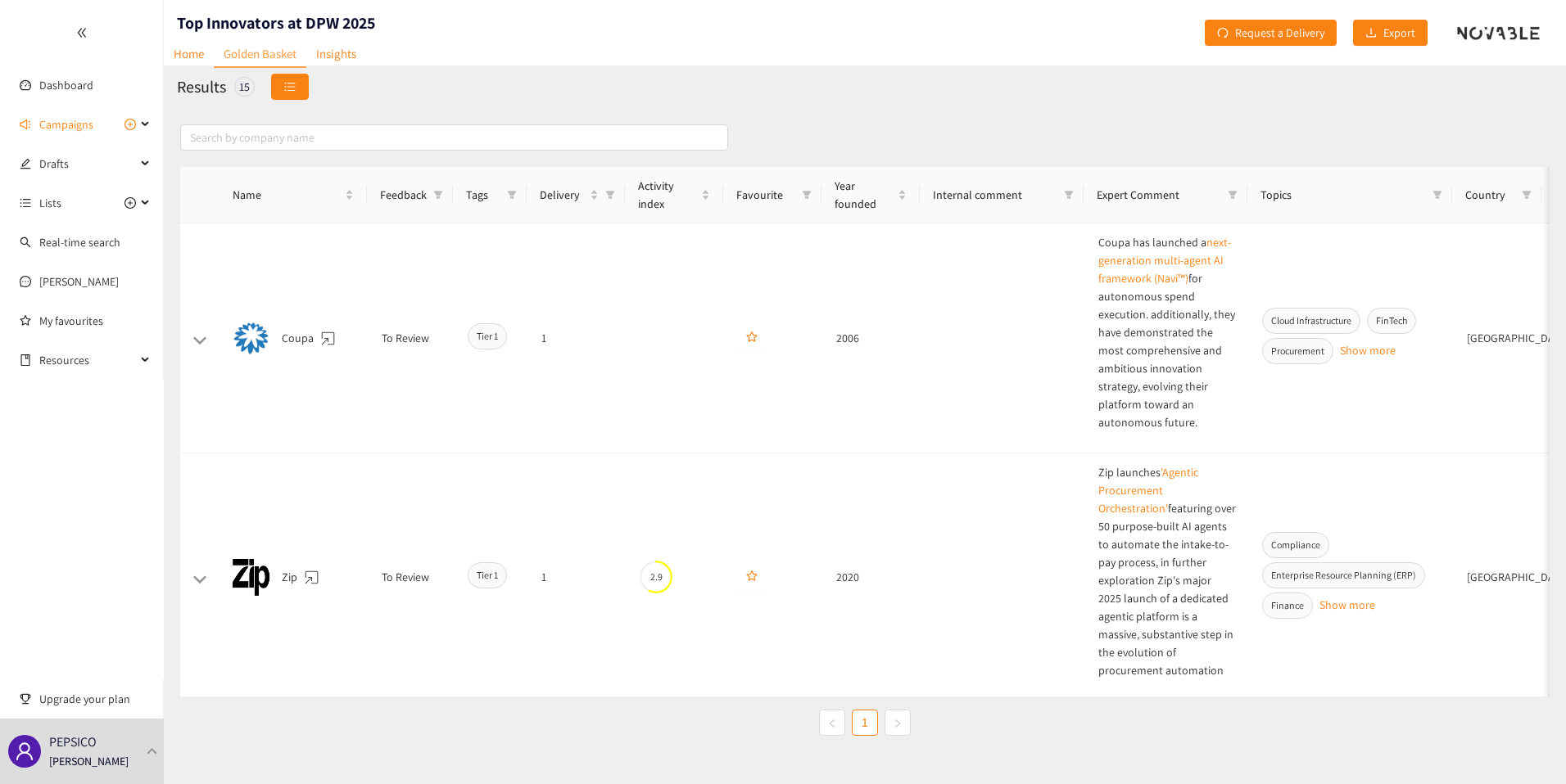
click at [285, 92] on span "unordered-list" at bounding box center [290, 87] width 12 height 13
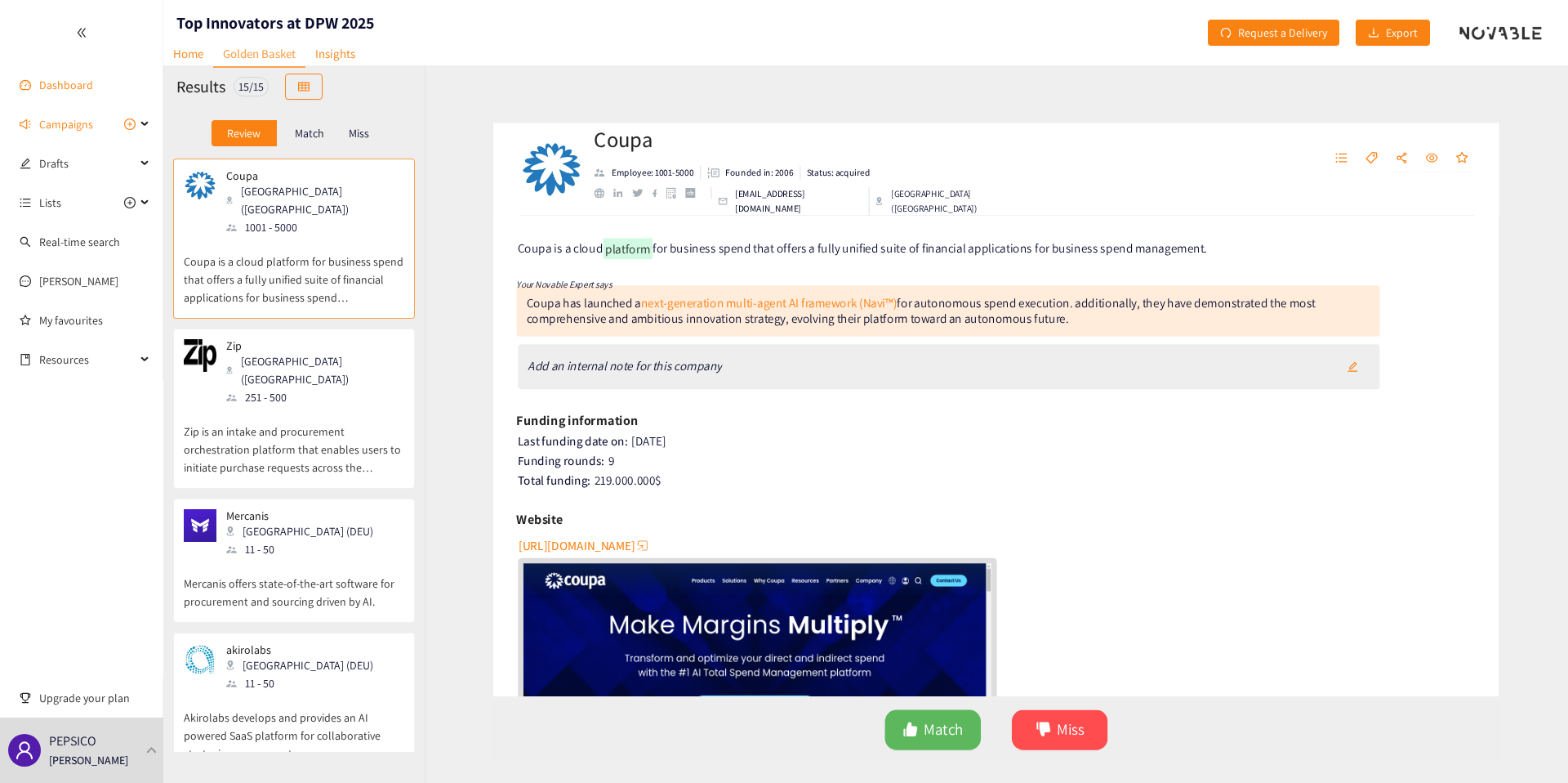
click at [69, 88] on link "Dashboard" at bounding box center [66, 84] width 54 height 14
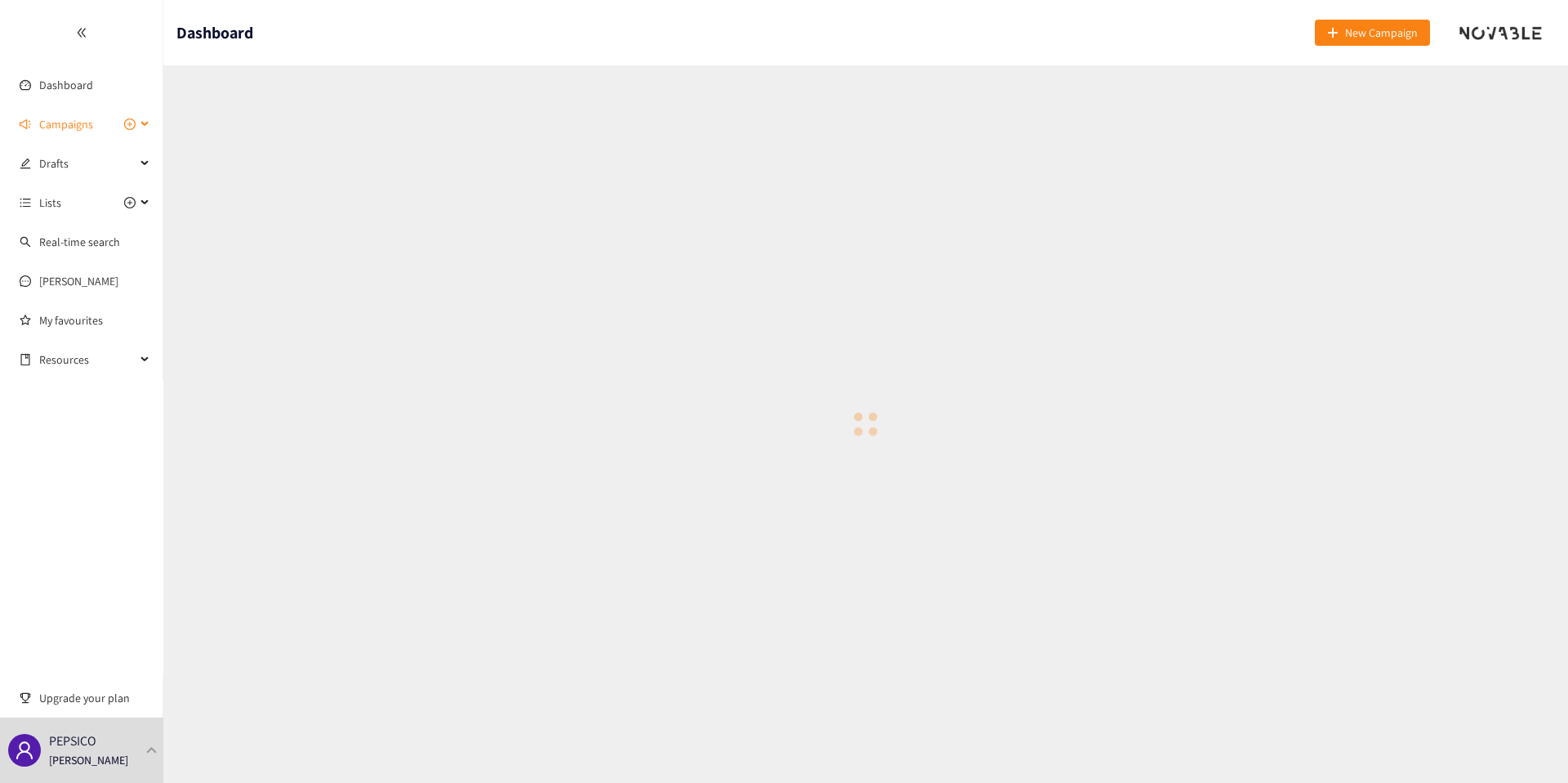
click at [80, 128] on span "Campaigns" at bounding box center [66, 124] width 54 height 33
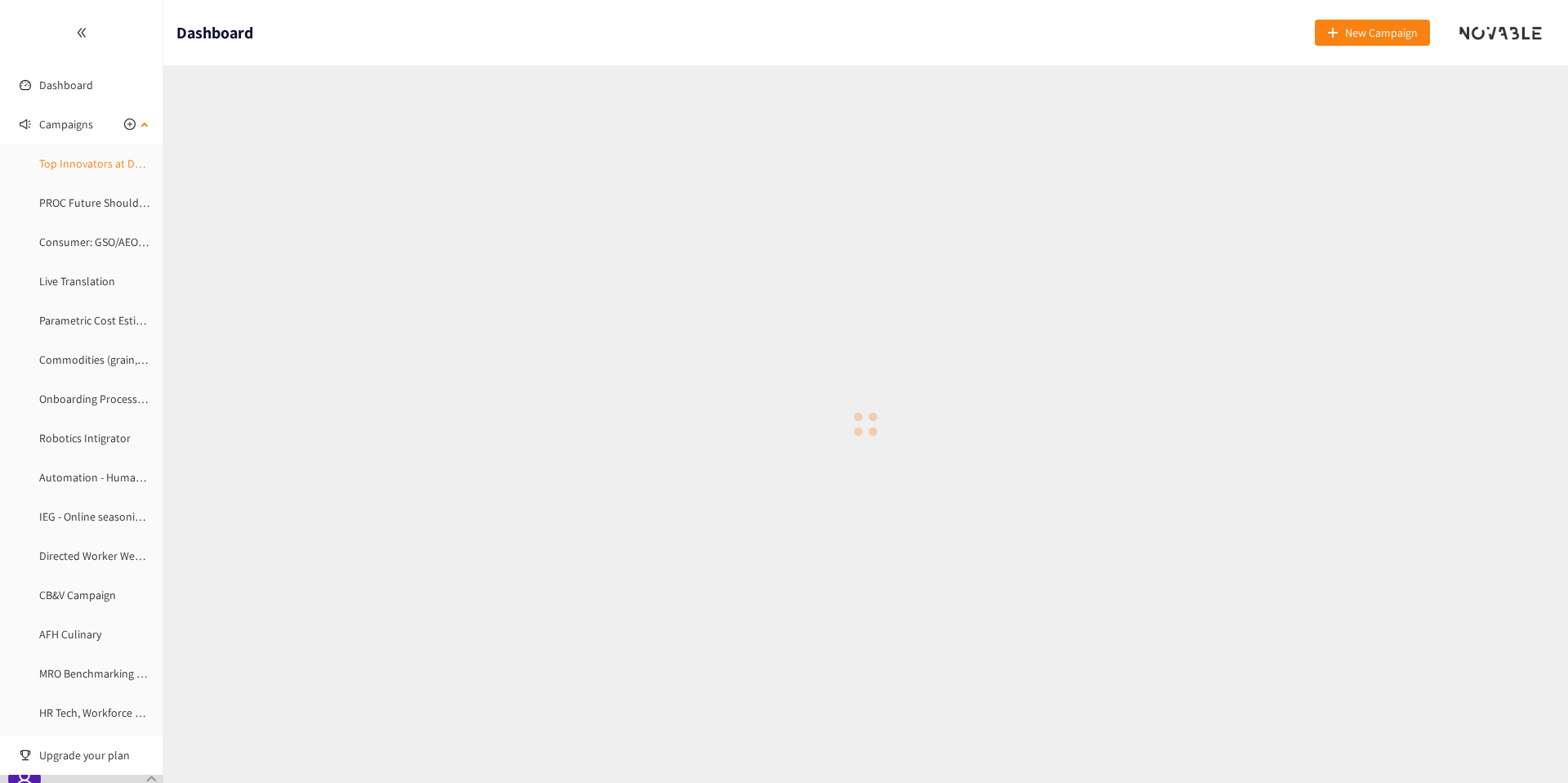
click at [80, 163] on link "Top Innovators at DPW 2025" at bounding box center [107, 163] width 136 height 14
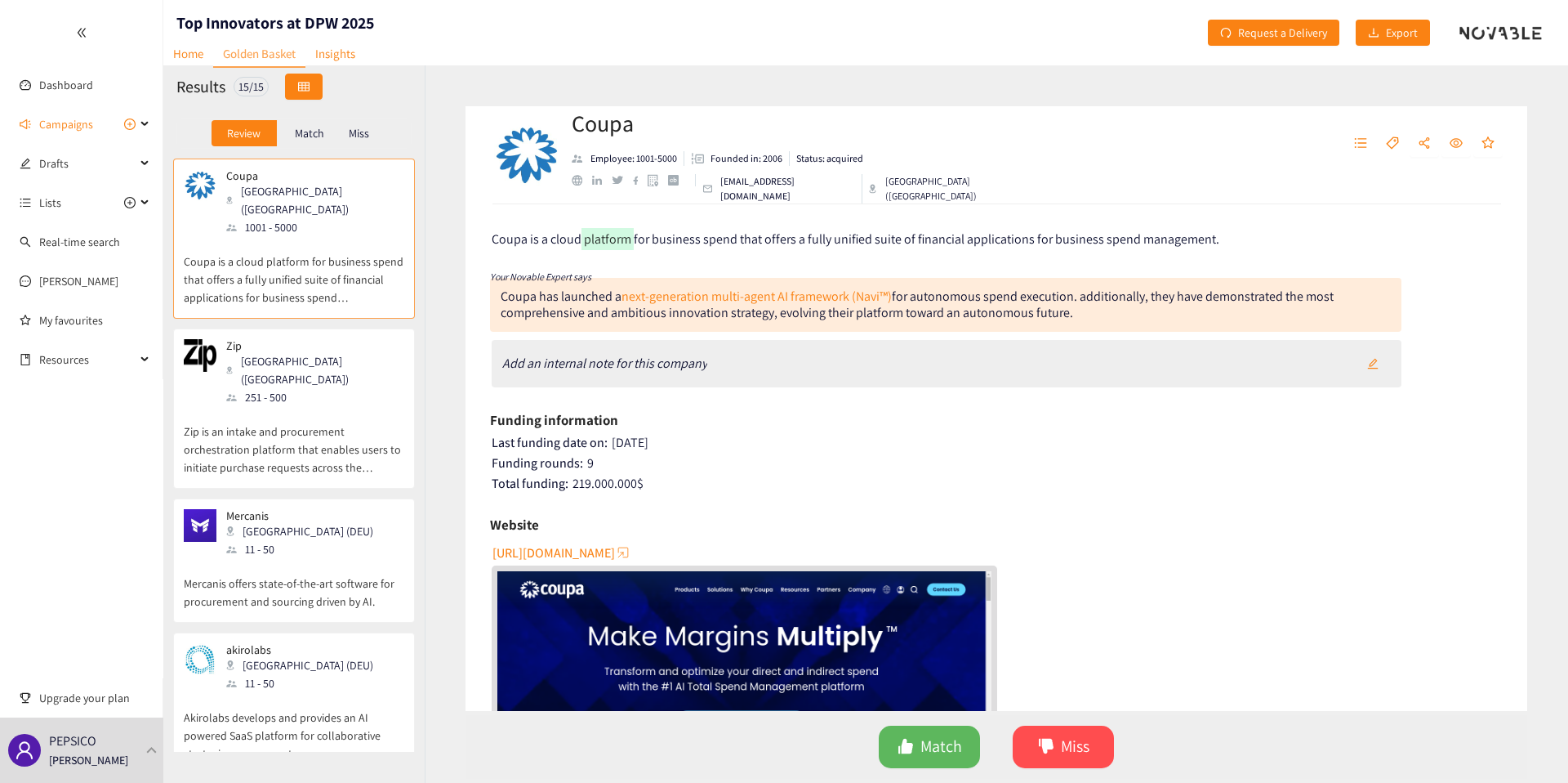
click at [322, 86] on button "button" at bounding box center [303, 86] width 37 height 26
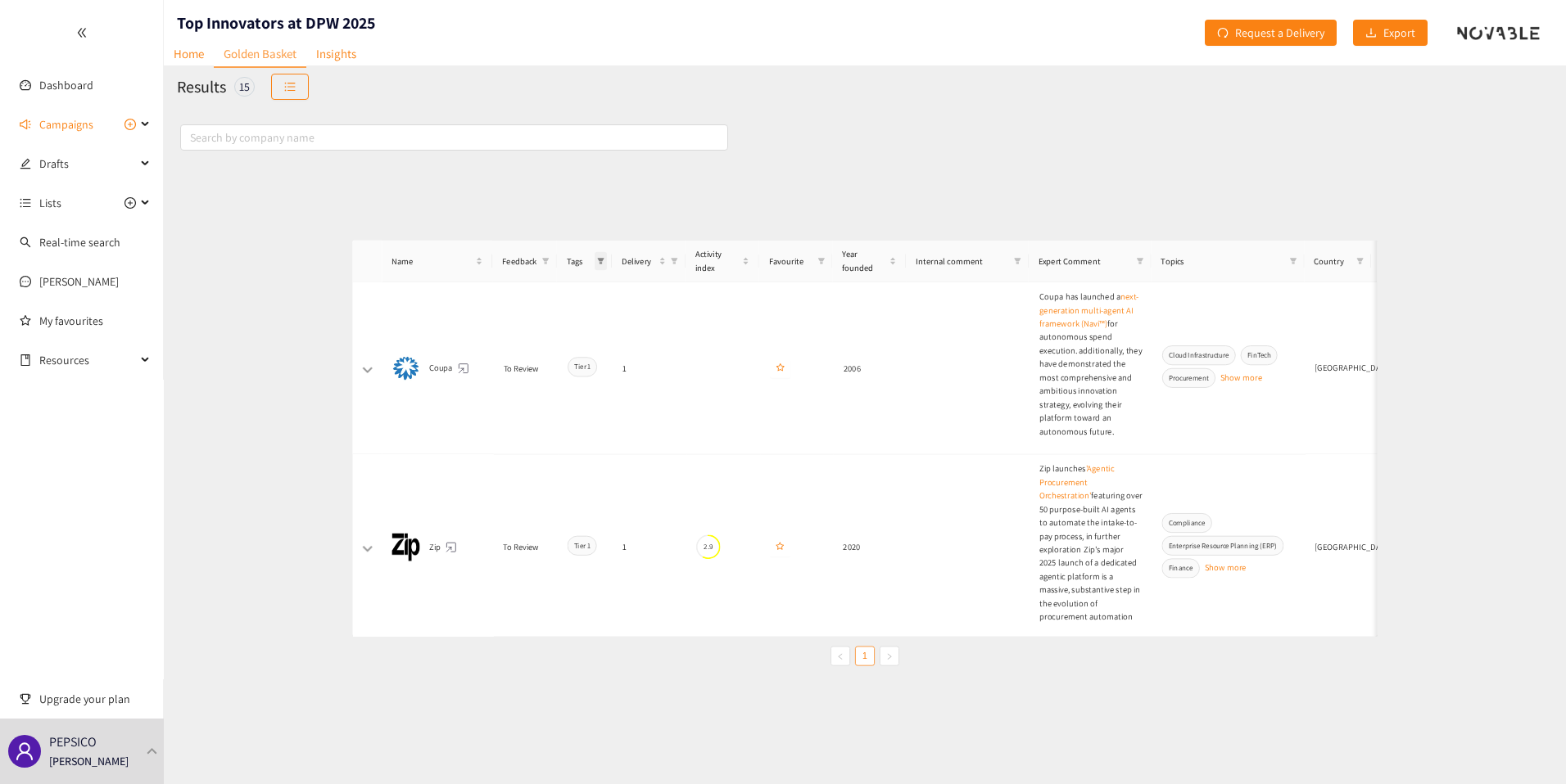
click at [509, 197] on icon "filter" at bounding box center [511, 195] width 10 height 10
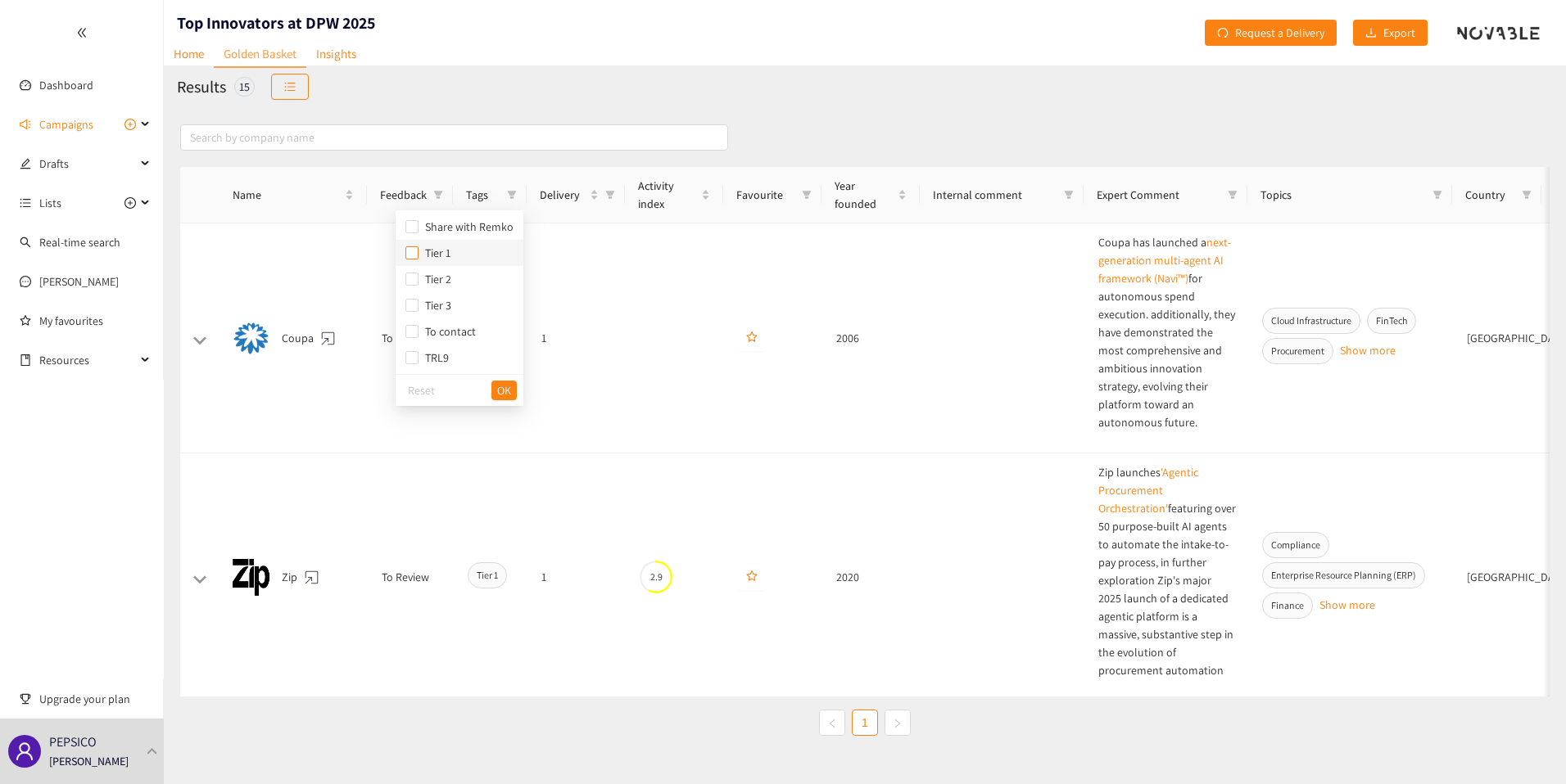
click at [410, 252] on input "checkbox" at bounding box center [412, 253] width 13 height 13
checkbox input "true"
click at [410, 284] on input "checkbox" at bounding box center [412, 280] width 13 height 13
checkbox input "true"
click at [410, 304] on input "checkbox" at bounding box center [412, 306] width 13 height 13
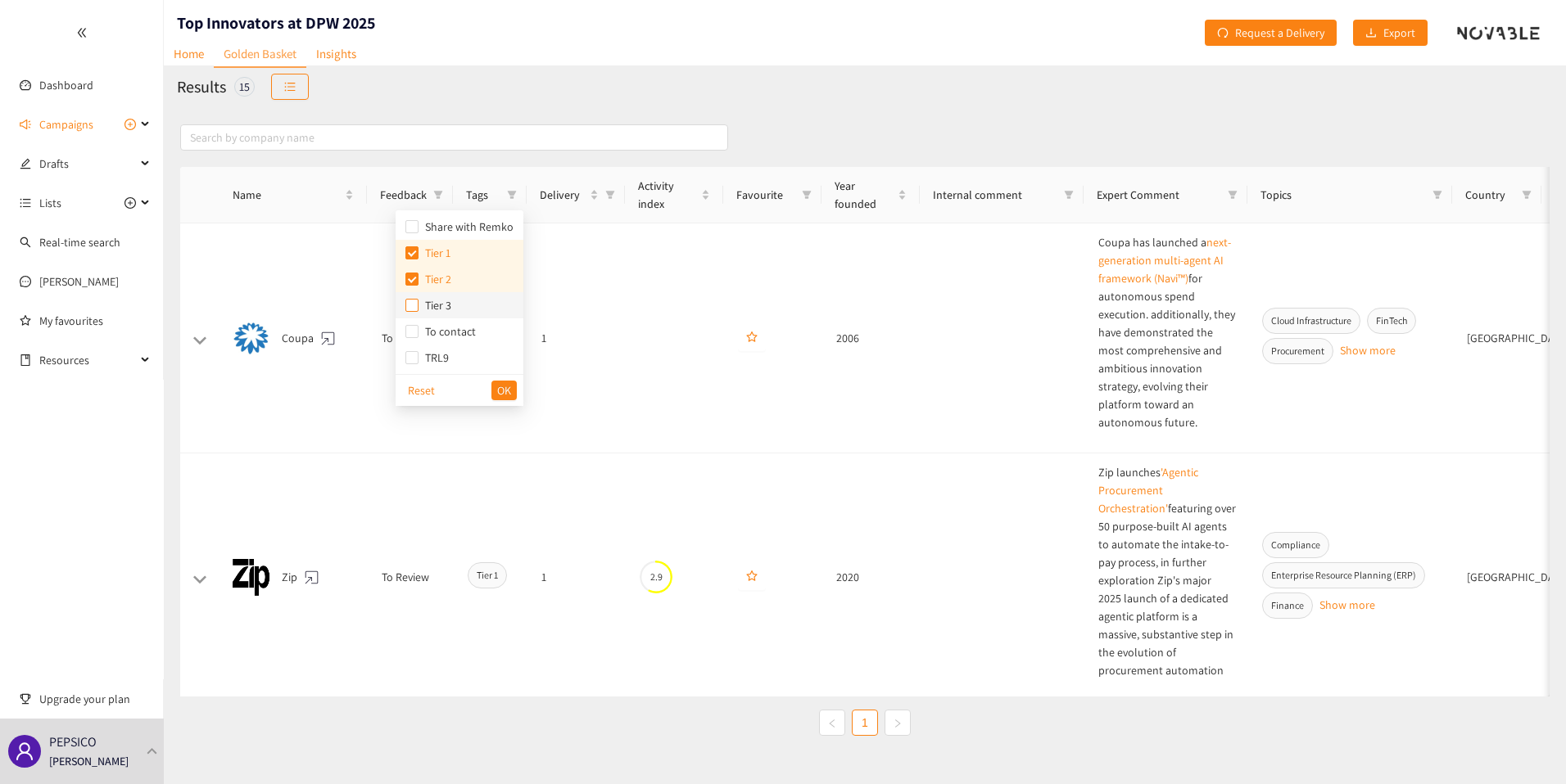
checkbox input "true"
click at [506, 390] on span "OK" at bounding box center [504, 390] width 13 height 18
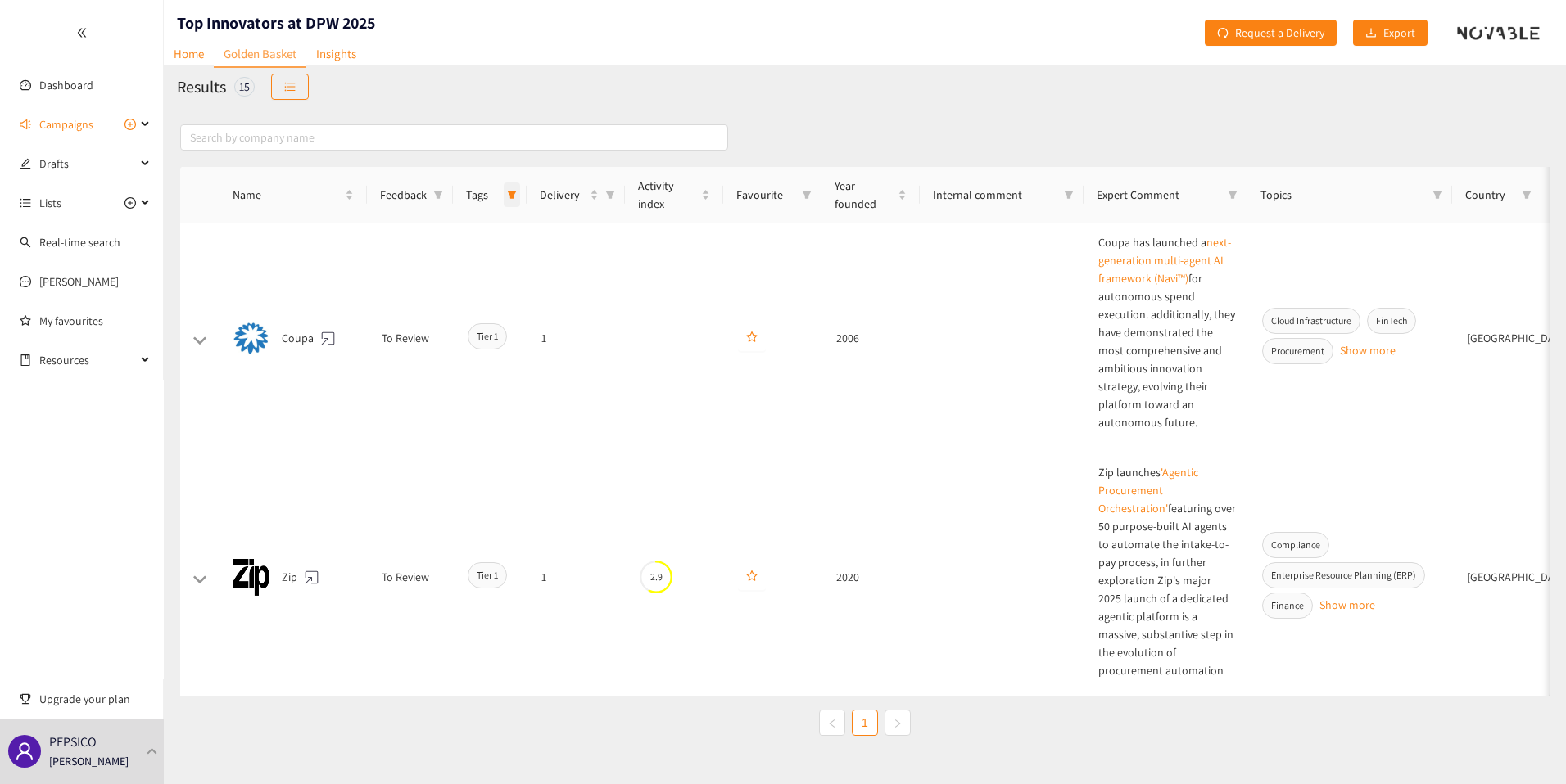
click at [513, 194] on icon "filter" at bounding box center [511, 194] width 9 height 9
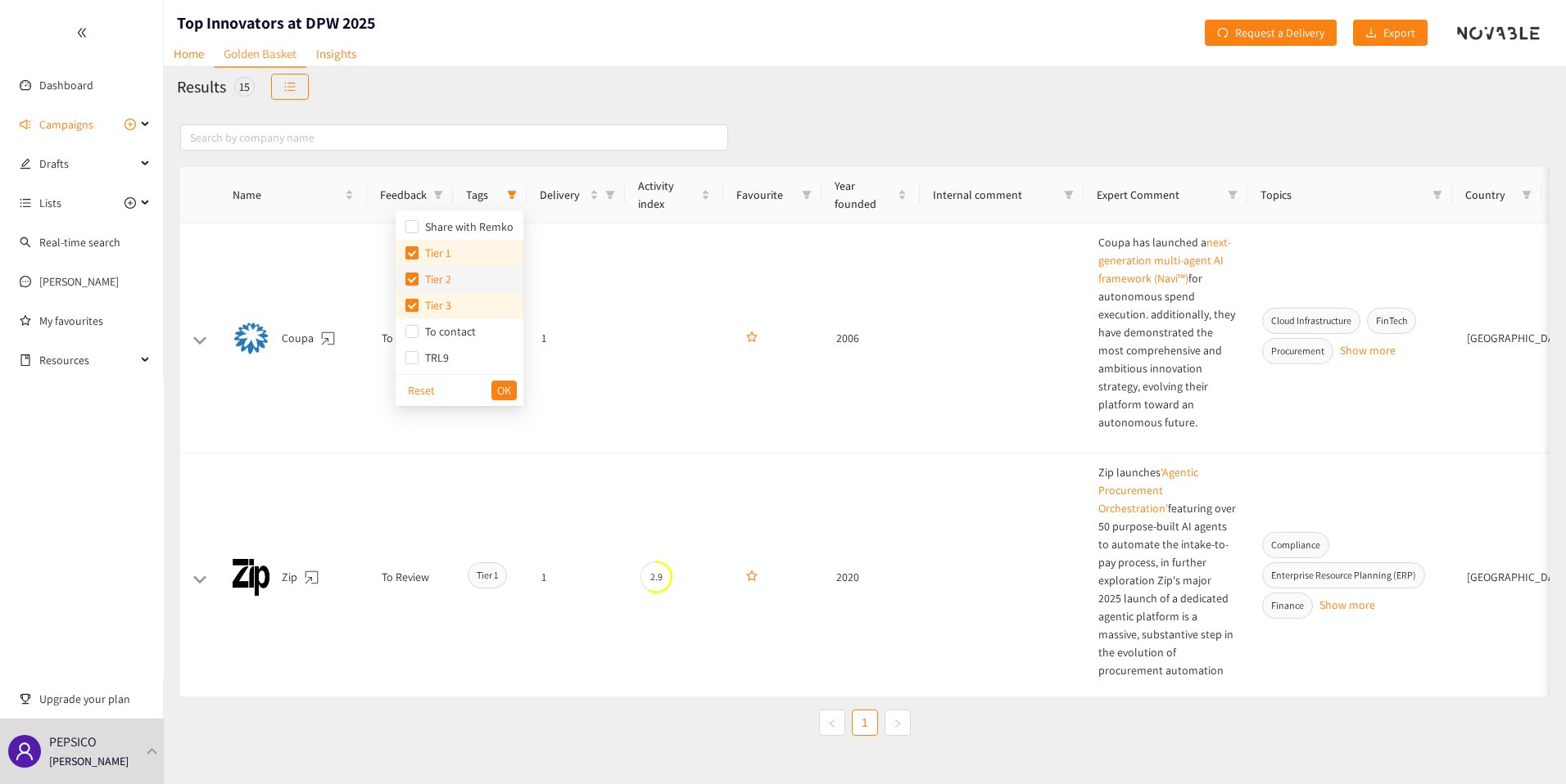
click at [427, 268] on li "Tier 2" at bounding box center [459, 279] width 128 height 26
checkbox input "false"
click at [418, 306] on span "Tier 3" at bounding box center [435, 305] width 33 height 14
checkbox input "false"
click at [411, 252] on input "checkbox" at bounding box center [412, 253] width 13 height 13
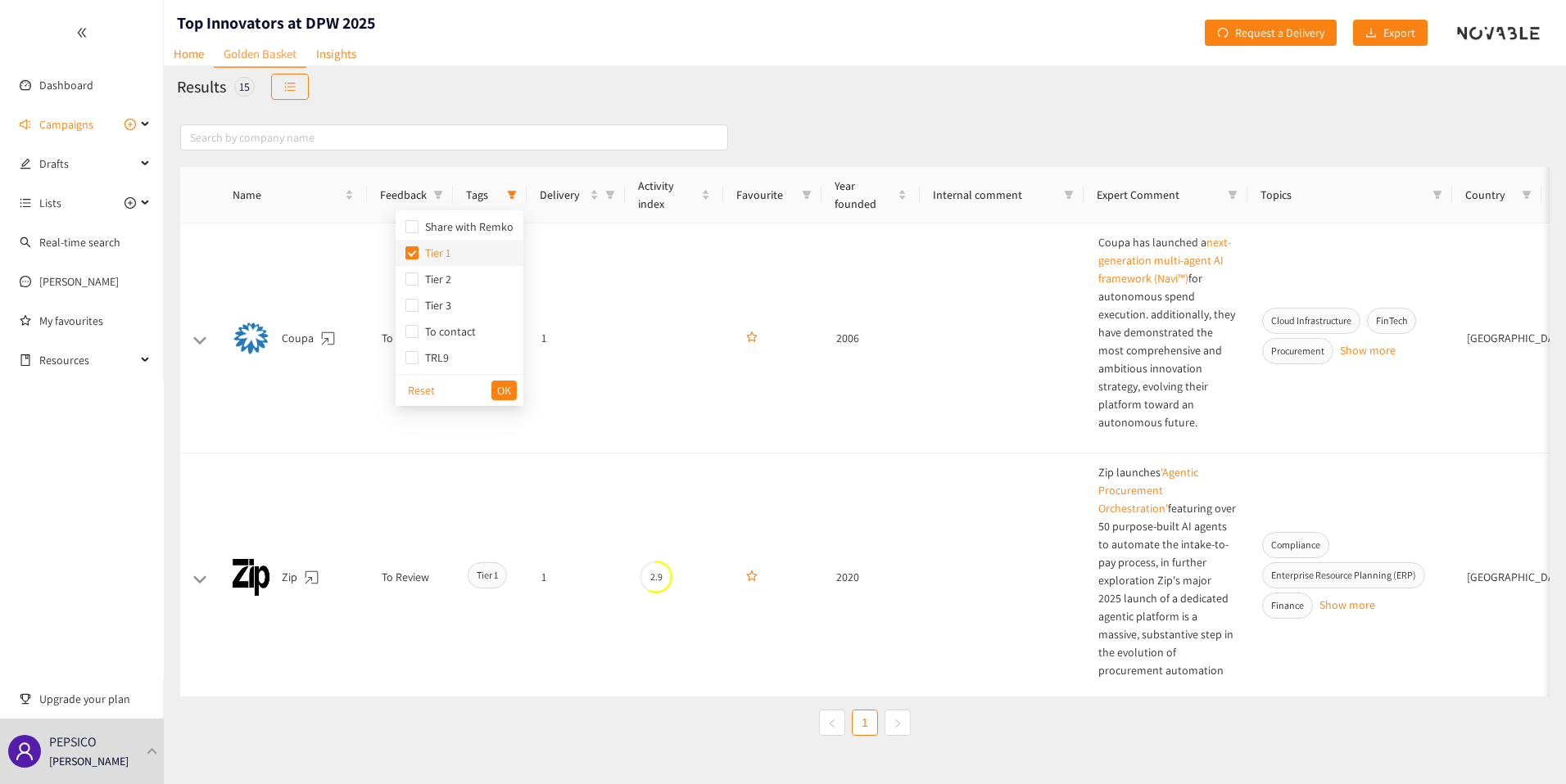
checkbox input "false"
click at [510, 187] on span at bounding box center [511, 195] width 16 height 25
click at [285, 84] on icon "unordered-list" at bounding box center [290, 86] width 12 height 12
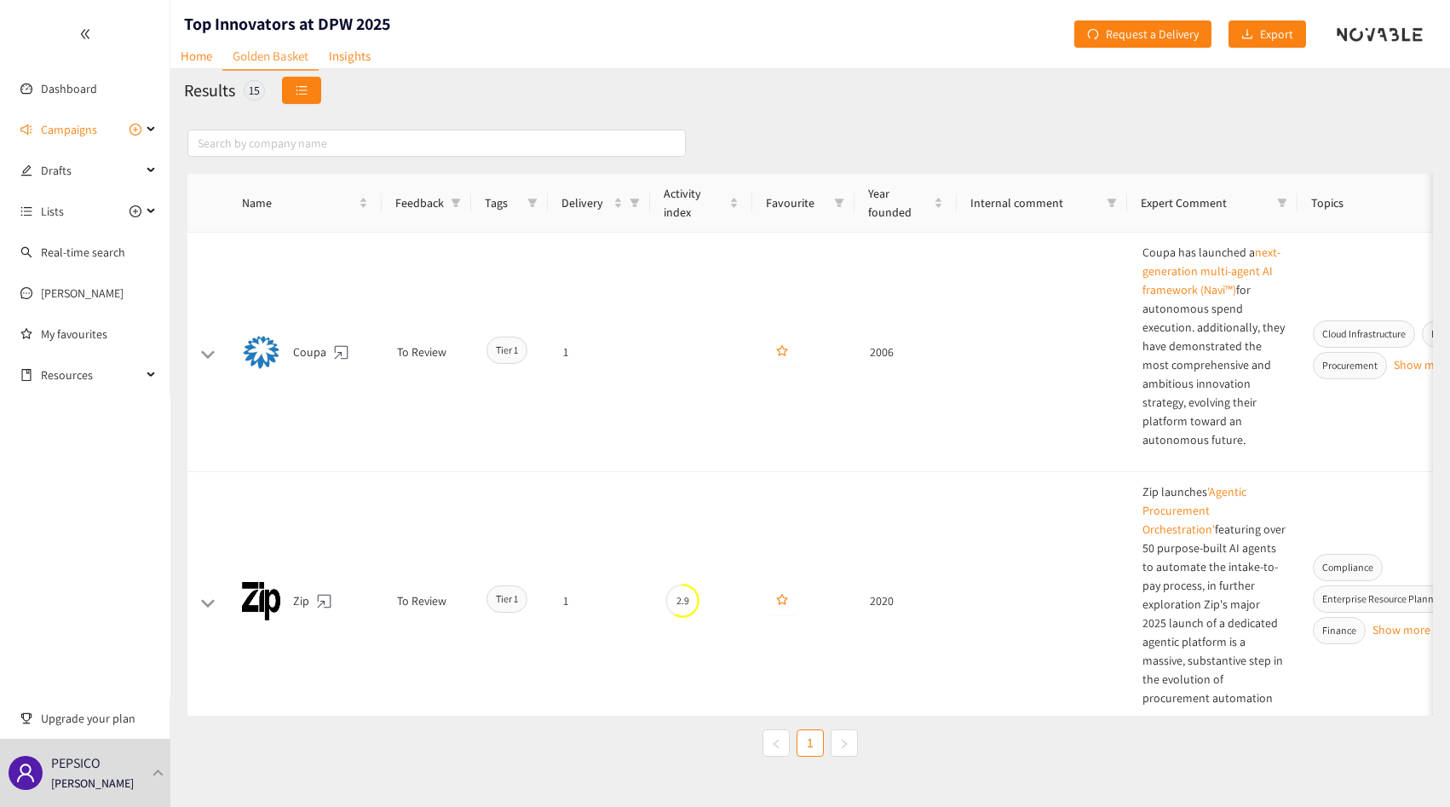
click at [308, 83] on button "button" at bounding box center [301, 90] width 39 height 27
